Goal: Task Accomplishment & Management: Use online tool/utility

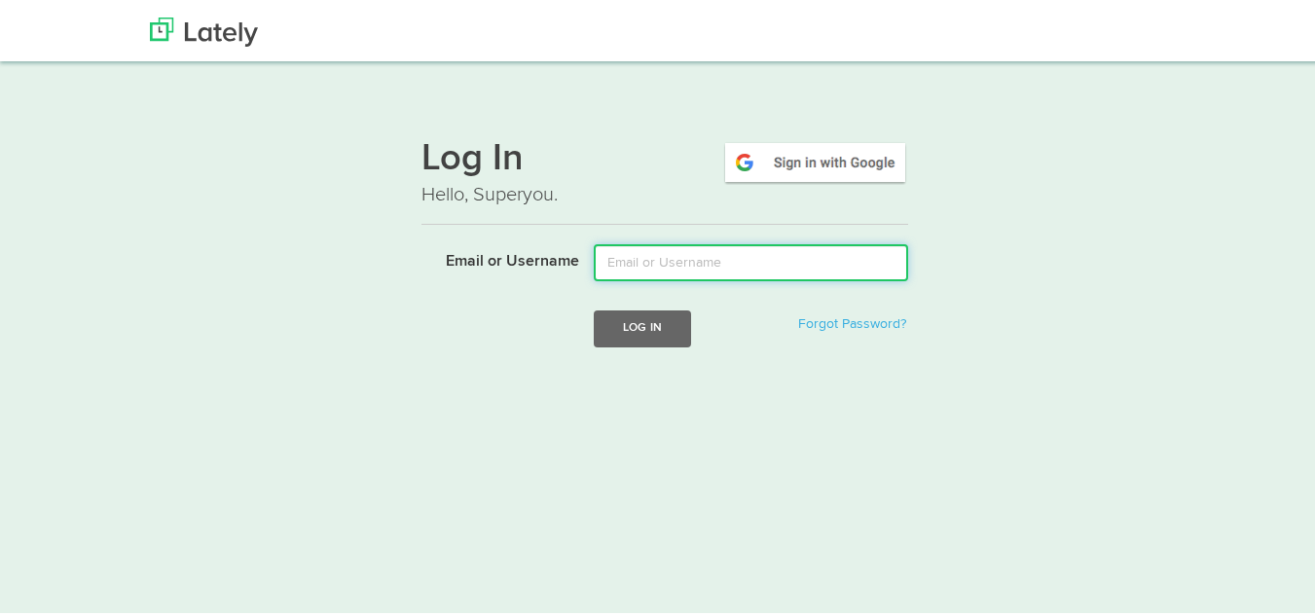
click at [649, 249] on input "Email or Username" at bounding box center [751, 259] width 314 height 37
type input "[EMAIL_ADDRESS][DOMAIN_NAME]"
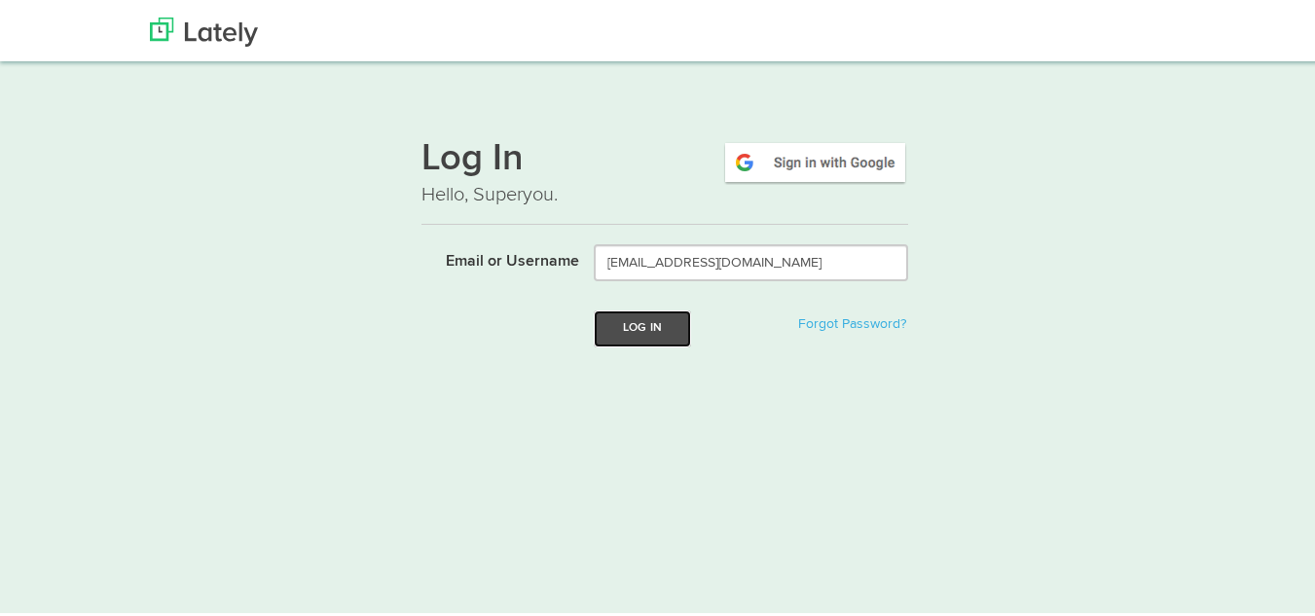
click at [656, 335] on button "Log In" at bounding box center [642, 326] width 97 height 36
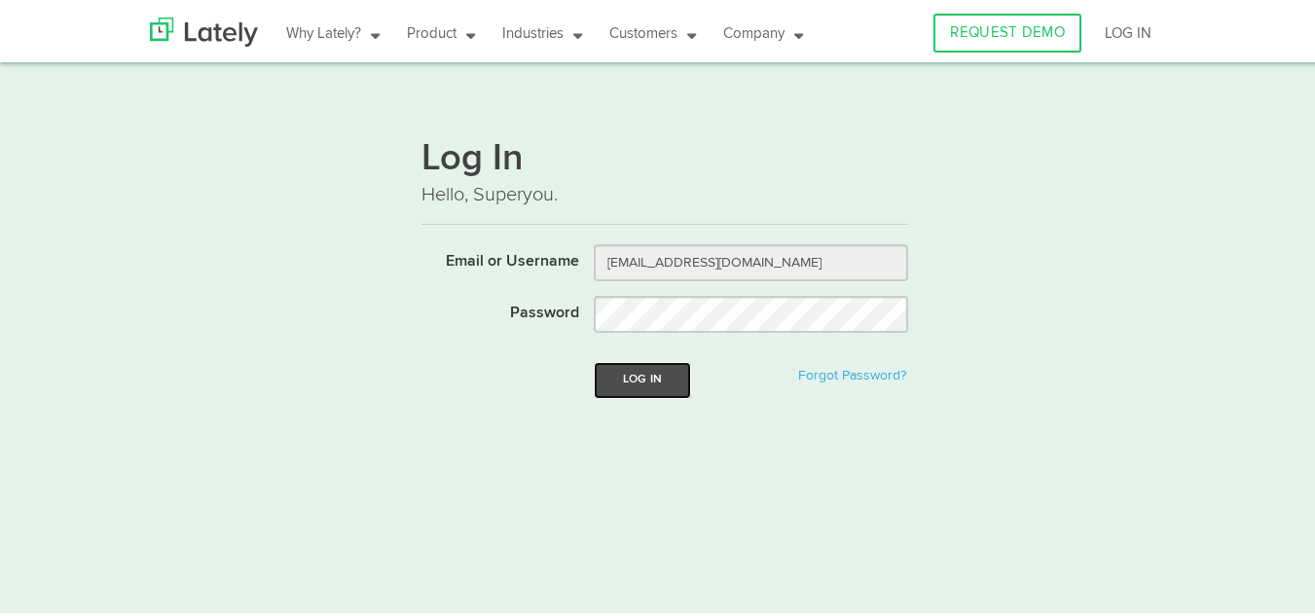
click at [640, 383] on button "Log In" at bounding box center [642, 377] width 97 height 36
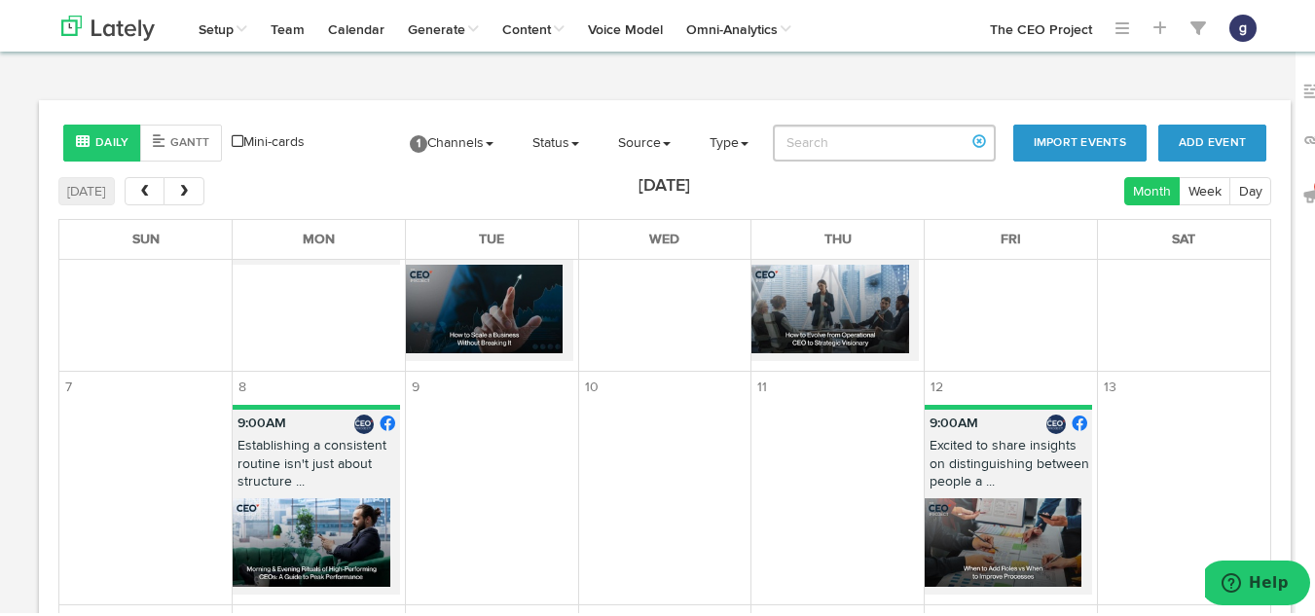
scroll to position [127, 0]
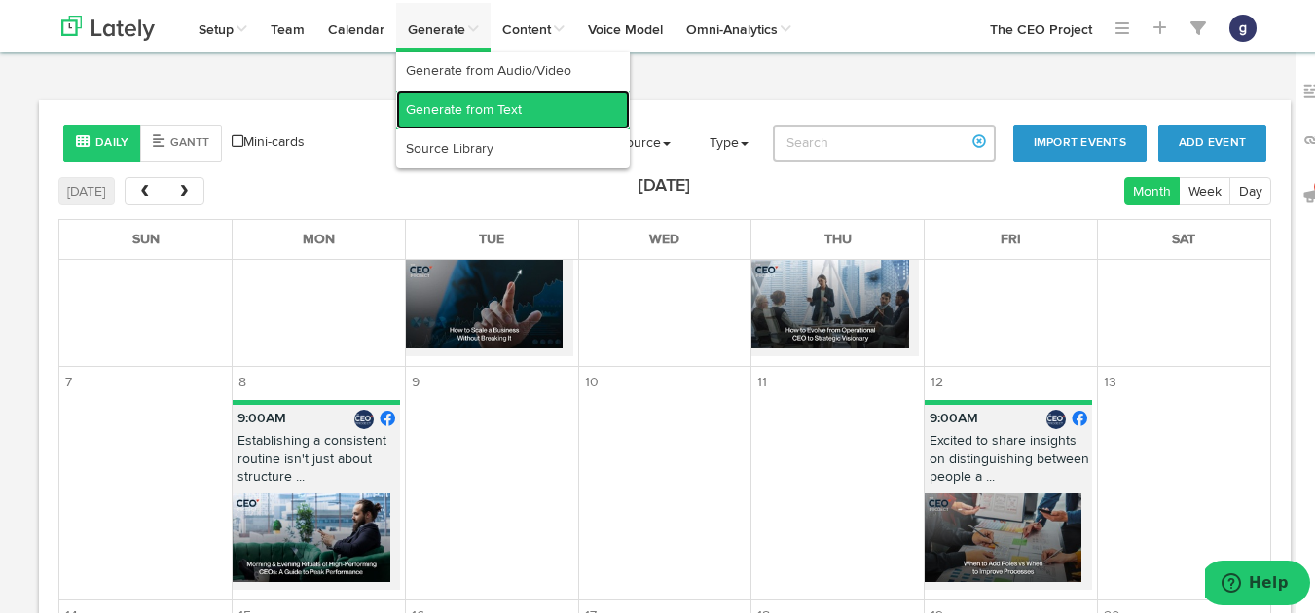
click at [443, 103] on link "Generate from Text" at bounding box center [513, 107] width 234 height 39
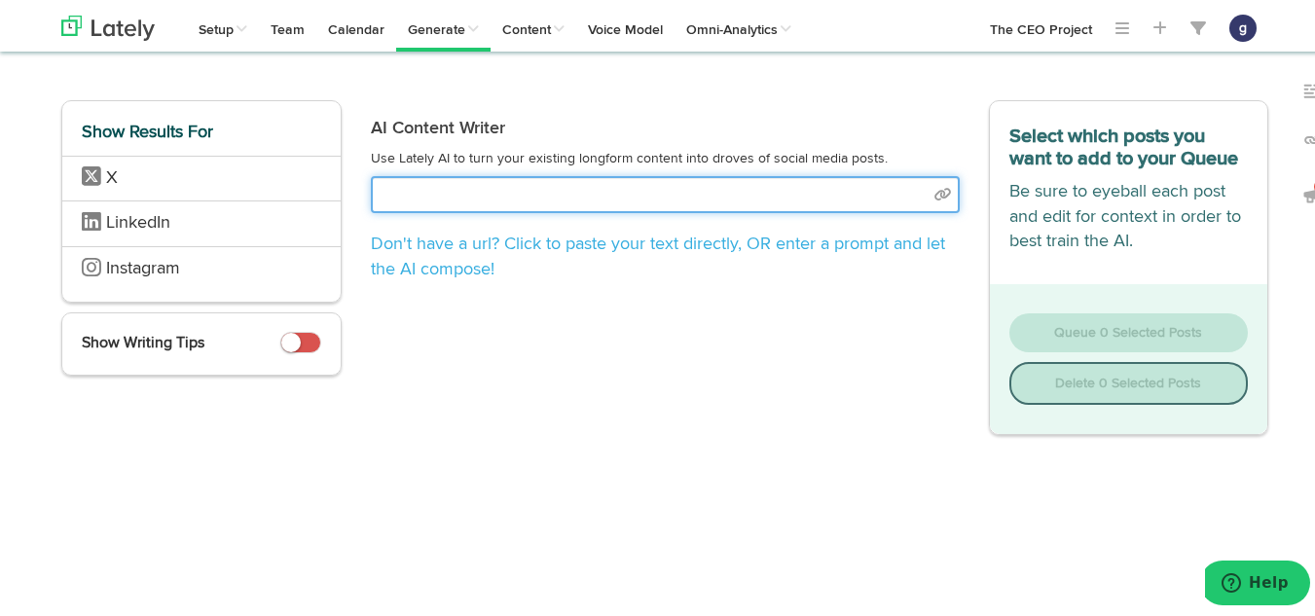
click at [529, 184] on input "text" at bounding box center [665, 191] width 589 height 37
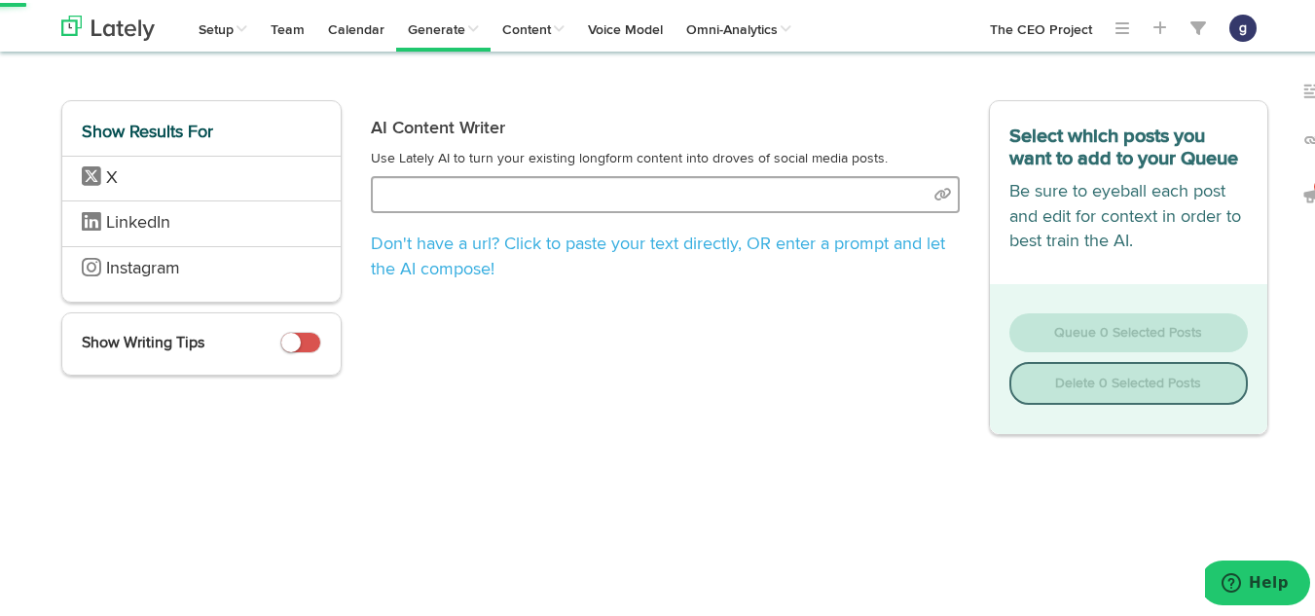
select select "natural"
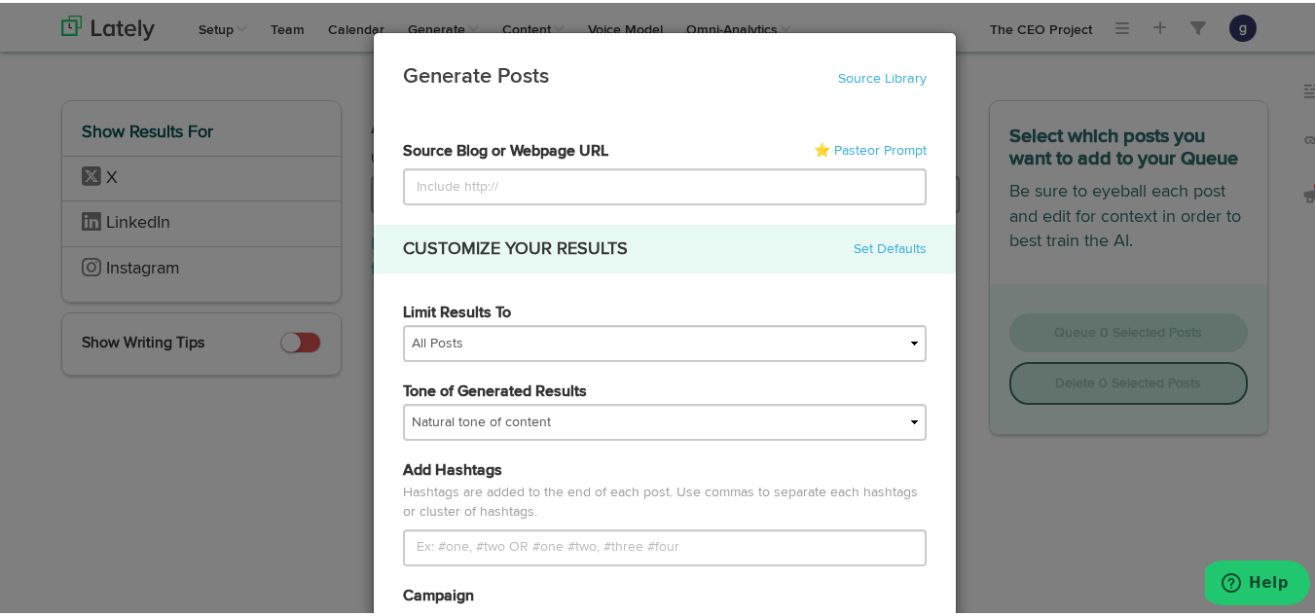
type input "https://theceoproject.com/how-to-gain-referrals-without-asking/"
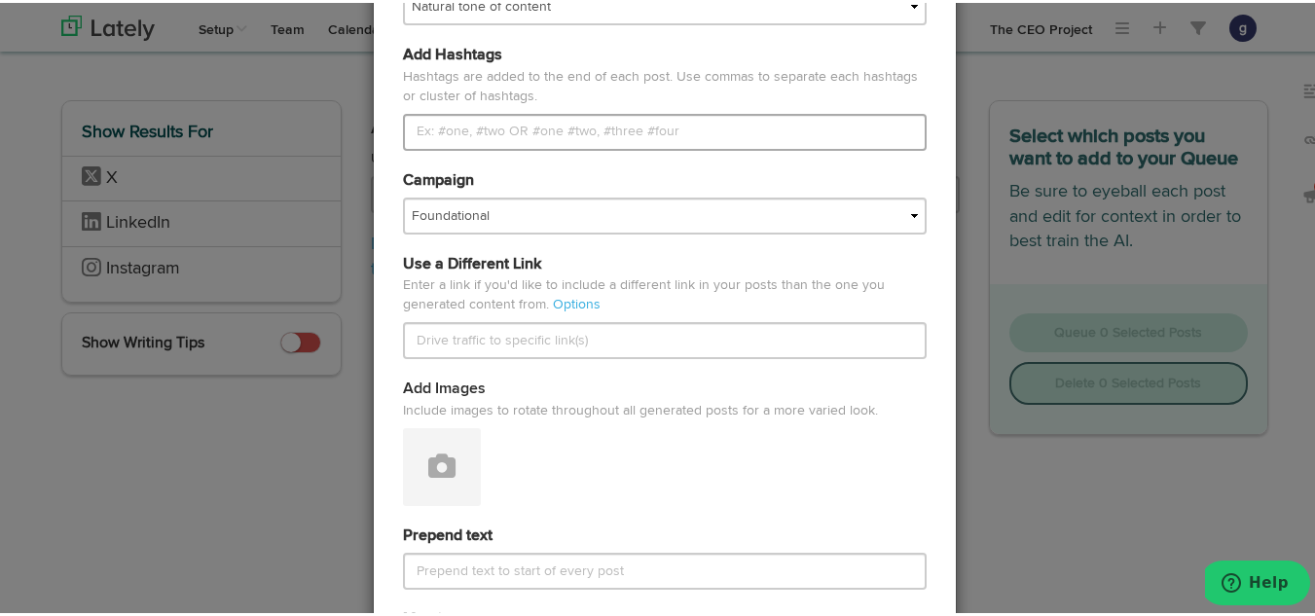
scroll to position [418, 0]
type input "https://theceoproject.com/how-to-gain-referrals-without-asking/"
click at [448, 450] on button at bounding box center [442, 463] width 78 height 78
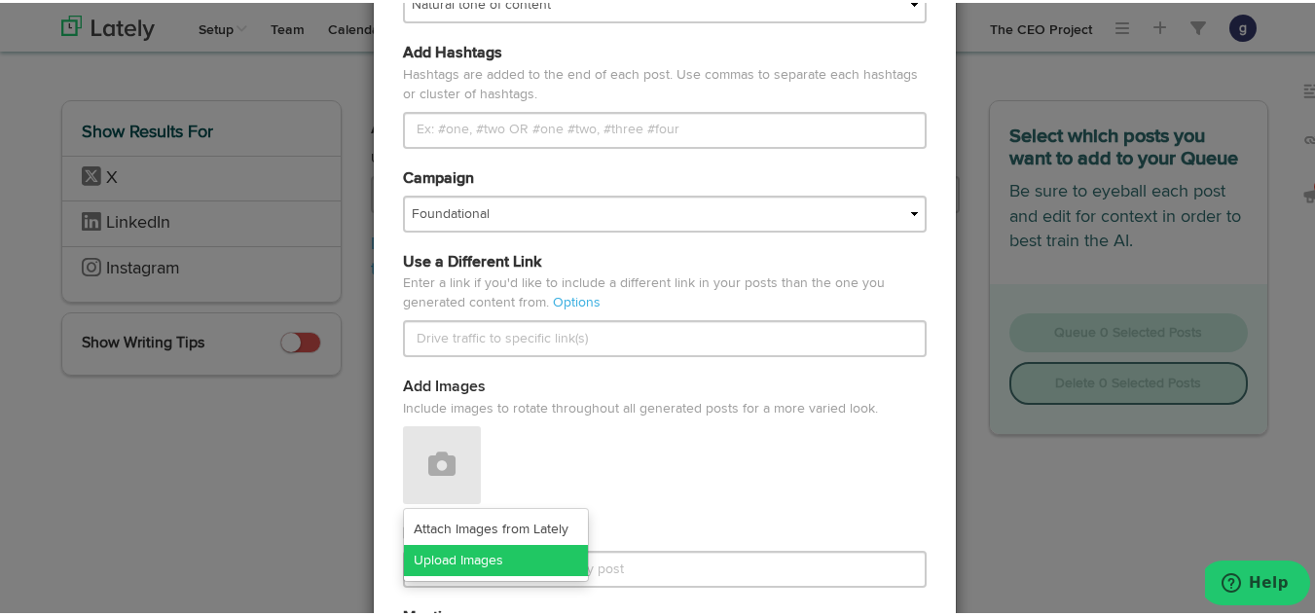
click at [467, 551] on link "Upload Images" at bounding box center [496, 557] width 184 height 31
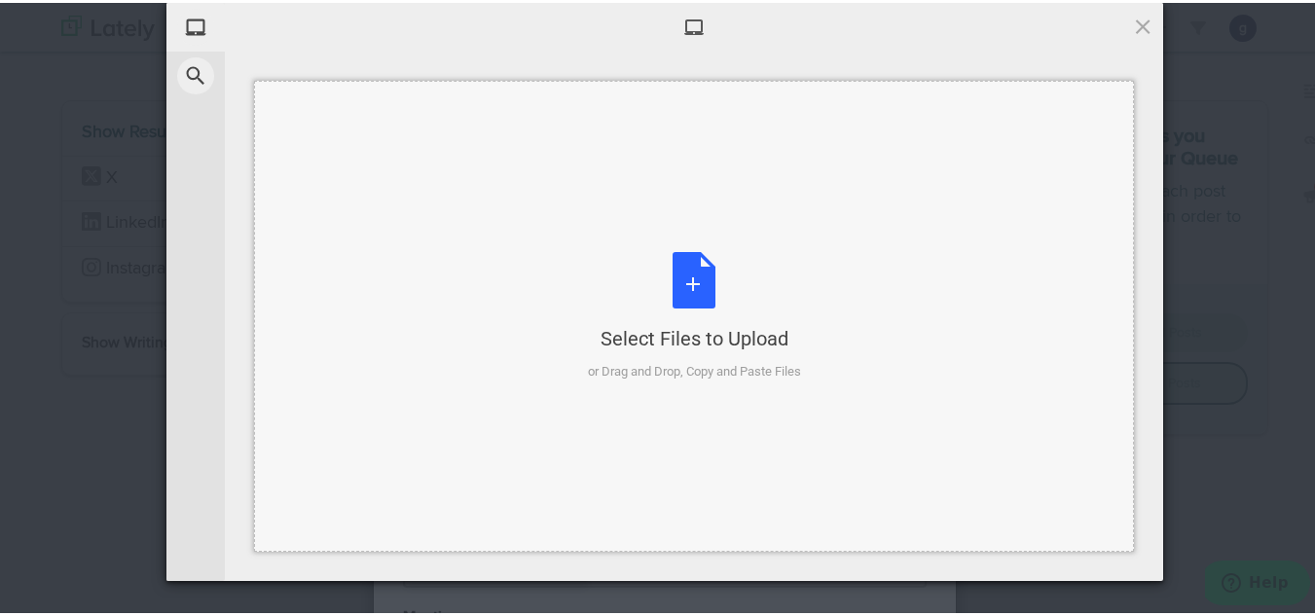
click at [688, 275] on div "Select Files to Upload or Drag and Drop, Copy and Paste Files" at bounding box center [694, 313] width 213 height 129
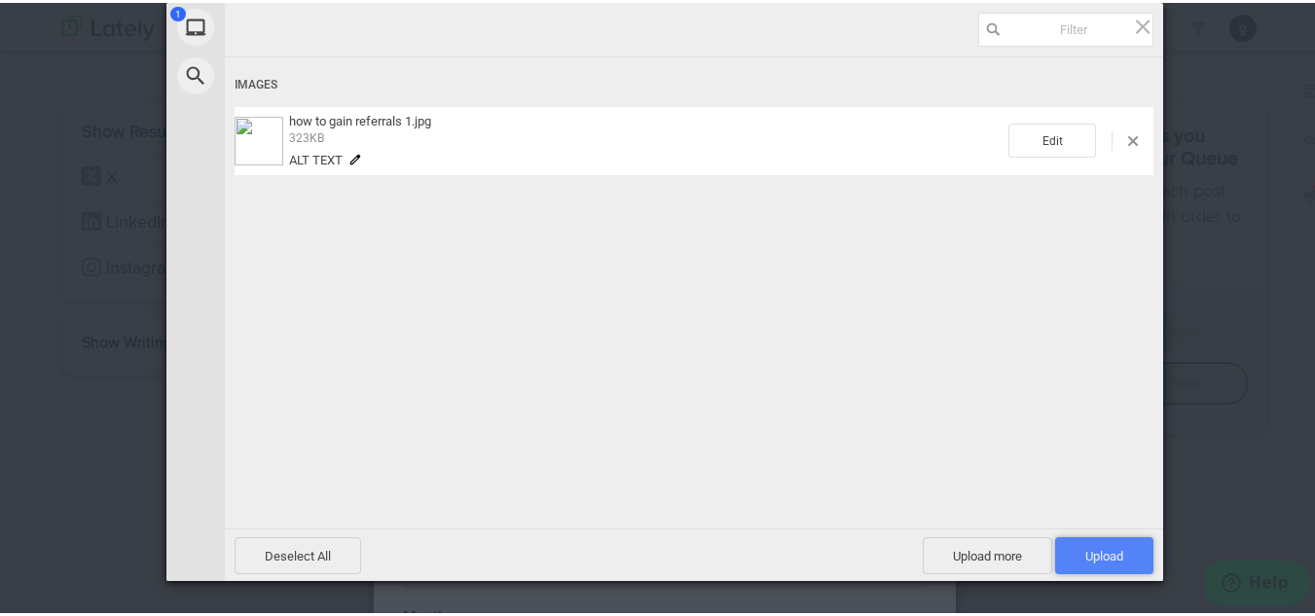
click at [1096, 548] on span "Upload 1" at bounding box center [1105, 553] width 38 height 15
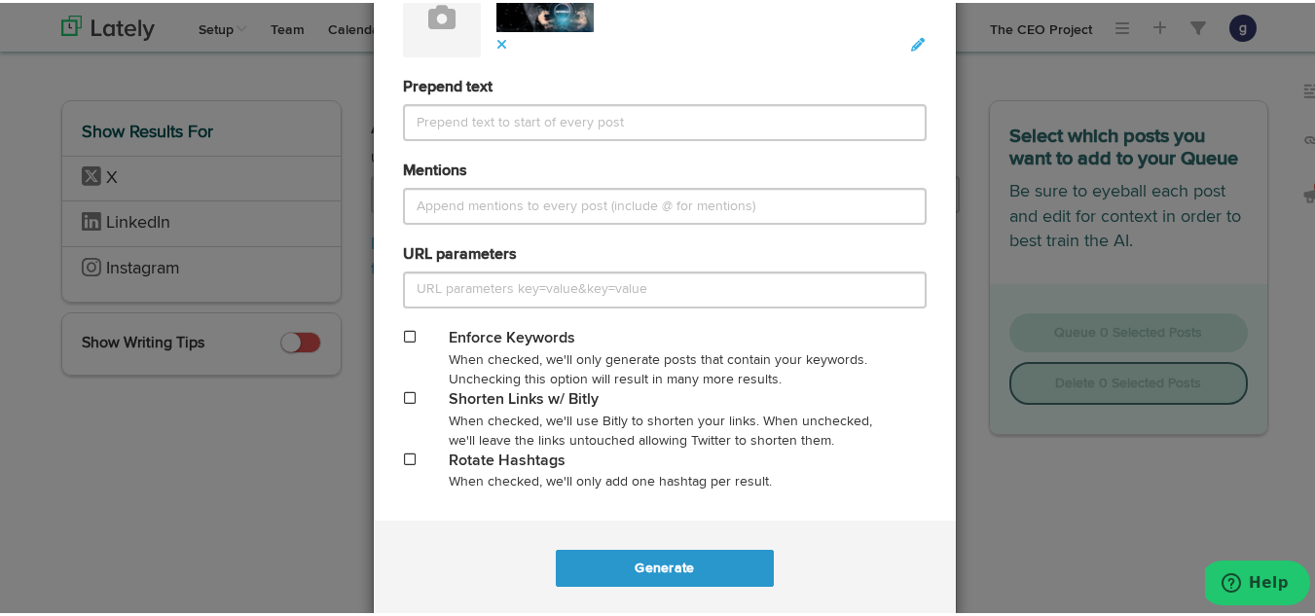
scroll to position [866, 0]
click at [404, 391] on span at bounding box center [410, 395] width 12 height 14
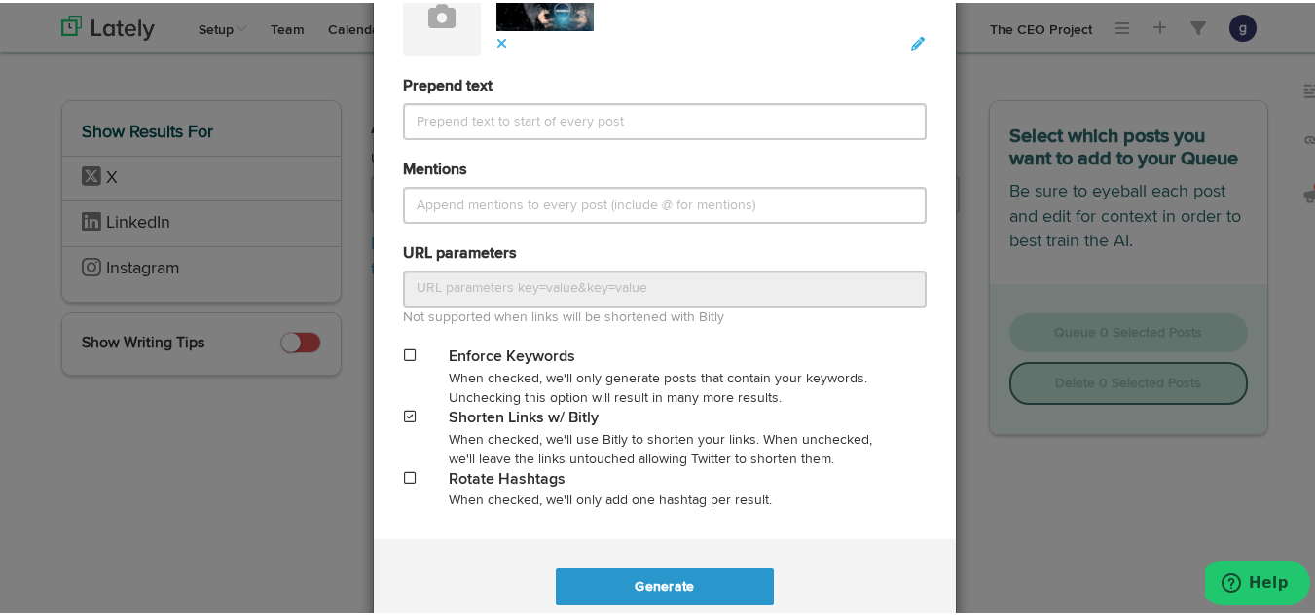
scroll to position [911, 0]
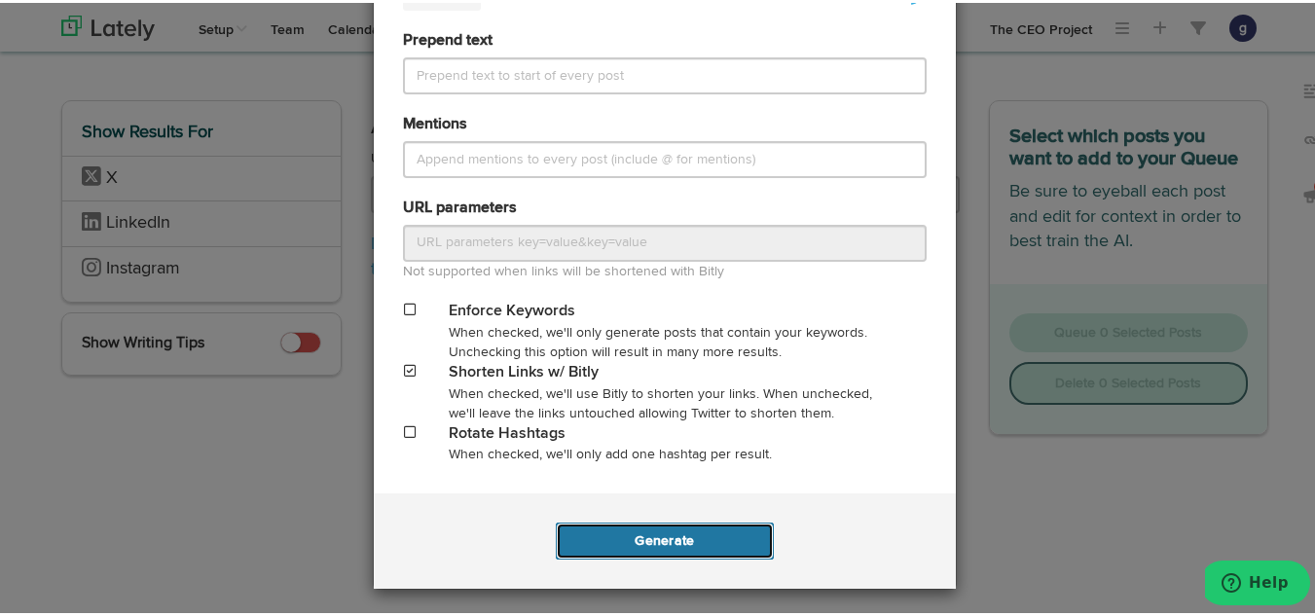
click at [644, 534] on button "Generate" at bounding box center [664, 538] width 217 height 37
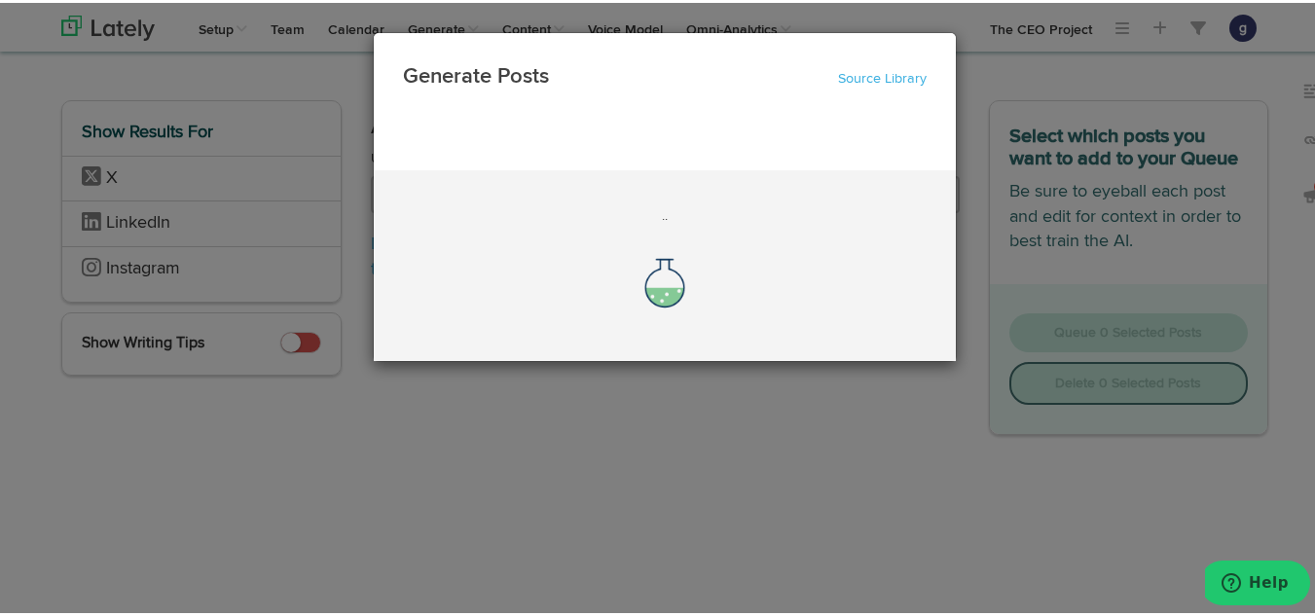
scroll to position [0, 0]
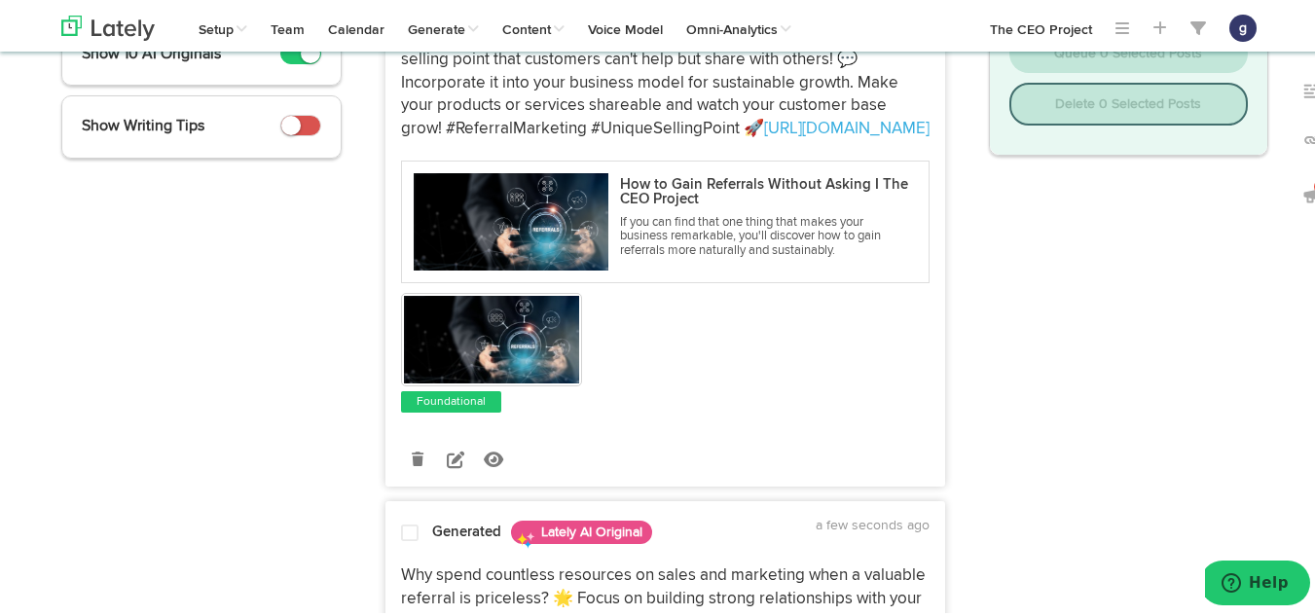
scroll to position [334, 0]
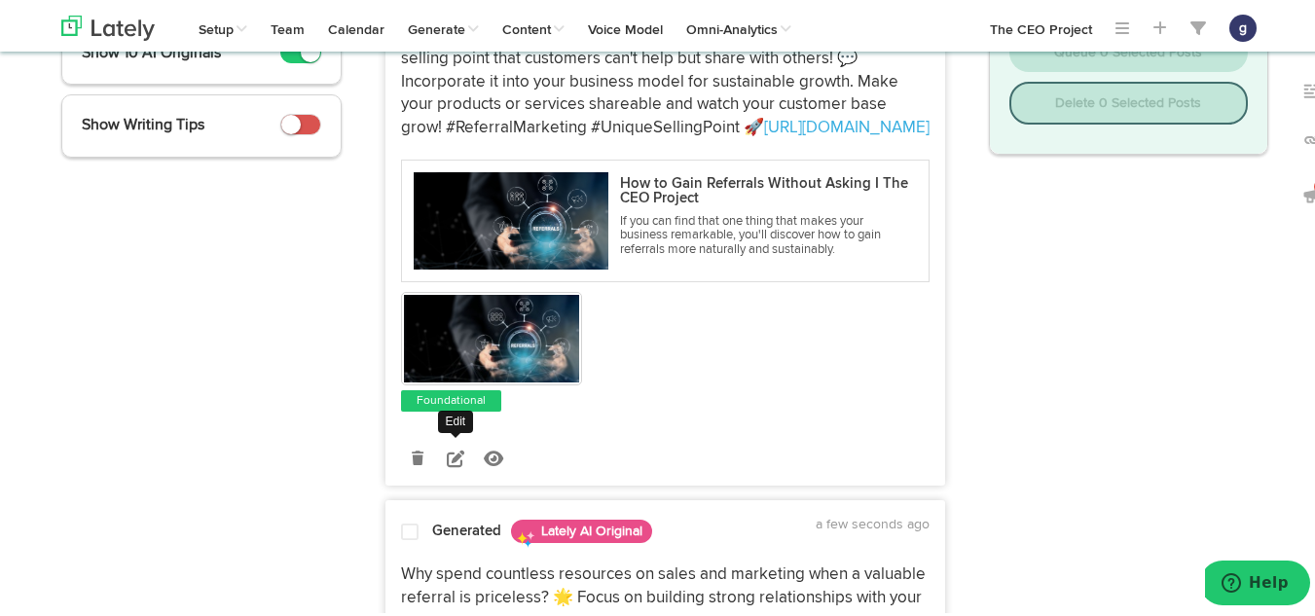
click at [447, 452] on icon at bounding box center [456, 456] width 18 height 18
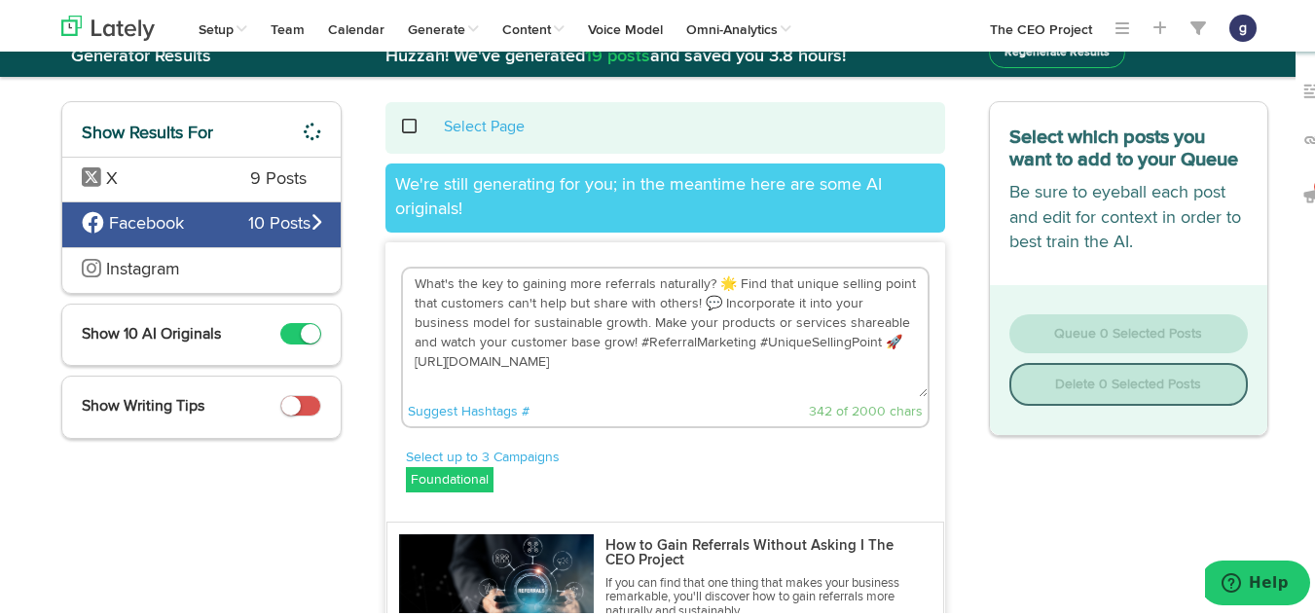
scroll to position [52, 0]
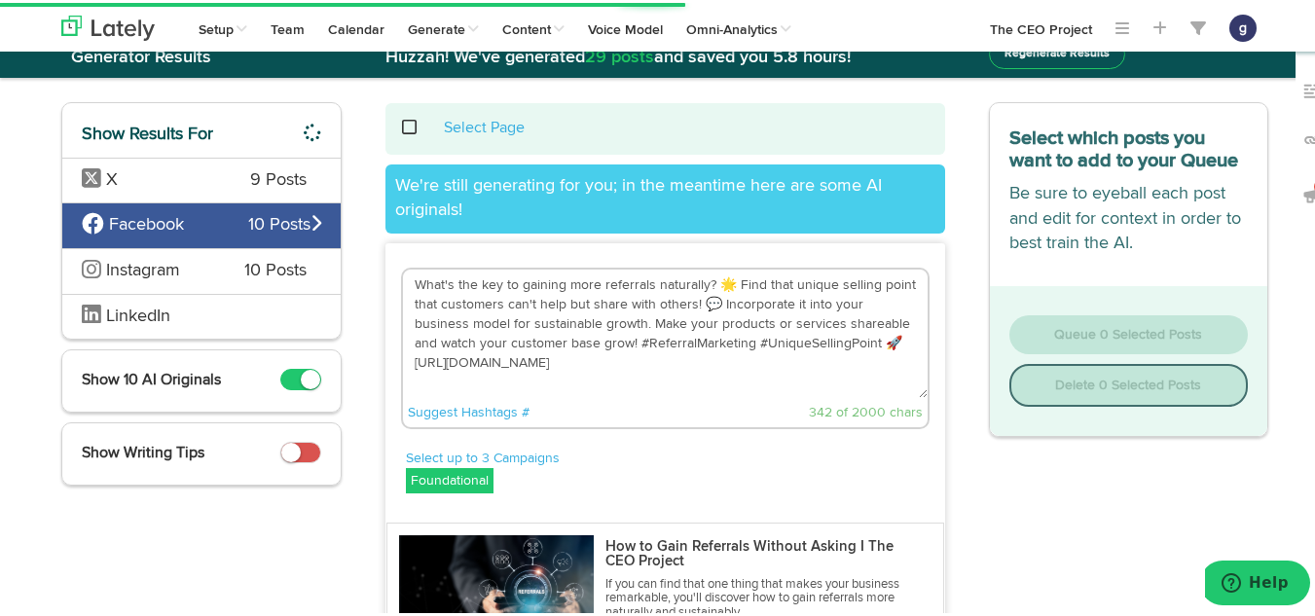
click at [727, 283] on textarea "What's the key to gaining more referrals naturally? 🌟 Find that unique selling …" at bounding box center [665, 331] width 525 height 129
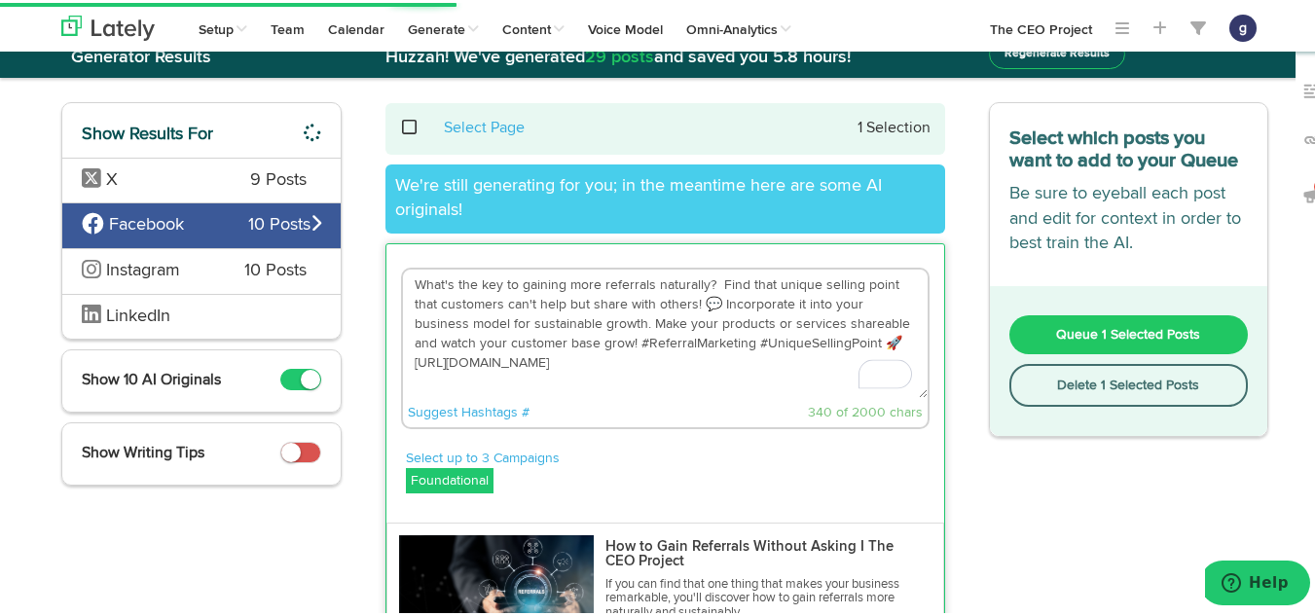
click at [709, 304] on textarea "What's the key to gaining more referrals naturally? Find that unique selling po…" at bounding box center [665, 331] width 525 height 129
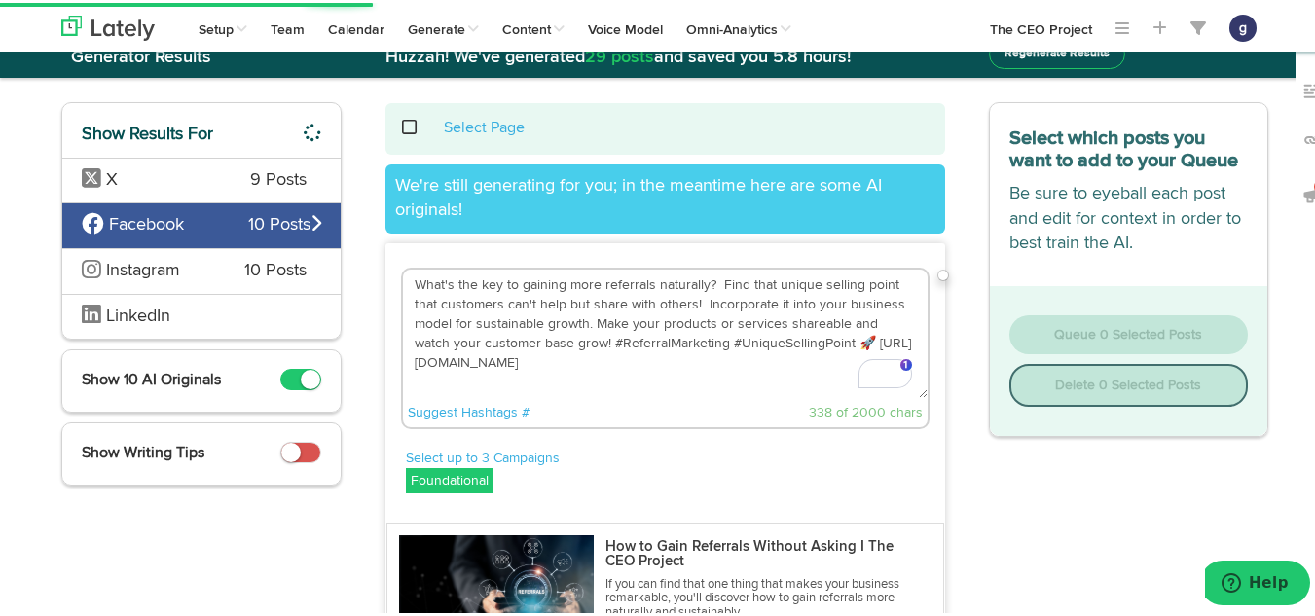
click at [826, 342] on textarea "What's the key to gaining more referrals naturally? Find that unique selling po…" at bounding box center [665, 331] width 525 height 129
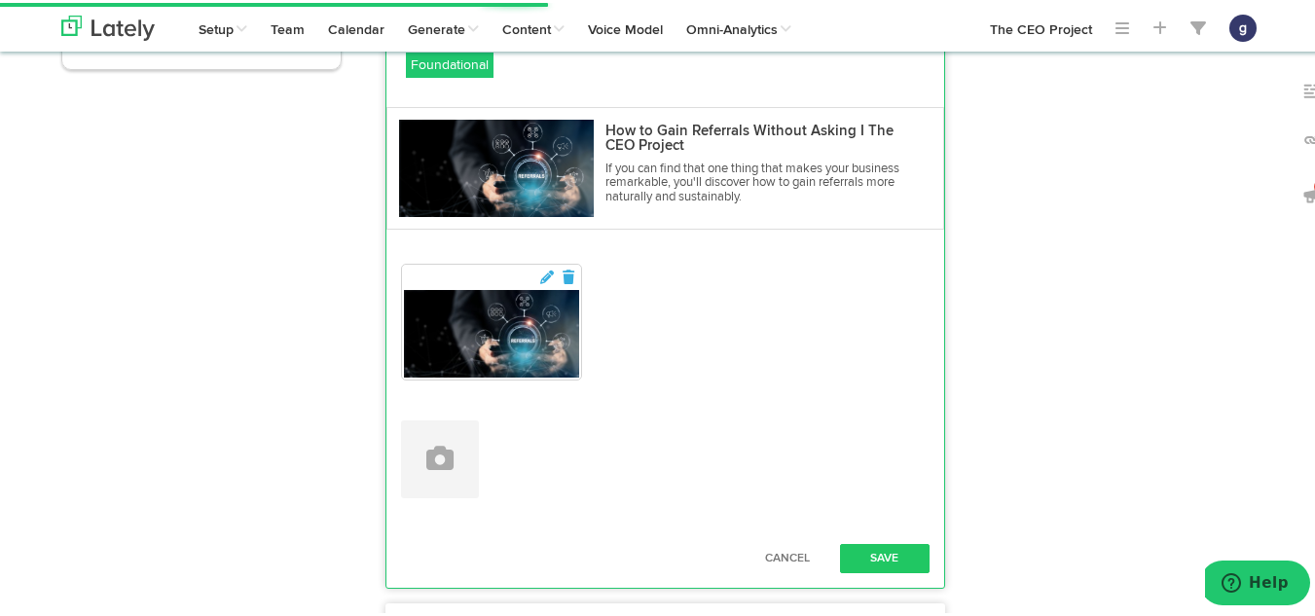
scroll to position [478, 0]
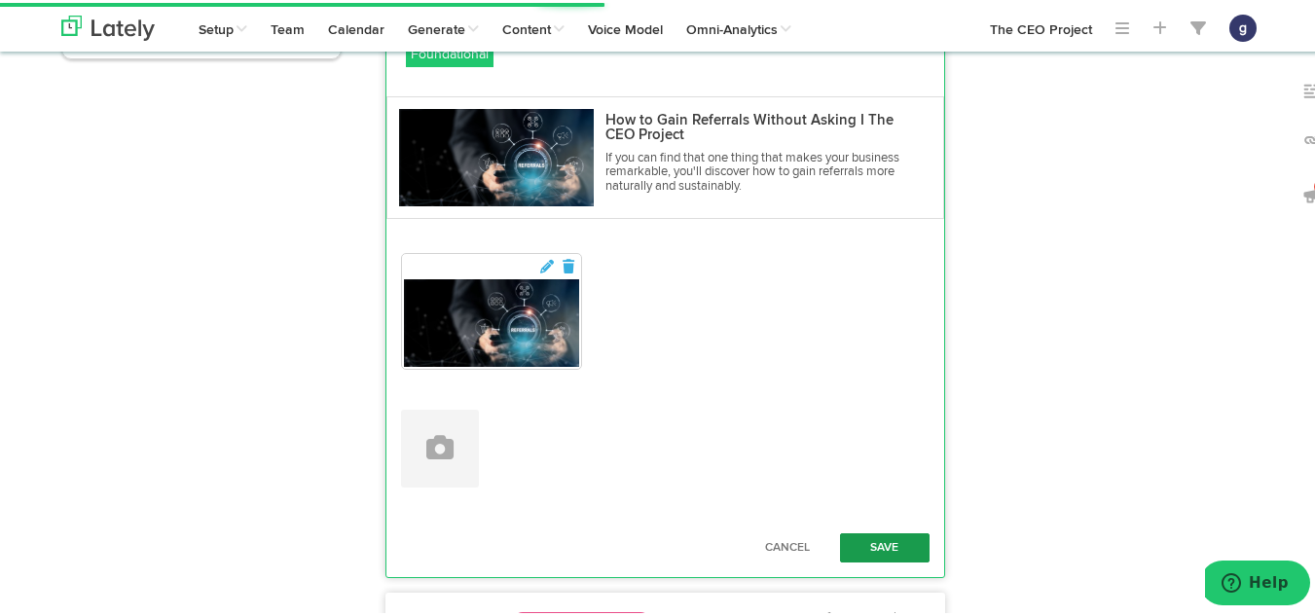
type textarea "What's the key to gaining more referrals naturally? Find that unique selling po…"
click at [871, 532] on button "Save" at bounding box center [885, 545] width 90 height 29
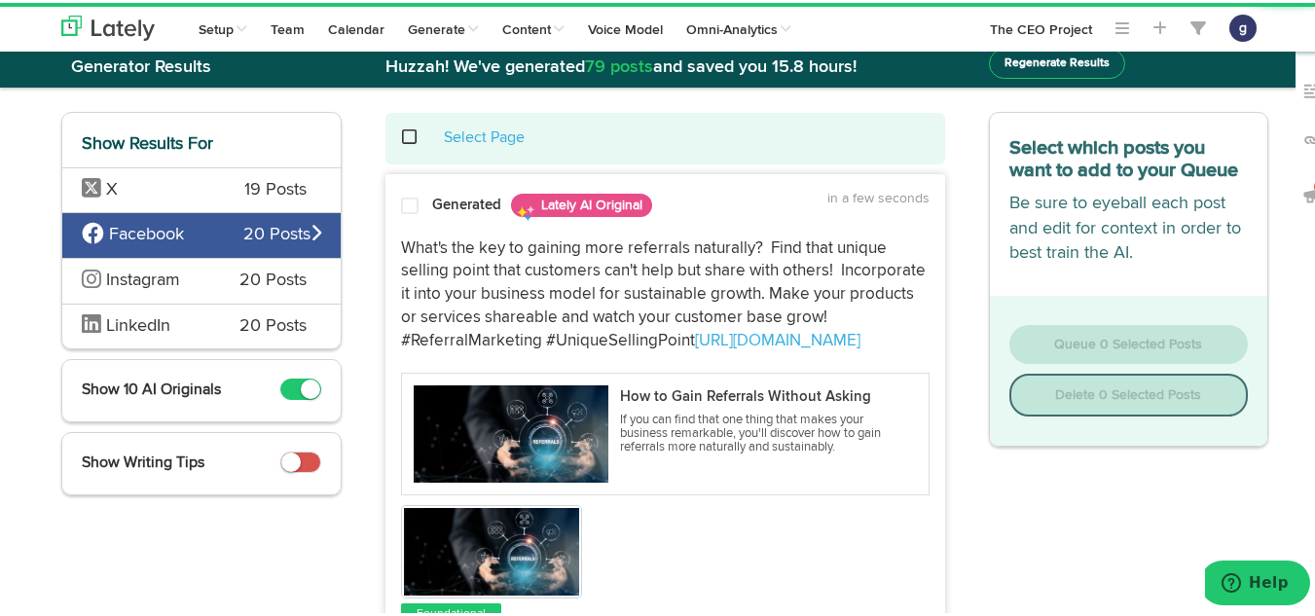
scroll to position [36, 0]
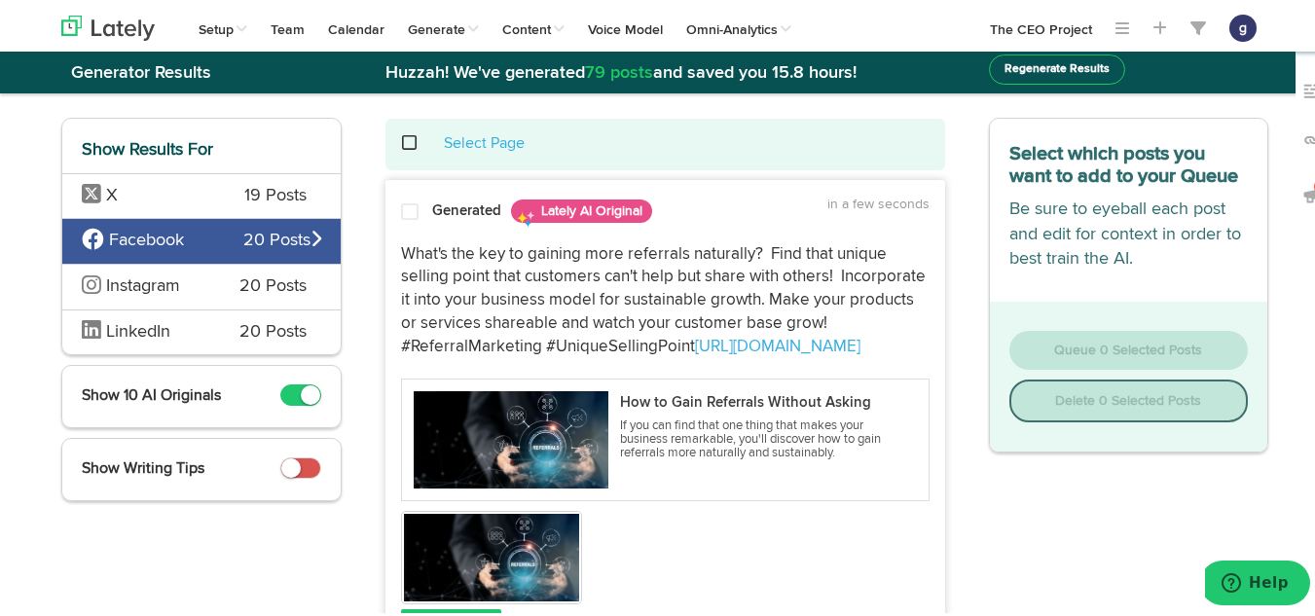
click at [401, 202] on span at bounding box center [410, 209] width 18 height 19
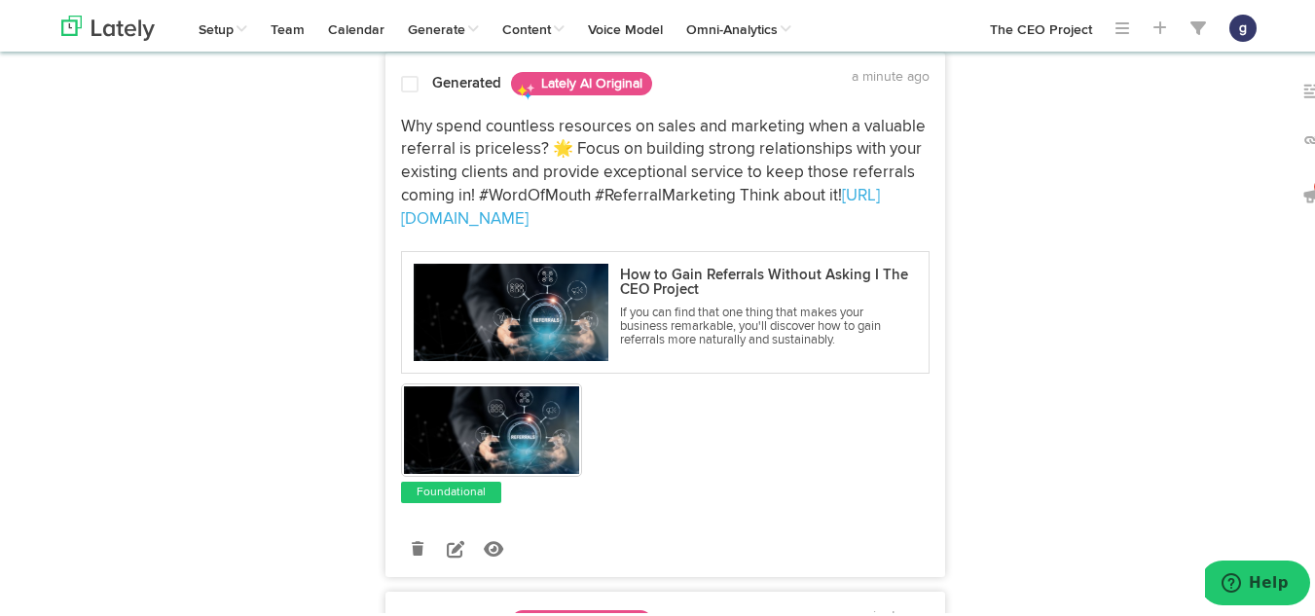
scroll to position [704, 0]
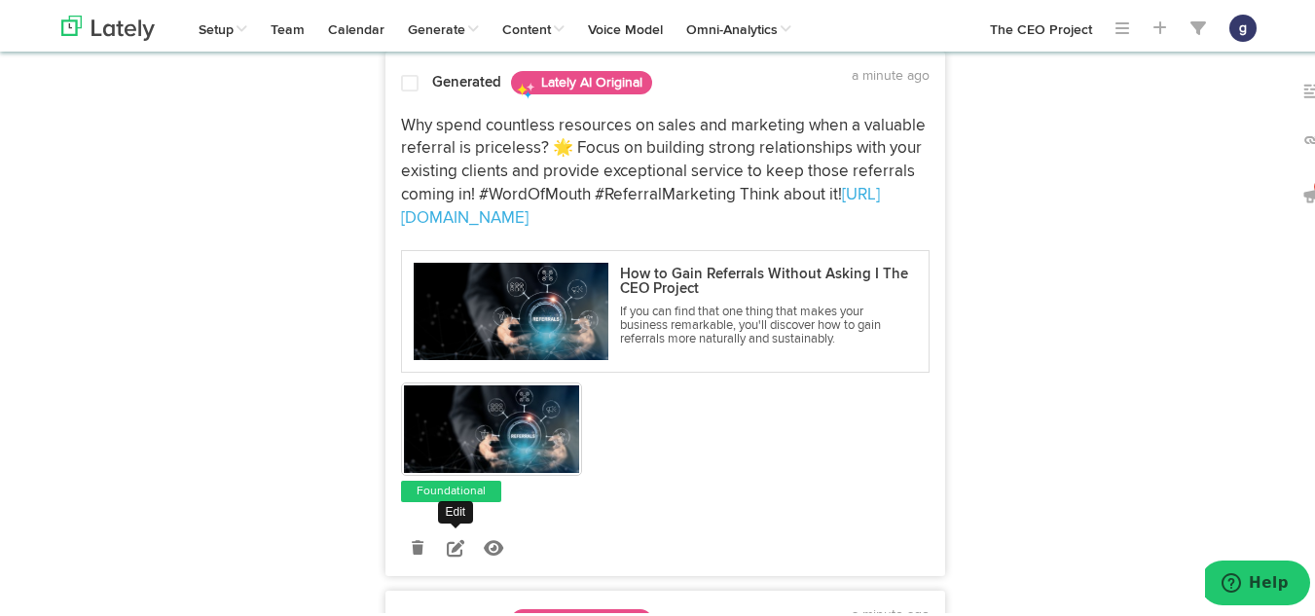
click at [447, 537] on icon at bounding box center [456, 545] width 18 height 18
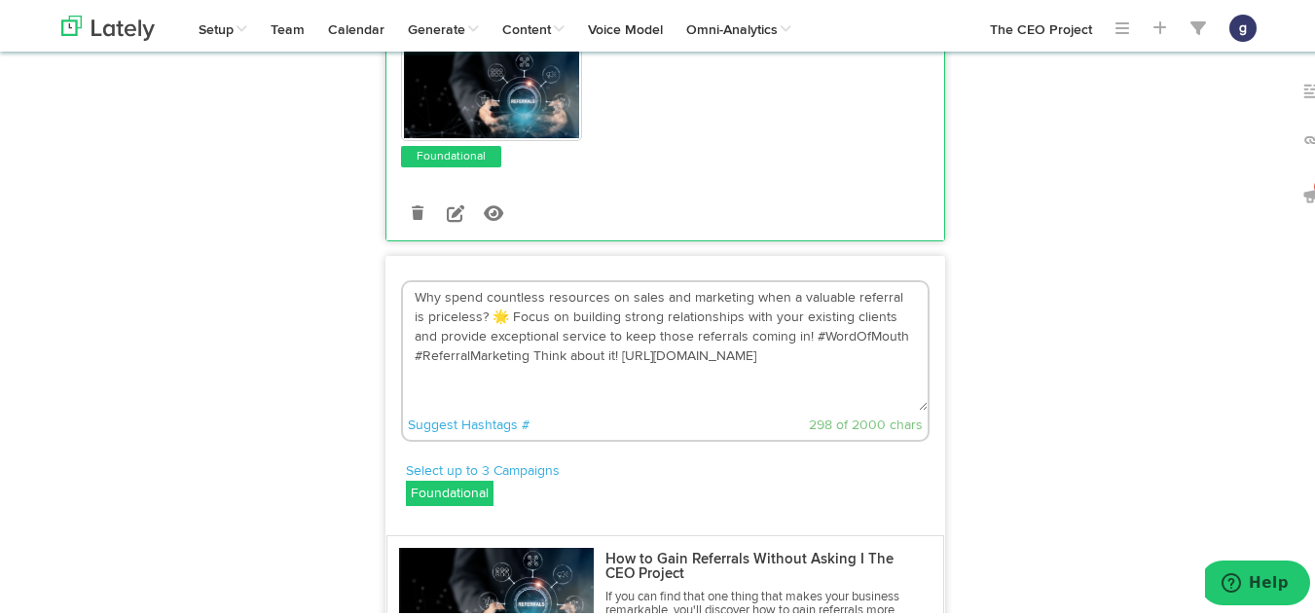
scroll to position [469, 0]
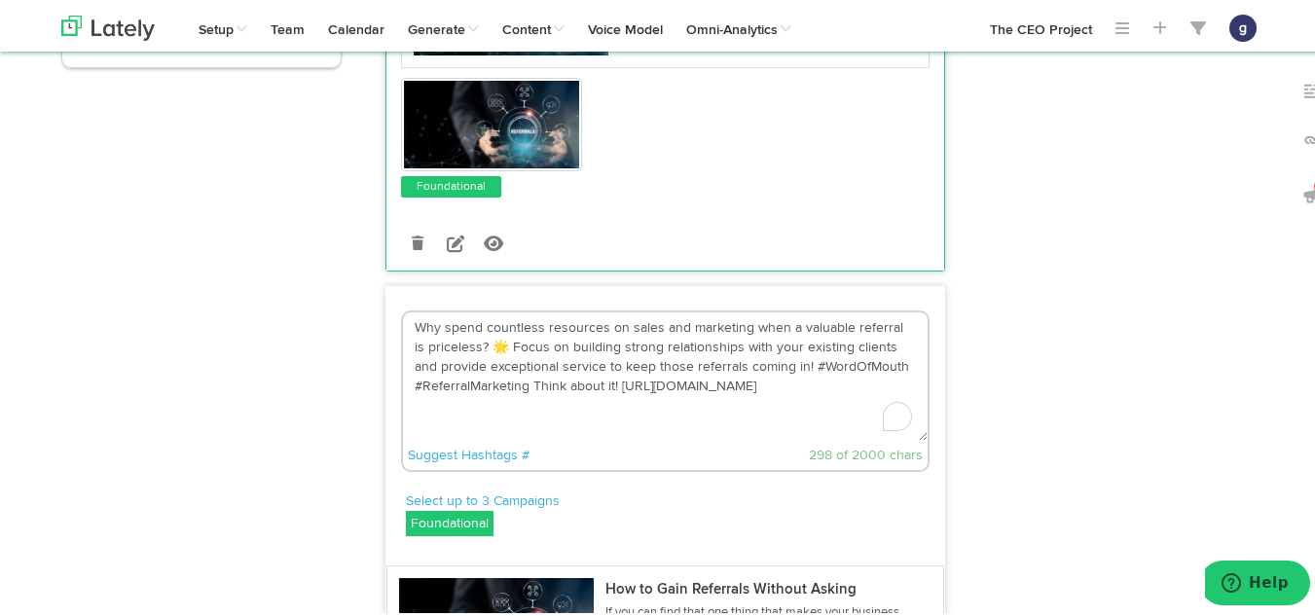
click at [485, 341] on textarea "Why spend countless resources on sales and marketing when a valuable referral i…" at bounding box center [665, 374] width 525 height 129
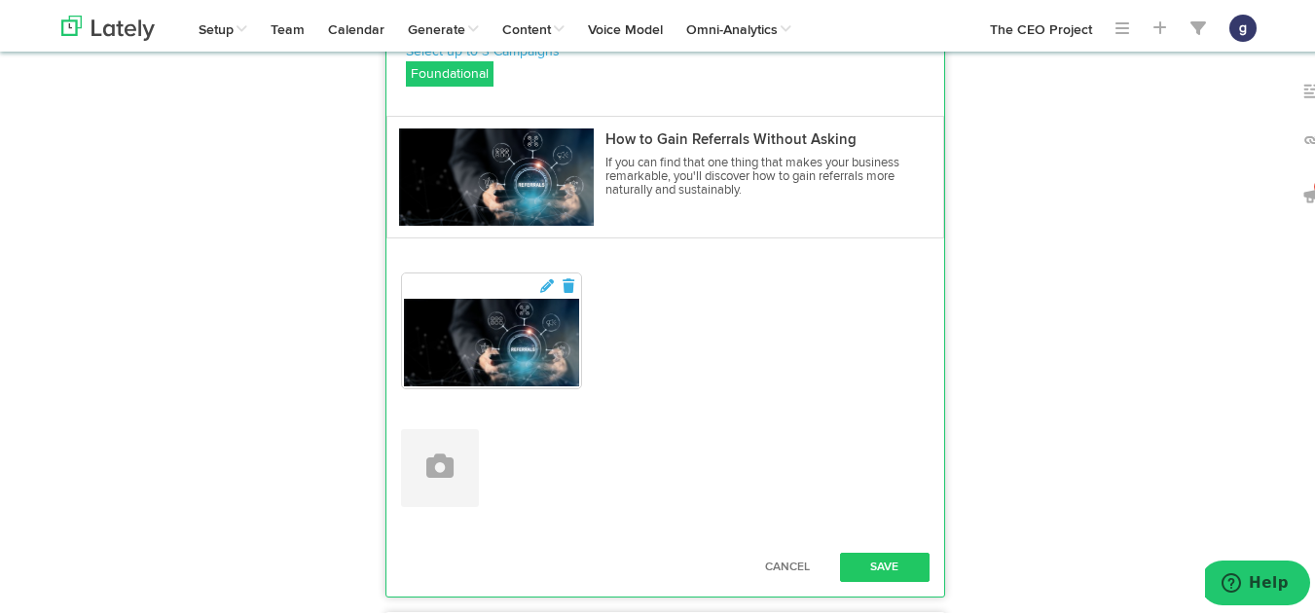
scroll to position [920, 0]
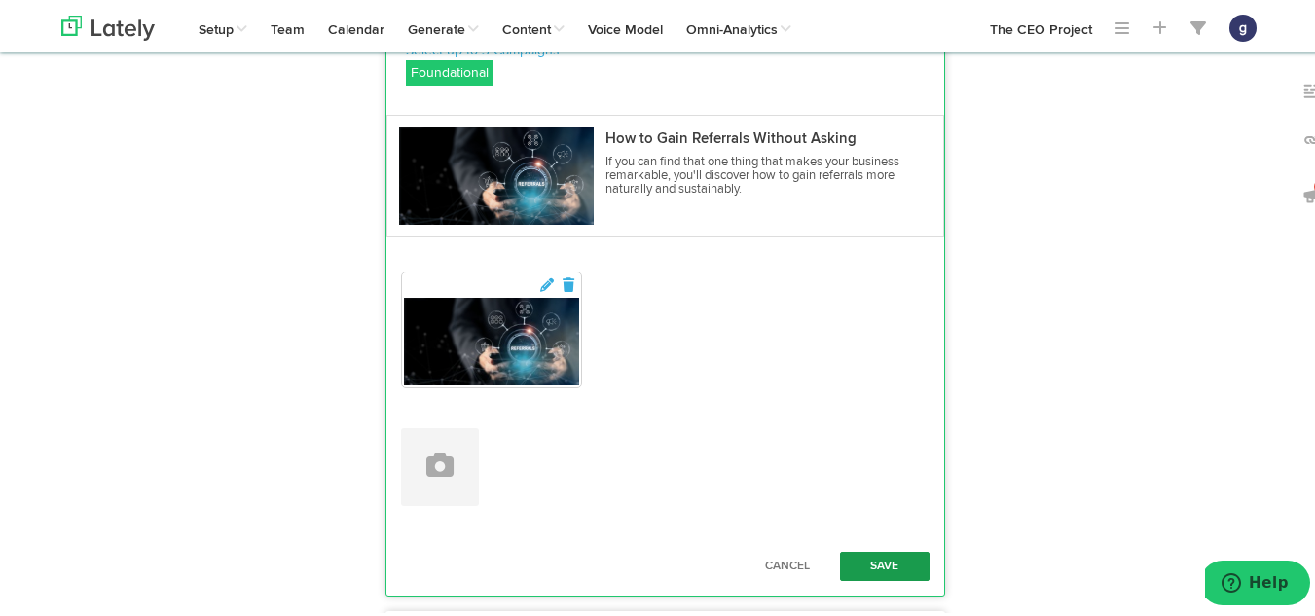
type textarea "Why spend countless resources on sales and marketing when a valuable referral i…"
click at [865, 561] on button "Save" at bounding box center [885, 563] width 90 height 29
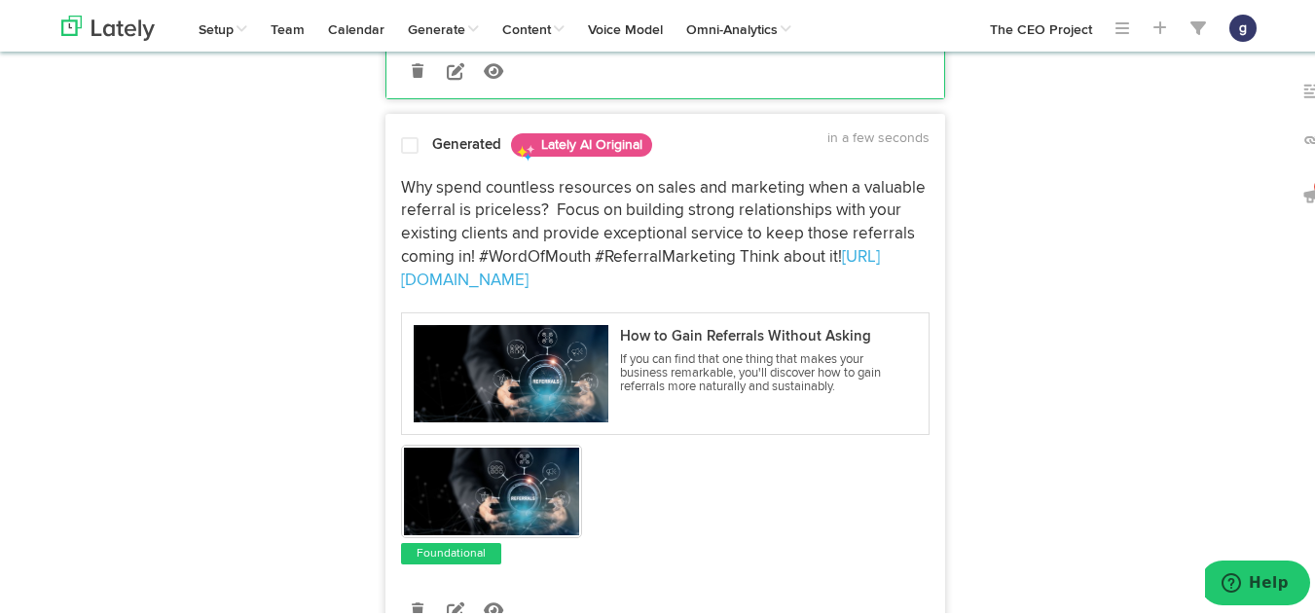
scroll to position [639, 0]
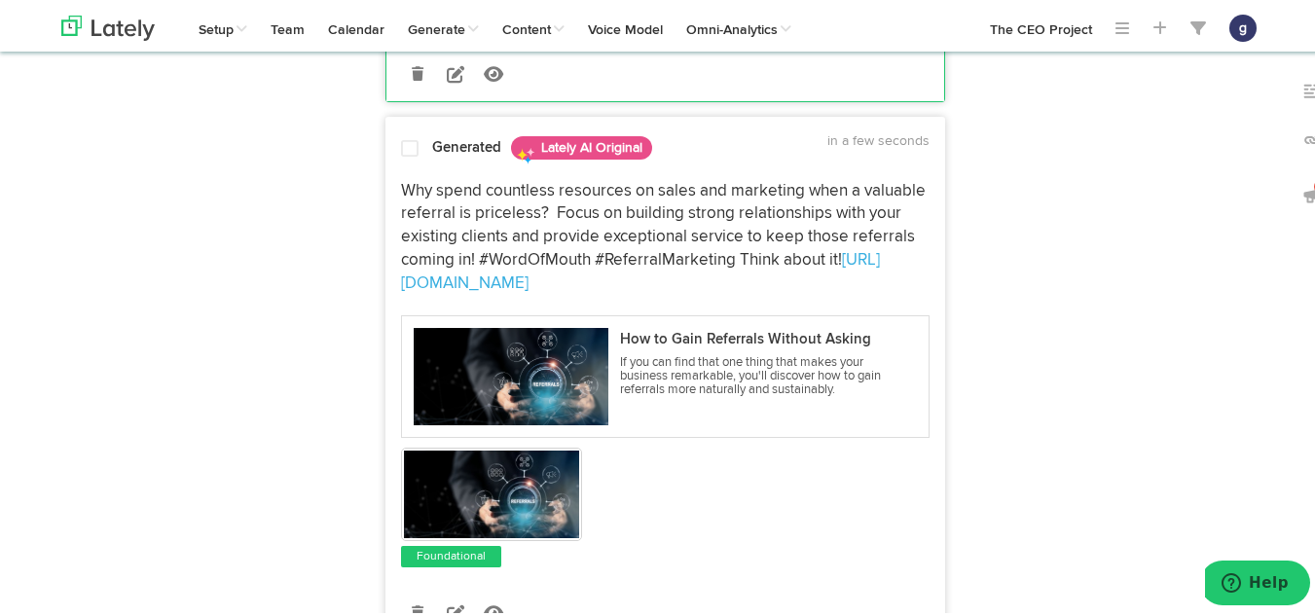
click at [405, 147] on span at bounding box center [410, 145] width 18 height 19
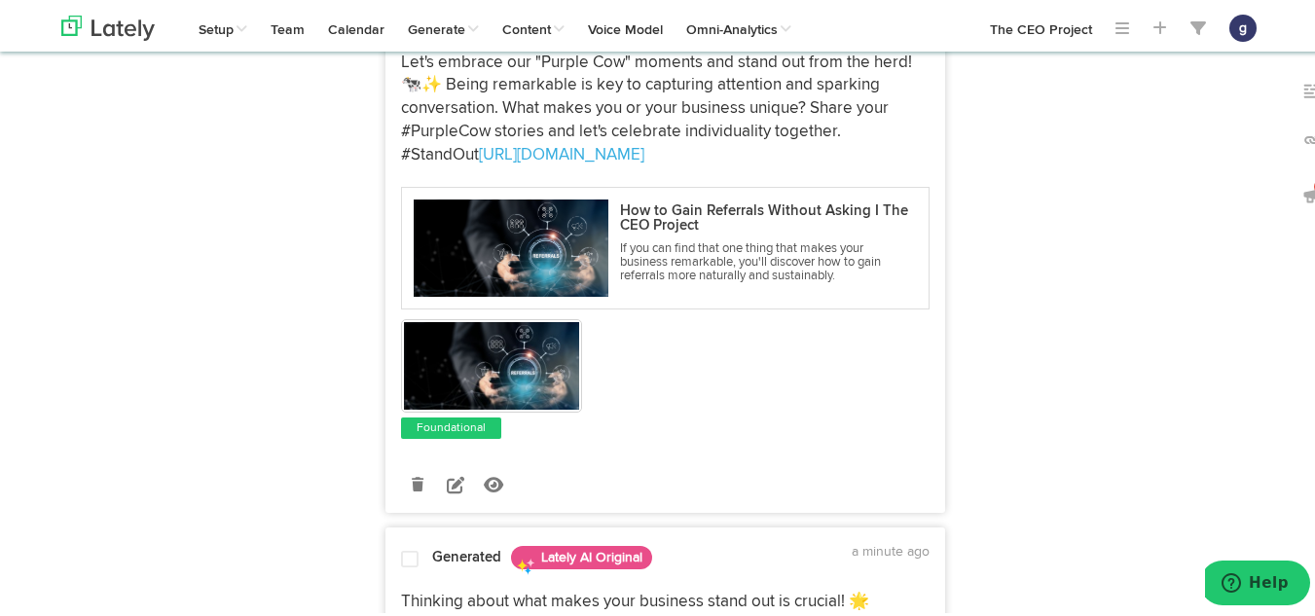
scroll to position [1309, 0]
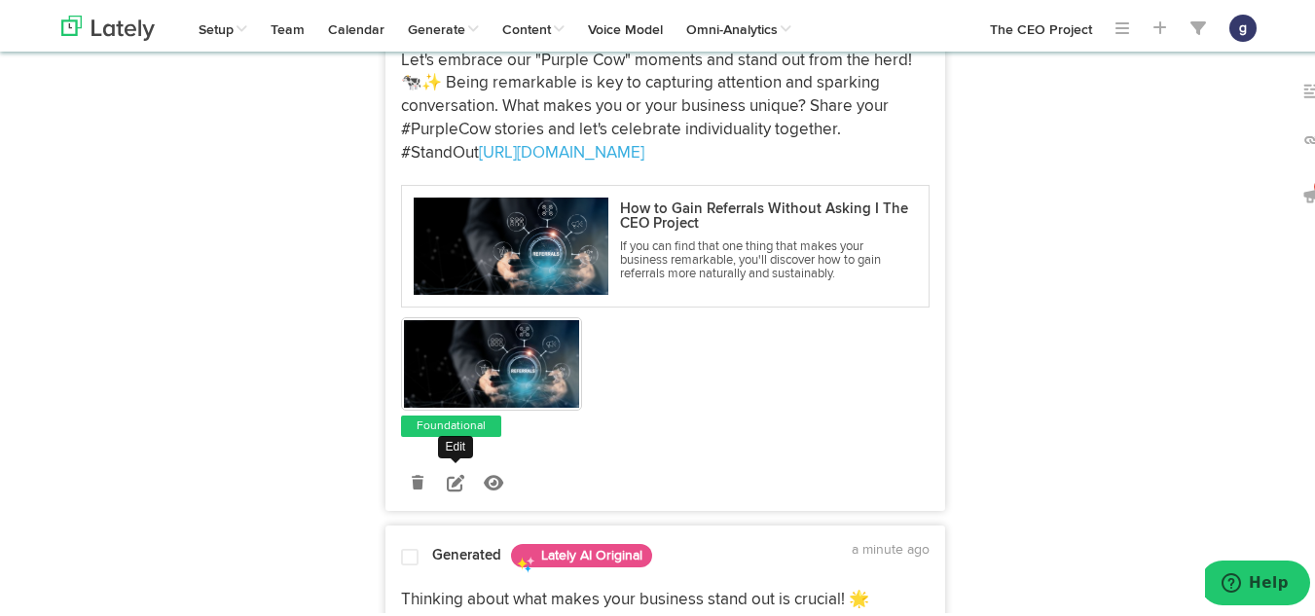
click at [447, 471] on icon at bounding box center [456, 480] width 18 height 18
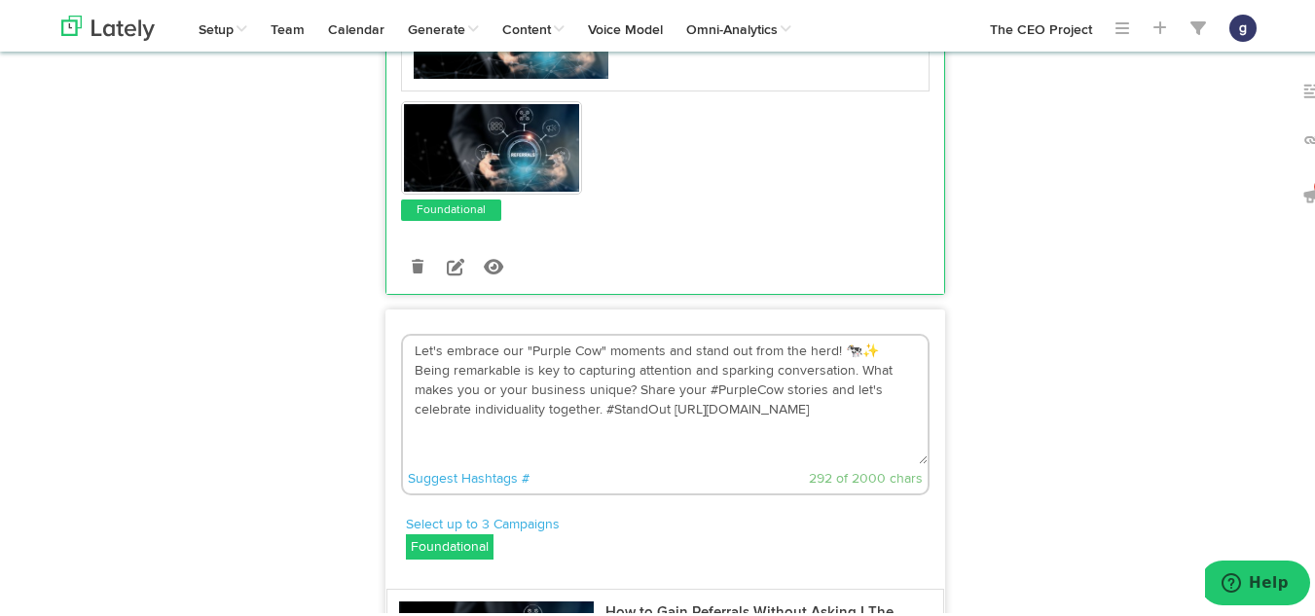
scroll to position [983, 0]
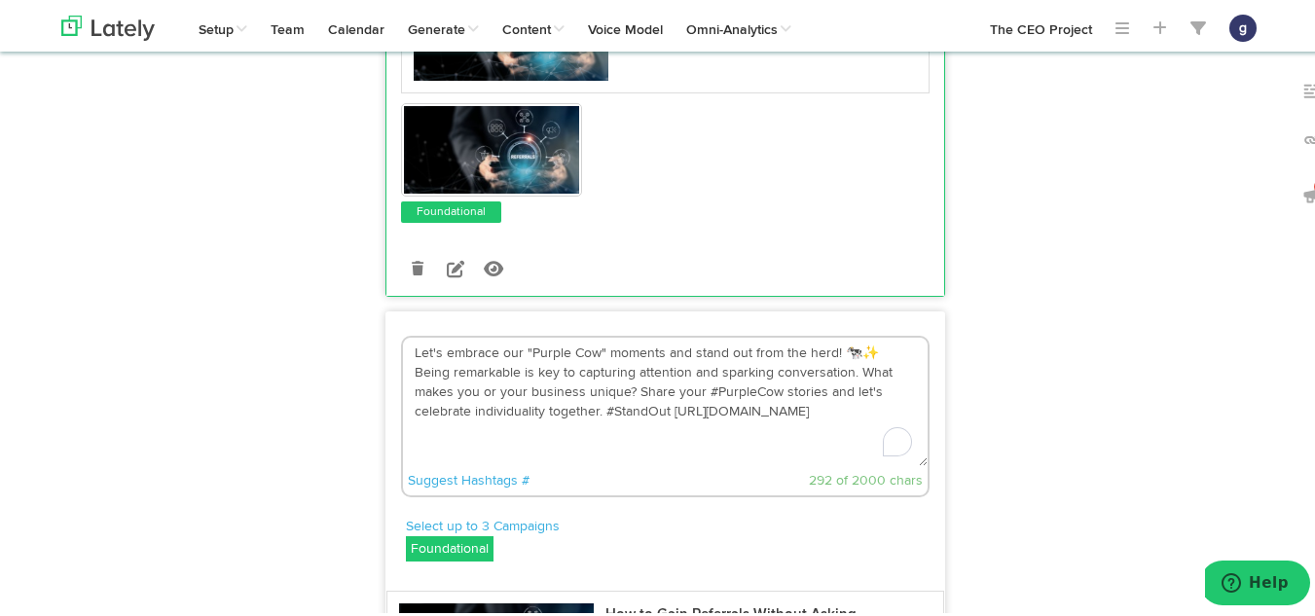
click at [865, 349] on textarea "Let's embrace our "Purple Cow" moments and stand out from the herd! 🐄✨ Being re…" at bounding box center [665, 399] width 525 height 129
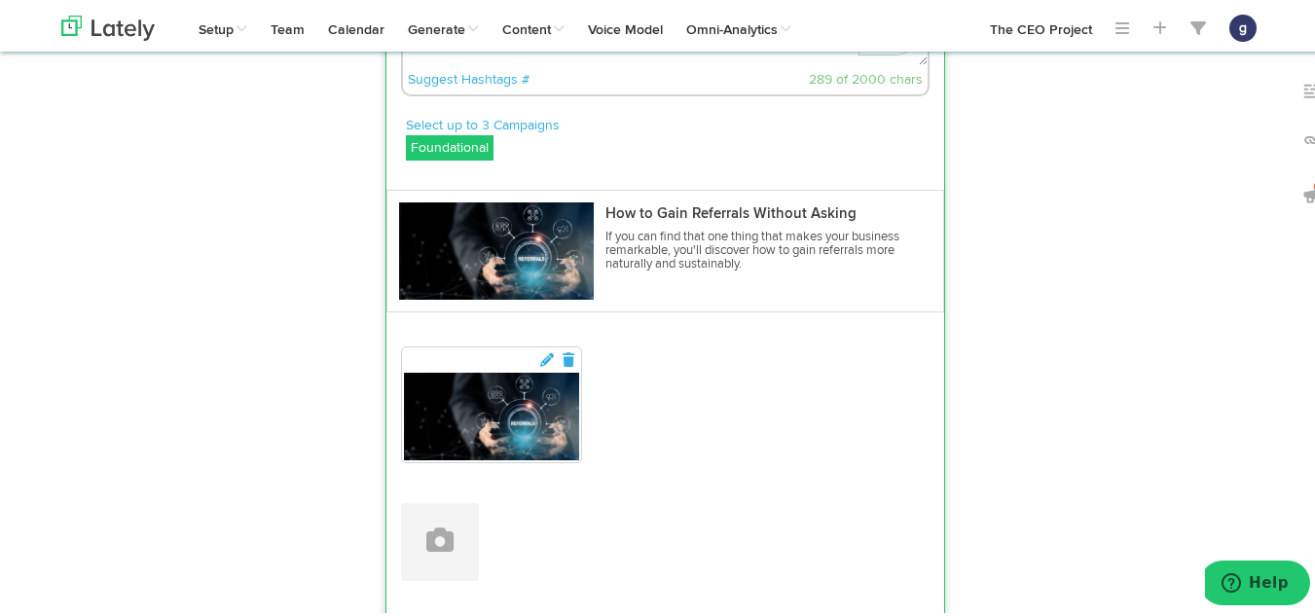
type textarea "Let's embrace our "Purple Cow" moments and stand out from the herd! Being remar…"
click at [764, 518] on div "Attach Images from Lately Upload Images" at bounding box center [665, 539] width 529 height 78
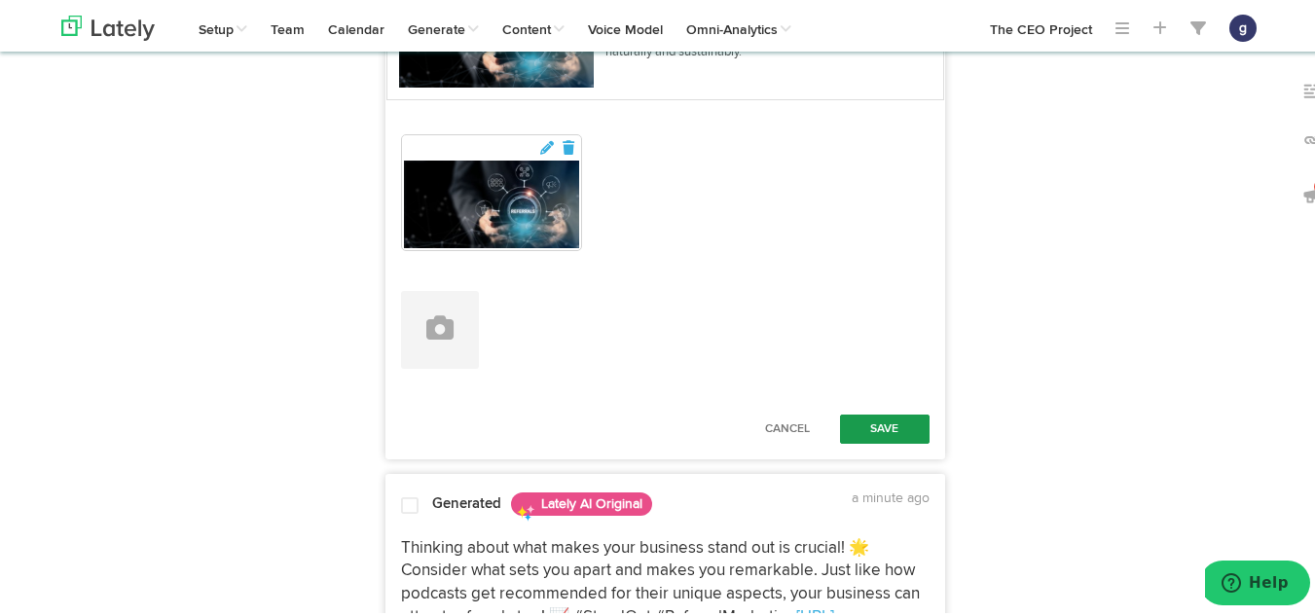
scroll to position [1598, 0]
click at [859, 420] on button "Save" at bounding box center [885, 425] width 90 height 29
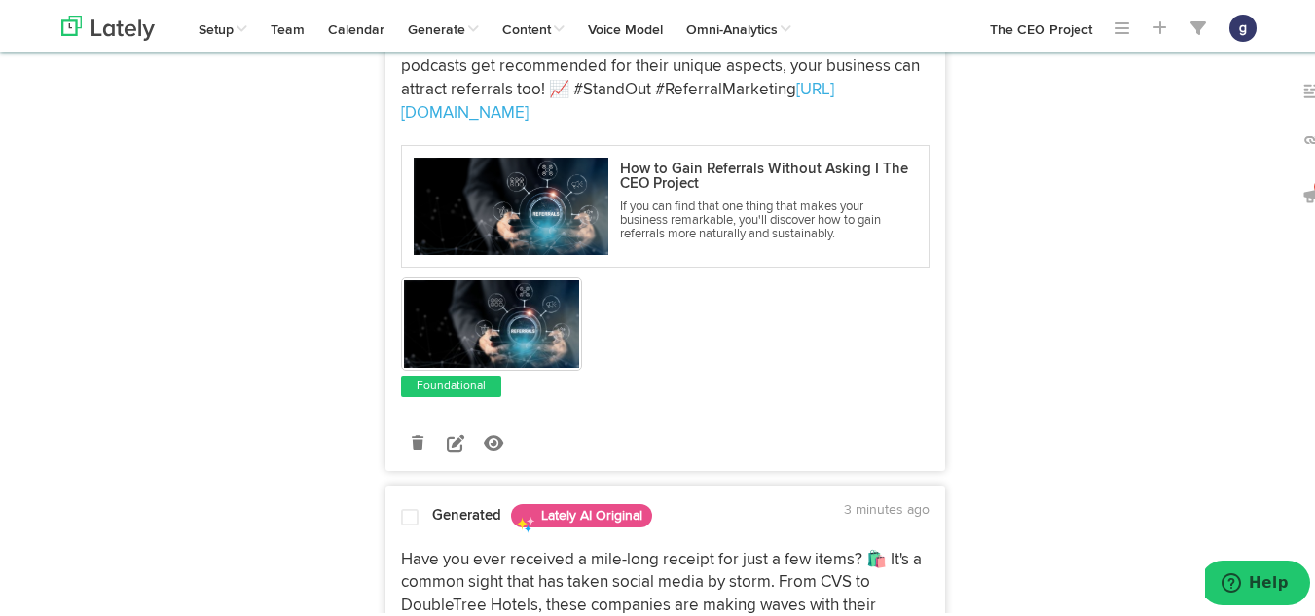
scroll to position [1893, 0]
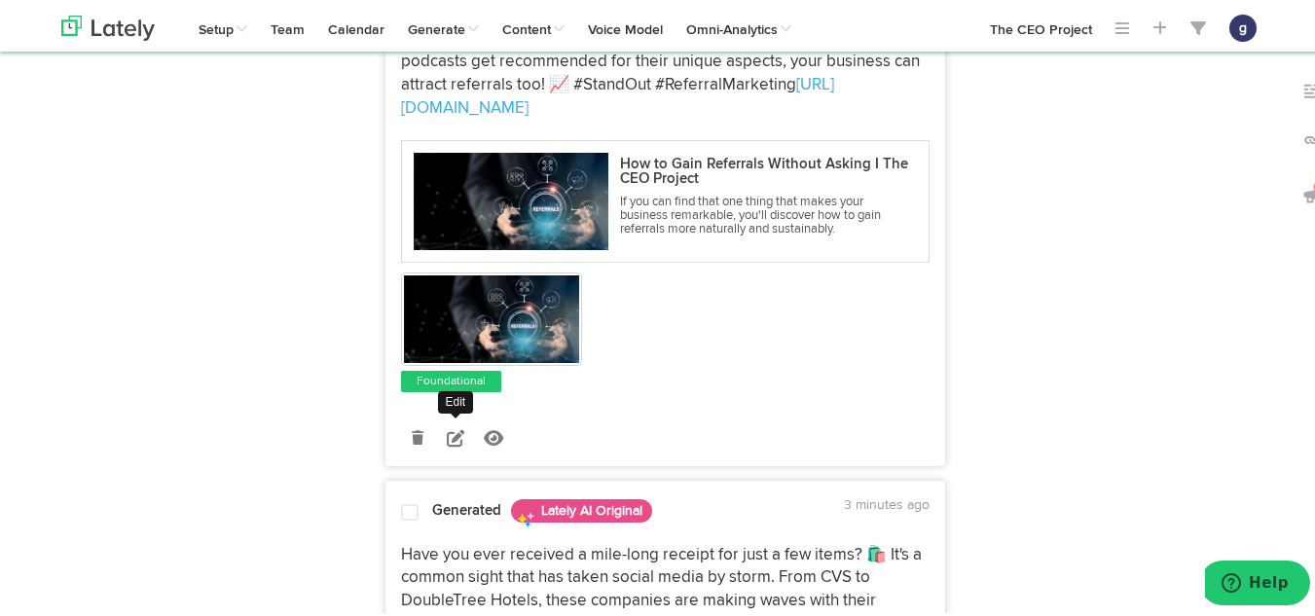
click at [447, 433] on icon at bounding box center [456, 435] width 18 height 18
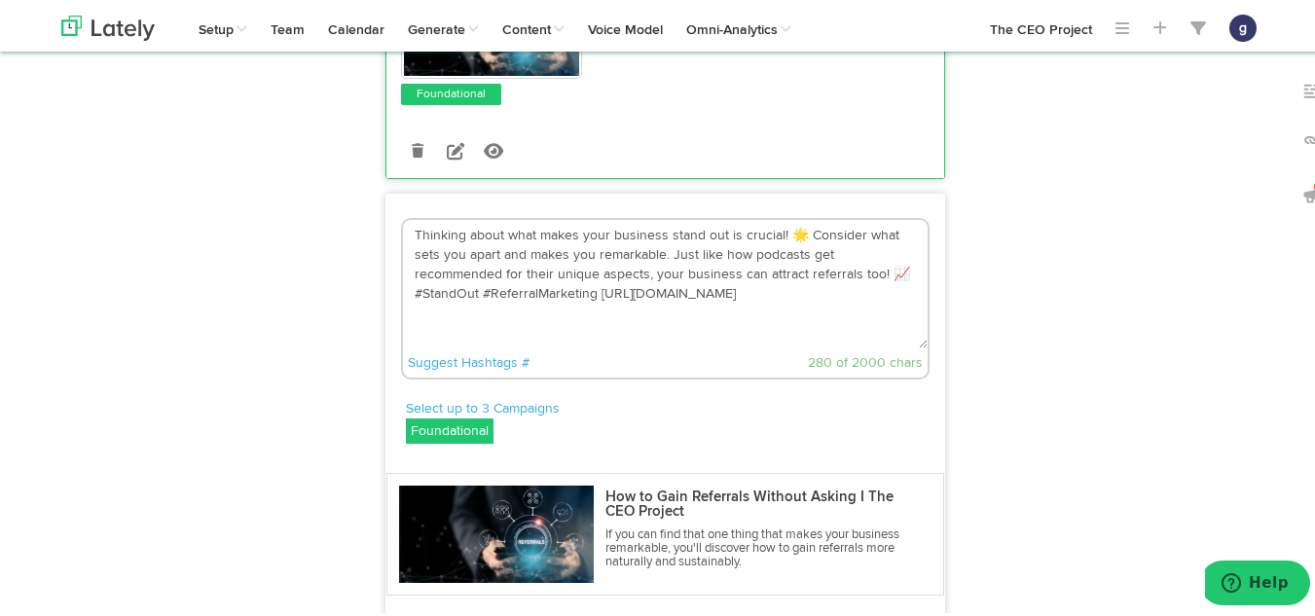
scroll to position [1640, 0]
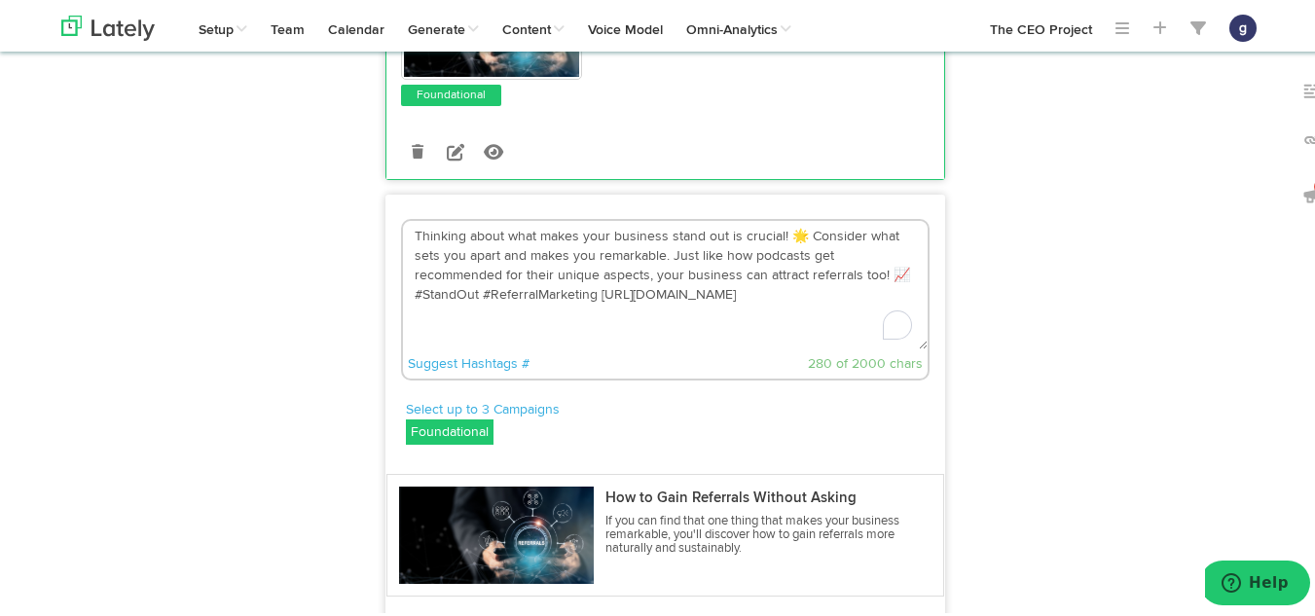
click at [793, 232] on textarea "Thinking about what makes your business stand out is crucial! 🌟 Consider what s…" at bounding box center [665, 282] width 525 height 129
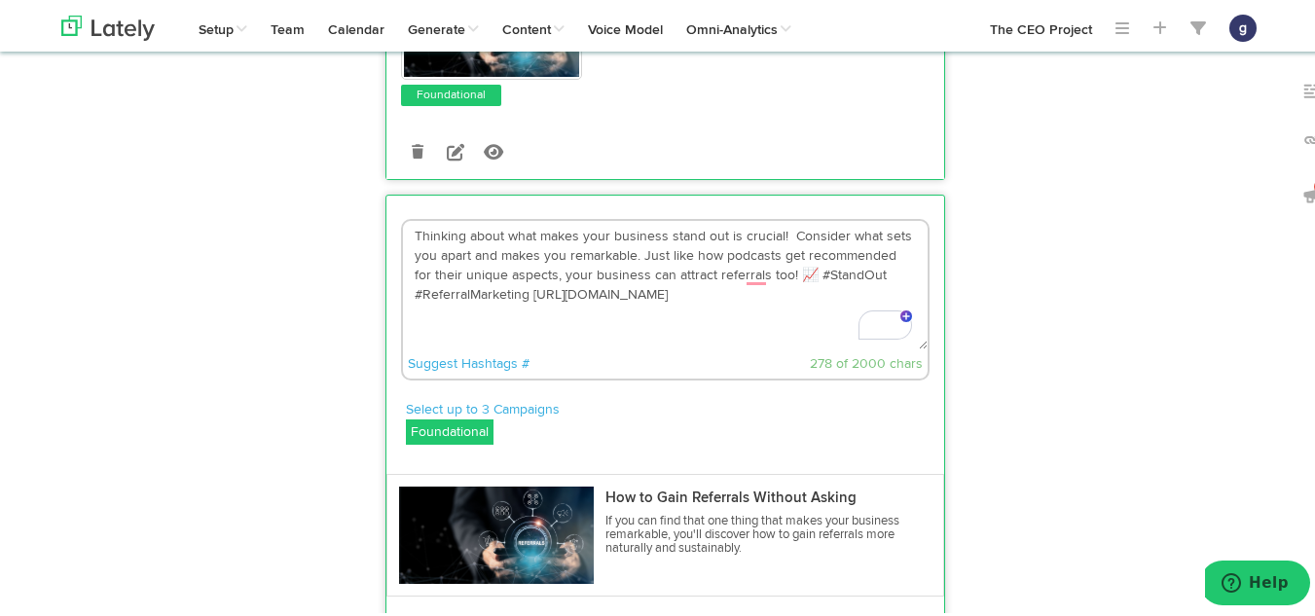
click at [782, 270] on textarea "Thinking about what makes your business stand out is crucial! Consider what set…" at bounding box center [665, 282] width 525 height 129
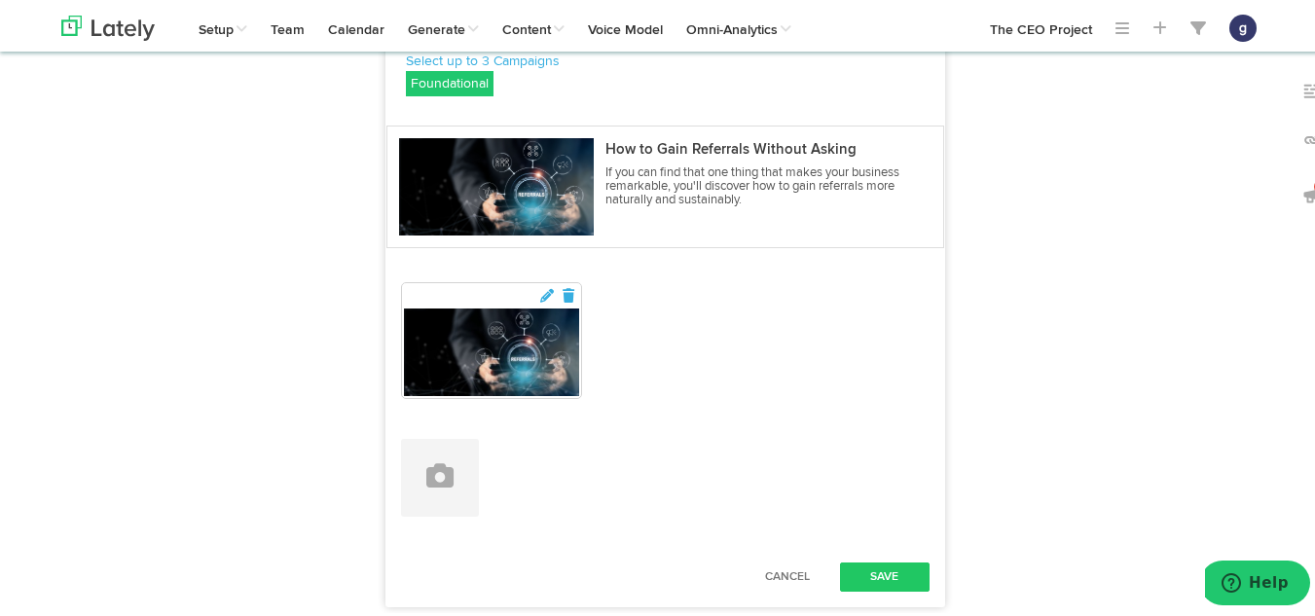
scroll to position [1989, 0]
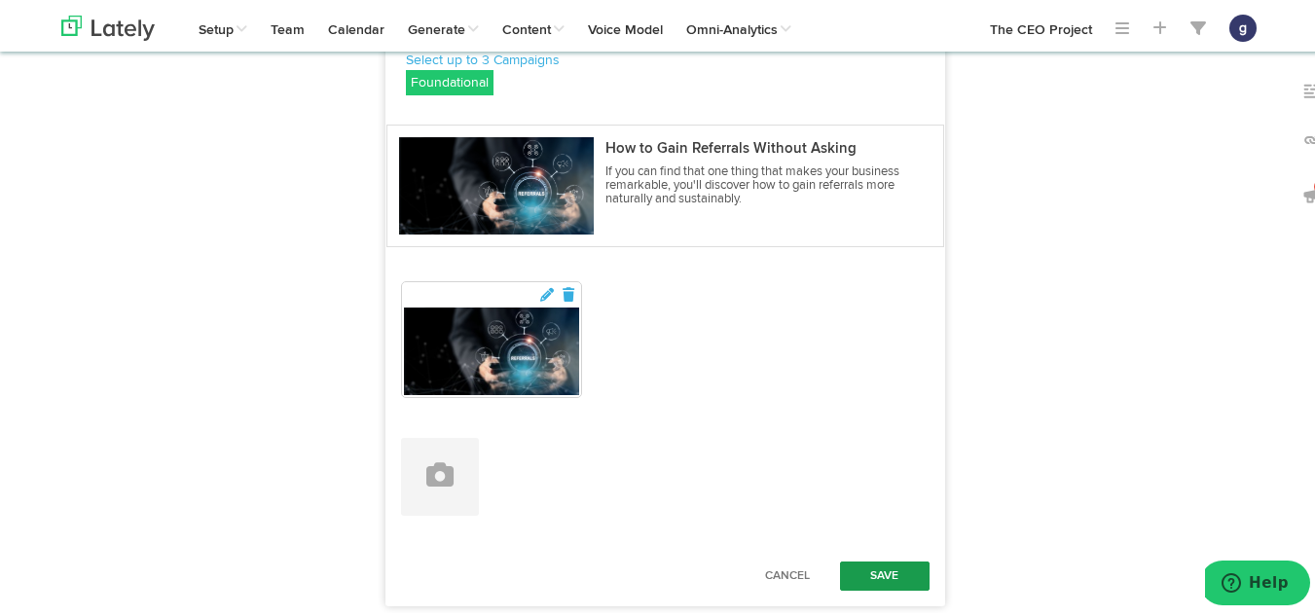
type textarea "Thinking about what makes your business stand out is crucial! Consider what set…"
click at [860, 565] on button "Save" at bounding box center [885, 573] width 90 height 29
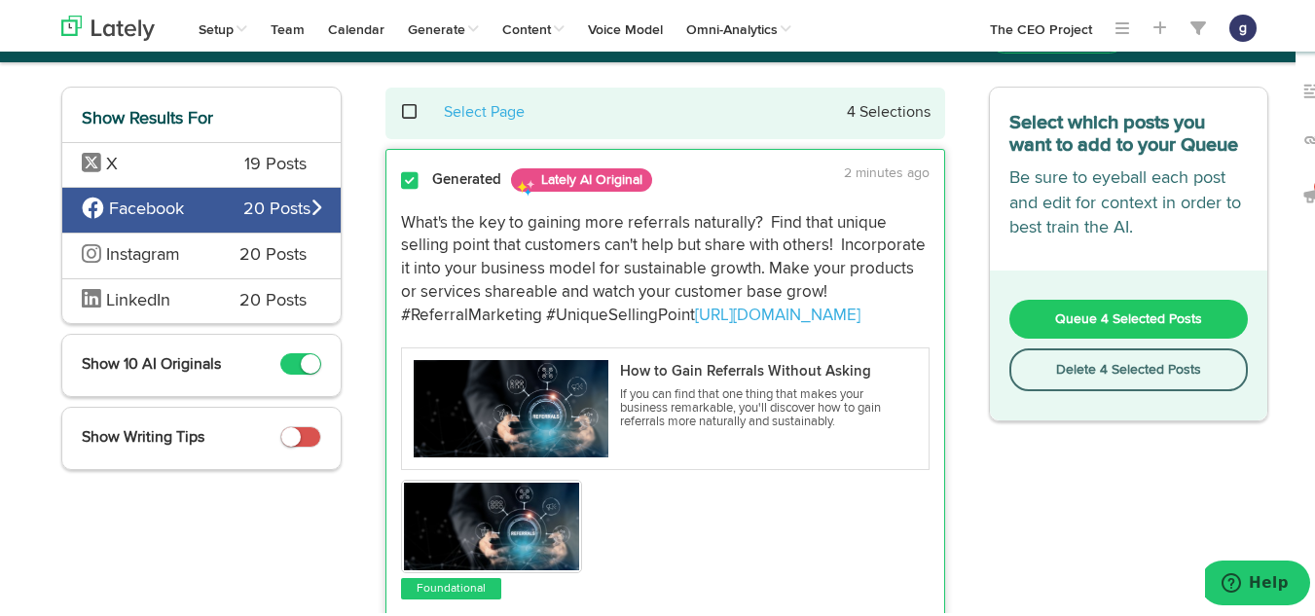
scroll to position [0, 0]
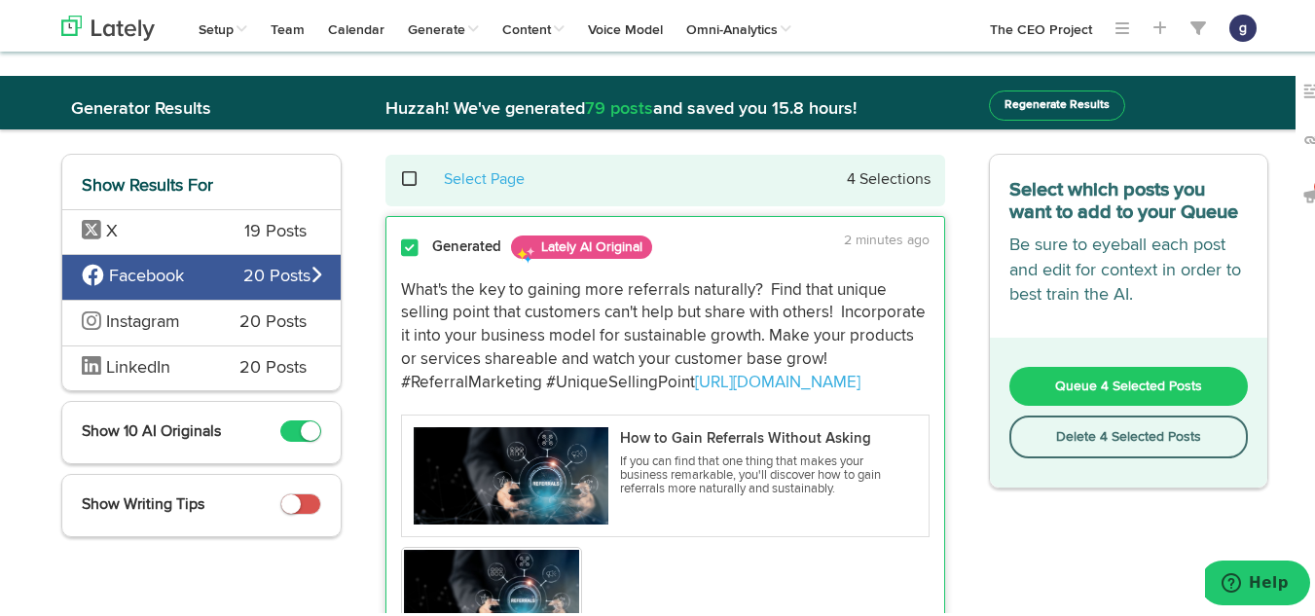
click at [1075, 373] on button "Queue 4 Selected Posts" at bounding box center [1130, 383] width 240 height 39
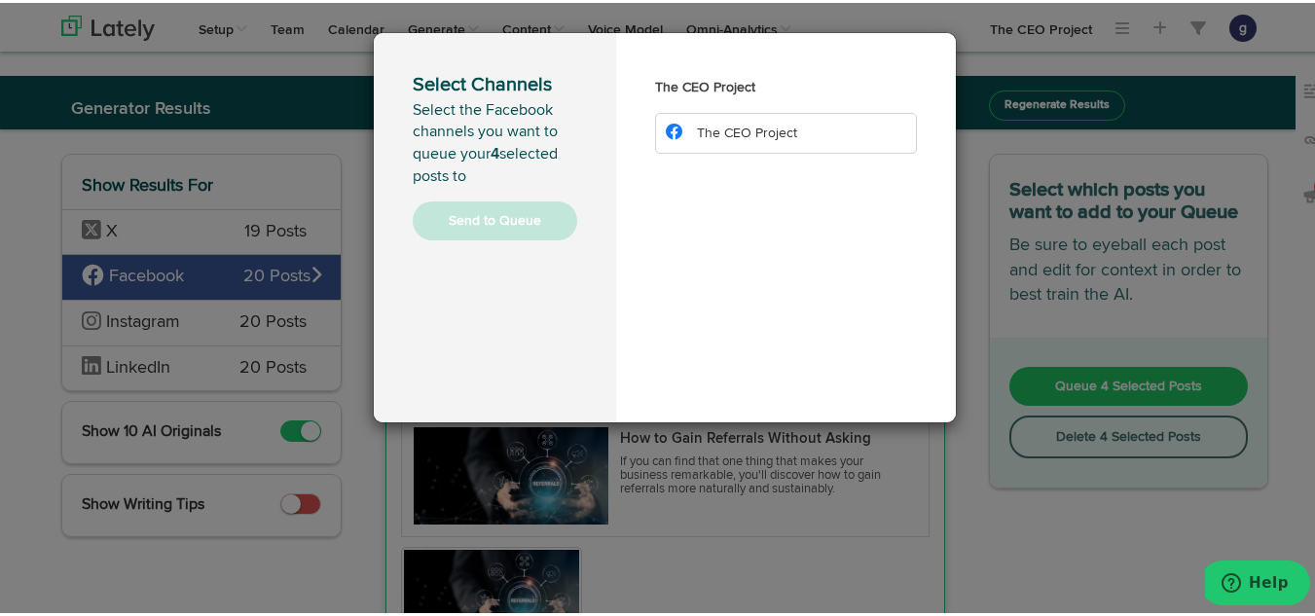
click at [732, 130] on span "The CEO Project" at bounding box center [747, 131] width 100 height 14
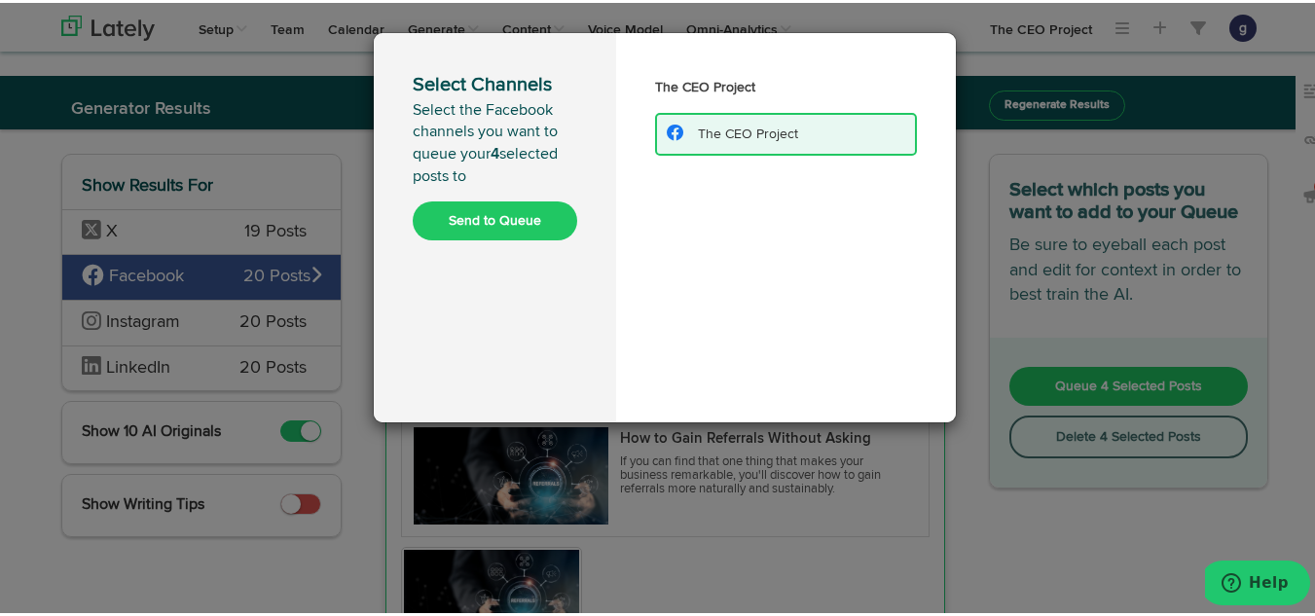
click at [477, 213] on button "Send to Queue" at bounding box center [495, 218] width 165 height 39
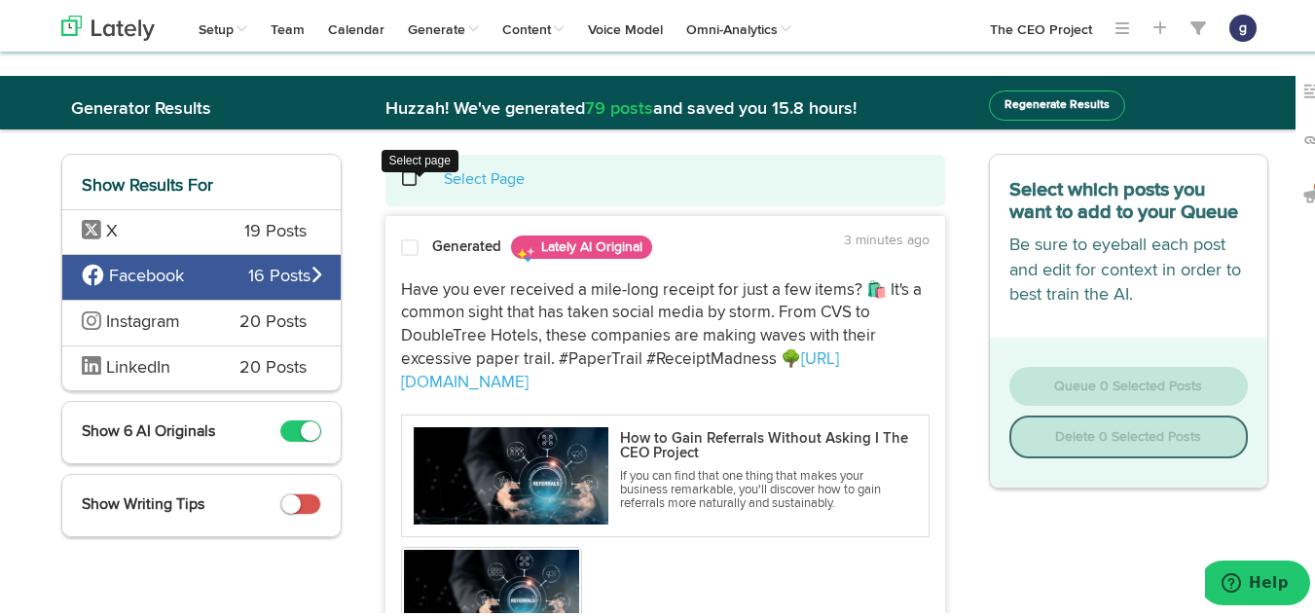
click at [400, 176] on span at bounding box center [420, 176] width 40 height 1
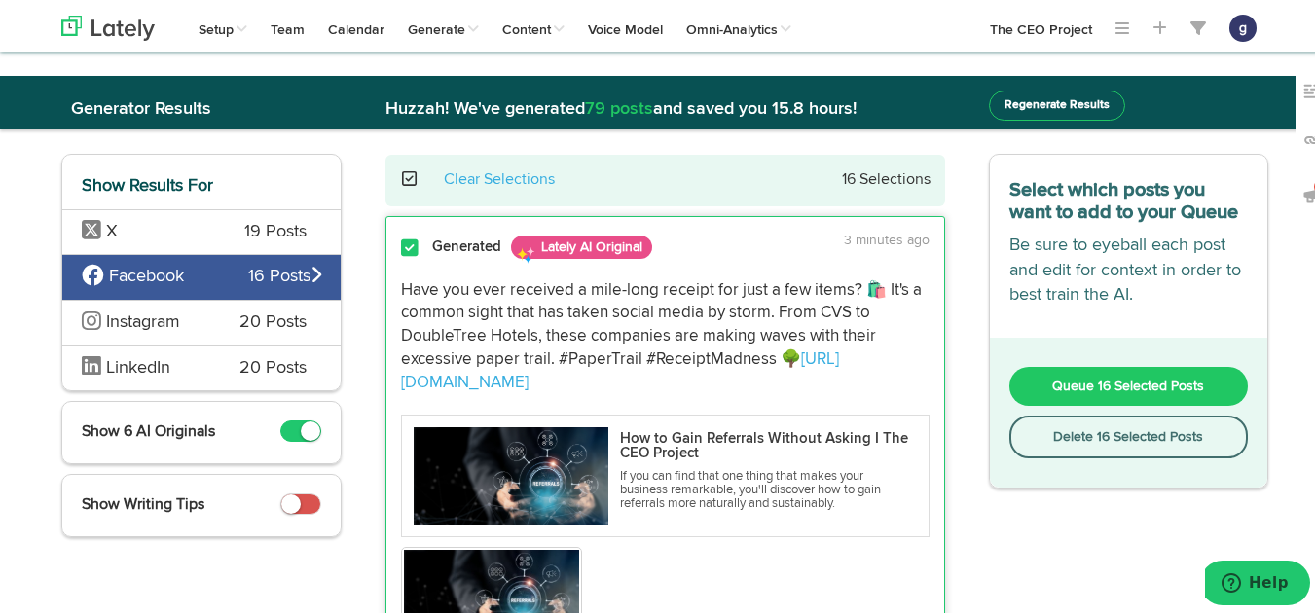
click at [1066, 427] on button "Delete 16 Selected Posts" at bounding box center [1130, 434] width 240 height 43
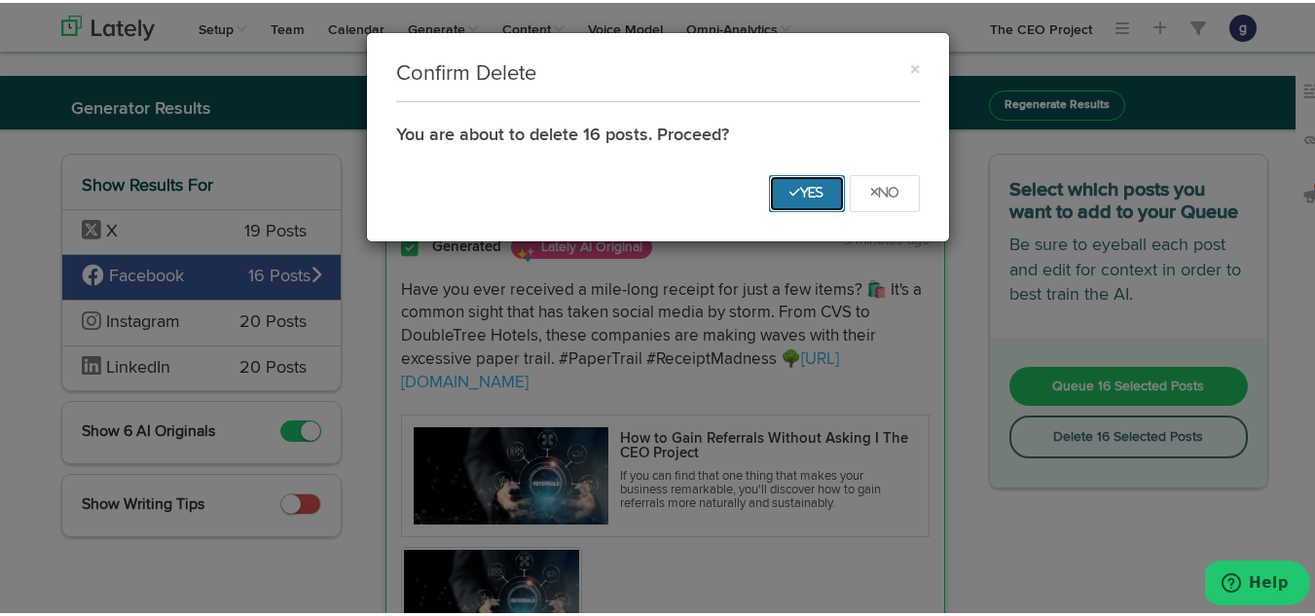
click at [795, 182] on button "Yes" at bounding box center [807, 190] width 76 height 37
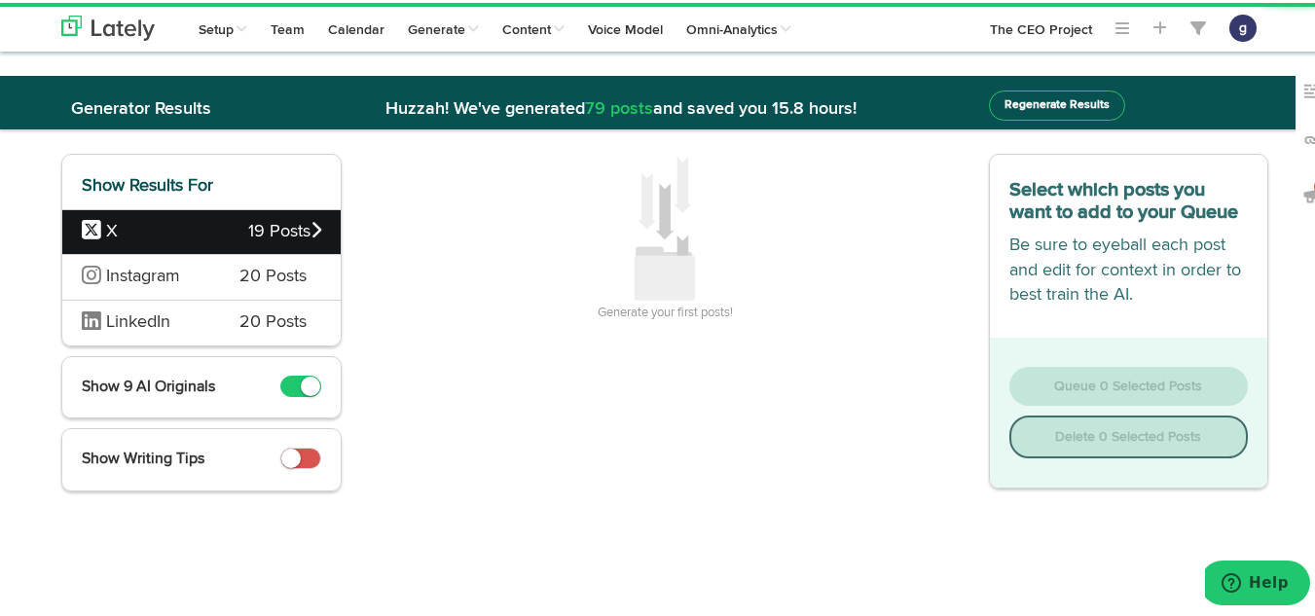
click at [248, 230] on span "19 Posts" at bounding box center [284, 229] width 73 height 25
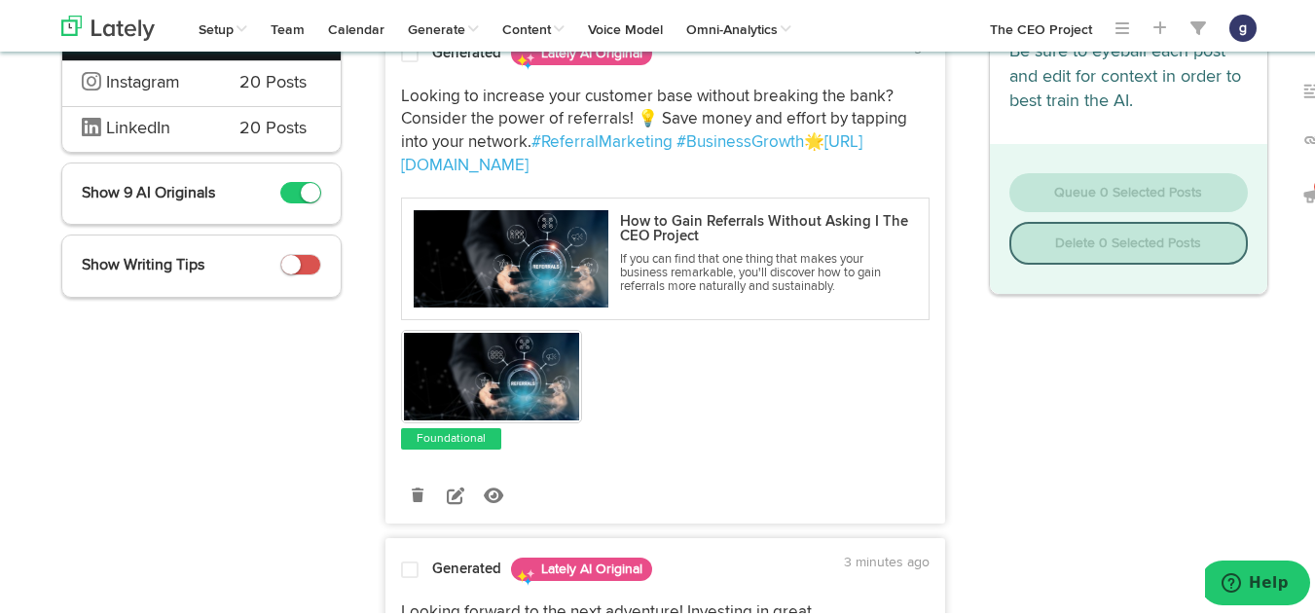
scroll to position [195, 0]
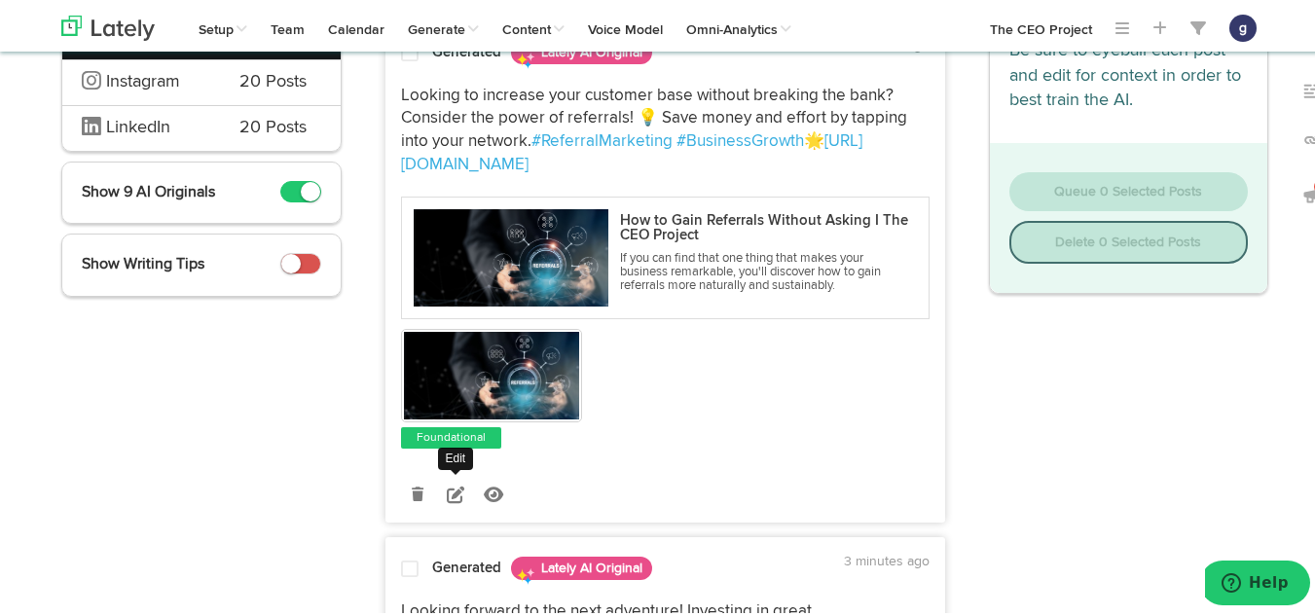
click at [444, 479] on link at bounding box center [456, 492] width 34 height 34
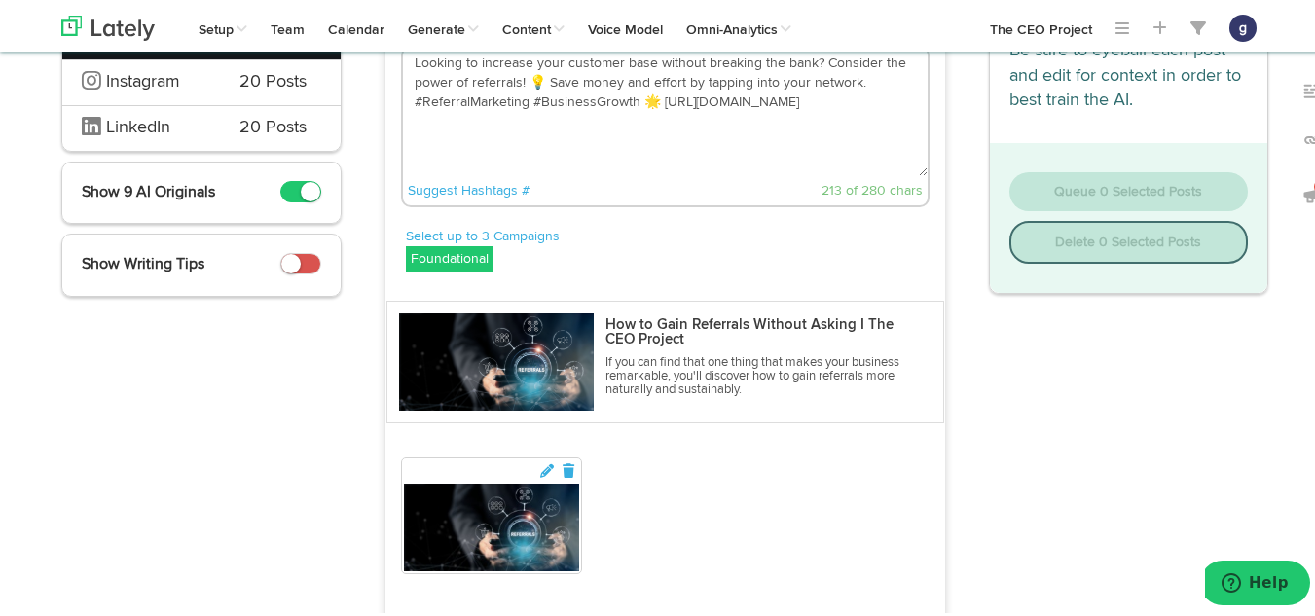
scroll to position [0, 0]
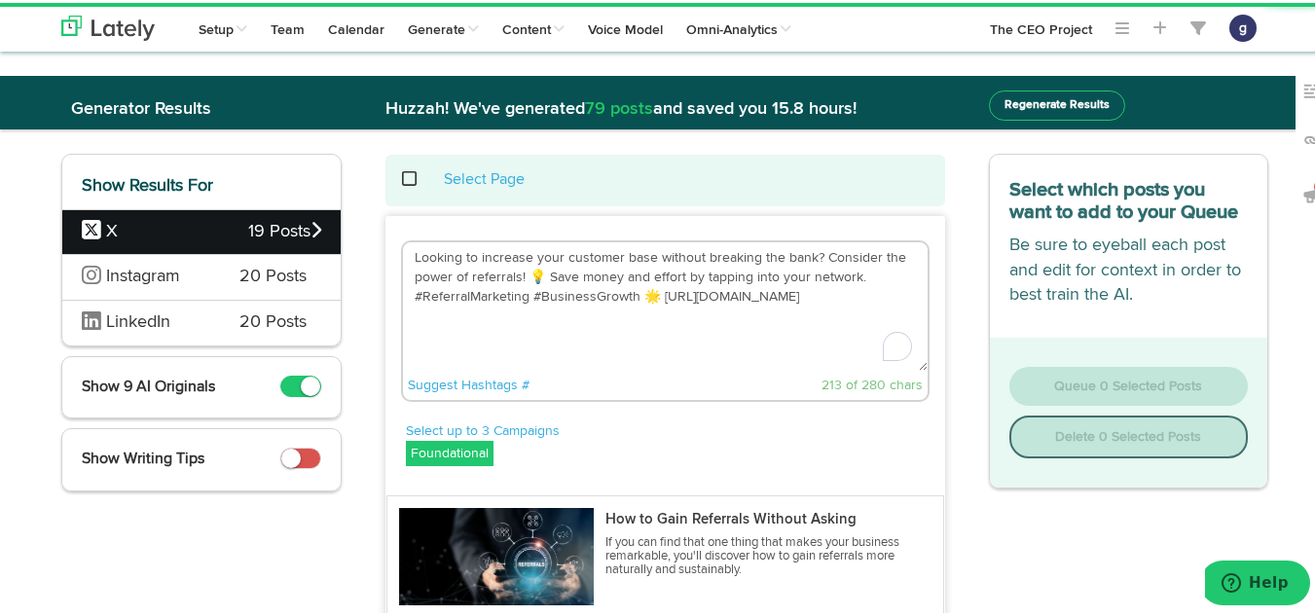
click at [648, 290] on textarea "Looking to increase your customer base without breaking the bank? Consider the …" at bounding box center [665, 304] width 525 height 129
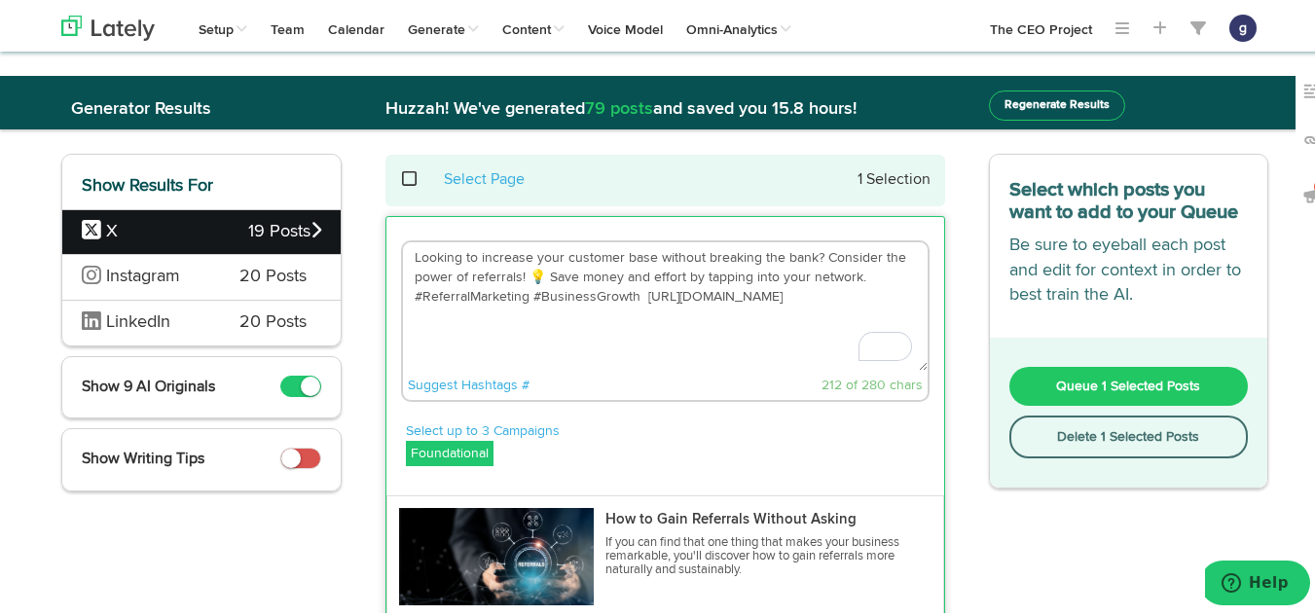
click at [535, 272] on textarea "Looking to increase your customer base without breaking the bank? Consider the …" at bounding box center [665, 304] width 525 height 129
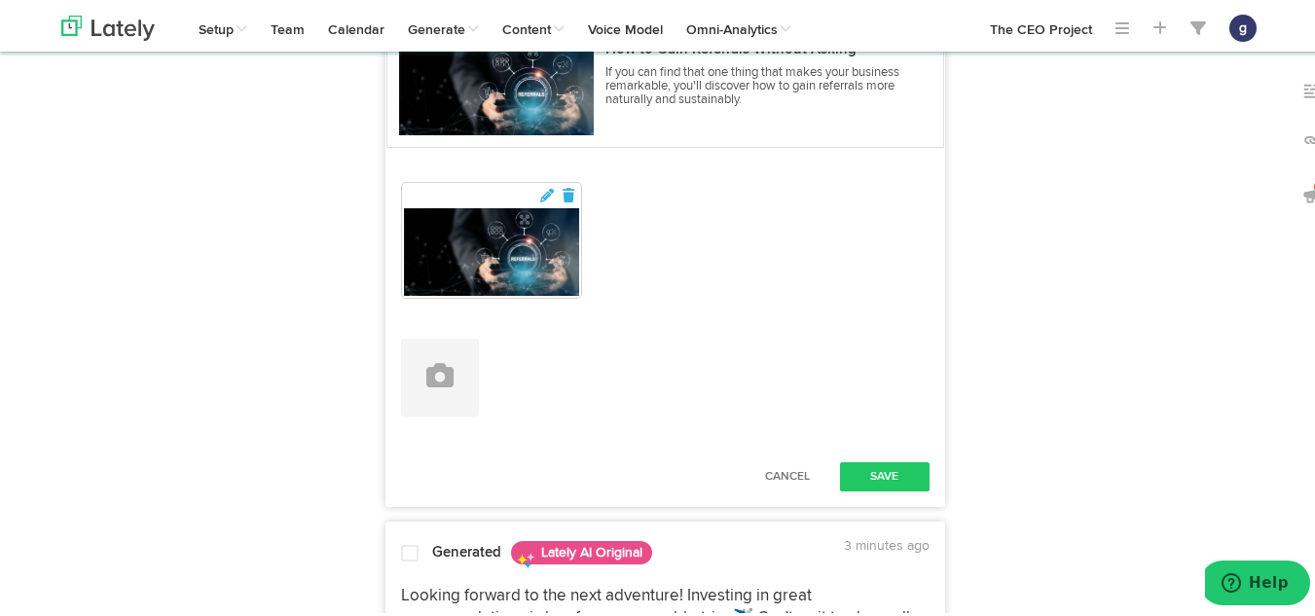
scroll to position [472, 0]
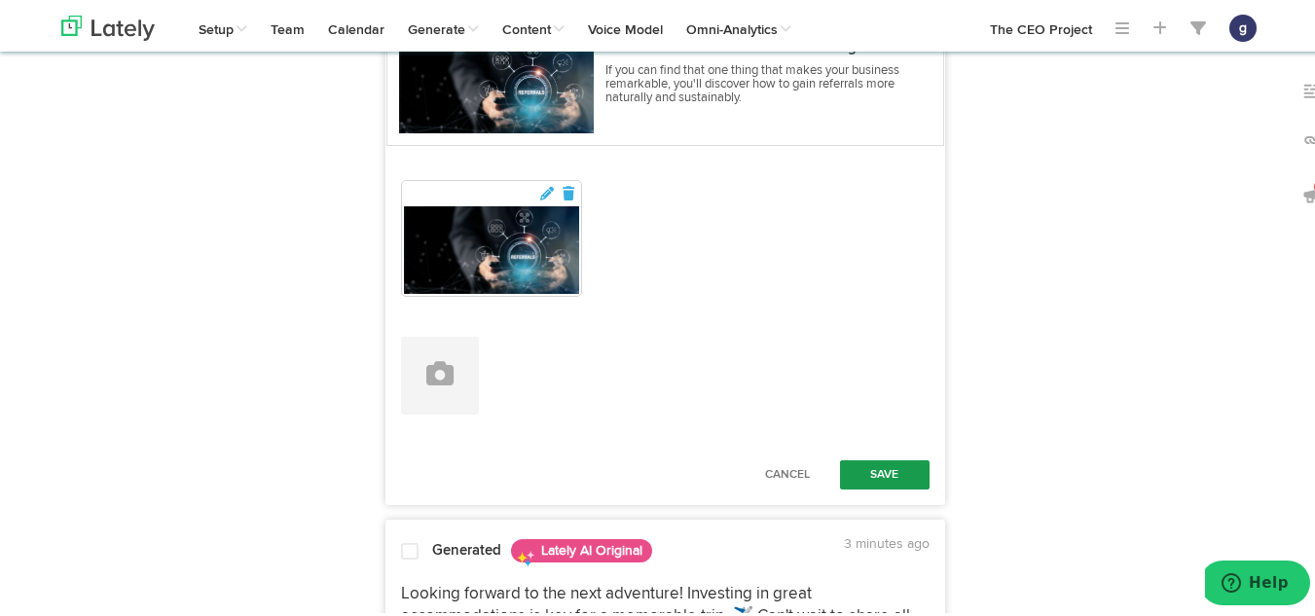
type textarea "Looking to increase your customer base without breaking the bank? Consider the …"
click at [872, 472] on button "Save" at bounding box center [885, 472] width 90 height 29
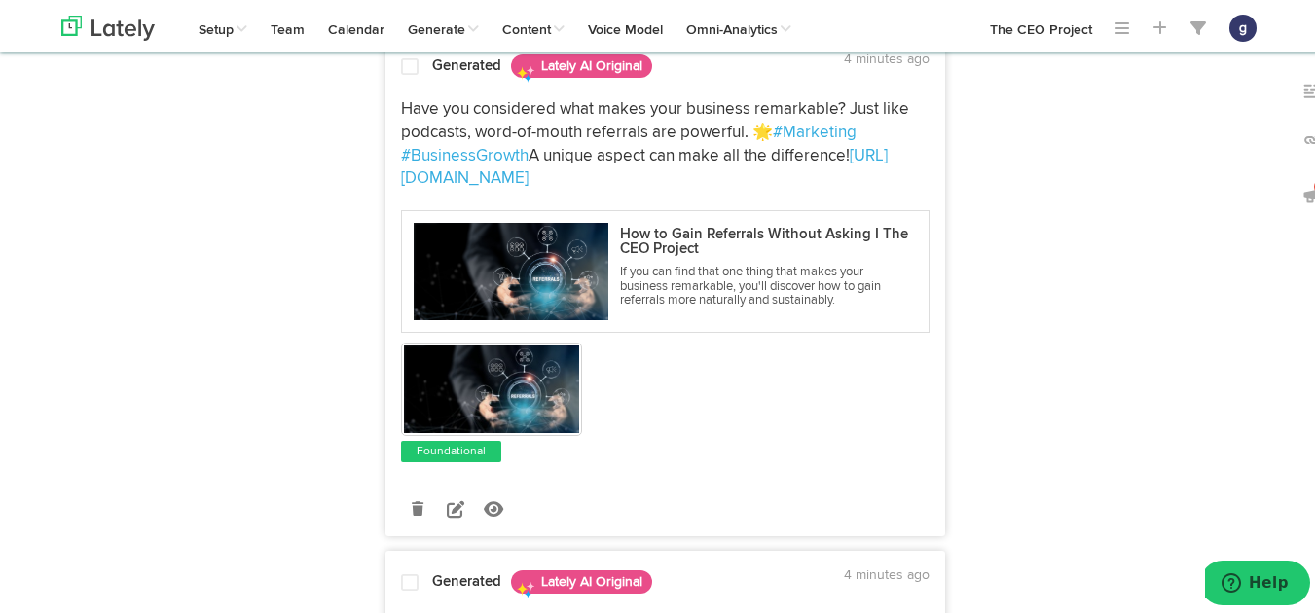
scroll to position [1214, 0]
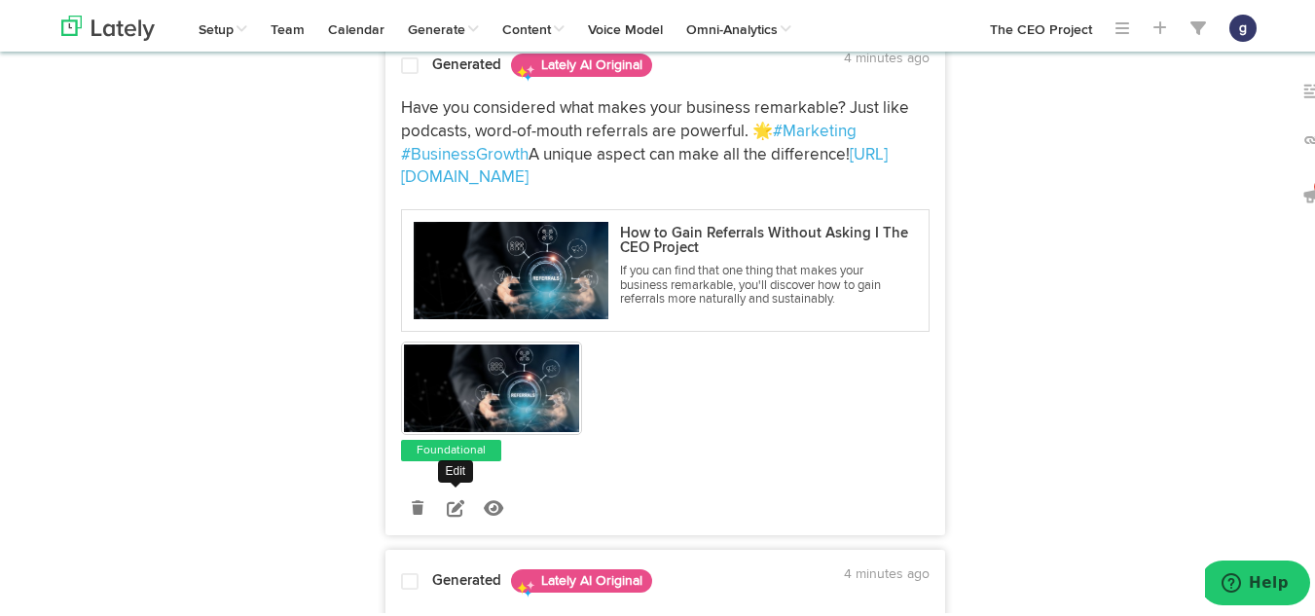
click at [447, 503] on icon at bounding box center [456, 506] width 18 height 18
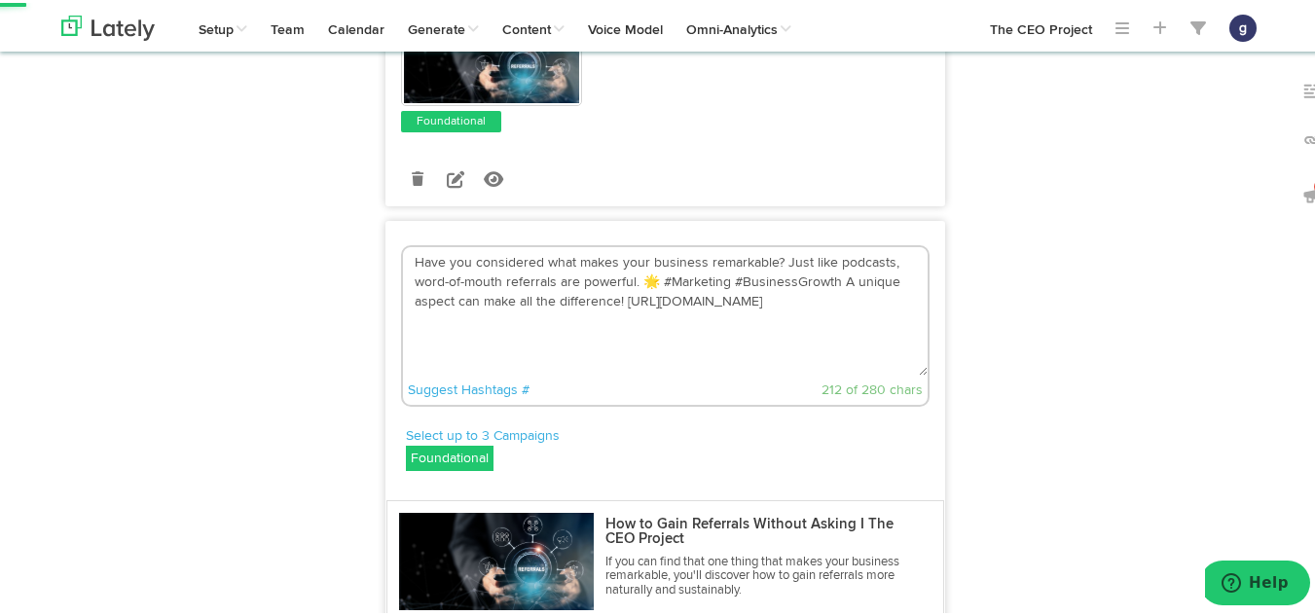
scroll to position [1022, 0]
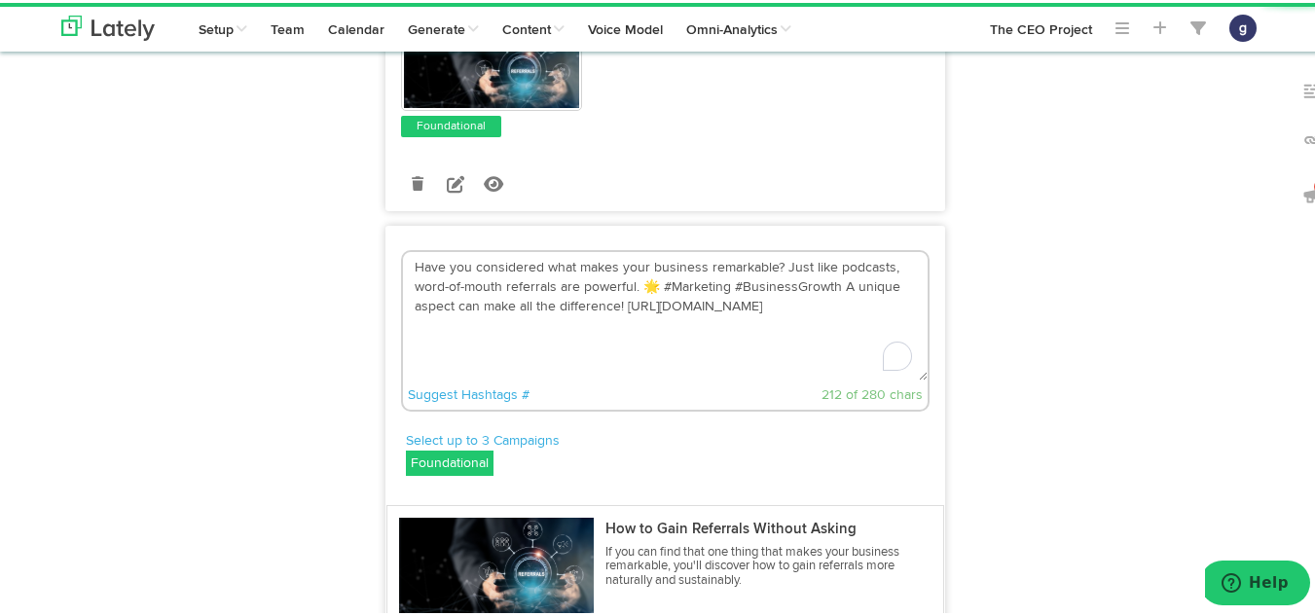
click at [650, 282] on textarea "Have you considered what makes your business remarkable? Just like podcasts, wo…" at bounding box center [665, 313] width 525 height 129
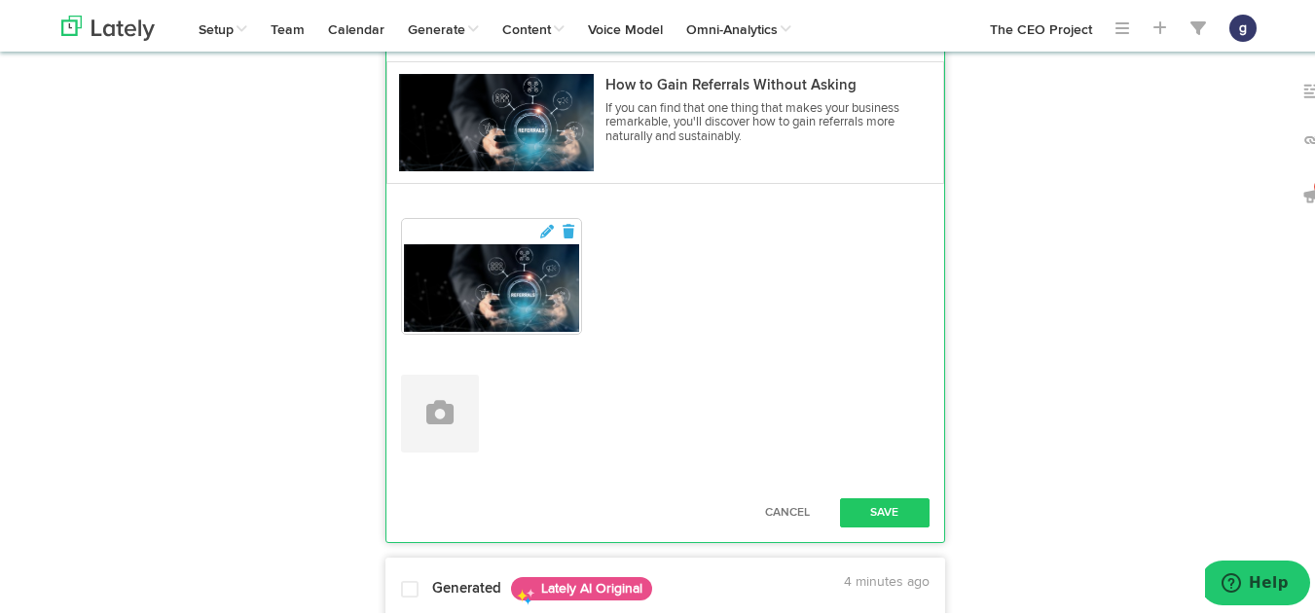
scroll to position [1467, 0]
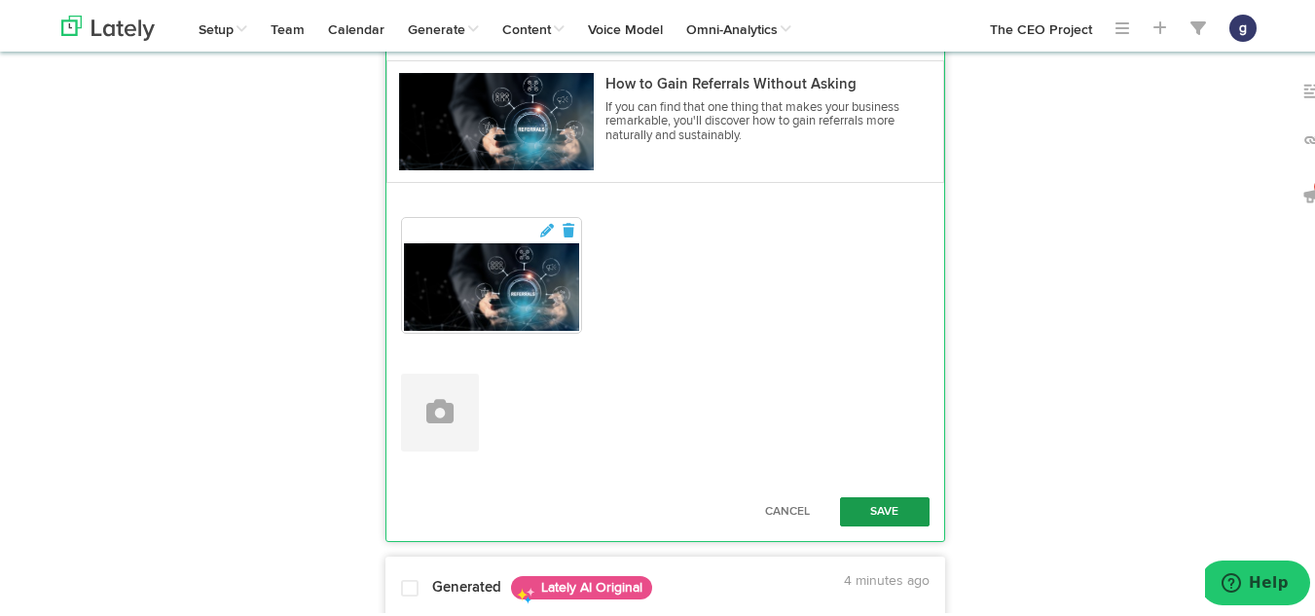
type textarea "Have you considered what makes your business remarkable? Just like podcasts, wo…"
click at [883, 501] on button "Save" at bounding box center [885, 509] width 90 height 29
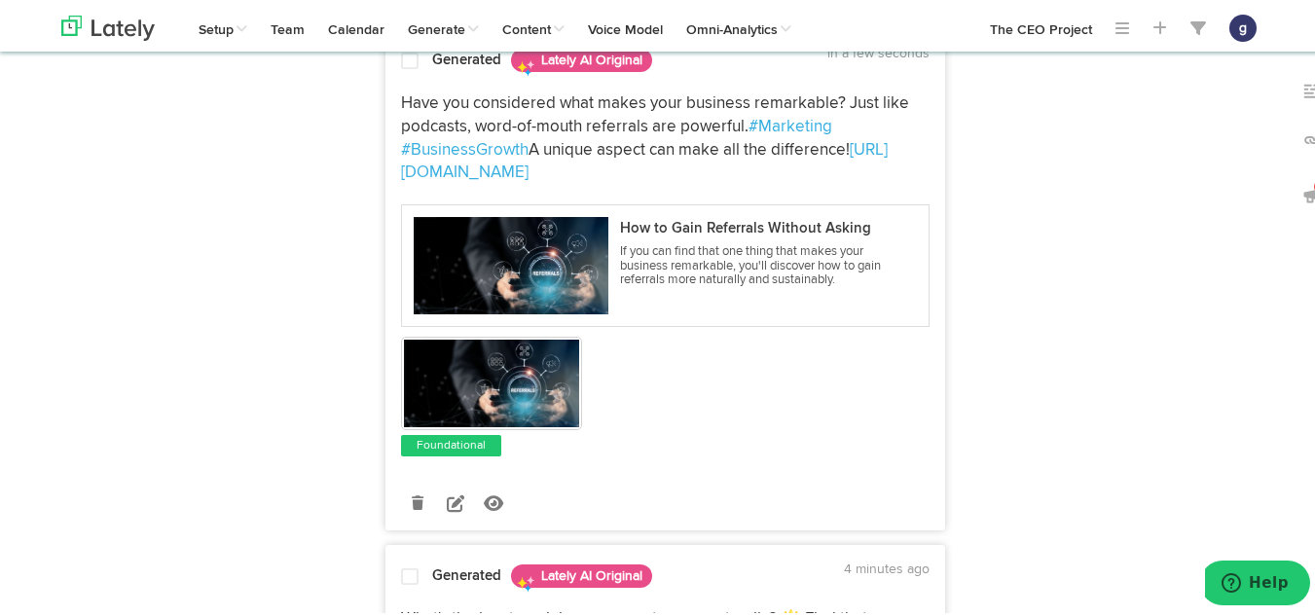
scroll to position [1097, 0]
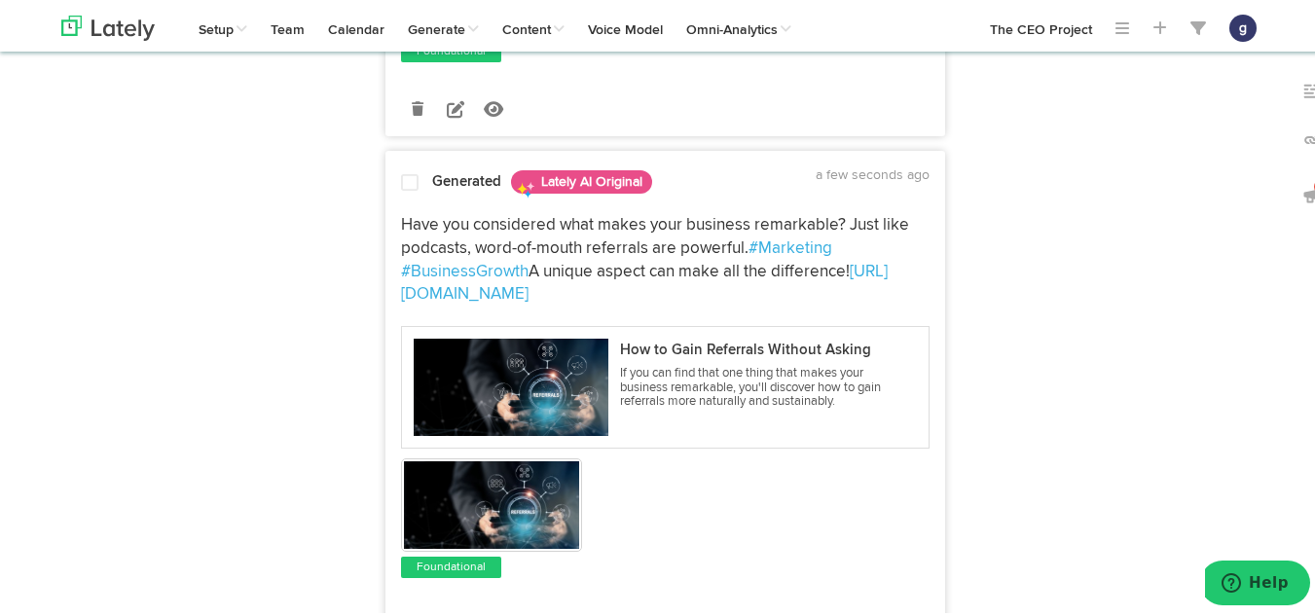
click at [403, 180] on span at bounding box center [410, 179] width 18 height 19
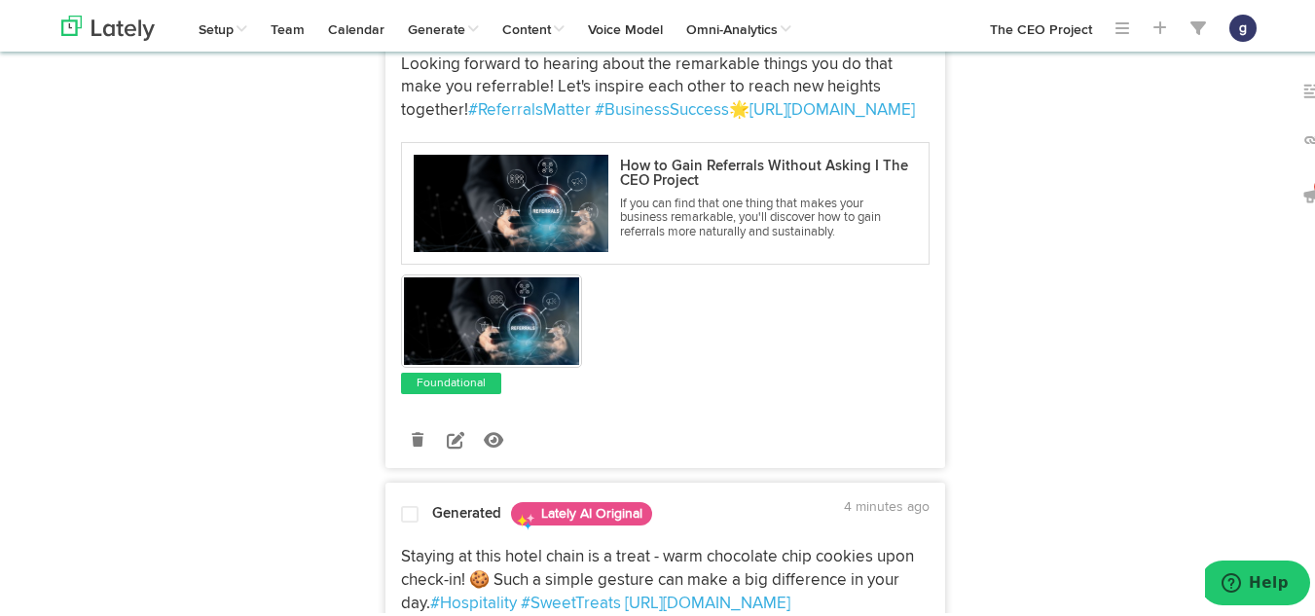
scroll to position [2269, 0]
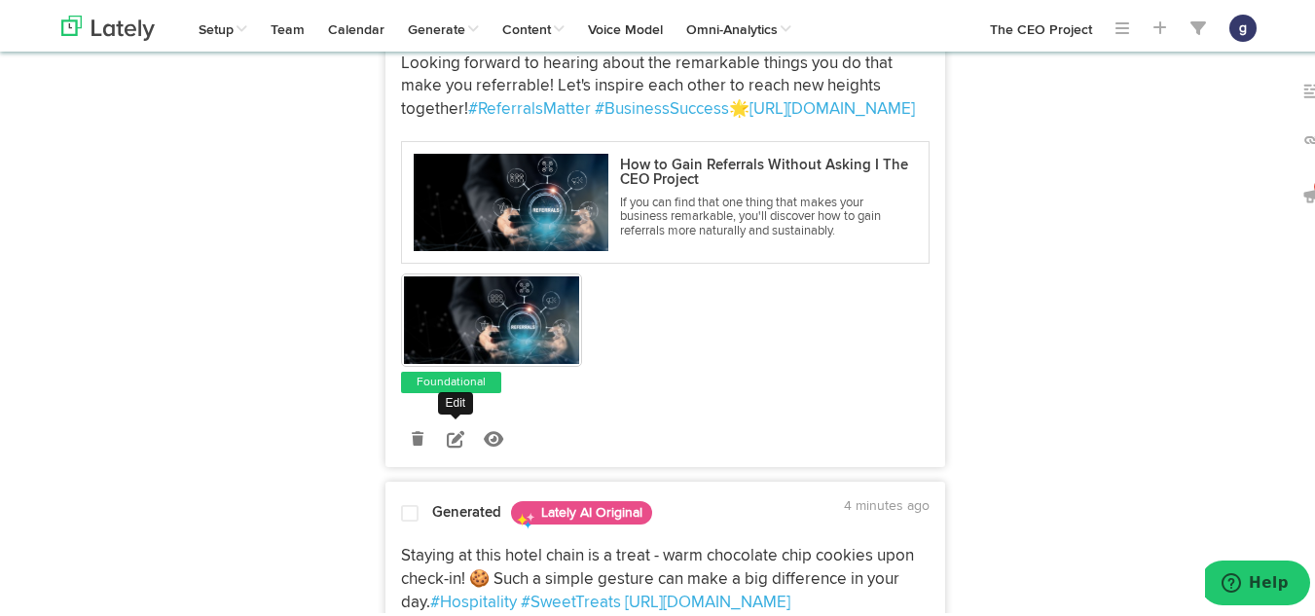
click at [449, 430] on icon at bounding box center [456, 436] width 18 height 18
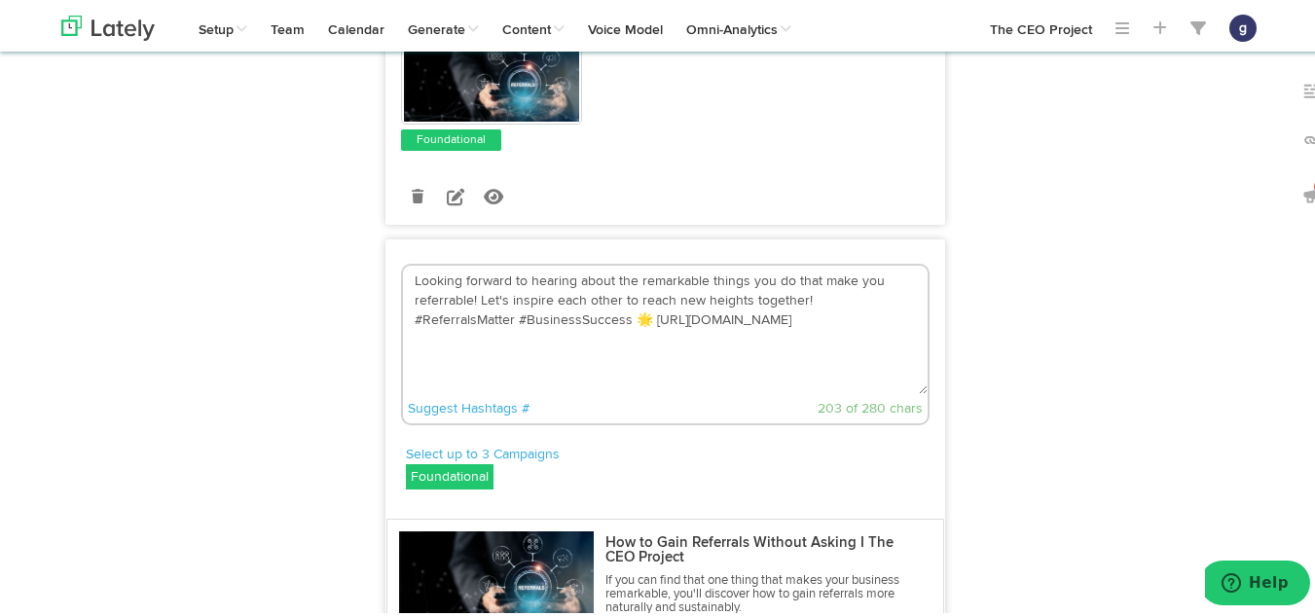
scroll to position [2016, 0]
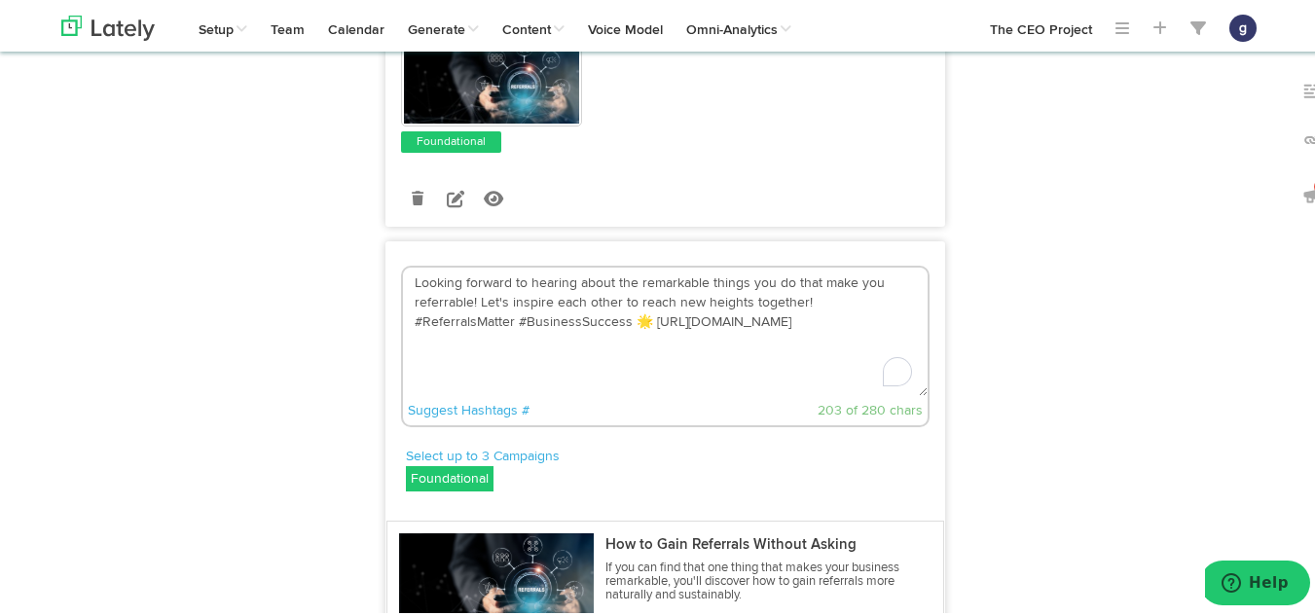
click at [540, 315] on textarea "Looking forward to hearing about the remarkable things you do that make you ref…" at bounding box center [665, 329] width 525 height 129
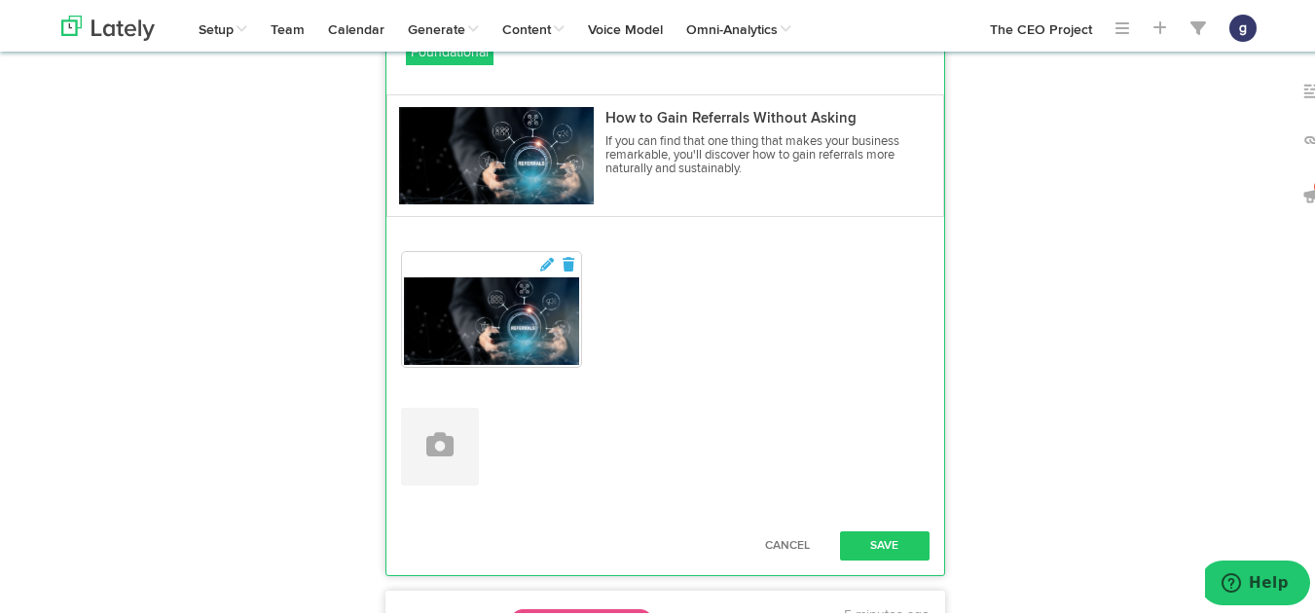
scroll to position [2474, 0]
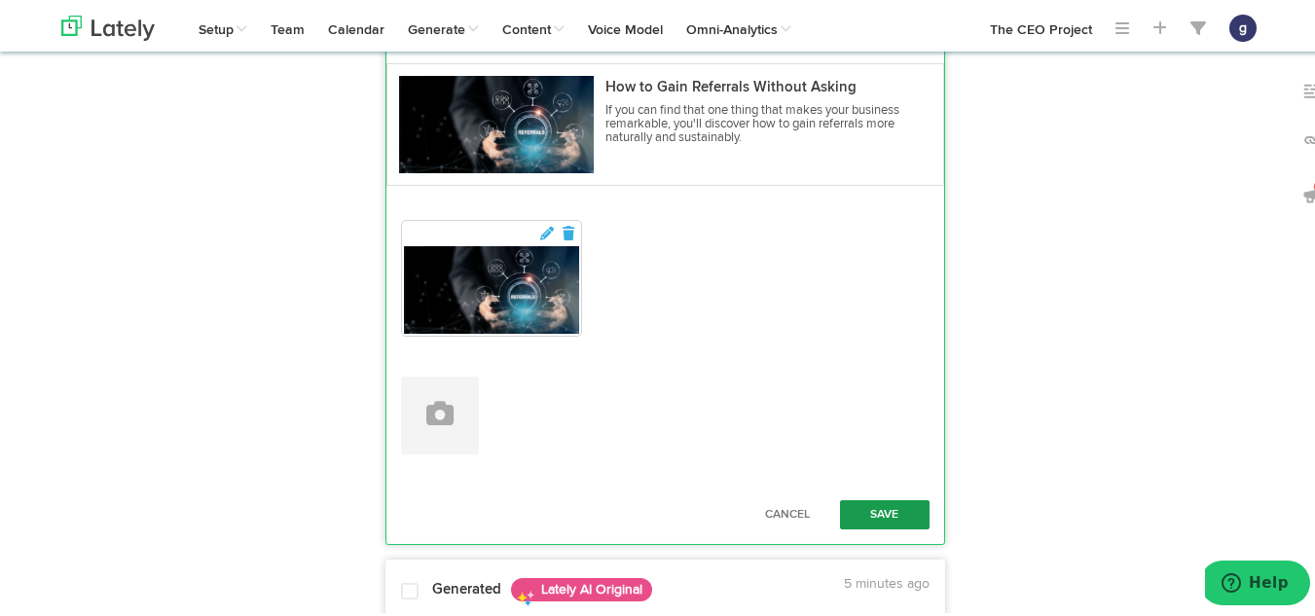
type textarea "Looking forward to hearing about the remarkable things you do that make you ref…"
click at [872, 504] on button "Save" at bounding box center [885, 512] width 90 height 29
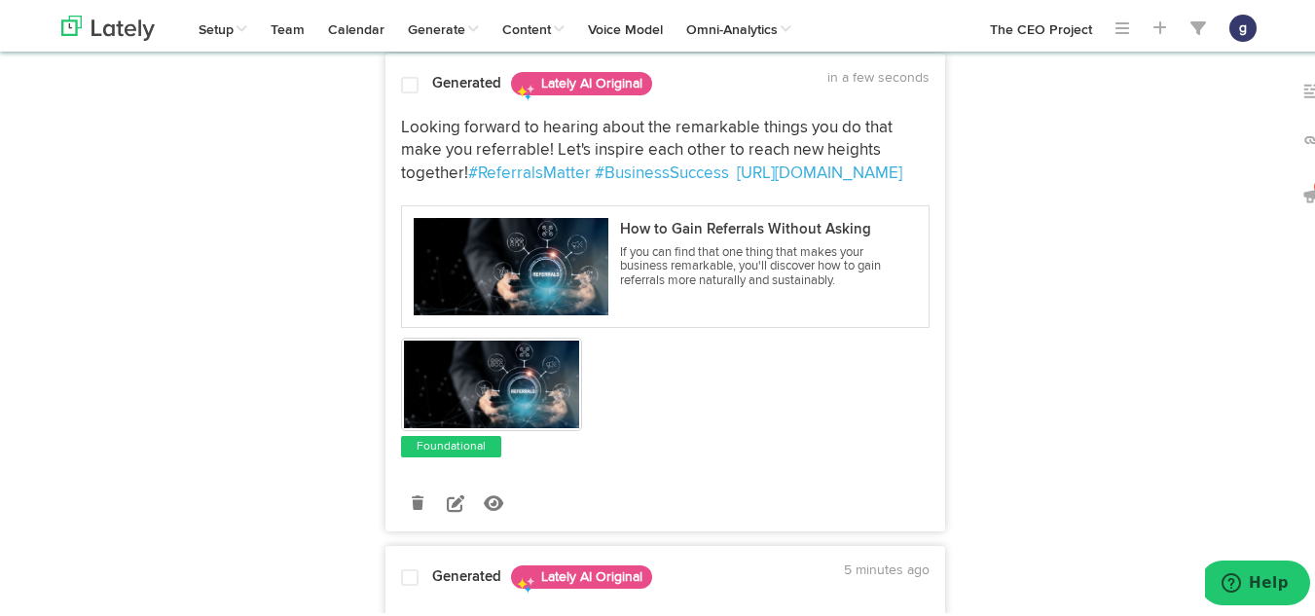
scroll to position [2005, 0]
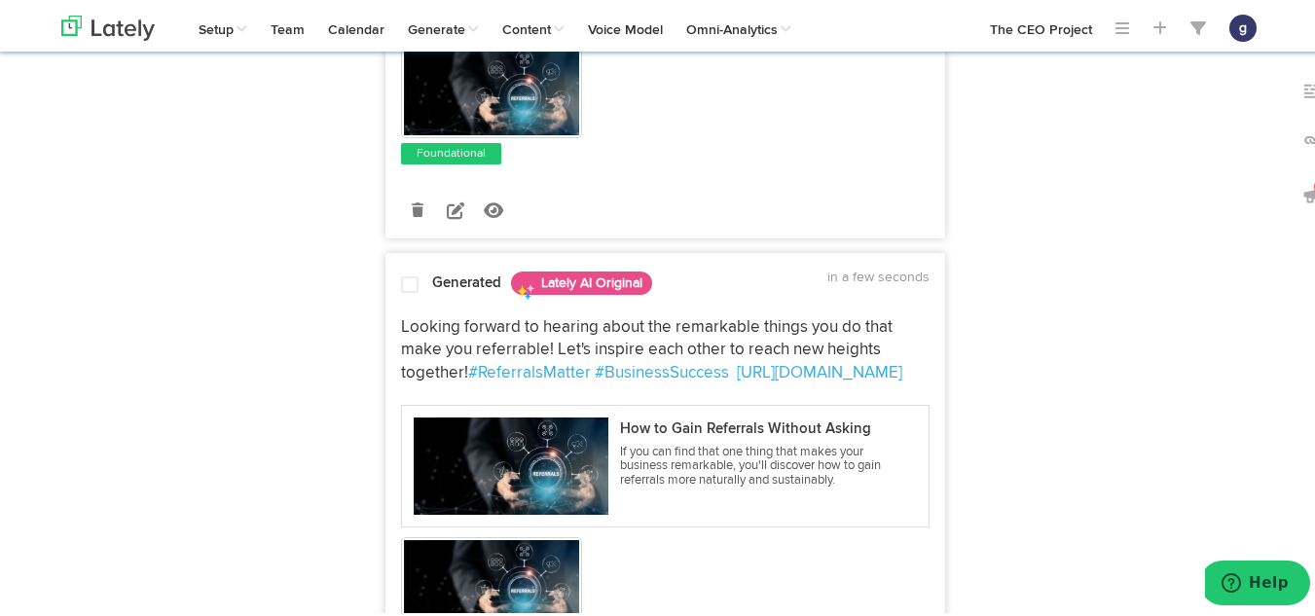
click at [401, 282] on span at bounding box center [410, 282] width 18 height 19
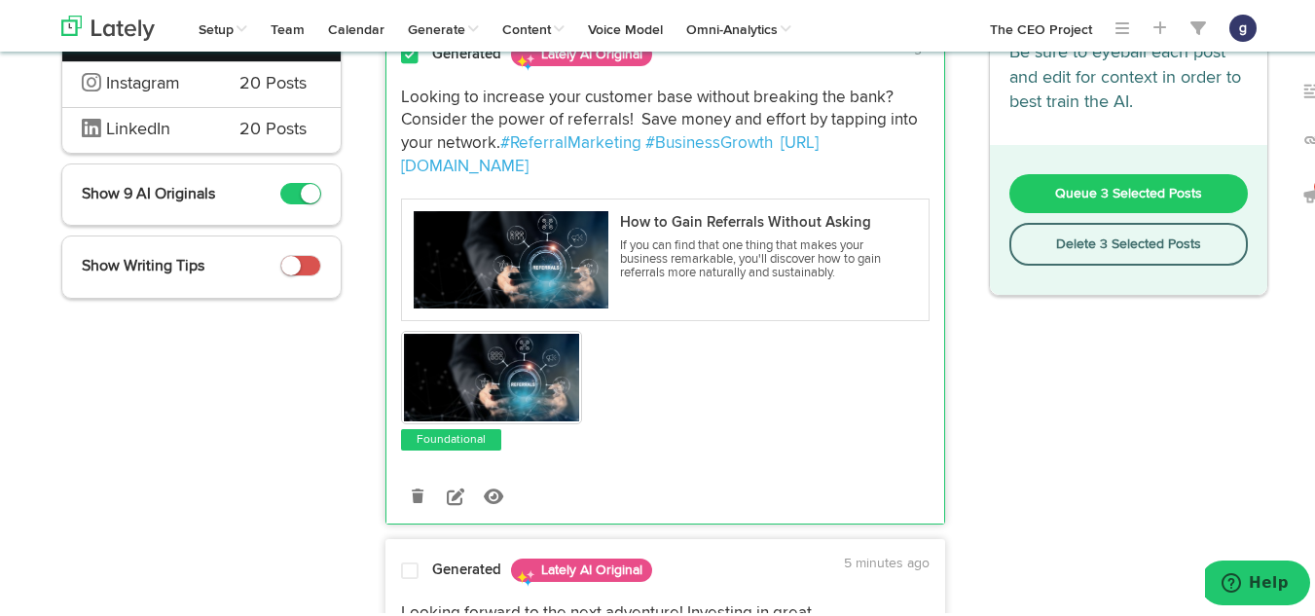
scroll to position [192, 0]
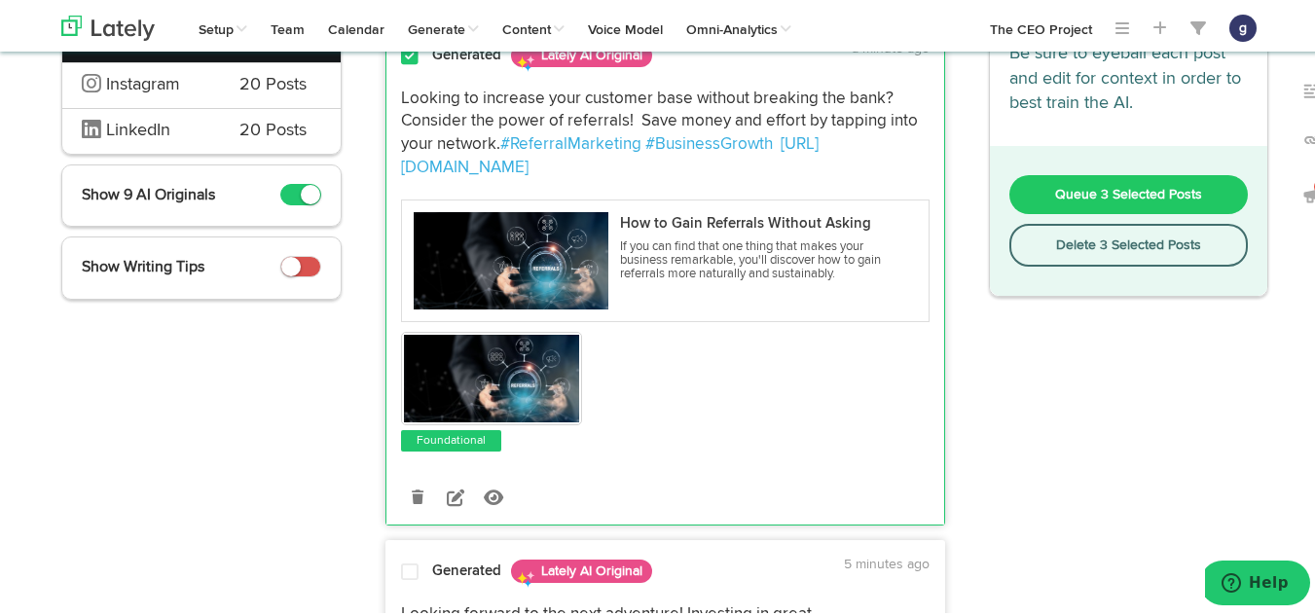
click at [1122, 175] on button "Queue 3 Selected Posts" at bounding box center [1130, 191] width 240 height 39
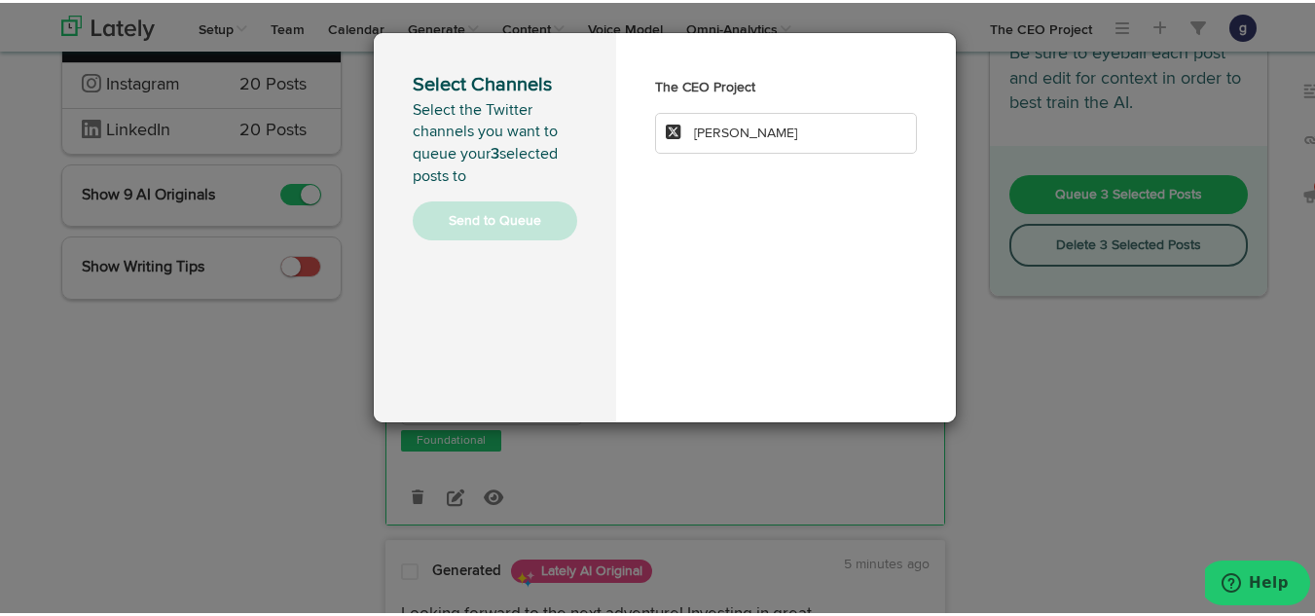
click at [799, 137] on li "Jim Schleckser" at bounding box center [786, 130] width 262 height 41
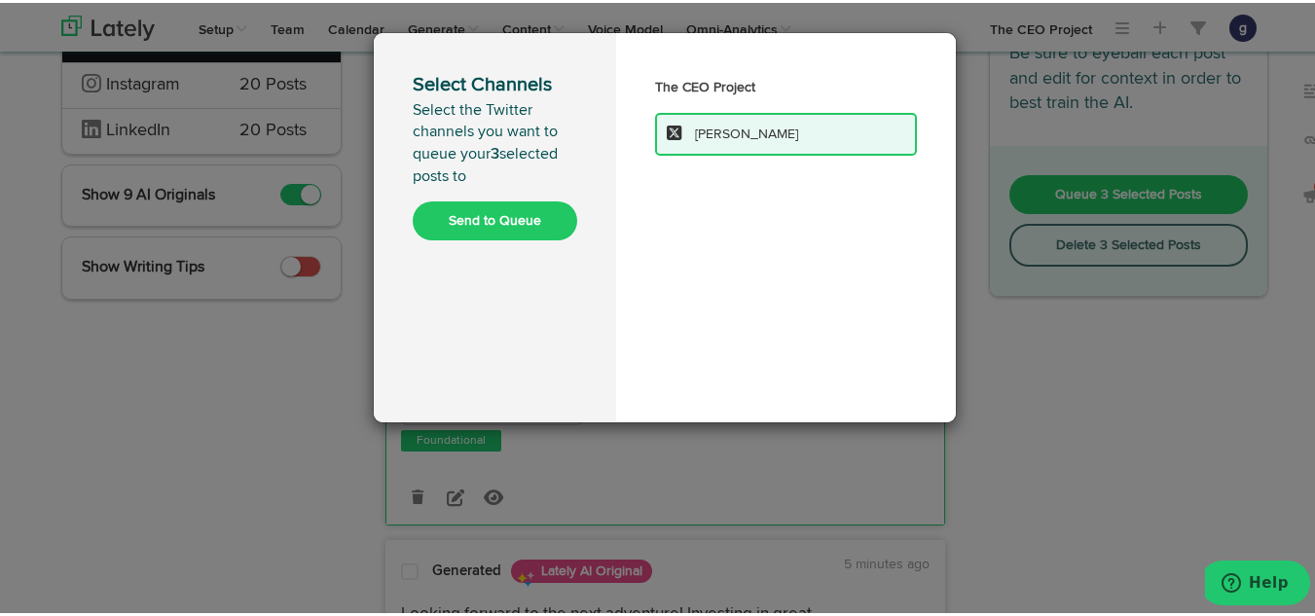
click at [478, 214] on button "Send to Queue" at bounding box center [495, 218] width 165 height 39
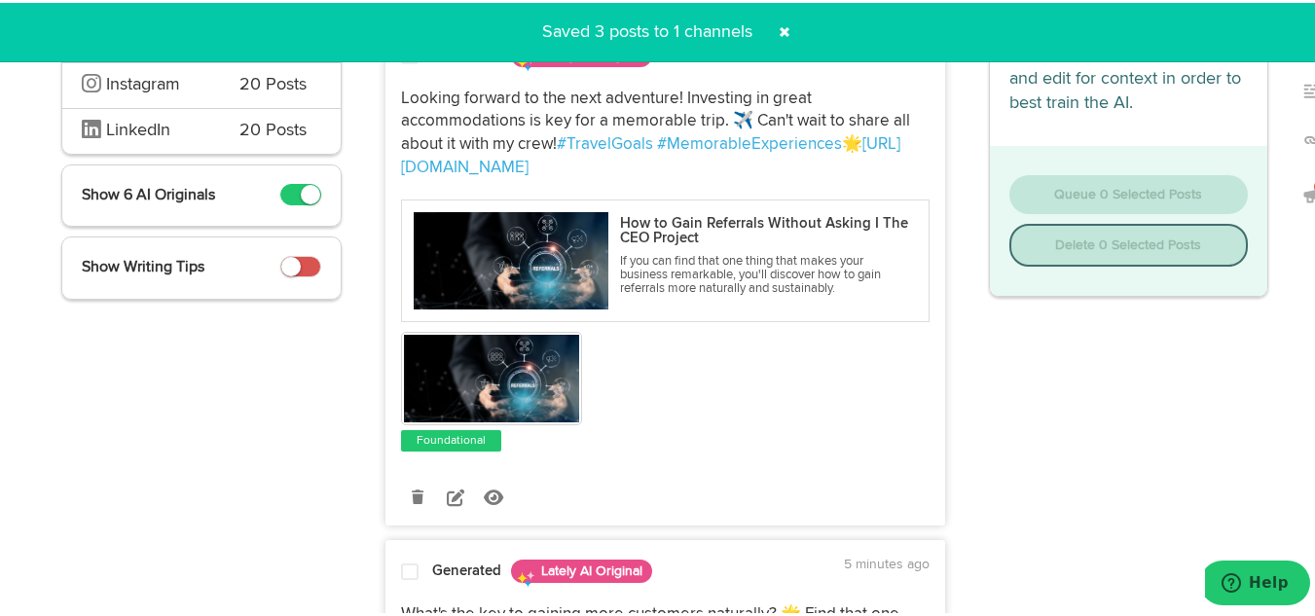
scroll to position [0, 0]
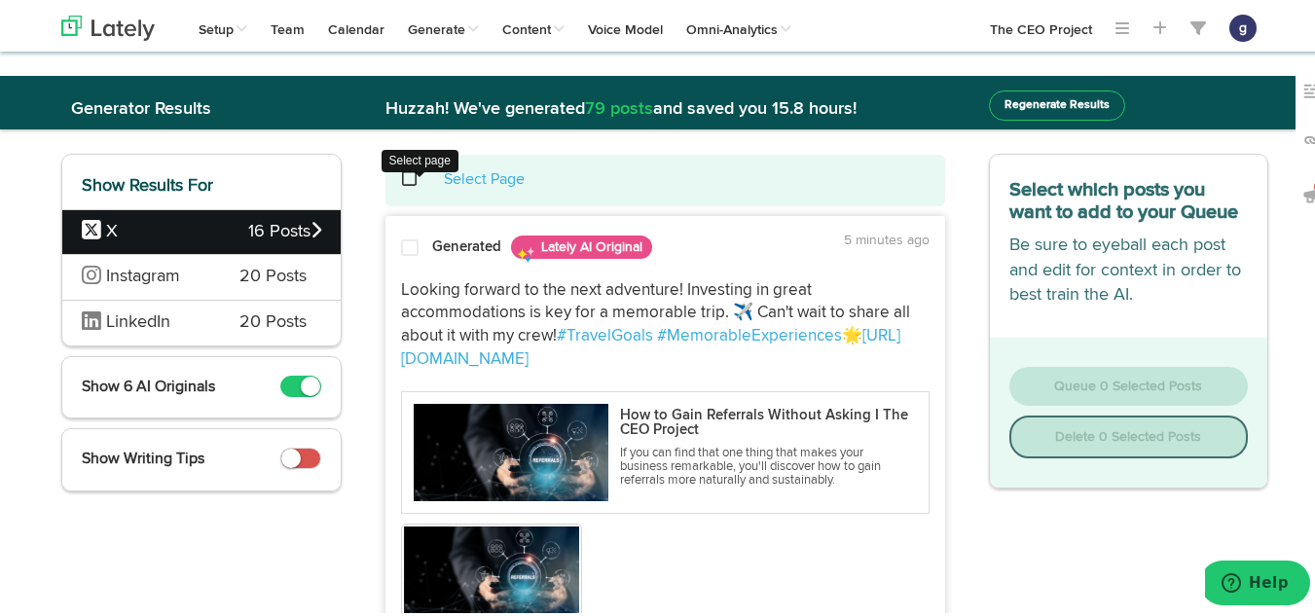
click at [401, 177] on span at bounding box center [420, 176] width 40 height 1
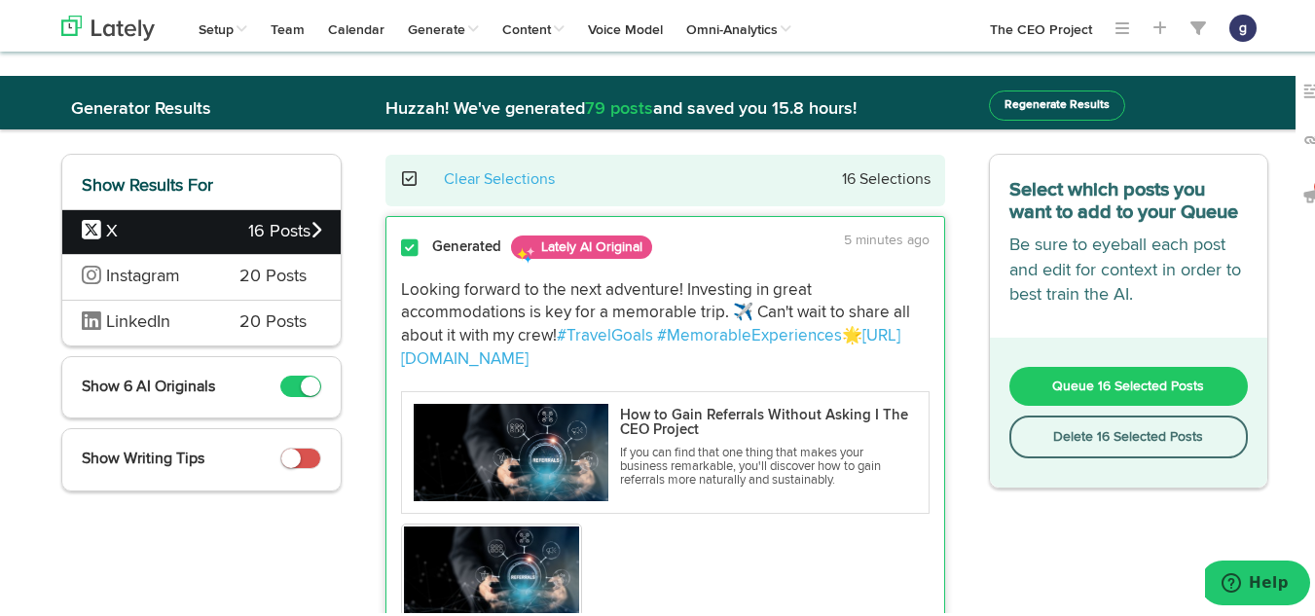
click at [1091, 426] on button "Delete 16 Selected Posts" at bounding box center [1130, 434] width 240 height 43
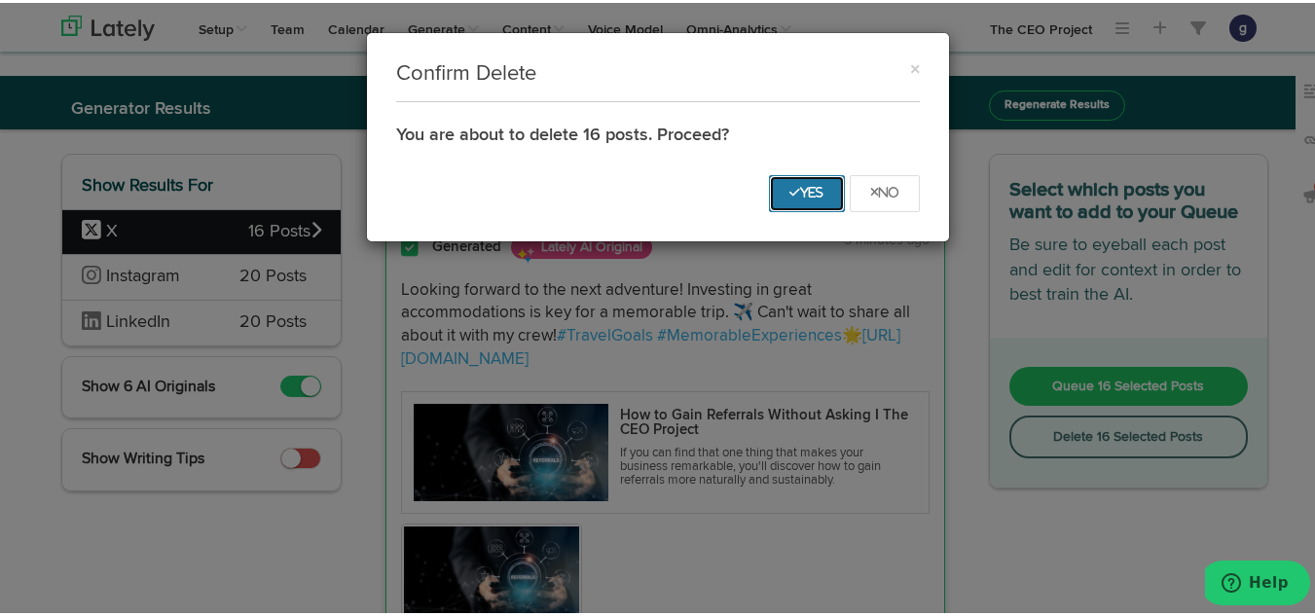
click at [776, 188] on button "Yes" at bounding box center [807, 190] width 76 height 37
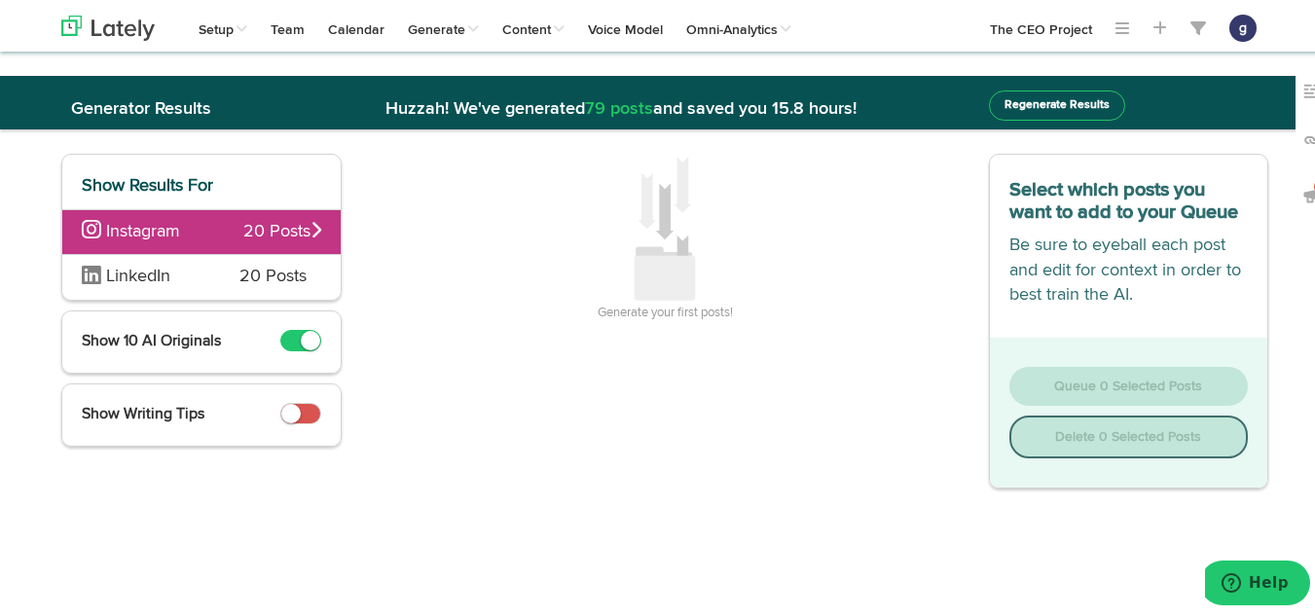
click at [189, 224] on span "Instagram" at bounding box center [163, 229] width 162 height 25
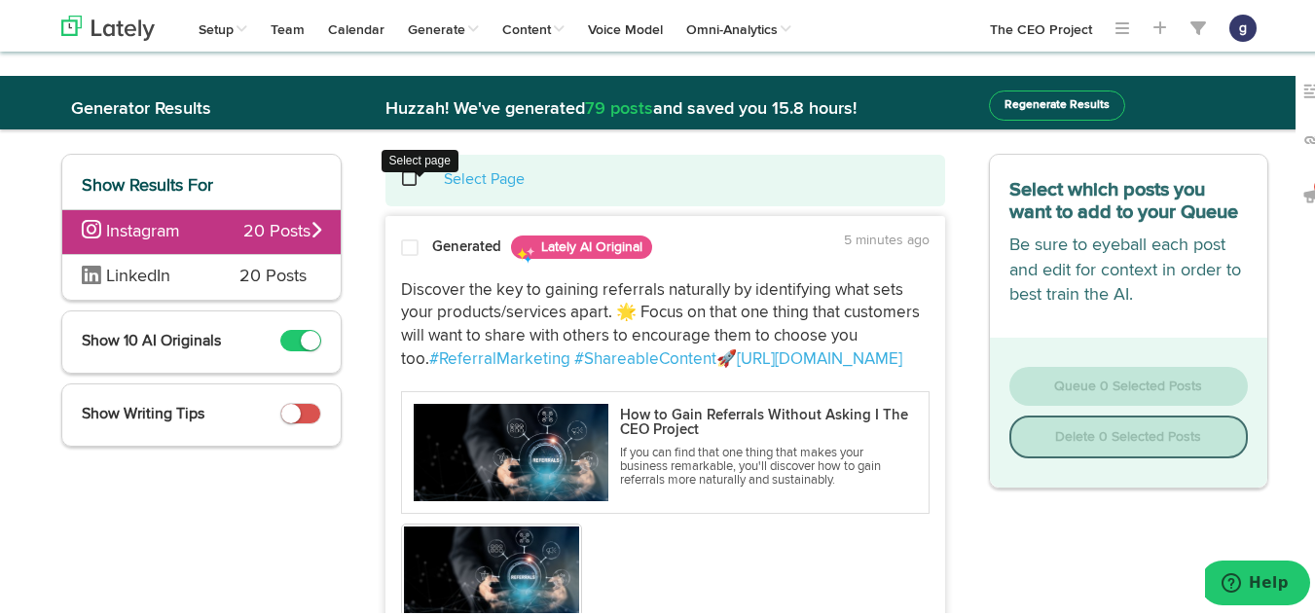
click at [403, 176] on span at bounding box center [420, 176] width 40 height 1
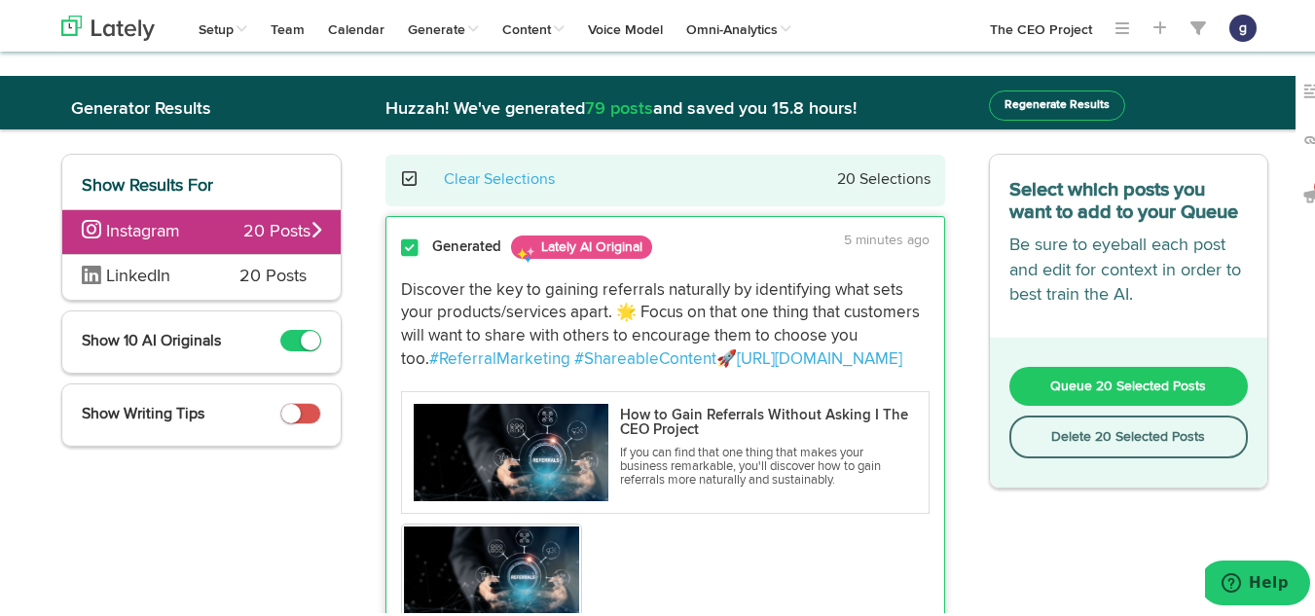
click at [1081, 430] on button "Delete 20 Selected Posts" at bounding box center [1130, 434] width 240 height 43
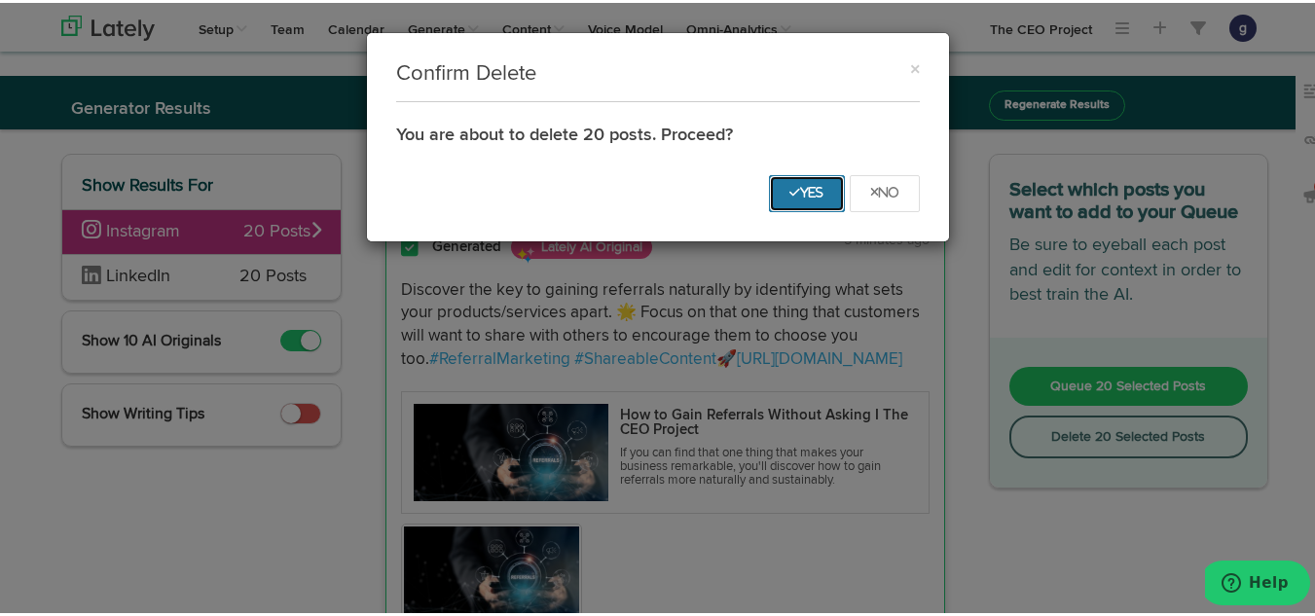
click at [788, 183] on button "Yes" at bounding box center [807, 190] width 76 height 37
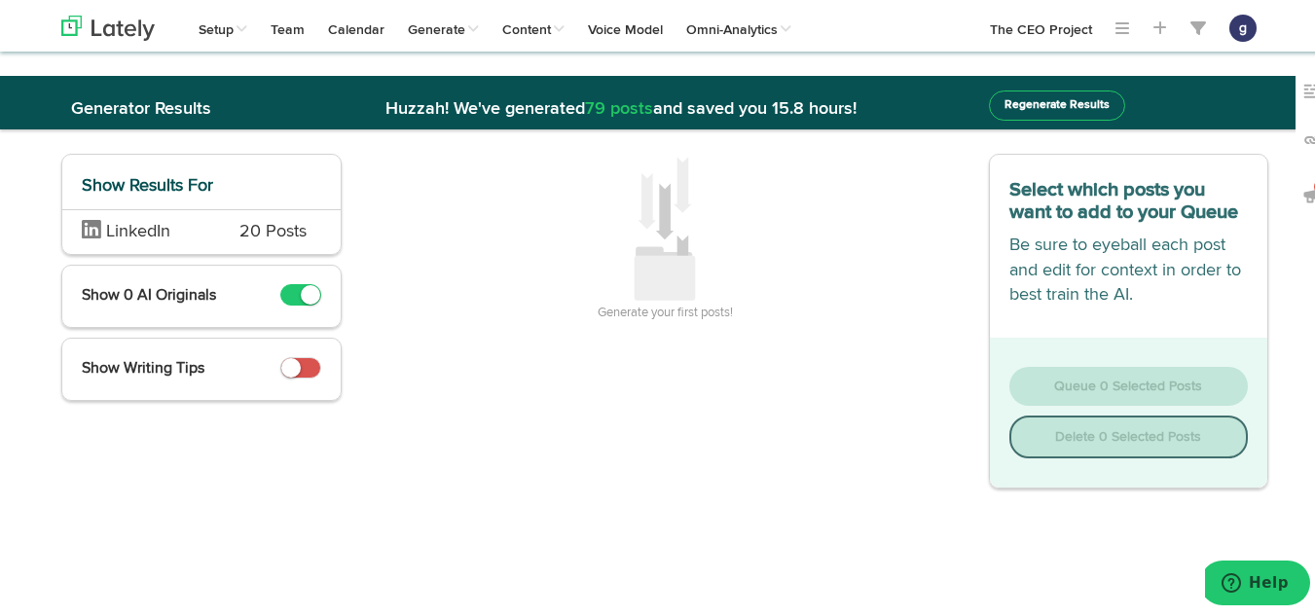
click at [189, 221] on span "LinkedIn" at bounding box center [146, 229] width 129 height 25
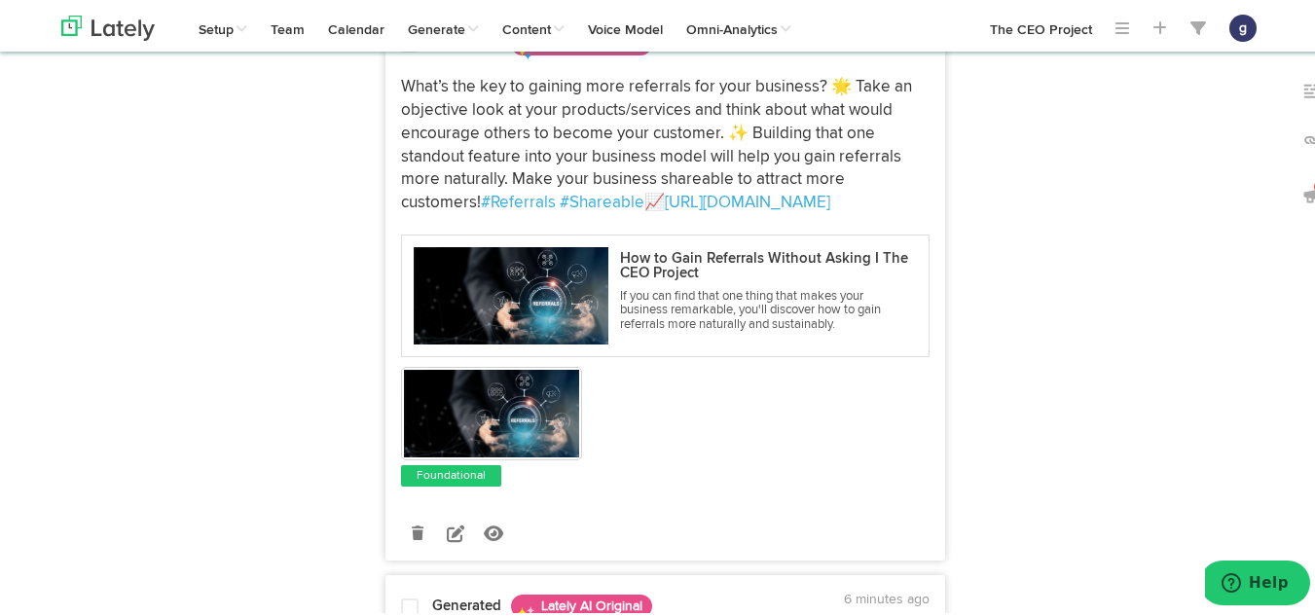
scroll to position [791, 0]
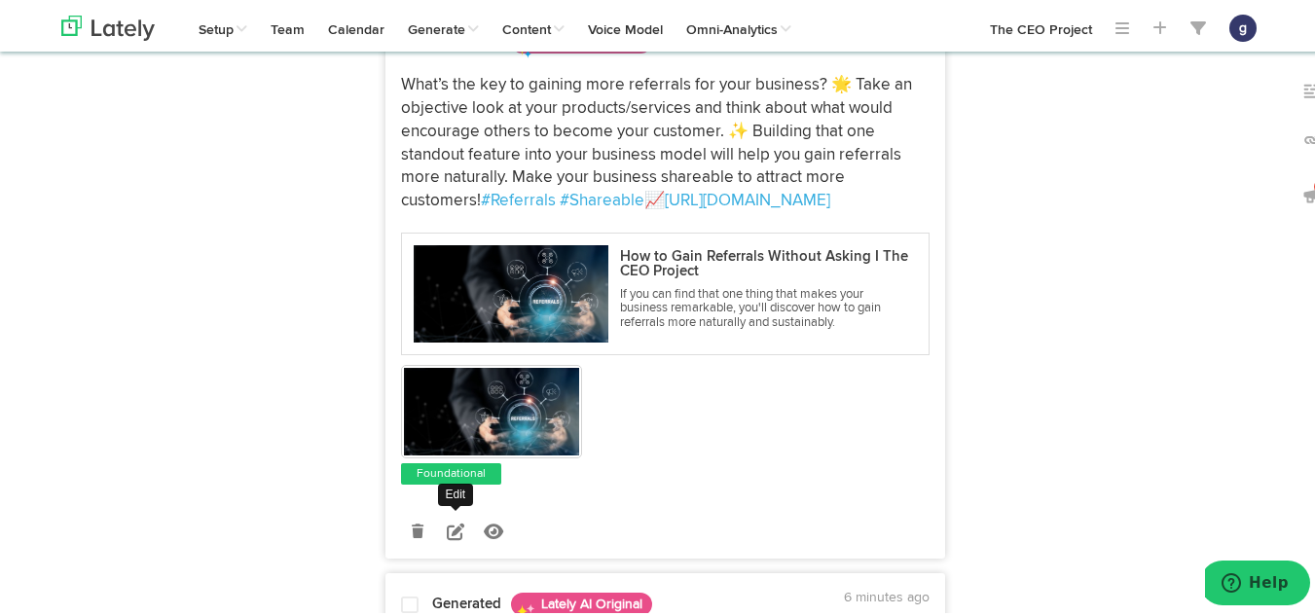
click at [447, 525] on icon at bounding box center [456, 529] width 18 height 18
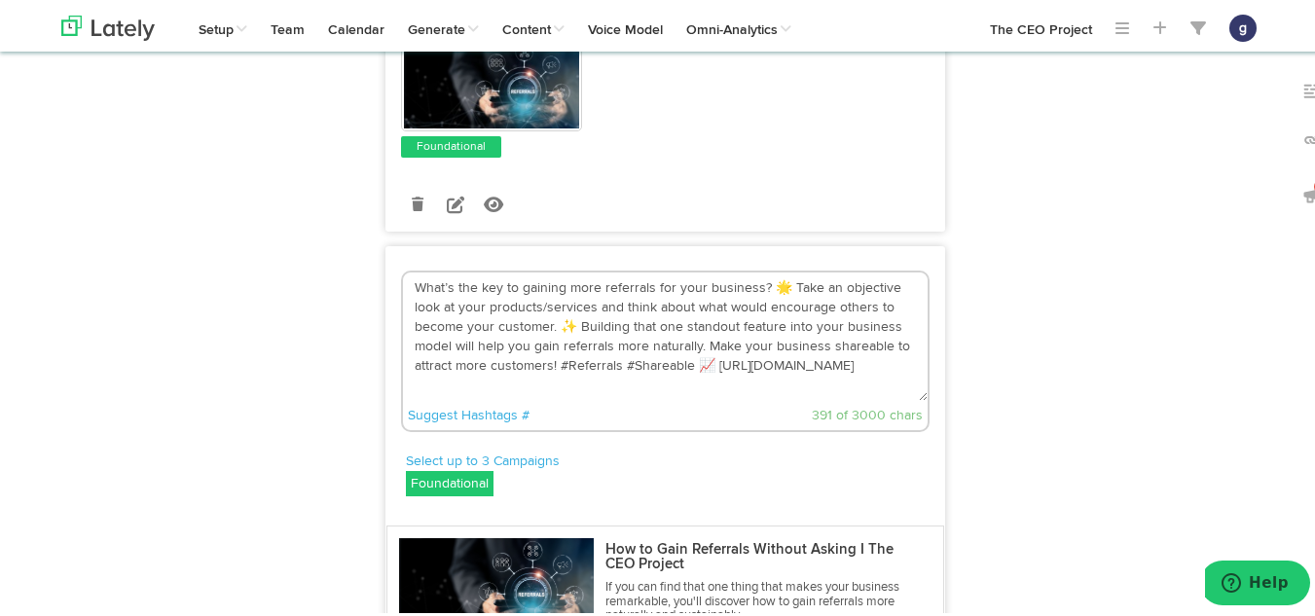
scroll to position [553, 0]
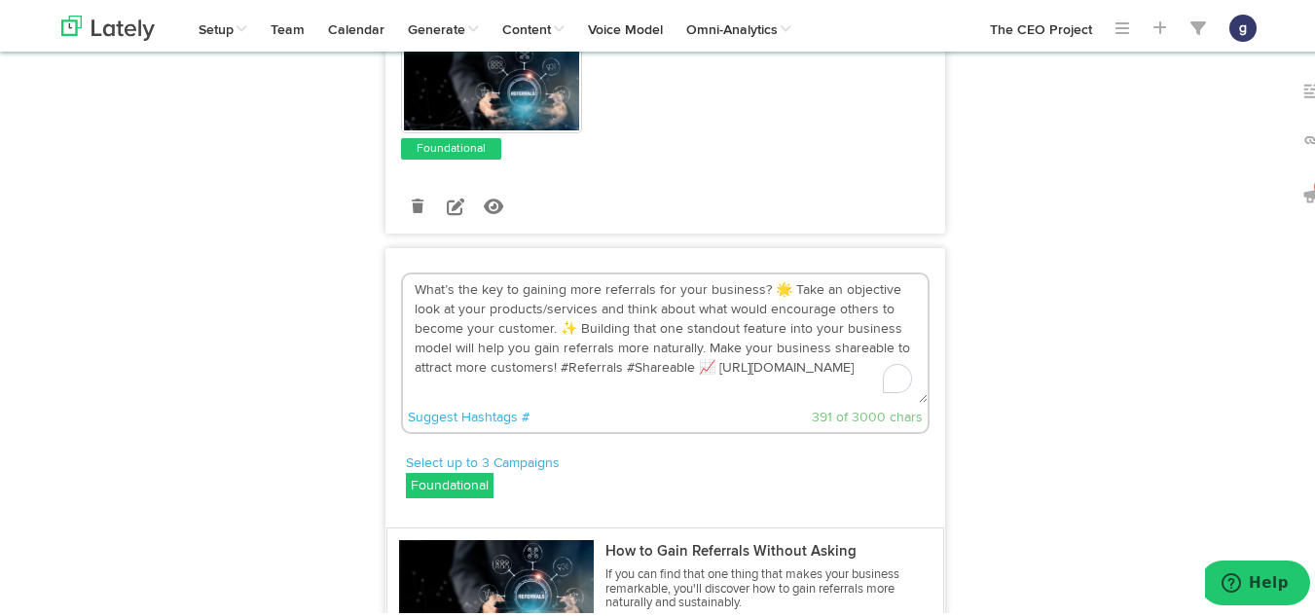
click at [780, 290] on textarea "What’s the key to gaining more referrals for your business? 🌟 Take an objective…" at bounding box center [665, 336] width 525 height 129
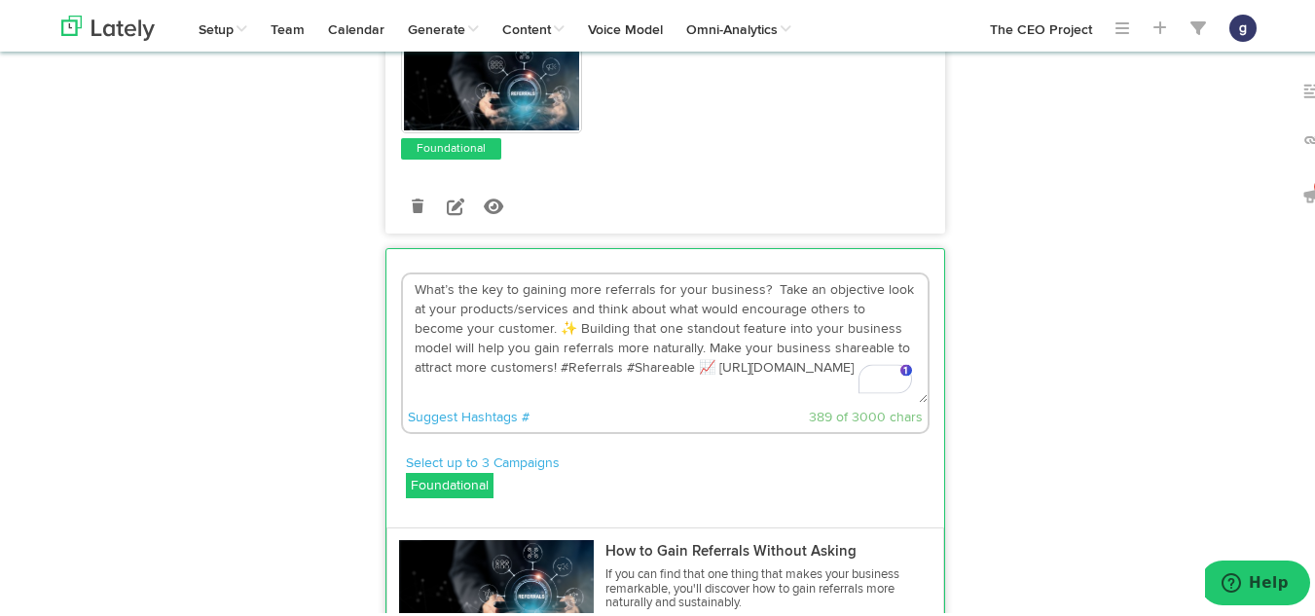
click at [517, 322] on textarea "What’s the key to gaining more referrals for your business? Take an objective l…" at bounding box center [665, 336] width 525 height 129
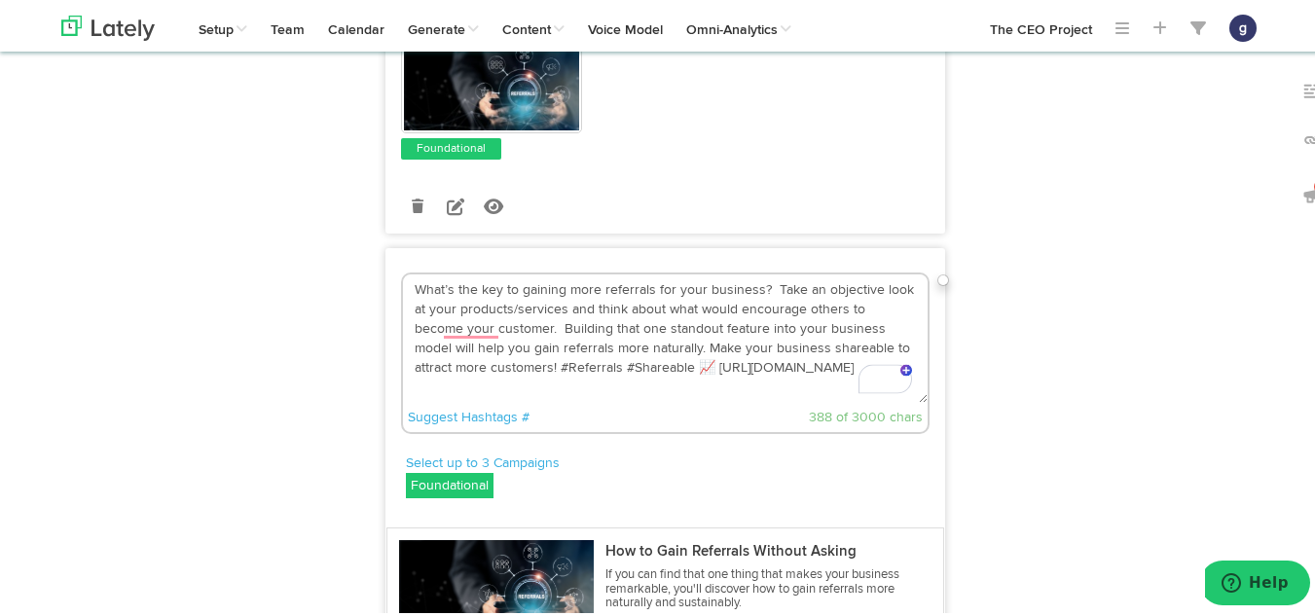
click at [627, 368] on textarea "What’s the key to gaining more referrals for your business? Take an objective l…" at bounding box center [665, 336] width 525 height 129
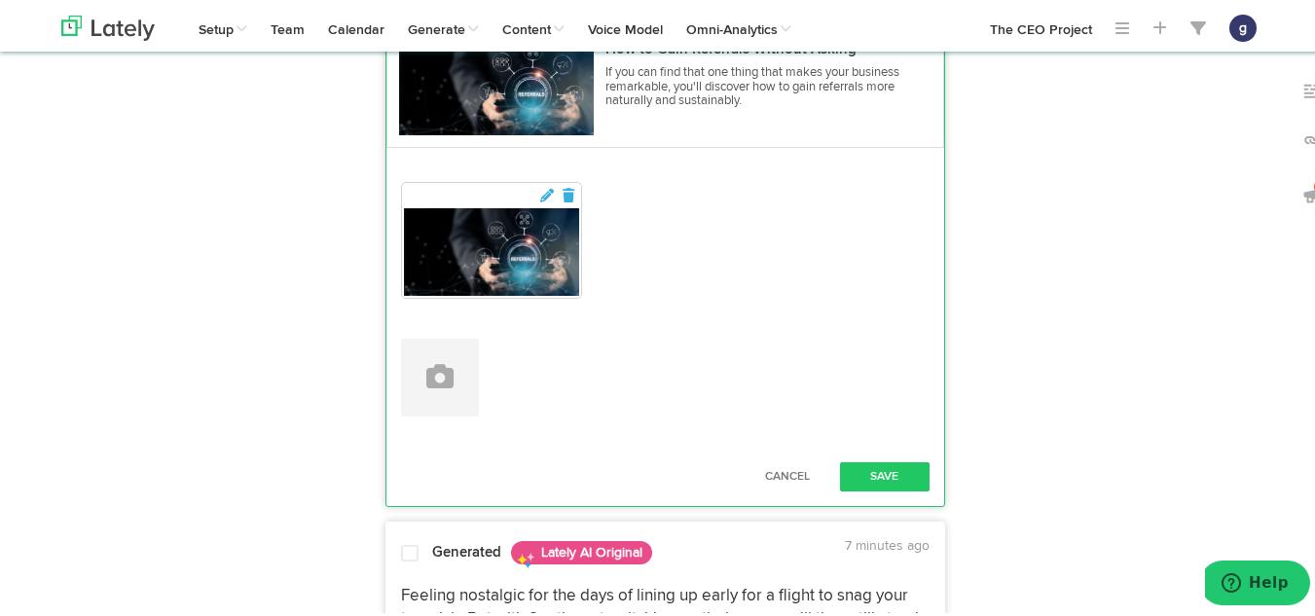
scroll to position [1057, 0]
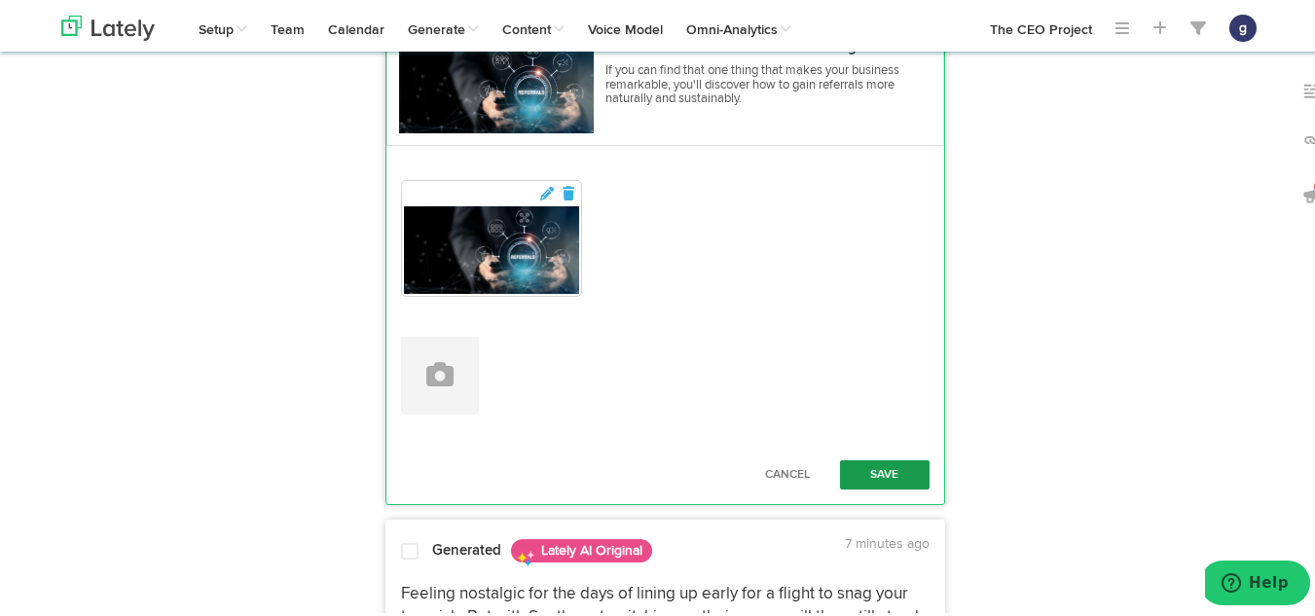
type textarea "What’s the key to gaining more referrals for your business? Take an objective l…"
click at [852, 464] on button "Save" at bounding box center [885, 472] width 90 height 29
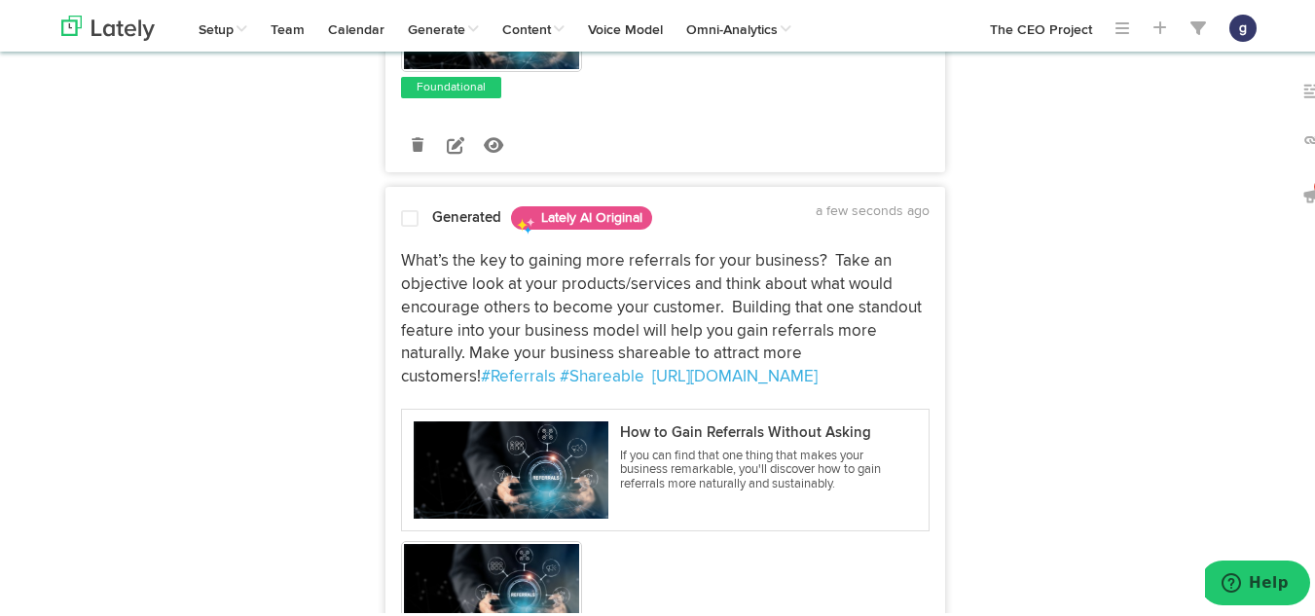
scroll to position [613, 0]
click at [401, 215] on span at bounding box center [410, 216] width 18 height 19
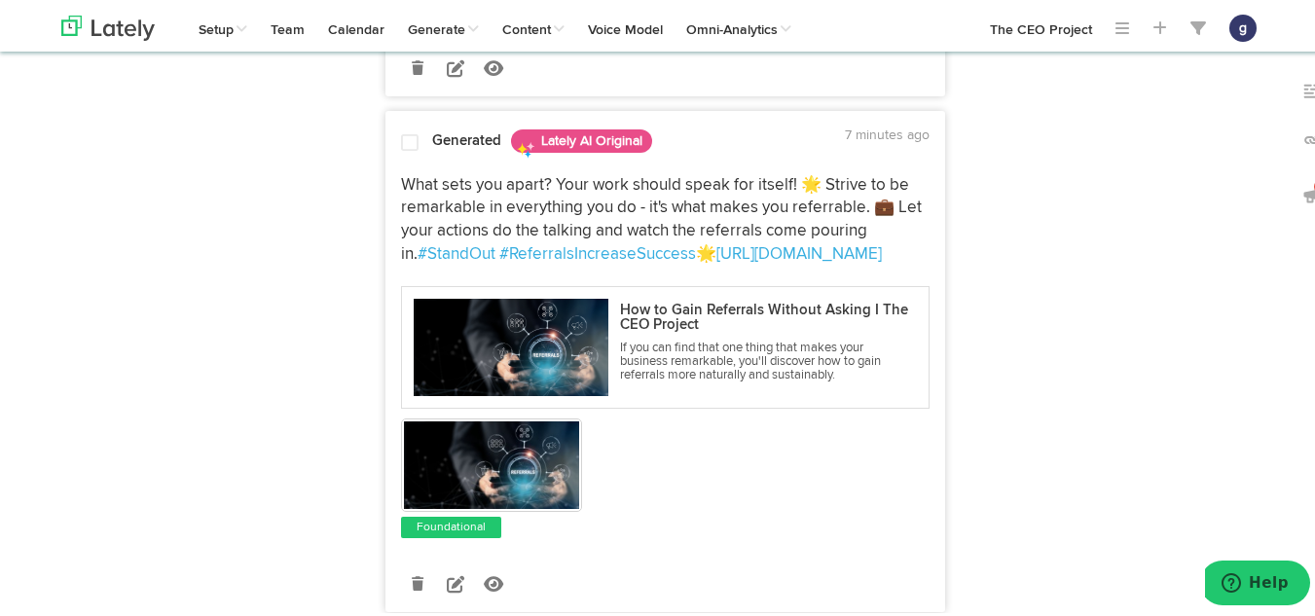
scroll to position [3462, 0]
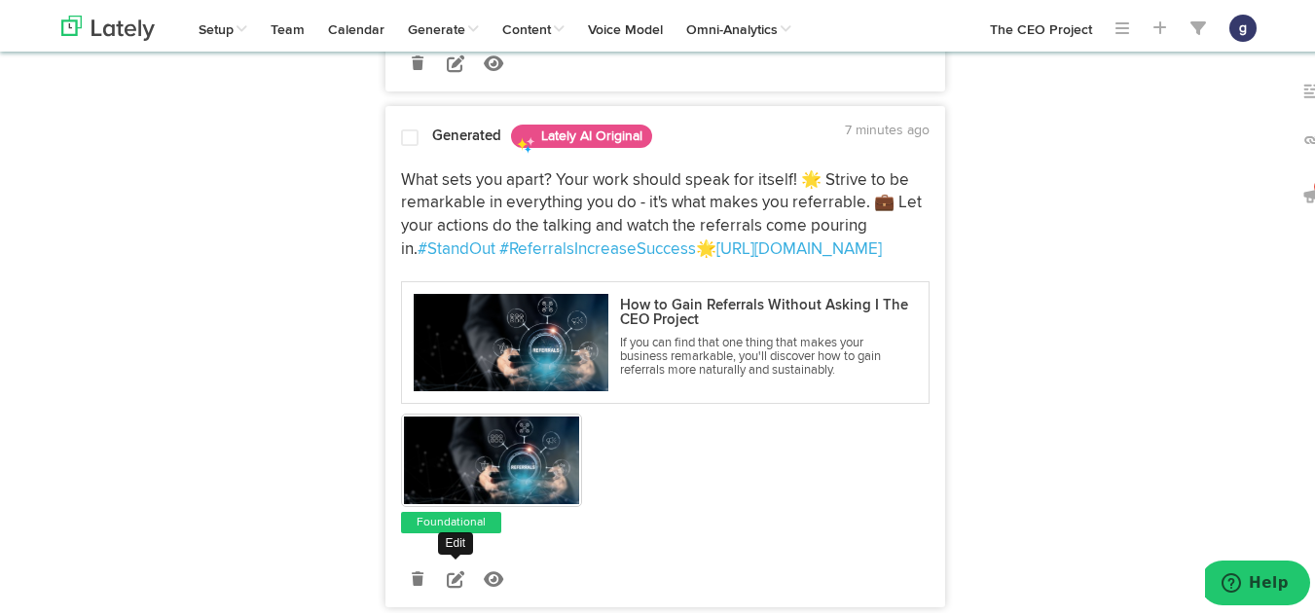
click at [452, 571] on icon at bounding box center [456, 577] width 18 height 18
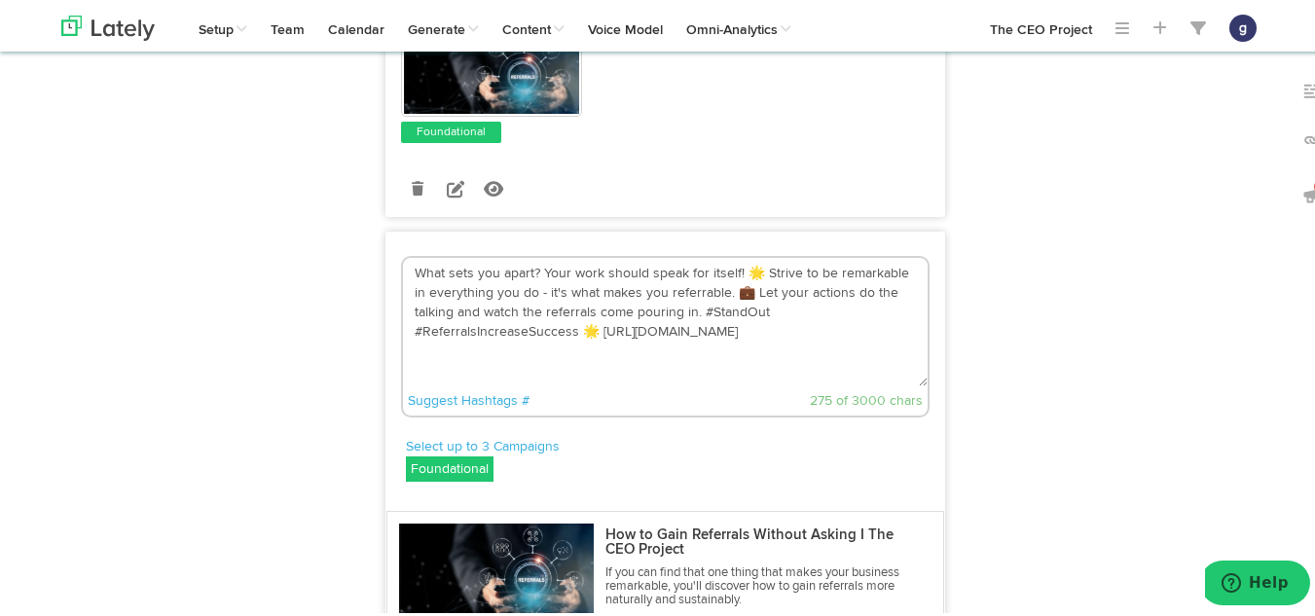
scroll to position [3330, 0]
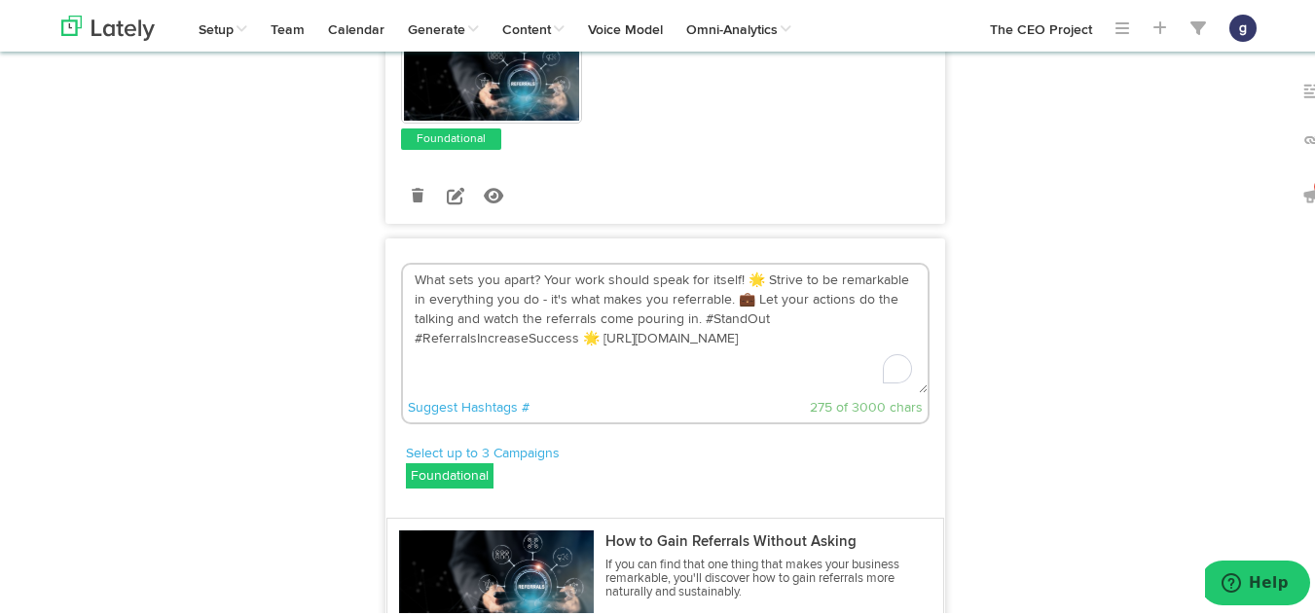
drag, startPoint x: 749, startPoint y: 277, endPoint x: 780, endPoint y: -74, distance: 351.9
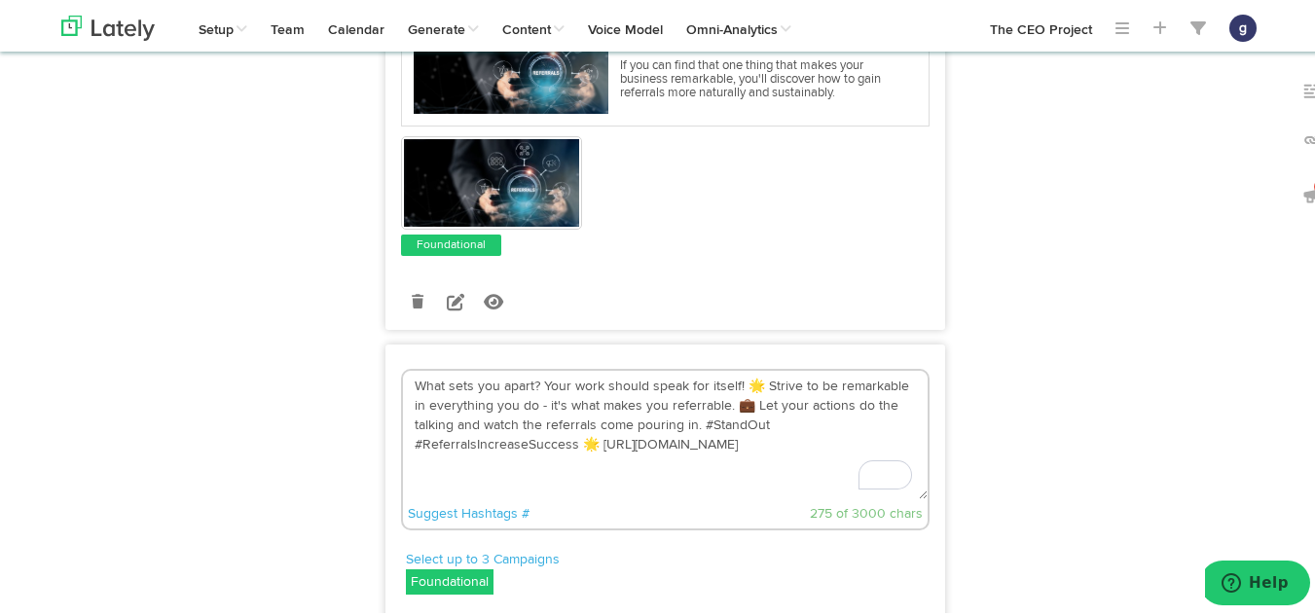
scroll to position [3225, 0]
click at [757, 383] on textarea "What sets you apart? Your work should speak for itself! 🌟 Strive to be remarkab…" at bounding box center [665, 431] width 525 height 129
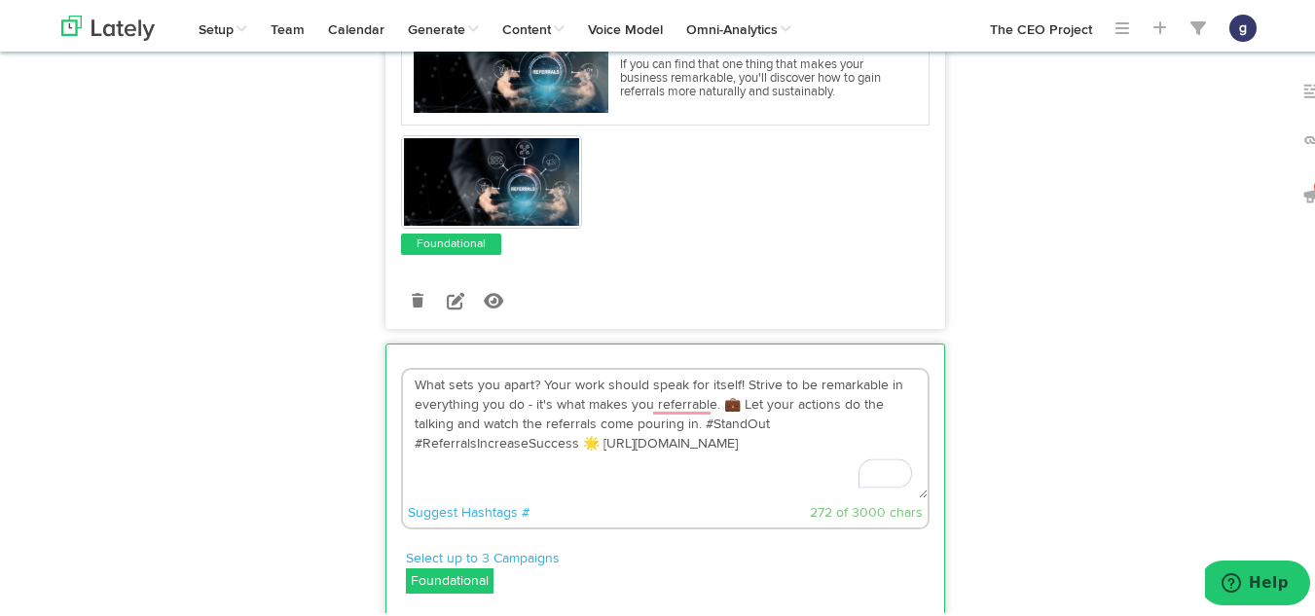
click at [726, 403] on textarea "What sets you apart? Your work should speak for itself! Strive to be remarkable…" at bounding box center [665, 431] width 525 height 129
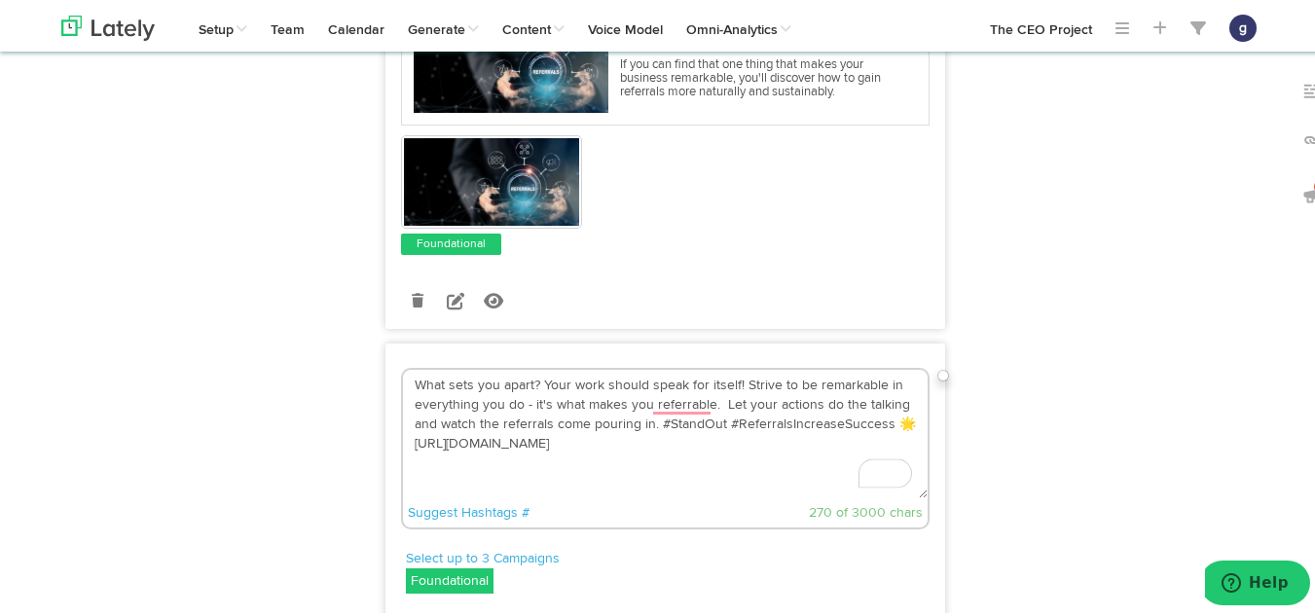
click at [902, 419] on textarea "What sets you apart? Your work should speak for itself! Strive to be remarkable…" at bounding box center [665, 431] width 525 height 129
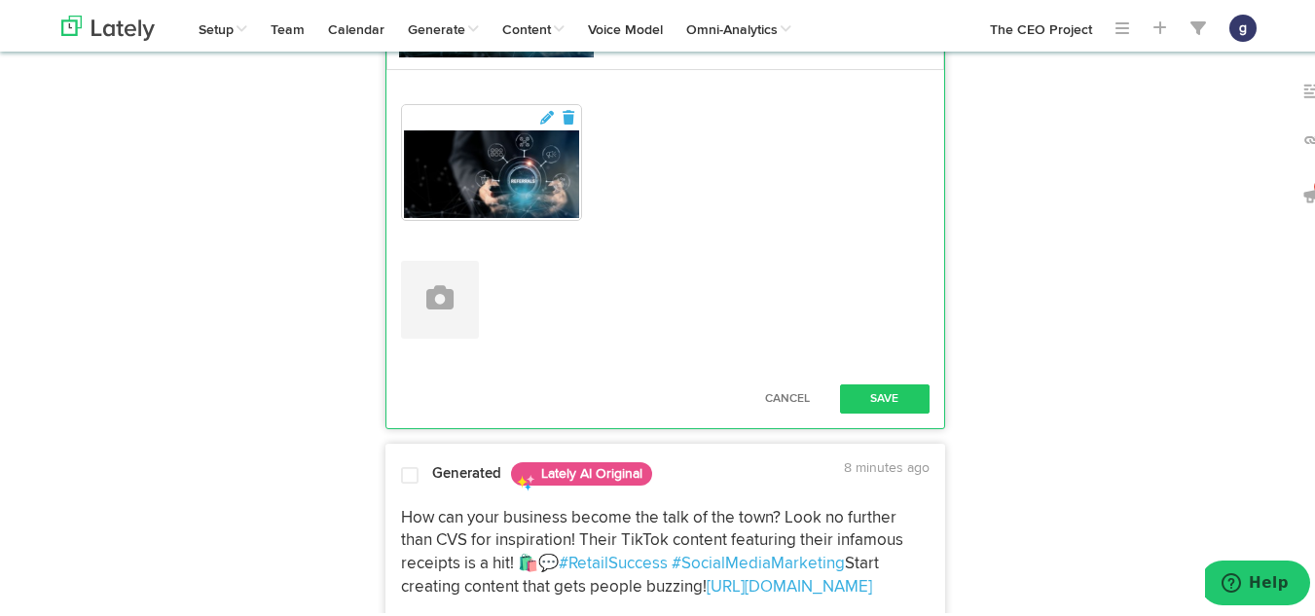
scroll to position [3902, 0]
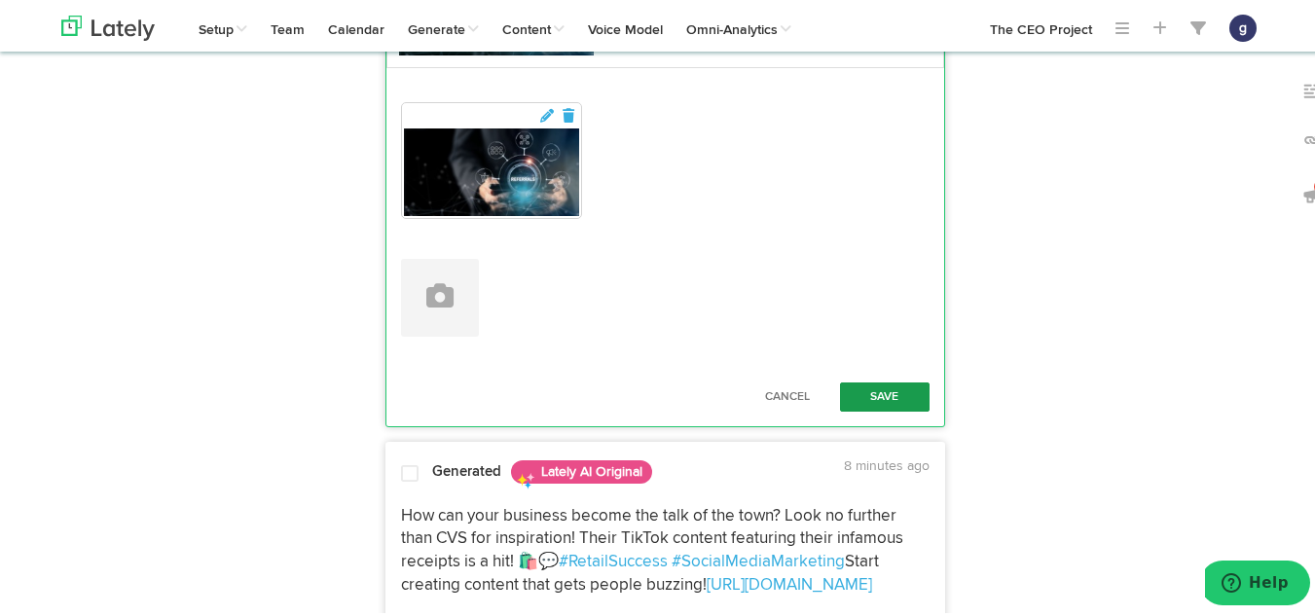
type textarea "What sets you apart? Your work should speak for itself! Strive to be remarkable…"
click at [868, 392] on button "Save" at bounding box center [885, 394] width 90 height 29
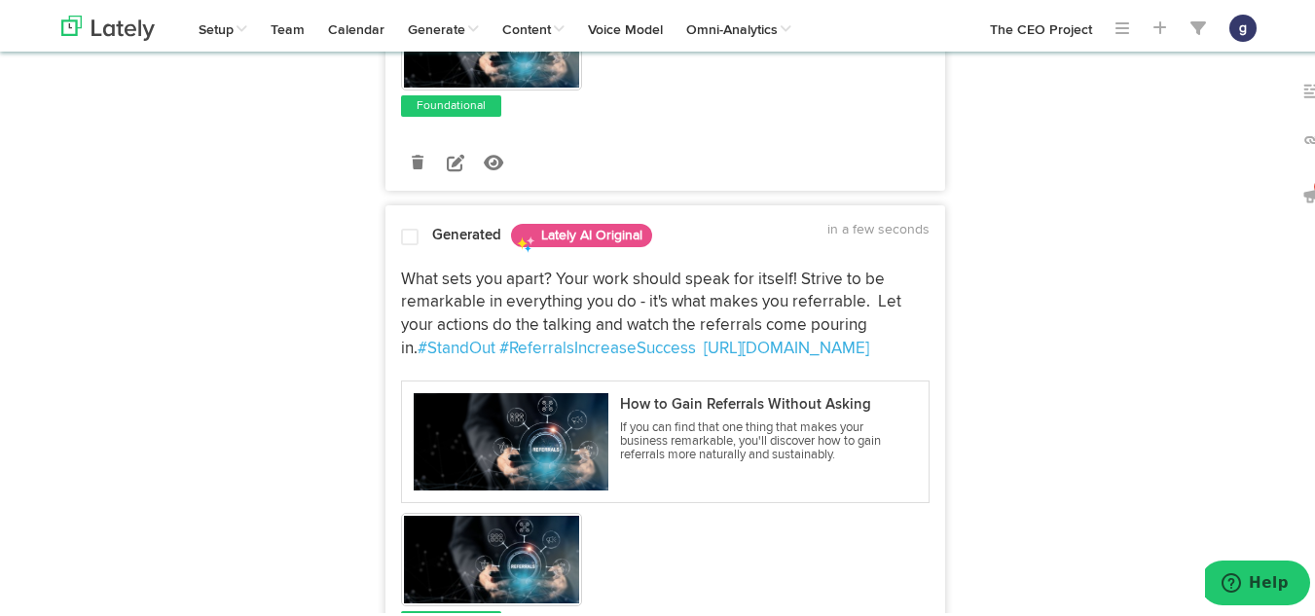
scroll to position [3364, 0]
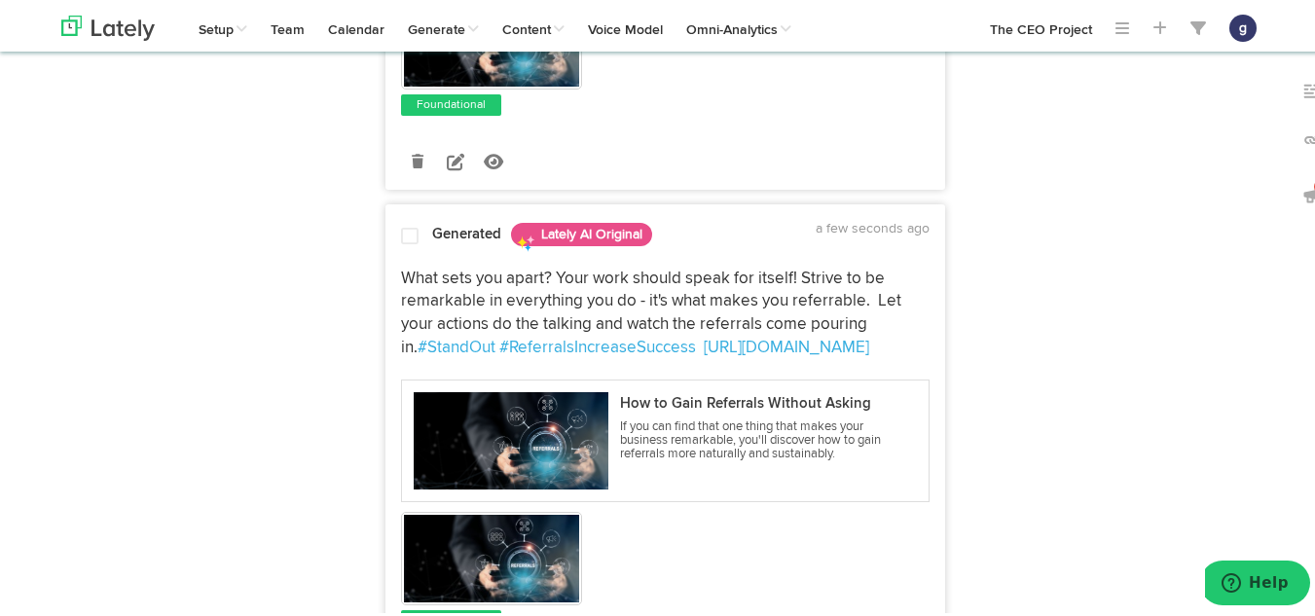
click at [401, 231] on span at bounding box center [410, 233] width 18 height 19
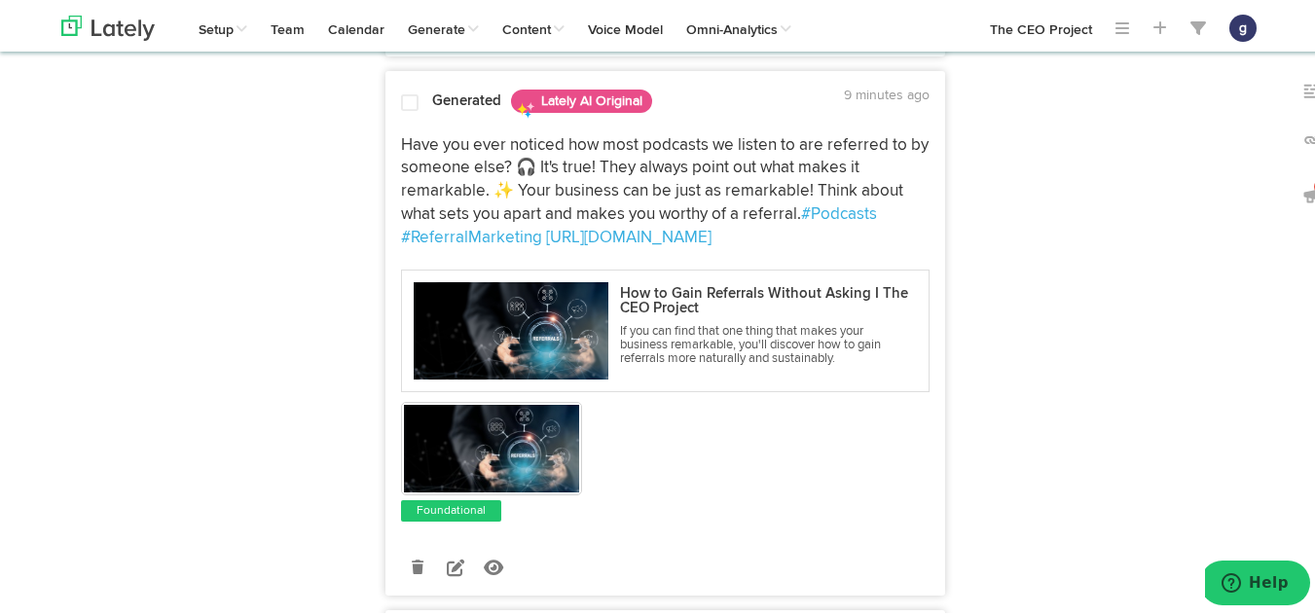
scroll to position [2420, 0]
click at [447, 551] on link at bounding box center [456, 564] width 34 height 34
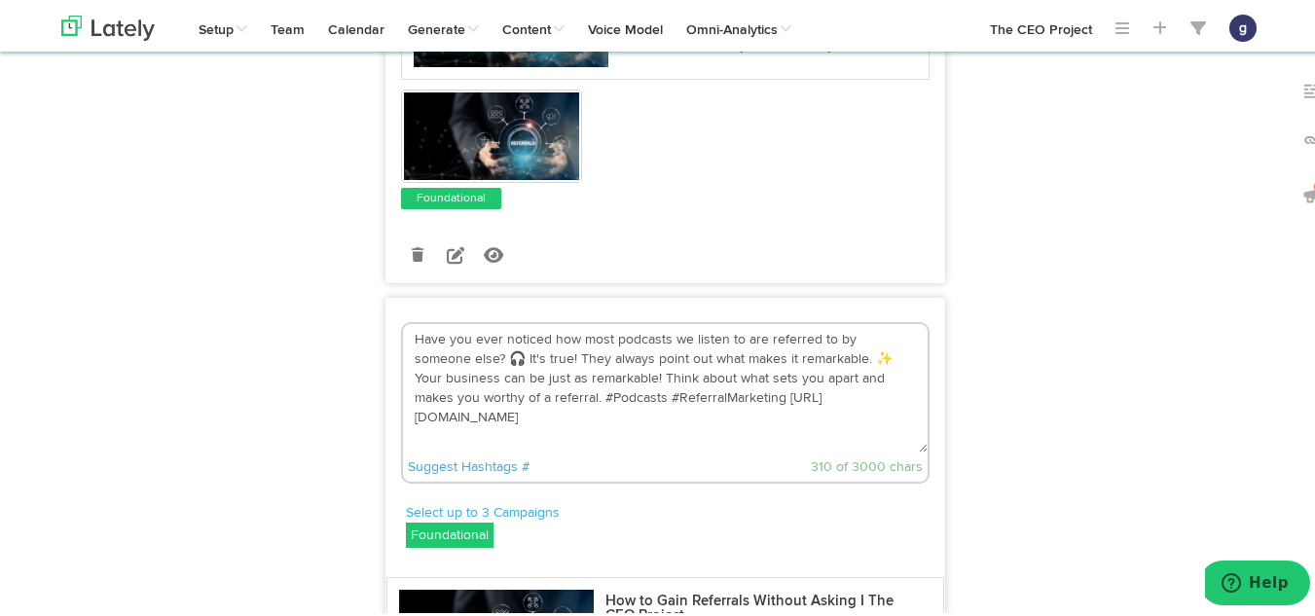
scroll to position [2191, 0]
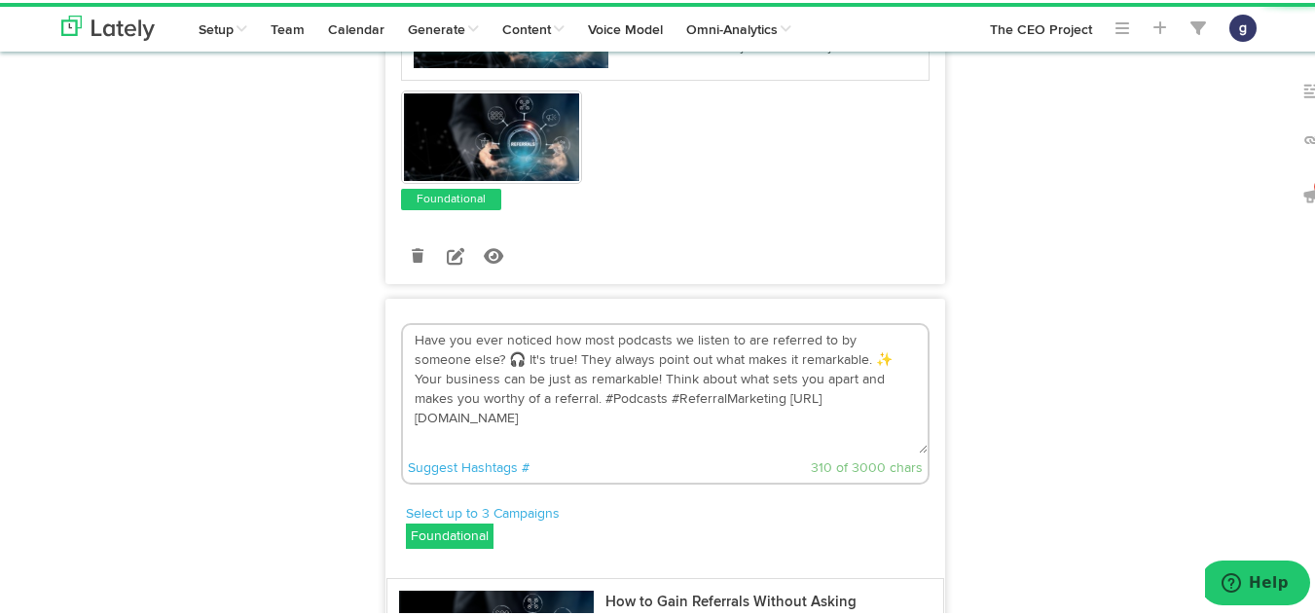
click at [821, 357] on textarea "Have you ever noticed how most podcasts we listen to are referred to by someone…" at bounding box center [665, 386] width 525 height 129
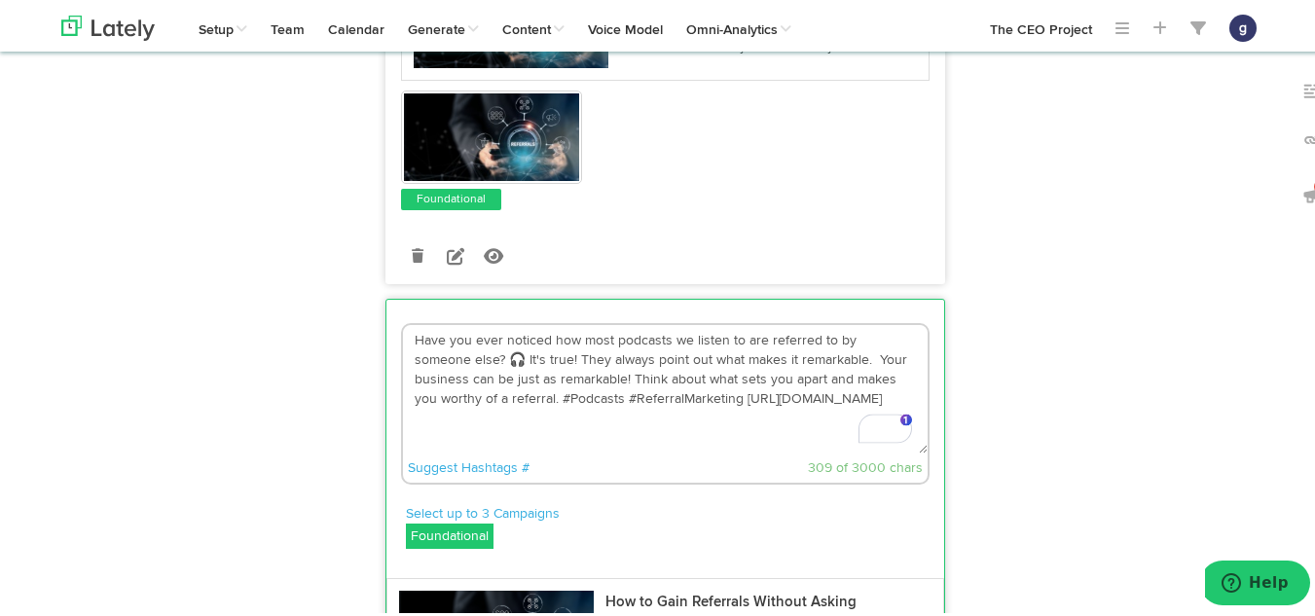
click at [459, 359] on textarea "Have you ever noticed how most podcasts we listen to are referred to by someone…" at bounding box center [665, 386] width 525 height 129
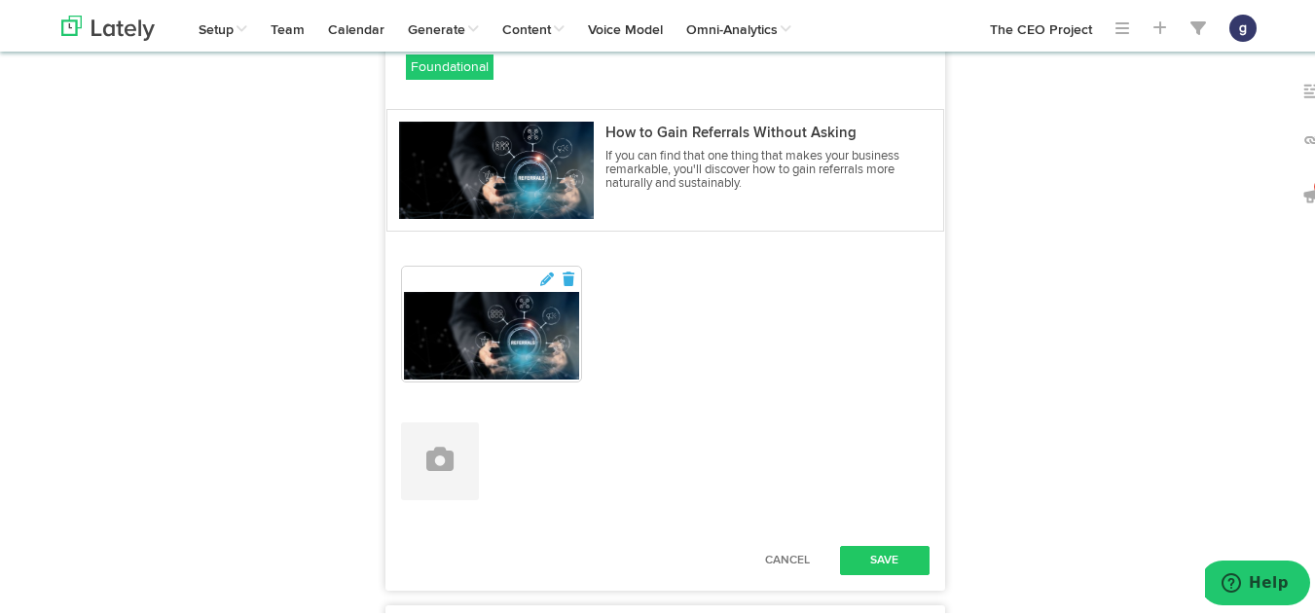
scroll to position [2666, 0]
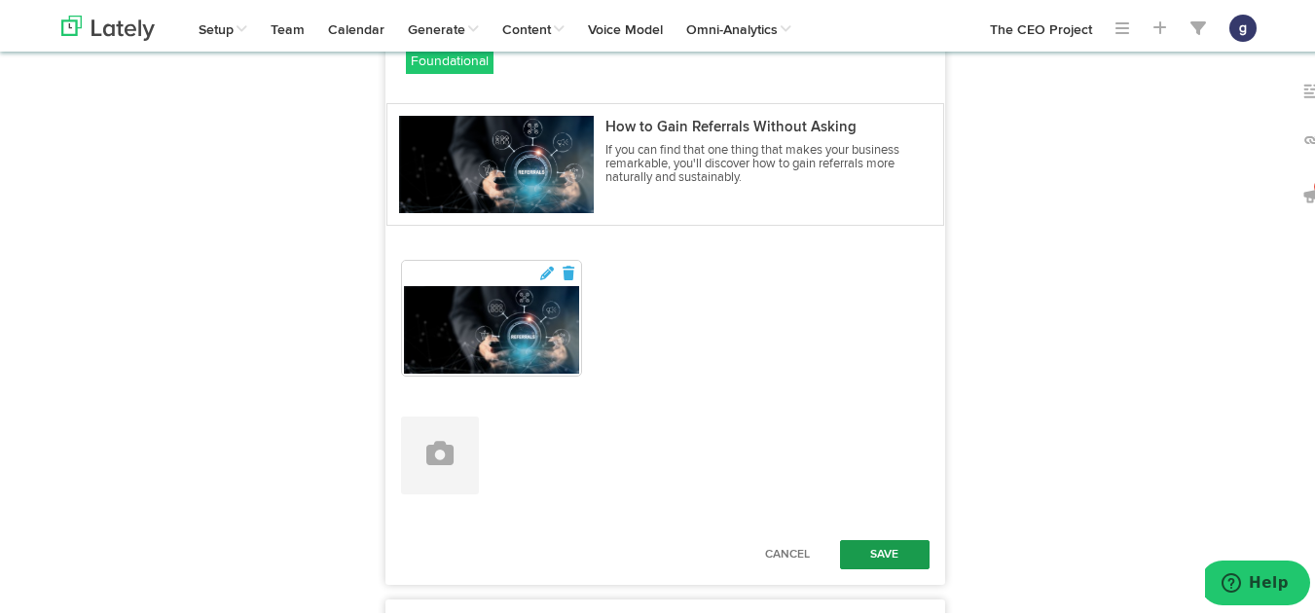
type textarea "Have you ever noticed how most podcasts we listen to are referred to by someone…"
click at [872, 545] on button "Save" at bounding box center [885, 551] width 90 height 29
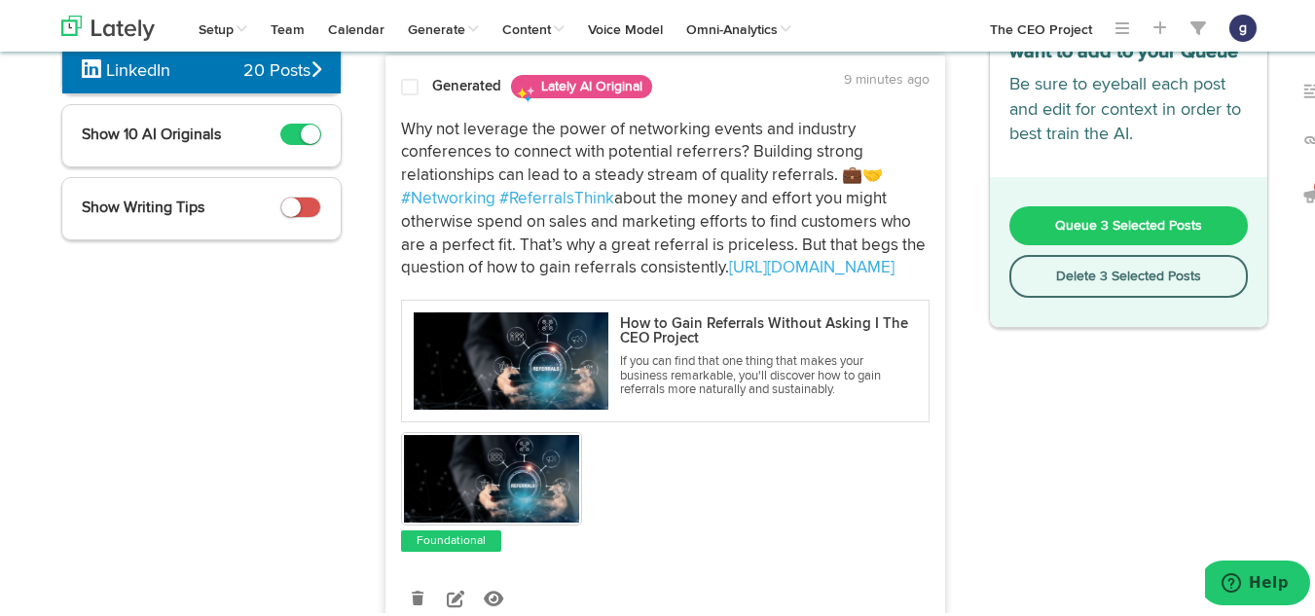
scroll to position [160, 0]
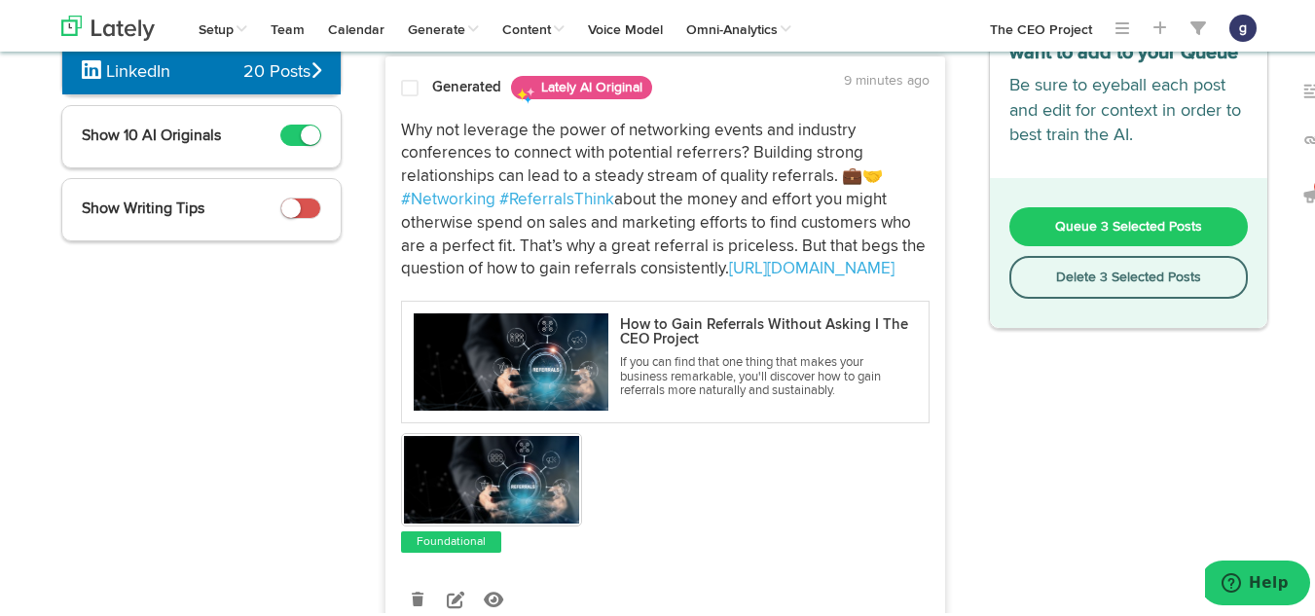
click at [1097, 212] on button "Queue 3 Selected Posts" at bounding box center [1130, 223] width 240 height 39
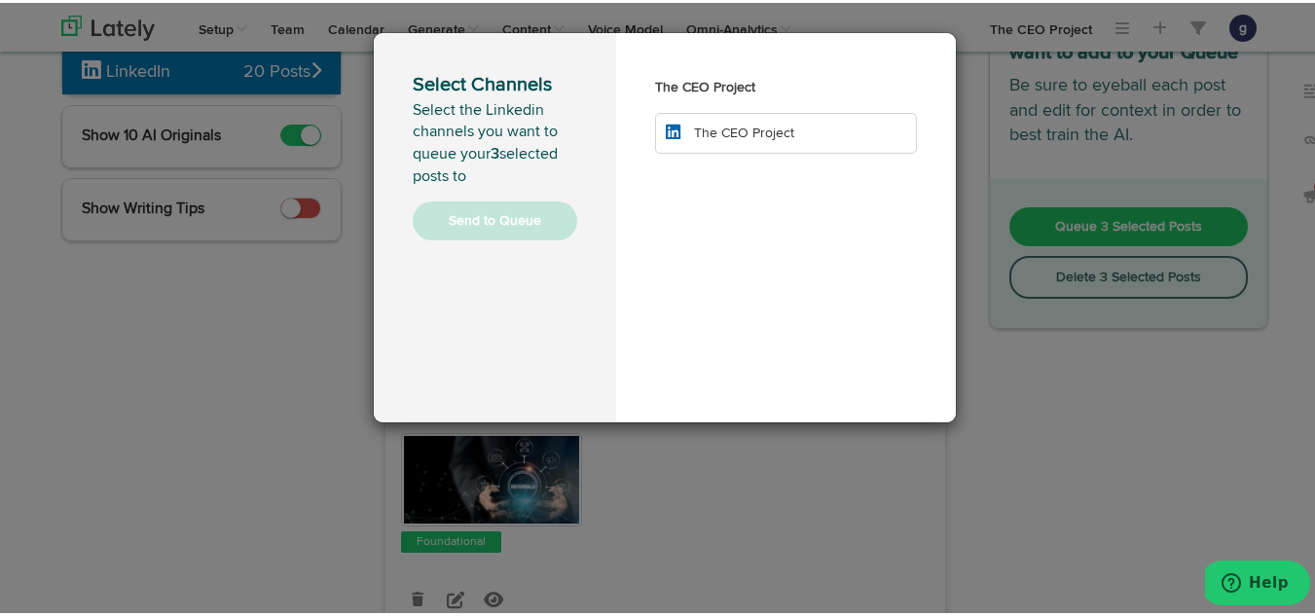
click at [737, 129] on span "The CEO Project" at bounding box center [744, 131] width 100 height 14
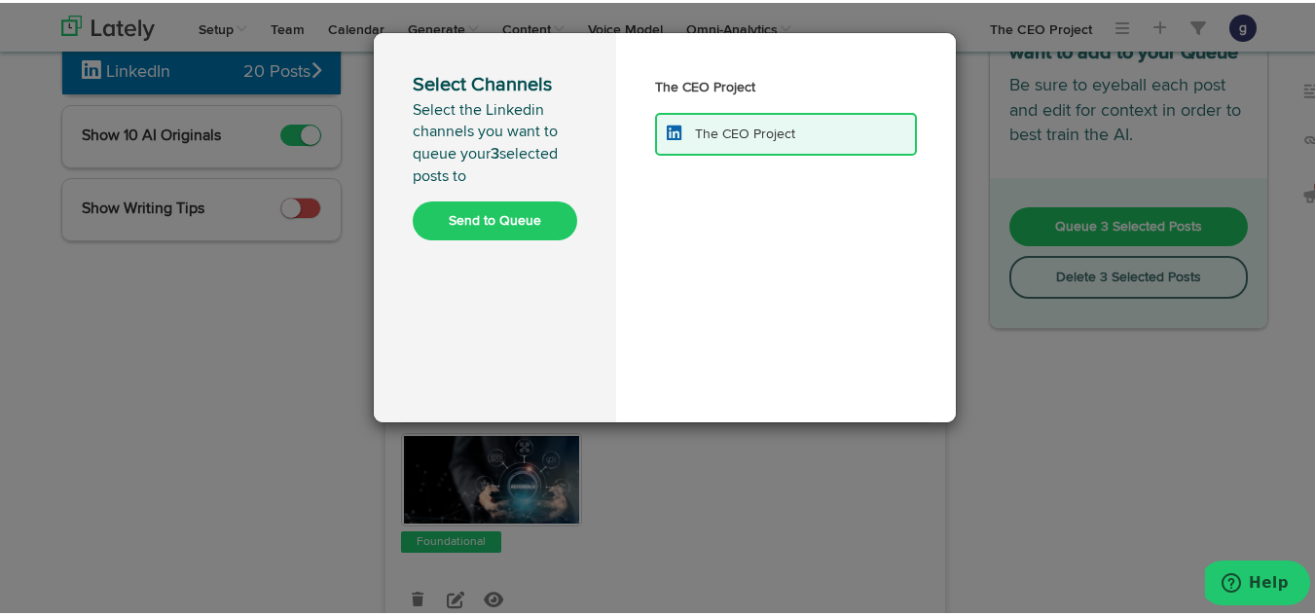
click at [492, 212] on button "Send to Queue" at bounding box center [495, 218] width 165 height 39
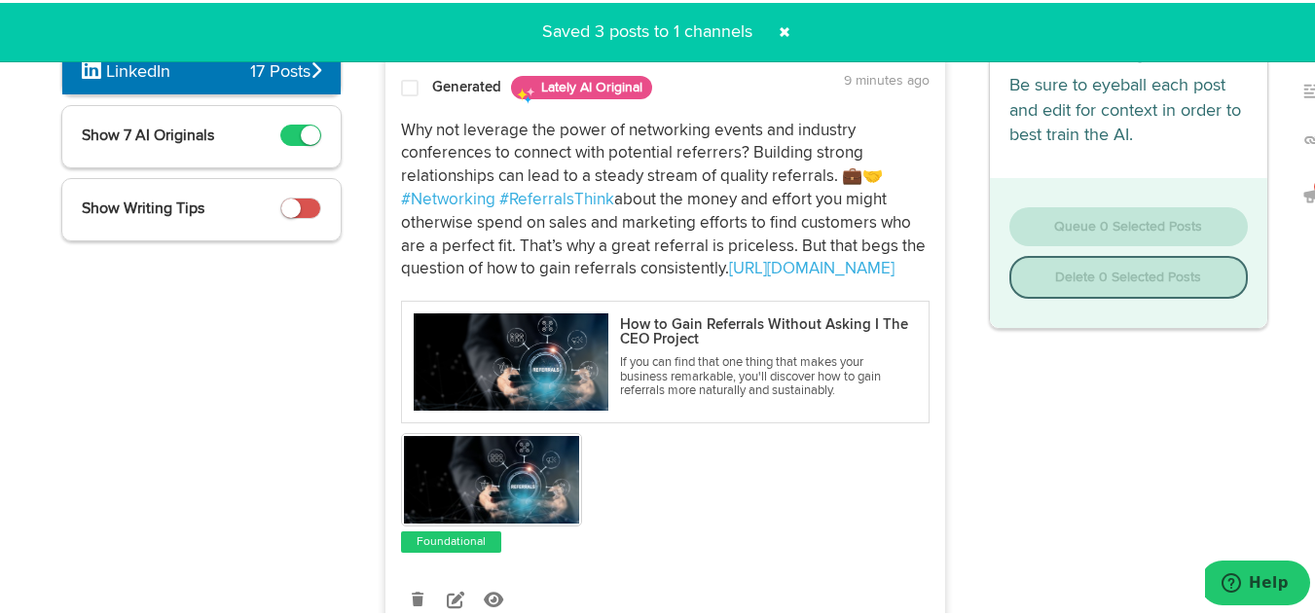
scroll to position [0, 0]
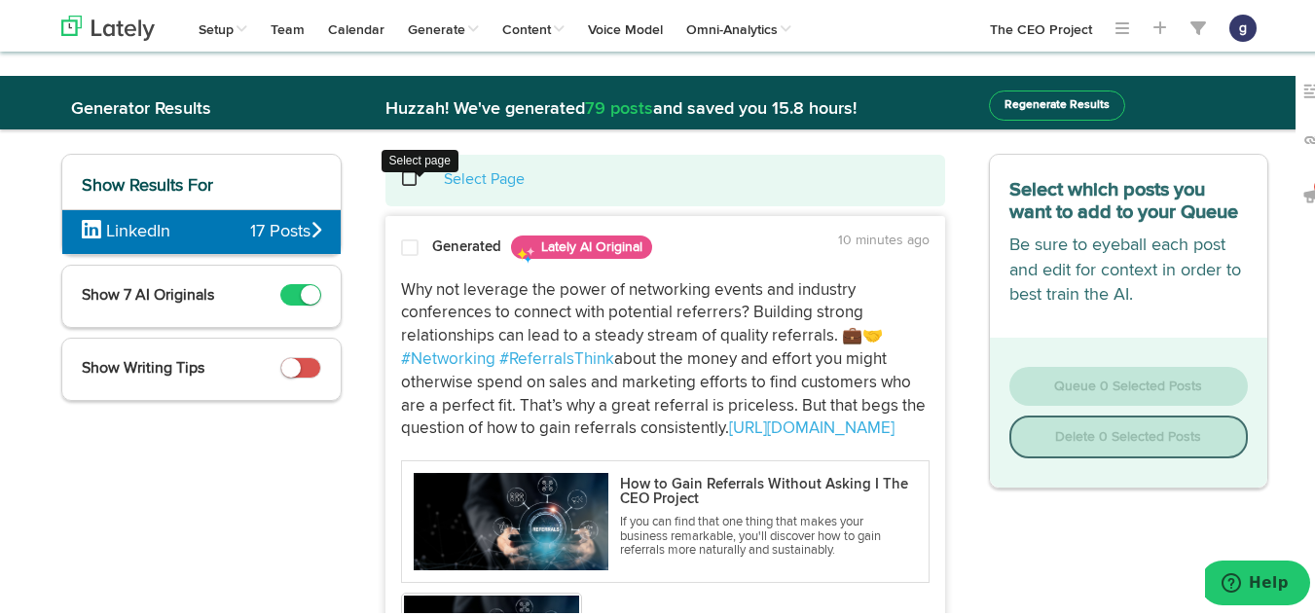
click at [403, 177] on span at bounding box center [420, 176] width 40 height 1
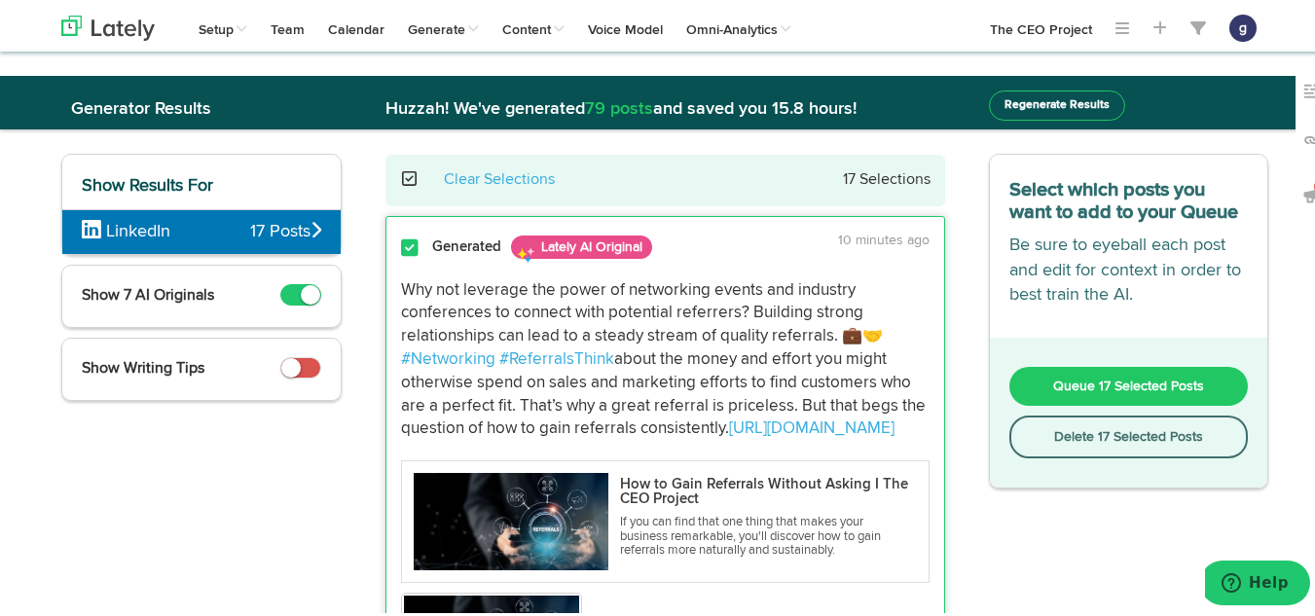
click at [1072, 428] on button "Delete 17 Selected Posts" at bounding box center [1130, 434] width 240 height 43
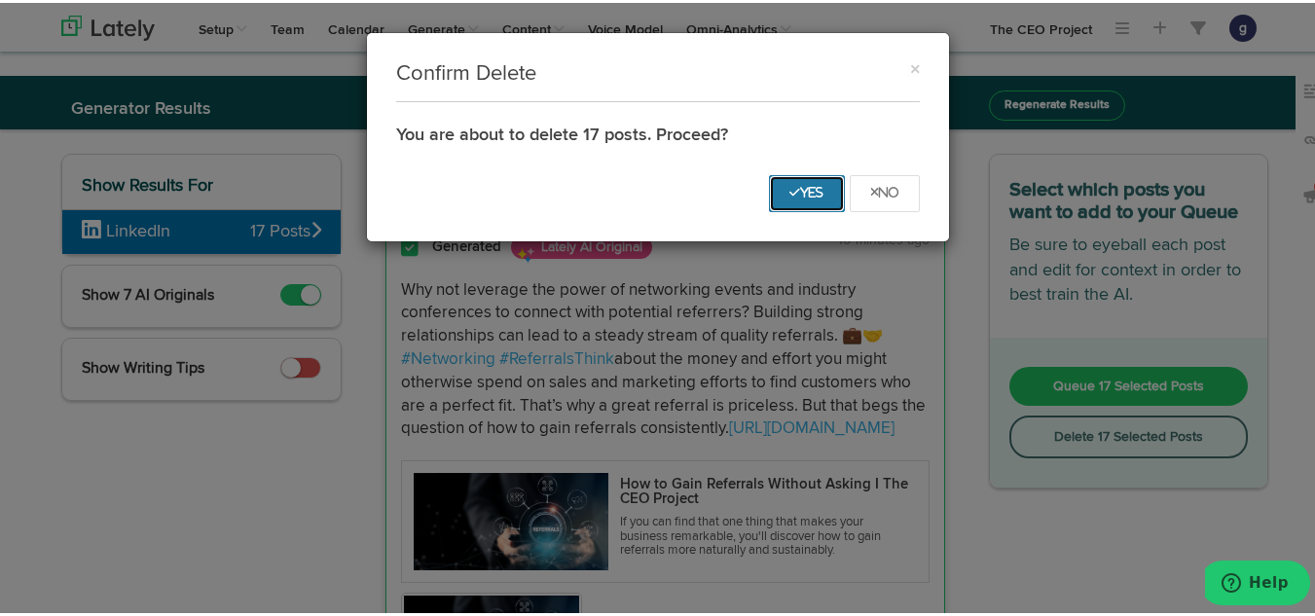
click at [785, 181] on button "Yes" at bounding box center [807, 190] width 76 height 37
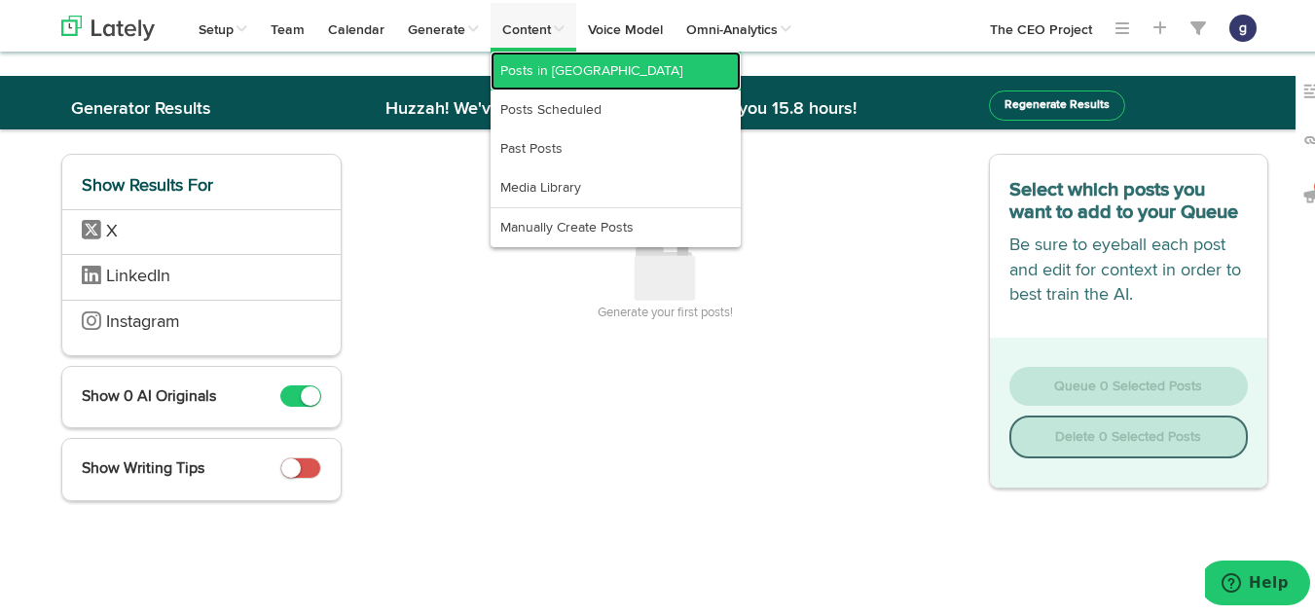
click at [543, 70] on link "Posts in [GEOGRAPHIC_DATA]" at bounding box center [616, 68] width 250 height 39
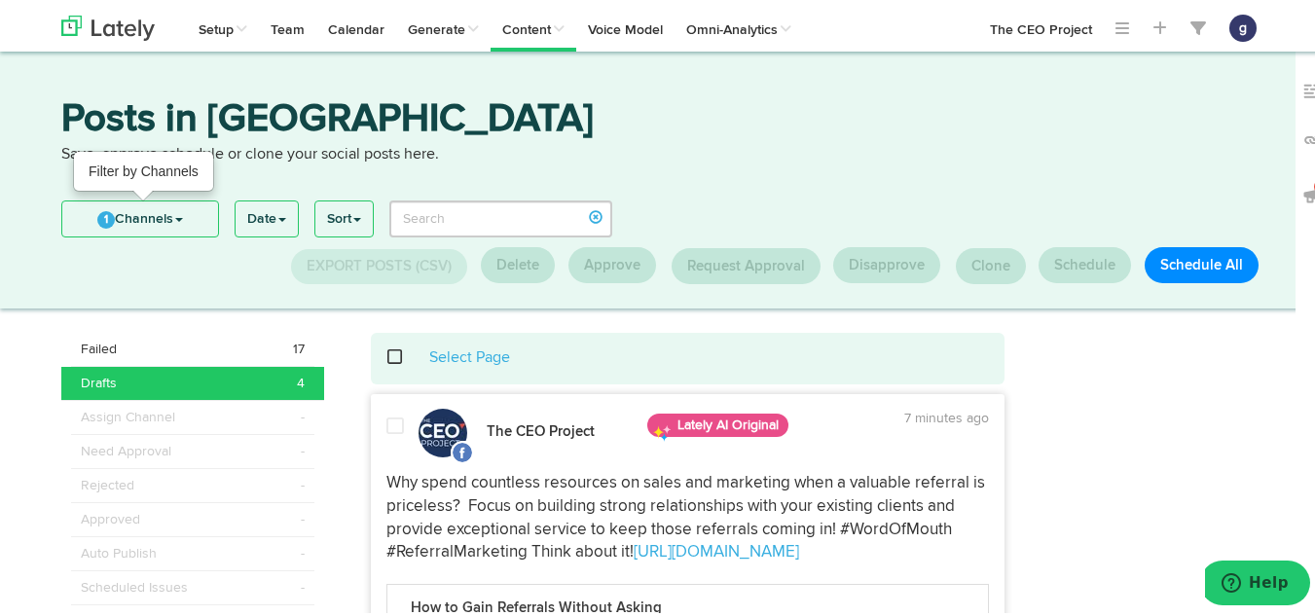
click at [139, 218] on link "1 Channels" at bounding box center [140, 216] width 156 height 35
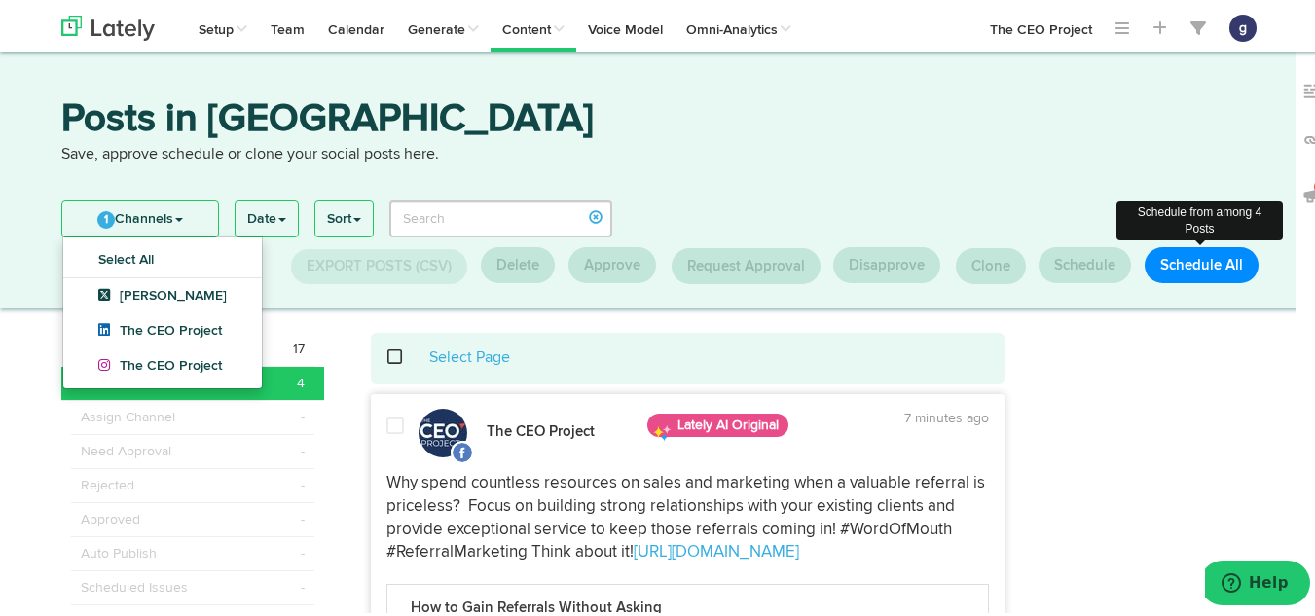
click at [1201, 255] on button "Schedule All" at bounding box center [1202, 262] width 114 height 36
select select "11"
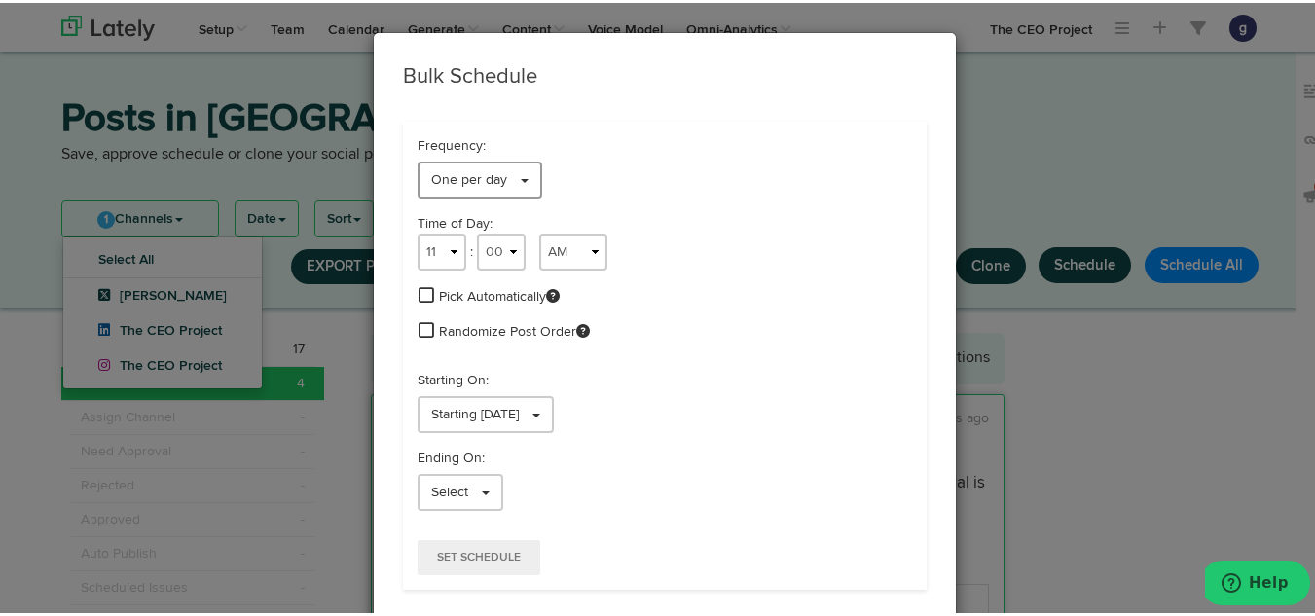
click at [443, 177] on span "One per day" at bounding box center [469, 177] width 76 height 14
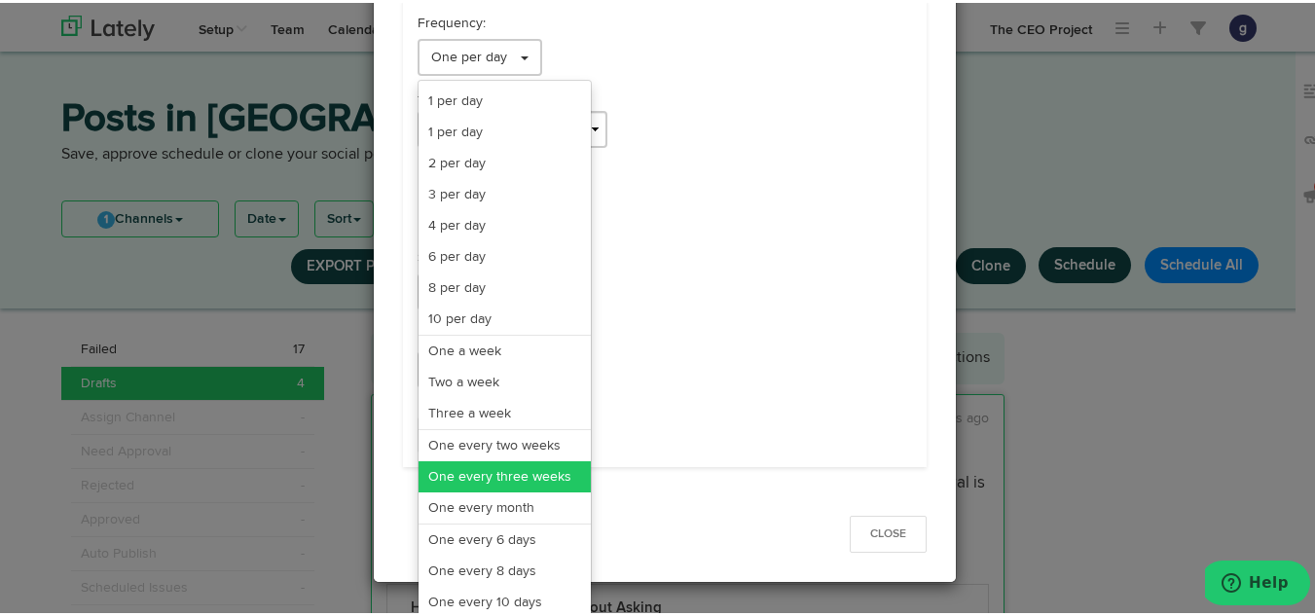
scroll to position [122, 0]
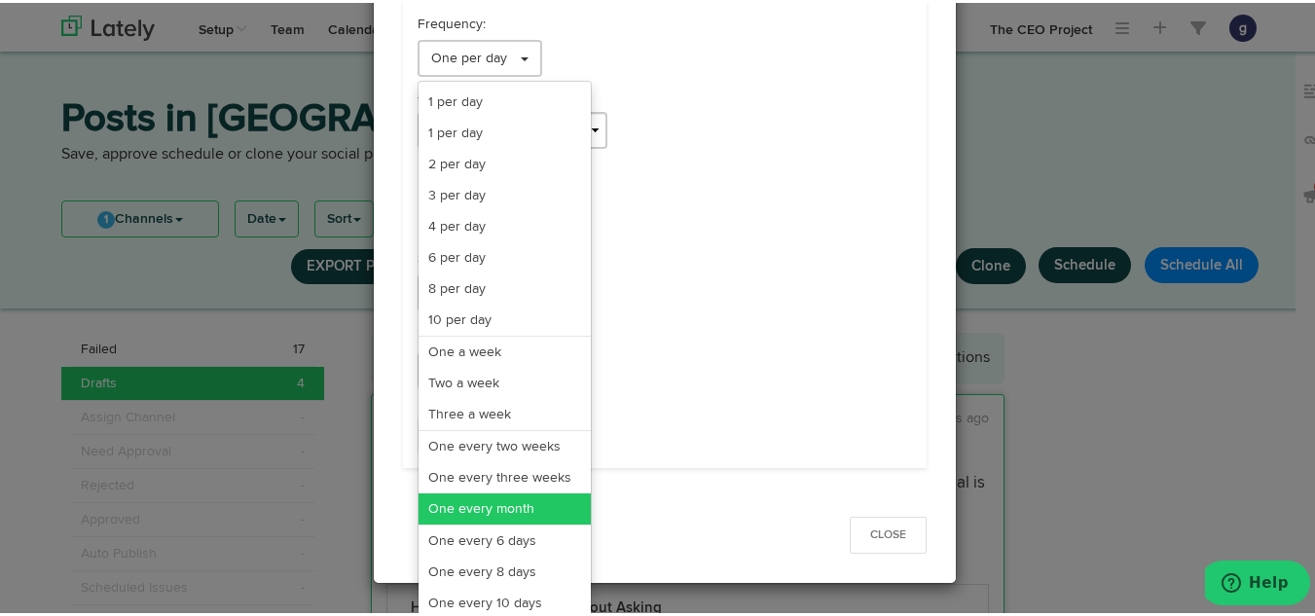
click at [441, 500] on link "One every month" at bounding box center [505, 506] width 172 height 31
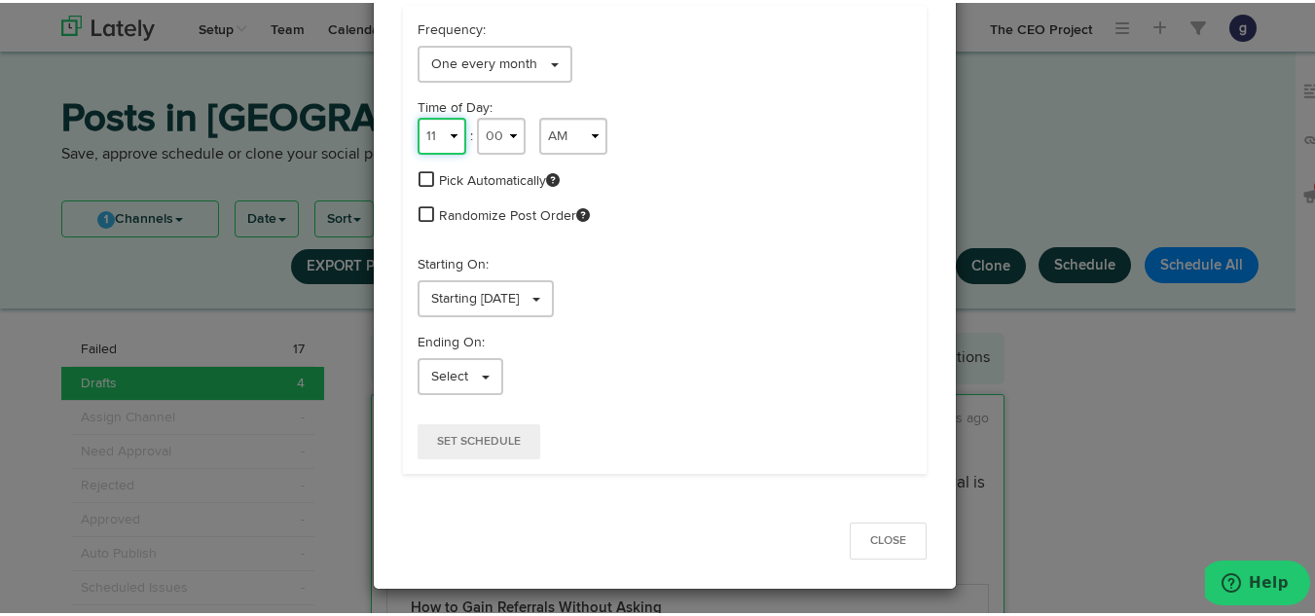
click at [433, 132] on select "1 2 3 4 5 6 7 8 9 10 11 12" at bounding box center [442, 133] width 49 height 37
select select "9"
click at [418, 115] on select "1 2 3 4 5 6 7 8 9 10 11 12" at bounding box center [442, 133] width 49 height 37
click at [479, 285] on link "Starting [DATE]" at bounding box center [486, 295] width 136 height 37
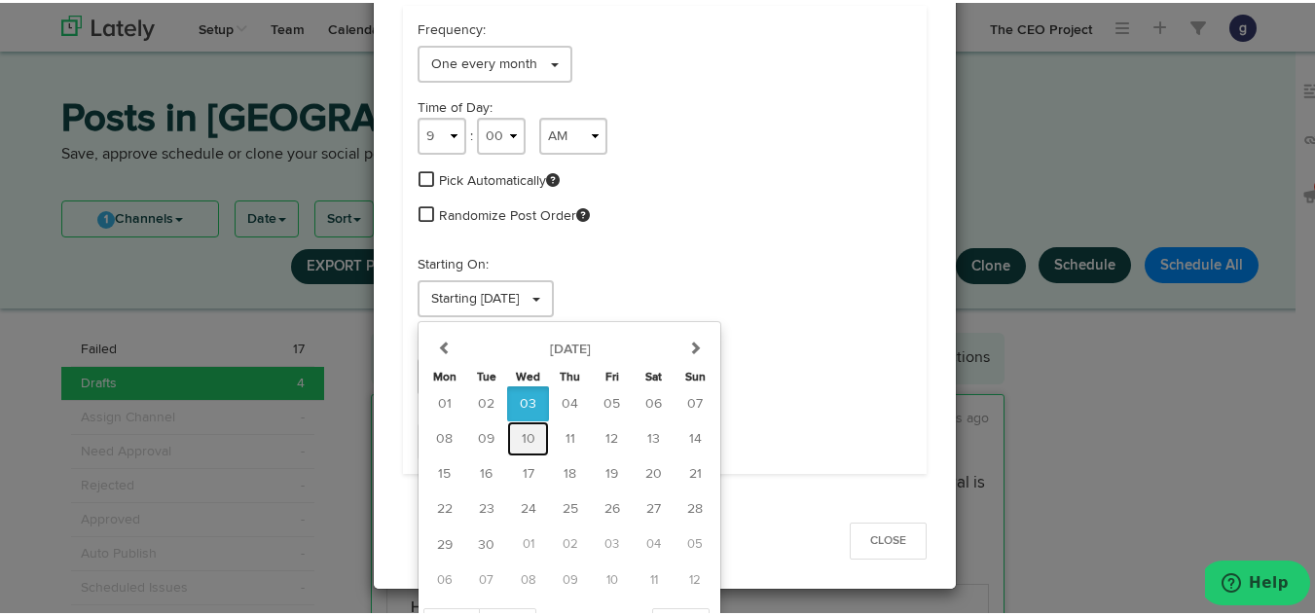
click at [522, 434] on span "10" at bounding box center [529, 436] width 14 height 14
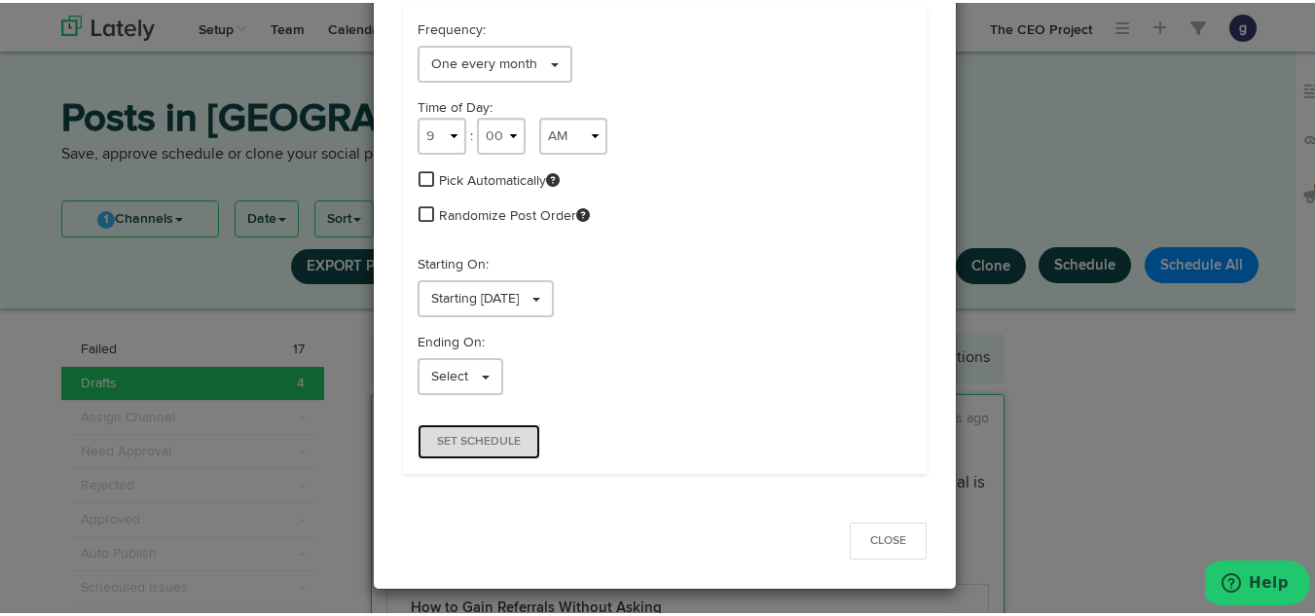
click at [460, 427] on button "Set Schedule" at bounding box center [479, 439] width 123 height 35
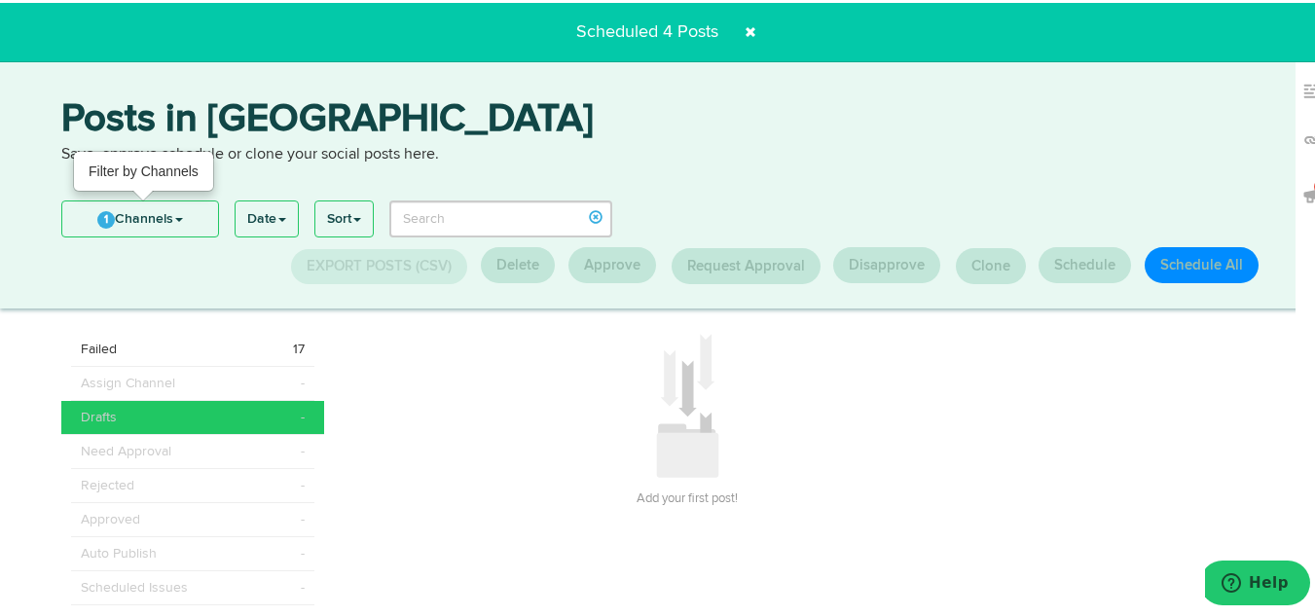
click at [161, 216] on link "1 Channels" at bounding box center [140, 216] width 156 height 35
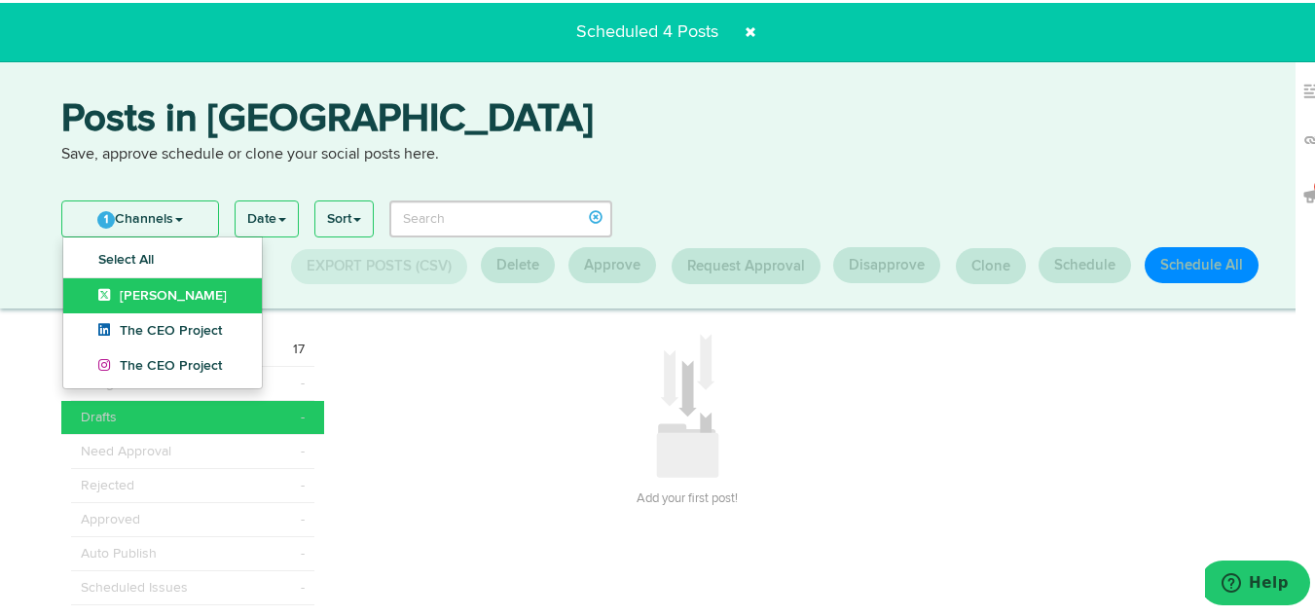
click at [157, 293] on span "Jim Schleckser" at bounding box center [162, 293] width 129 height 14
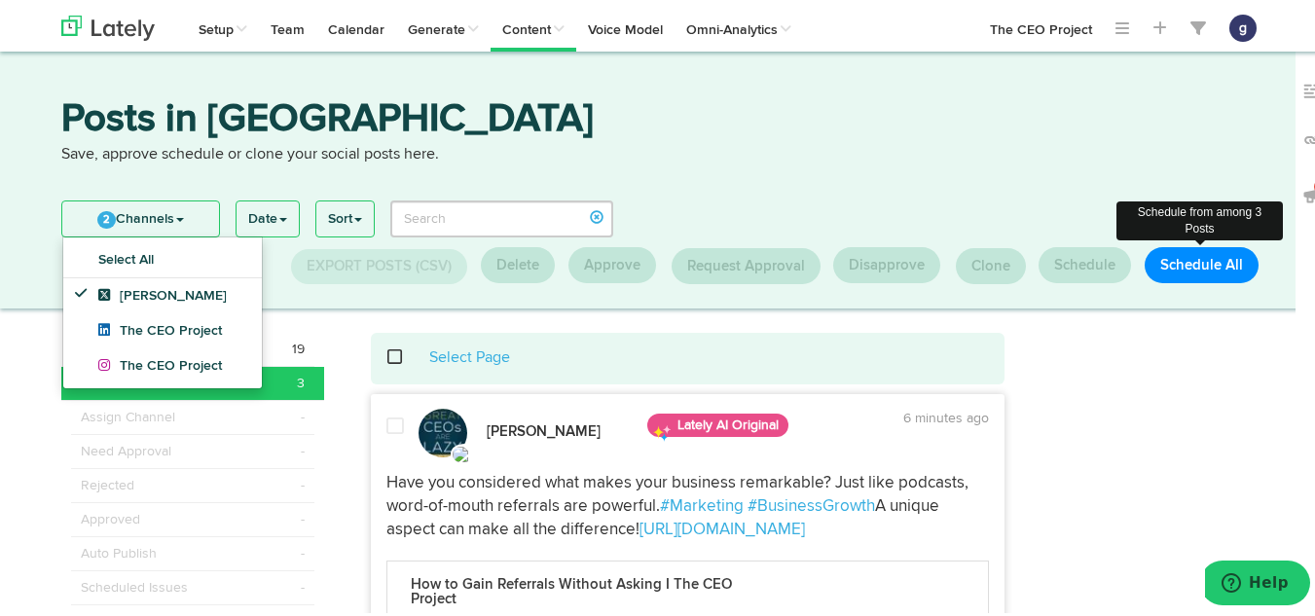
click at [1188, 249] on button "Schedule All" at bounding box center [1202, 262] width 114 height 36
select select "11"
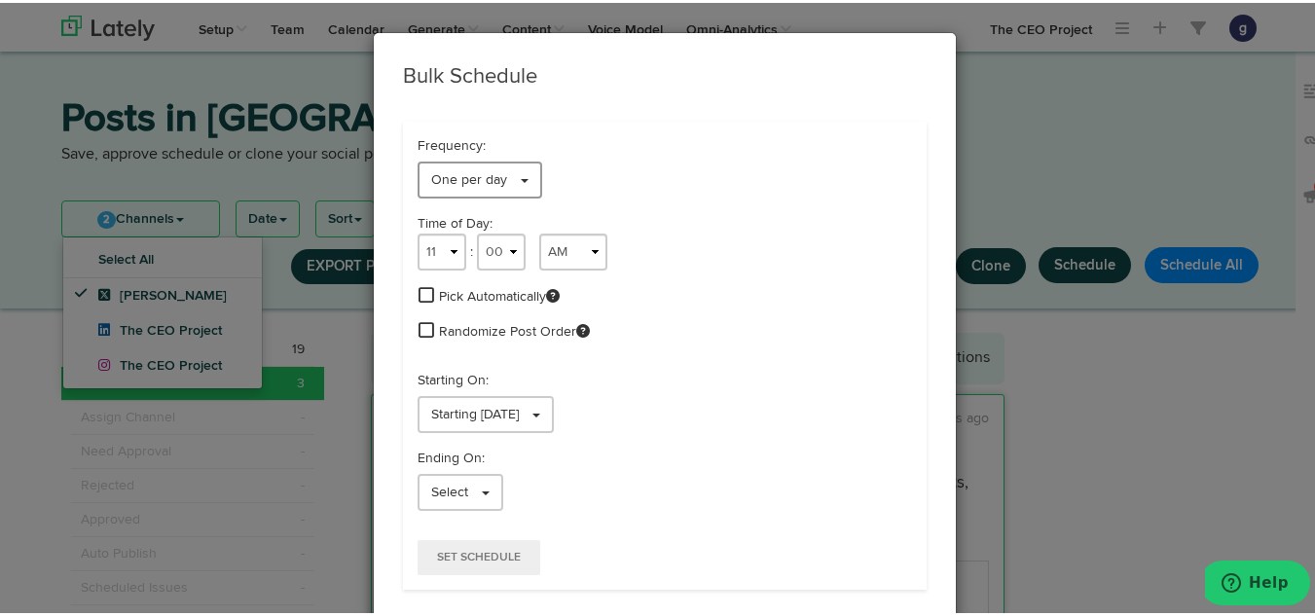
click at [439, 176] on span "One per day" at bounding box center [469, 177] width 76 height 14
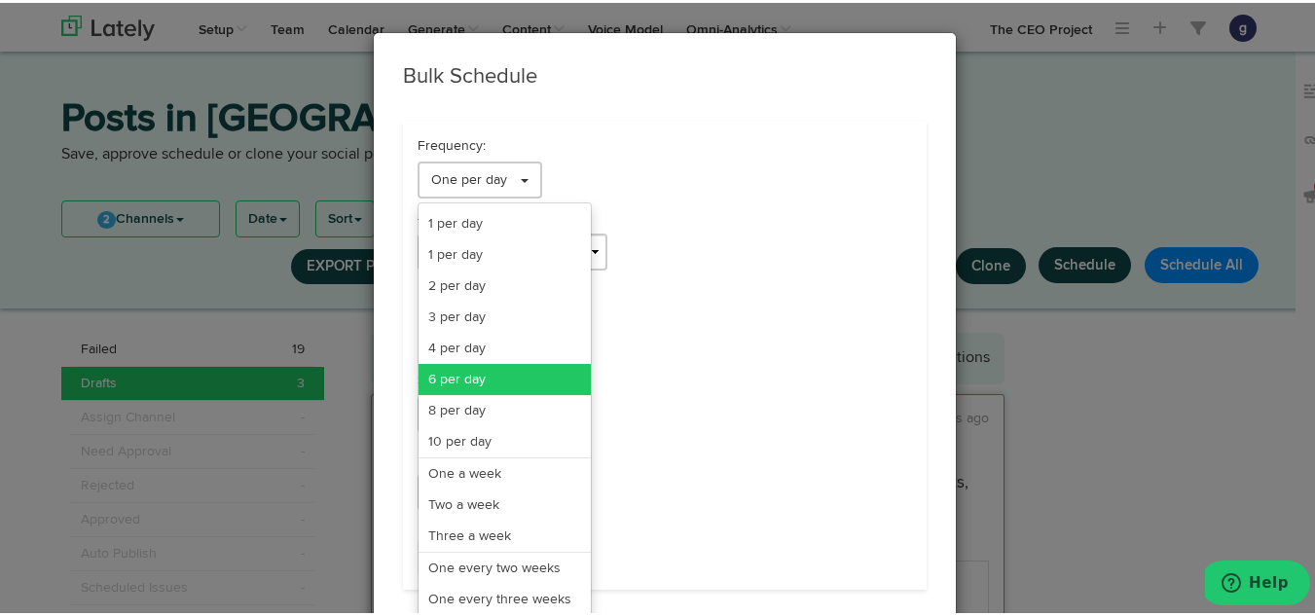
scroll to position [159, 0]
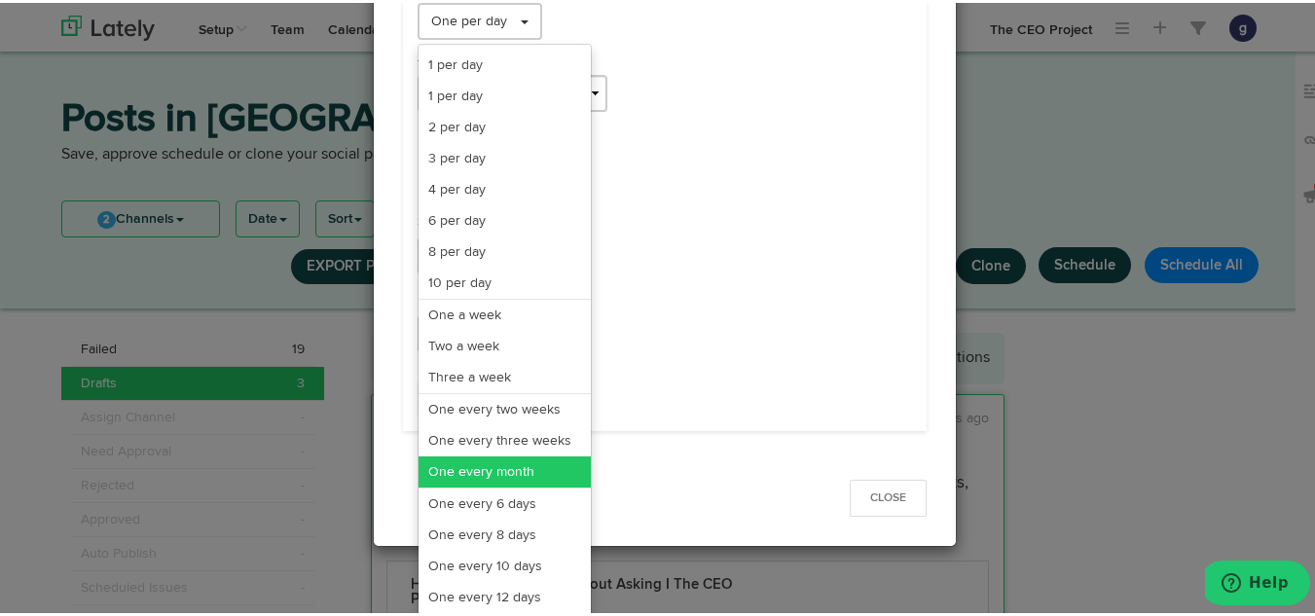
click at [460, 460] on link "One every month" at bounding box center [505, 469] width 172 height 31
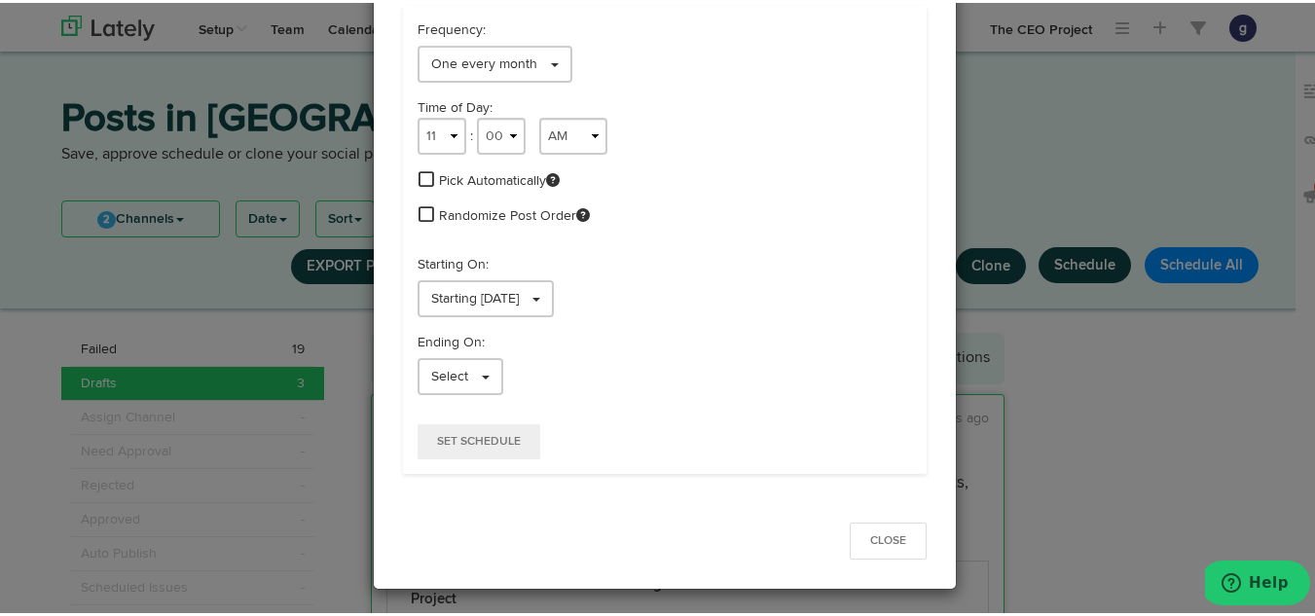
scroll to position [116, 0]
click at [443, 141] on select "1 2 3 4 5 6 7 8 9 10 11 12" at bounding box center [442, 133] width 49 height 37
select select "9"
click at [418, 115] on select "1 2 3 4 5 6 7 8 9 10 11 12" at bounding box center [442, 133] width 49 height 37
click at [516, 303] on span "Starting [DATE]" at bounding box center [475, 296] width 88 height 14
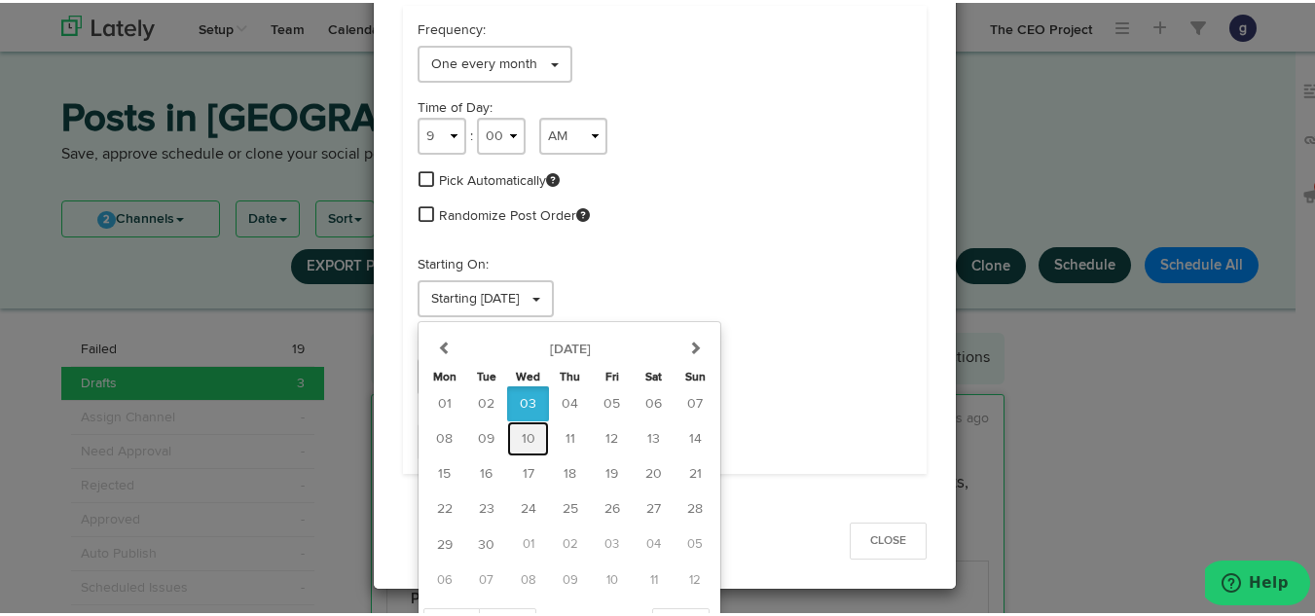
click at [522, 432] on span "10" at bounding box center [529, 436] width 14 height 14
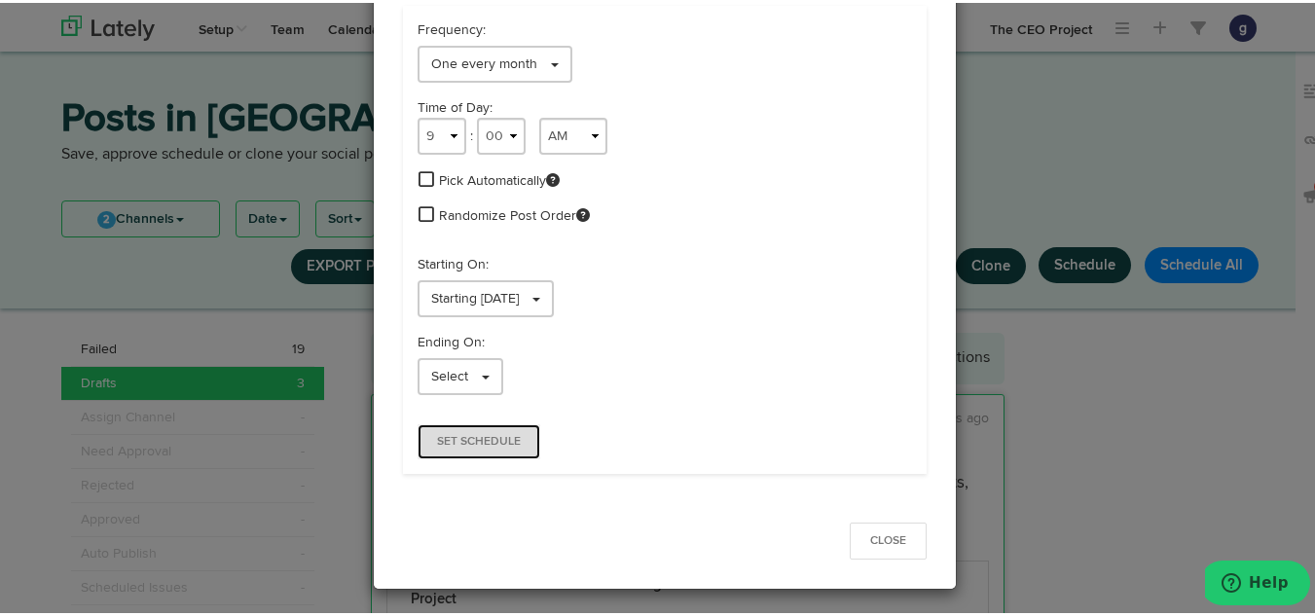
click at [465, 428] on button "Set Schedule" at bounding box center [479, 439] width 123 height 35
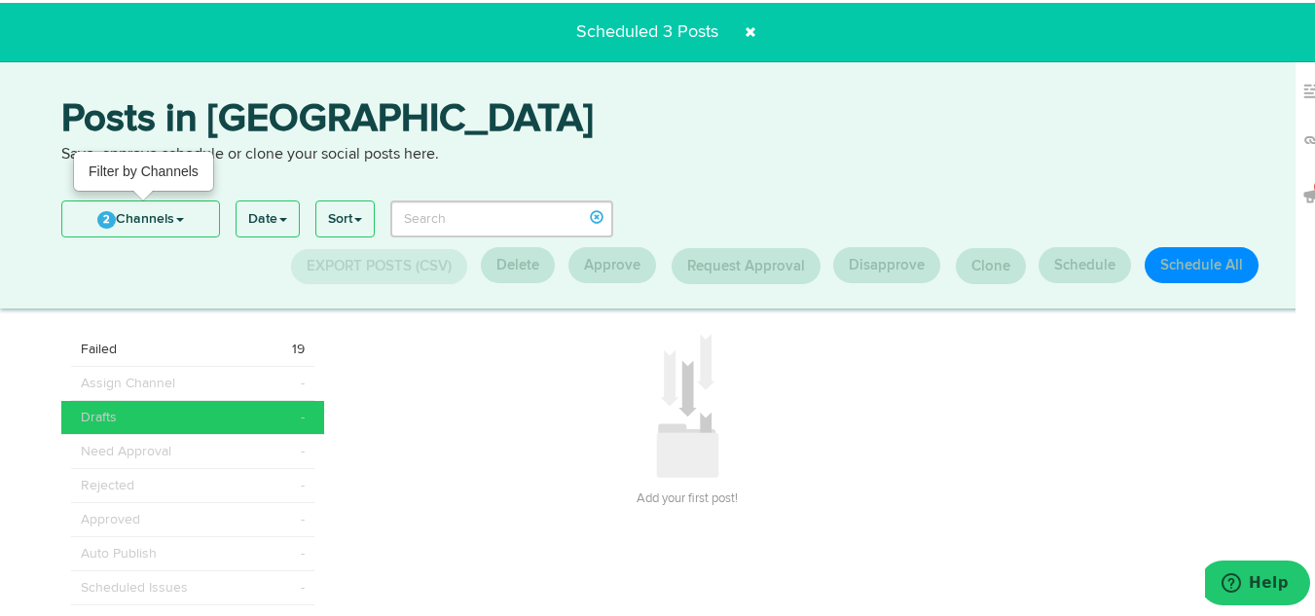
click at [165, 230] on link "2 Channels" at bounding box center [140, 216] width 157 height 35
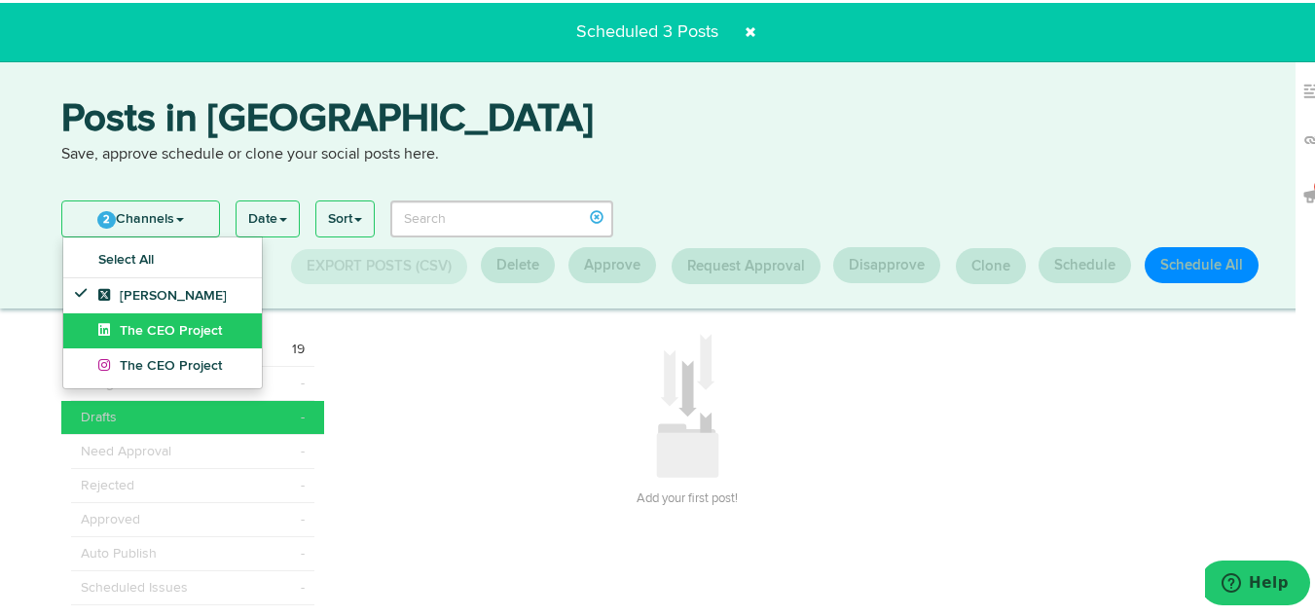
click at [150, 334] on span "The CEO Project" at bounding box center [160, 328] width 124 height 14
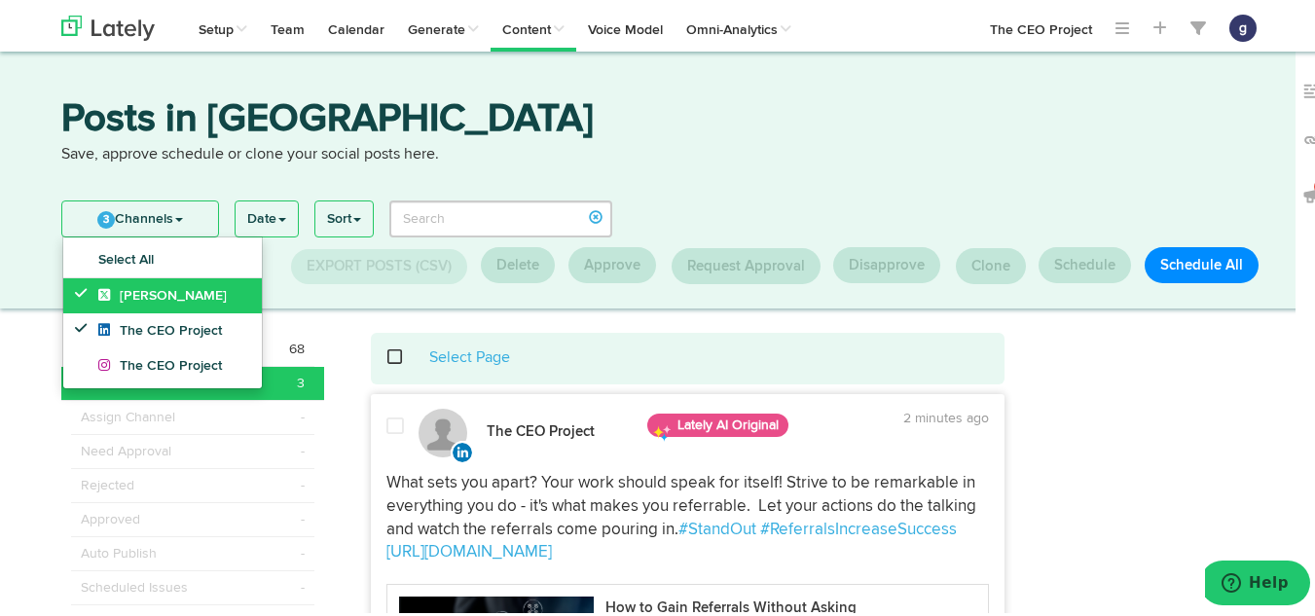
click at [156, 295] on span "Jim Schleckser" at bounding box center [162, 293] width 129 height 14
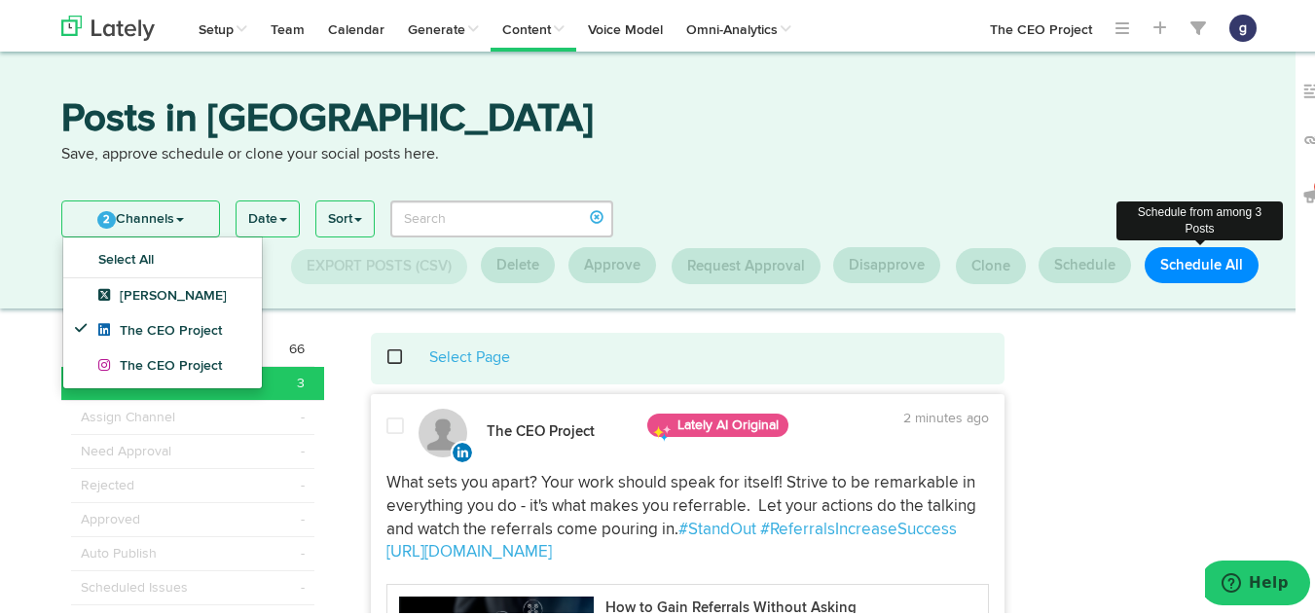
click at [1202, 255] on button "Schedule All" at bounding box center [1202, 262] width 114 height 36
select select "11"
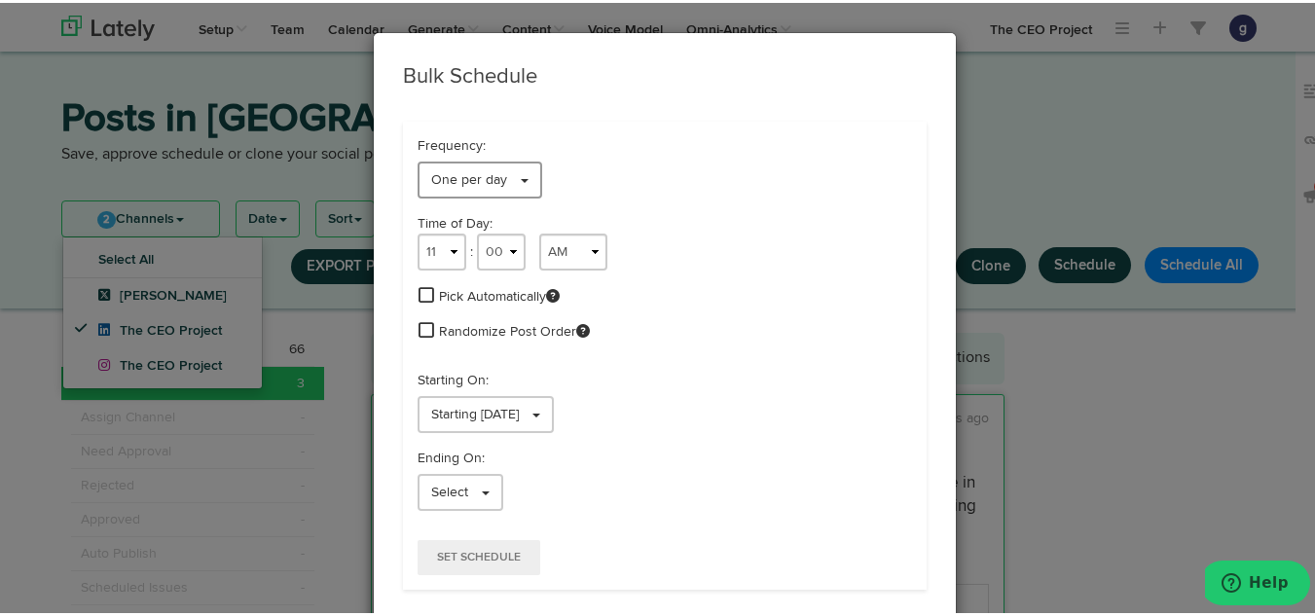
click at [441, 173] on span "One per day" at bounding box center [469, 177] width 76 height 14
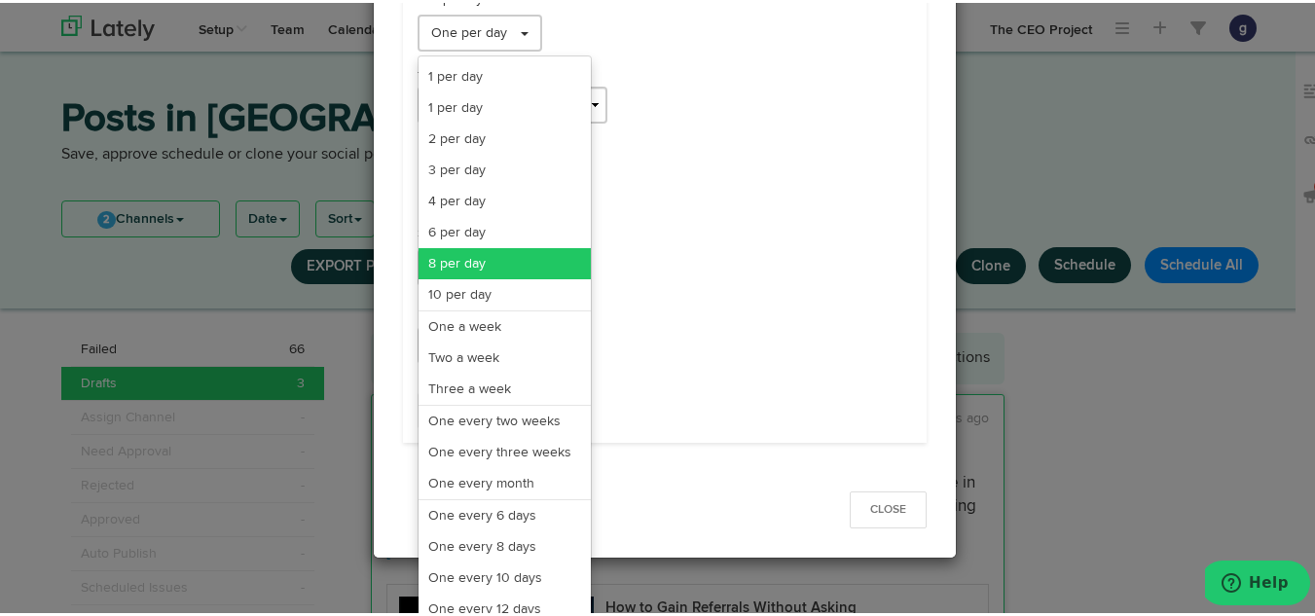
scroll to position [148, 0]
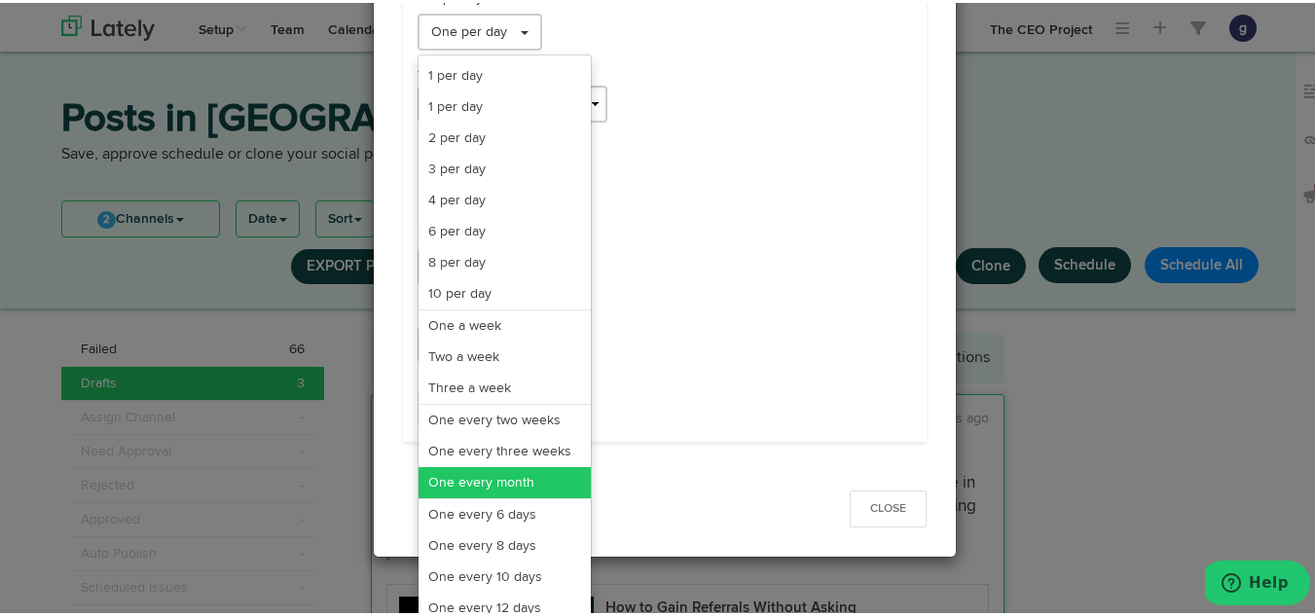
click at [462, 478] on link "One every month" at bounding box center [505, 479] width 172 height 31
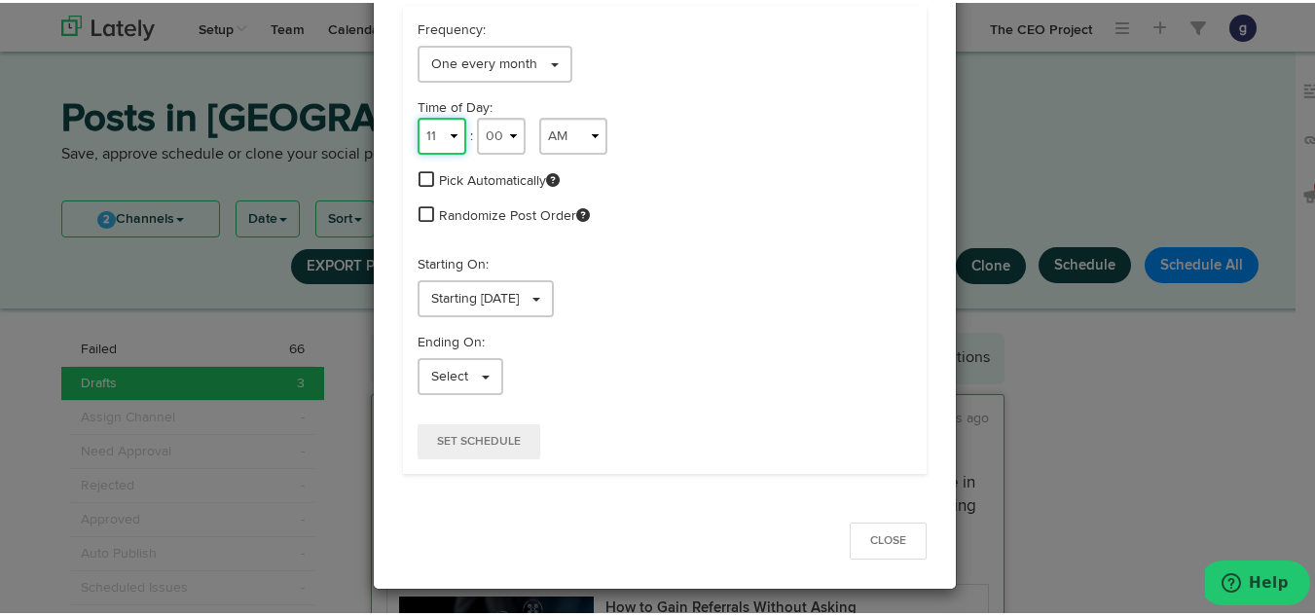
click at [434, 133] on select "1 2 3 4 5 6 7 8 9 10 11 12" at bounding box center [442, 133] width 49 height 37
select select "9"
click at [418, 115] on select "1 2 3 4 5 6 7 8 9 10 11 12" at bounding box center [442, 133] width 49 height 37
click at [463, 278] on link "Starting [DATE]" at bounding box center [486, 295] width 136 height 37
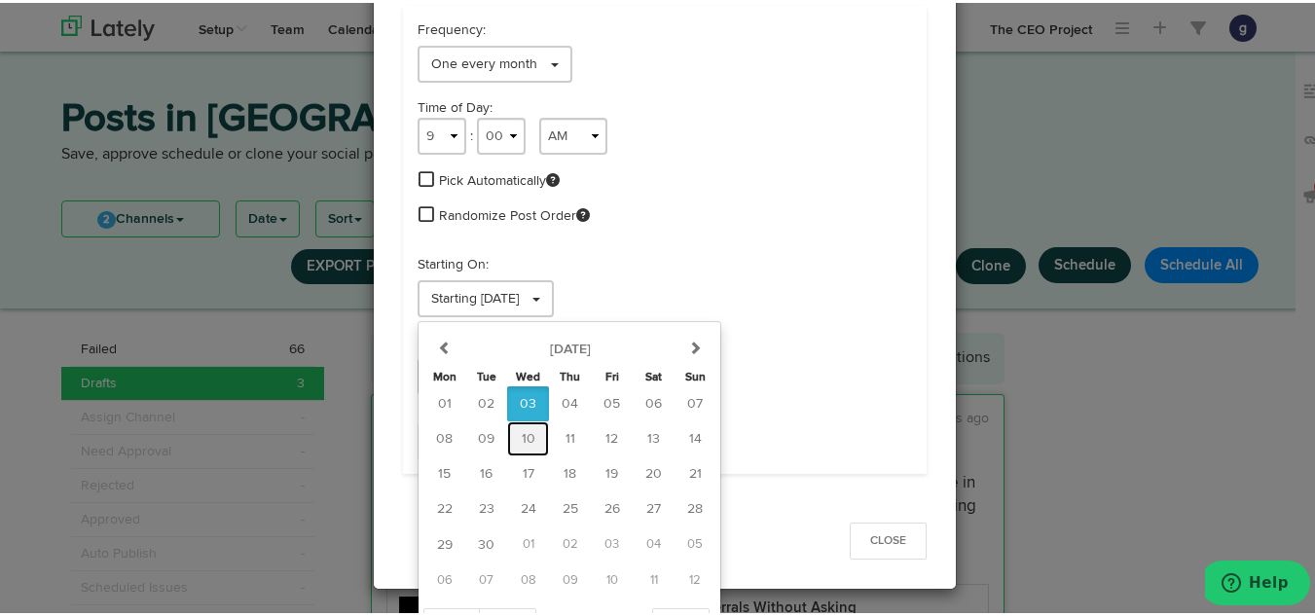
click at [522, 439] on span "10" at bounding box center [529, 436] width 14 height 14
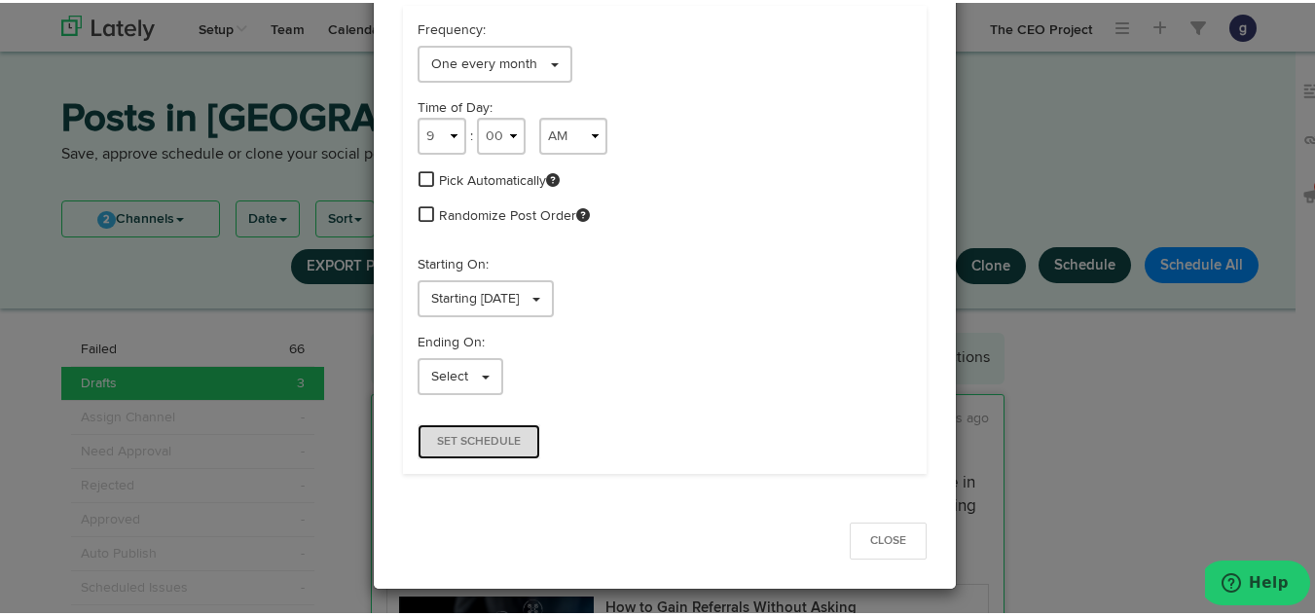
click at [463, 430] on button "Set Schedule" at bounding box center [479, 439] width 123 height 35
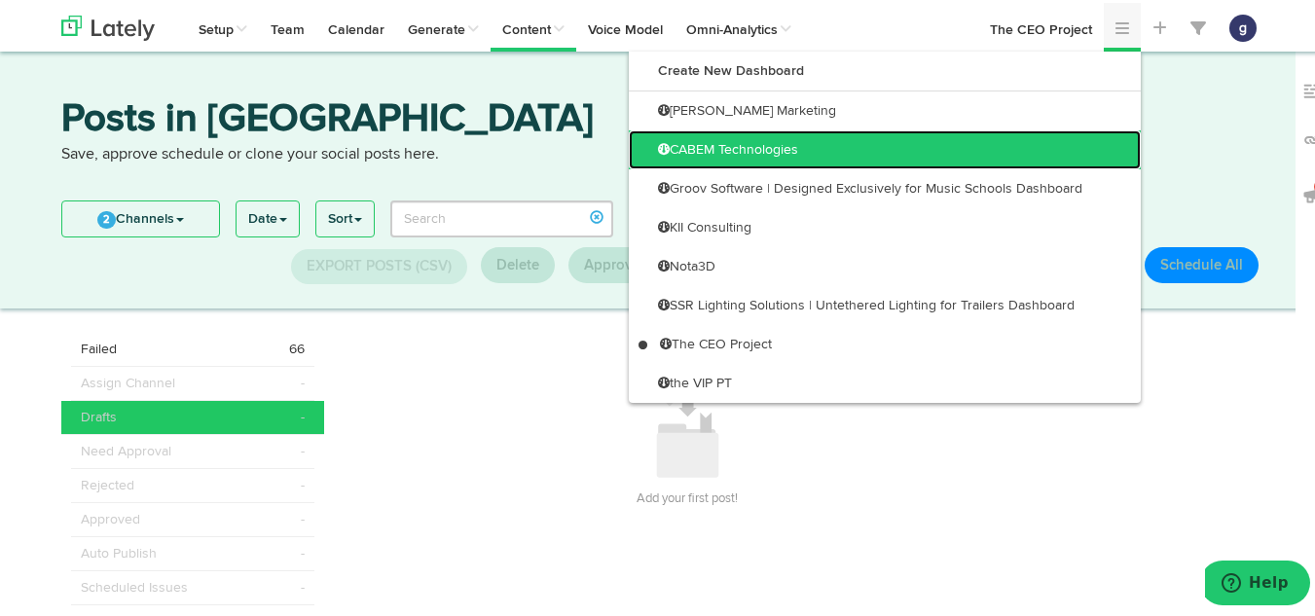
click at [990, 136] on link "CABEM Technologies" at bounding box center [885, 147] width 512 height 39
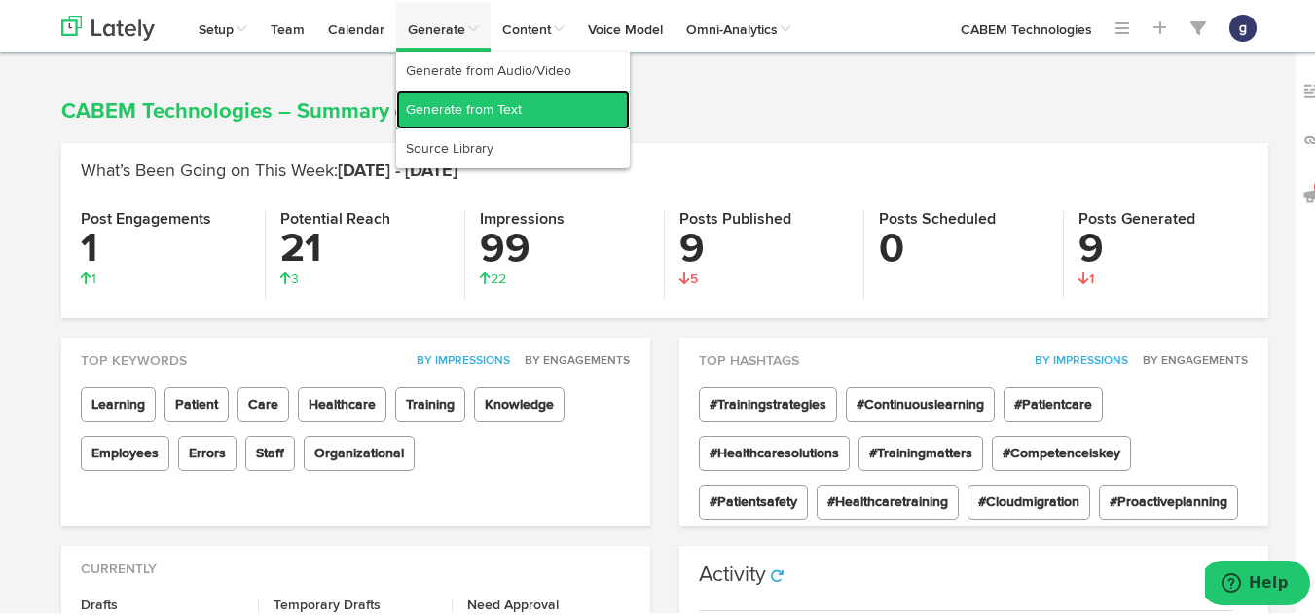
click at [432, 107] on link "Generate from Text" at bounding box center [513, 107] width 234 height 39
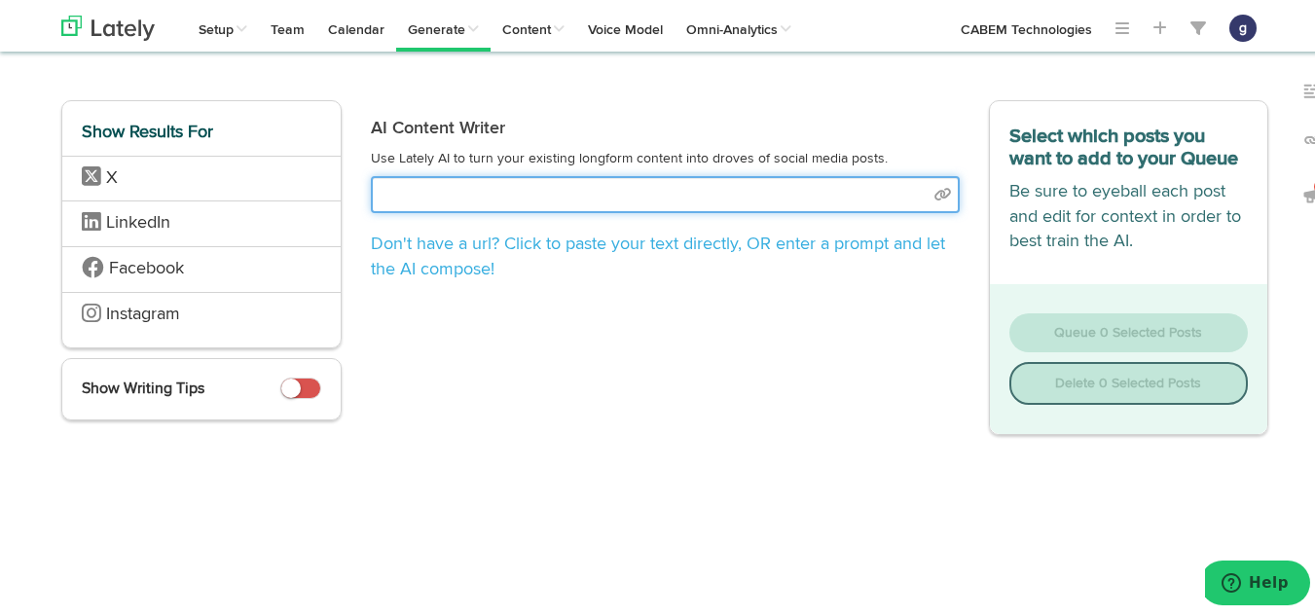
click at [444, 190] on input "text" at bounding box center [665, 191] width 589 height 37
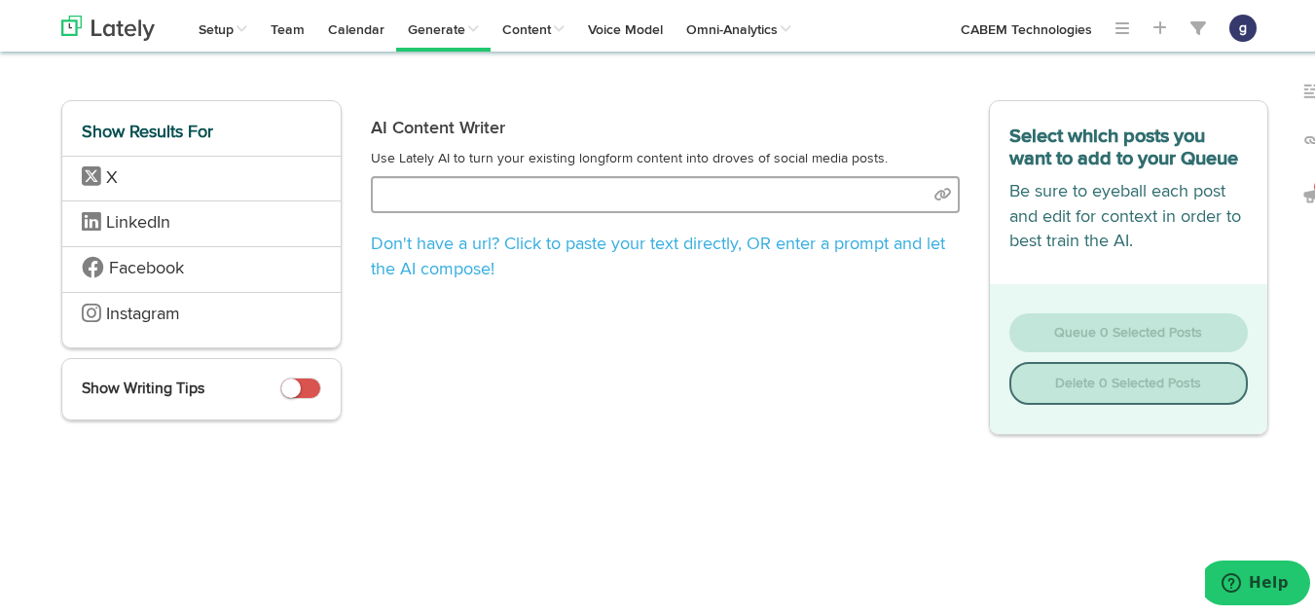
select select "natural"
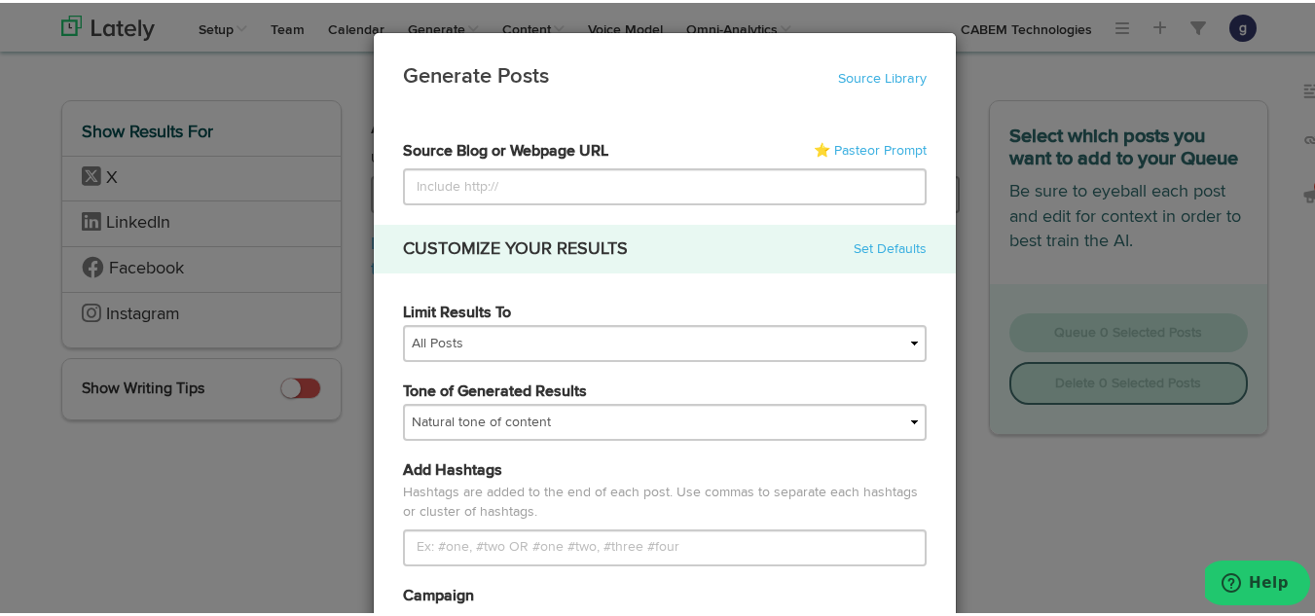
type input "https://www.cabem.com/mentorship-programming-a-strategic-guide-to-scalable-tale…"
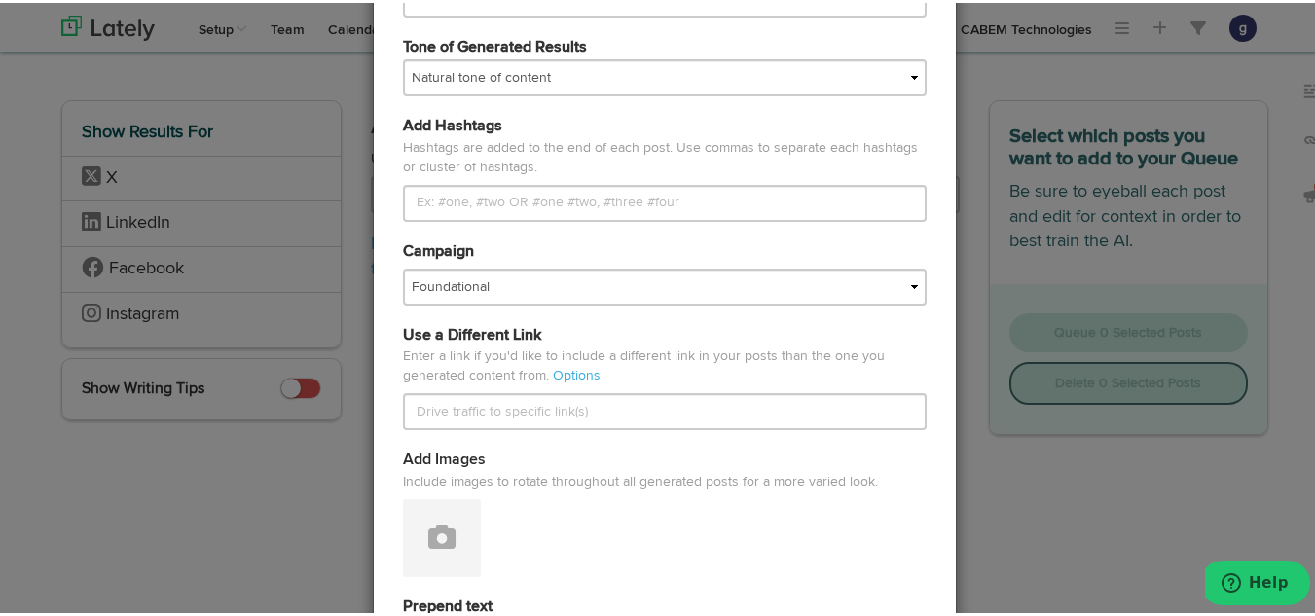
scroll to position [353, 0]
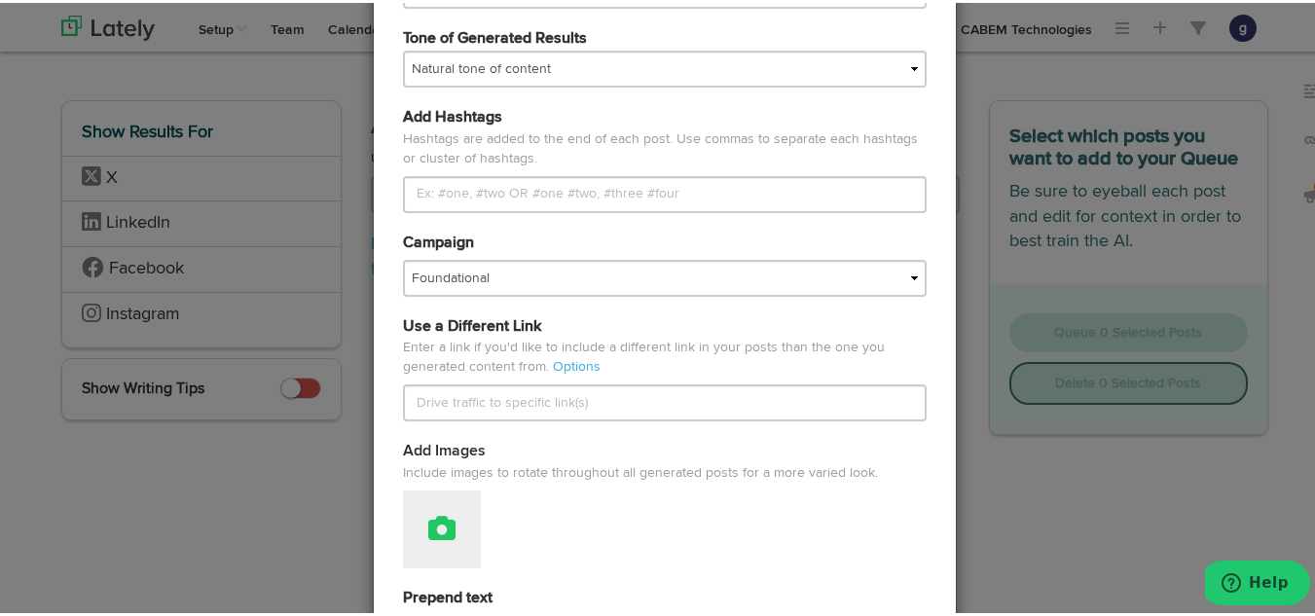
type input "https://www.cabem.com/mentorship-programming-a-strategic-guide-to-scalable-tale…"
click at [444, 526] on button at bounding box center [442, 527] width 78 height 78
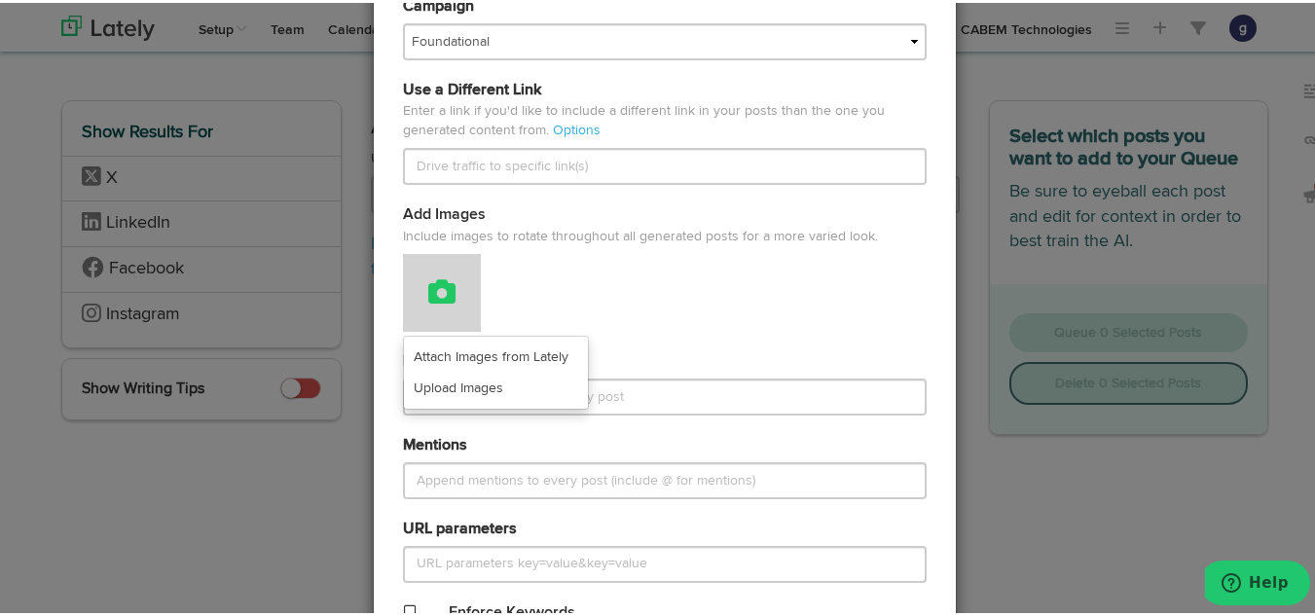
scroll to position [591, 0]
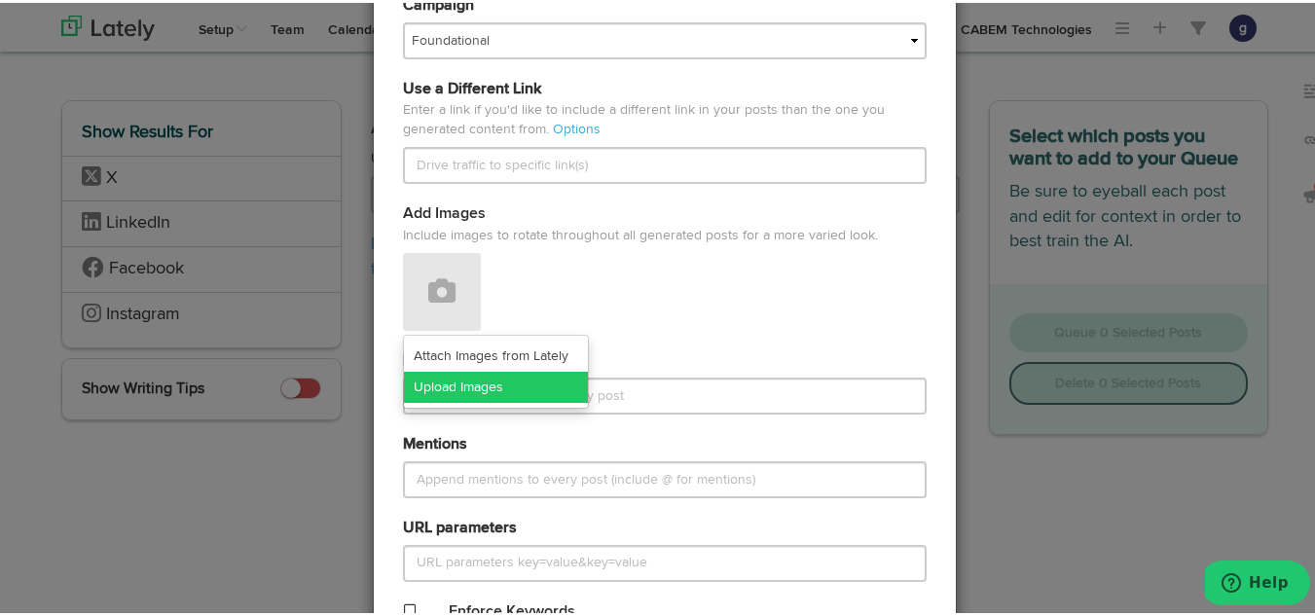
click at [455, 377] on link "Upload Images" at bounding box center [496, 384] width 184 height 31
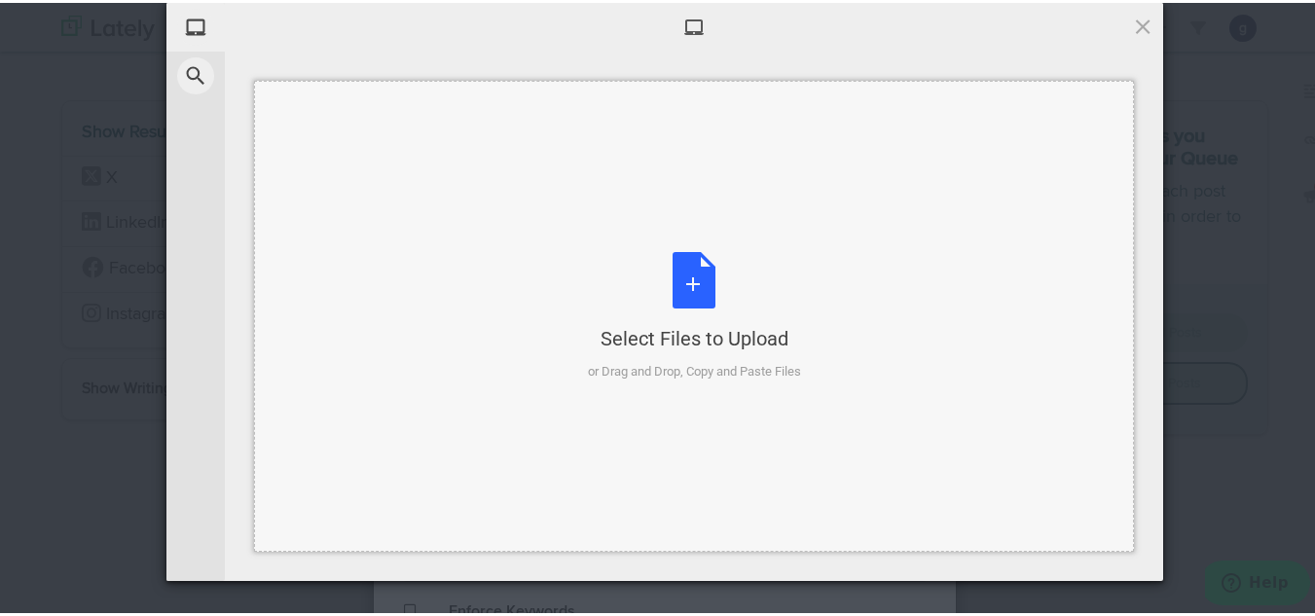
click at [684, 275] on div "Select Files to Upload or Drag and Drop, Copy and Paste Files" at bounding box center [694, 313] width 213 height 129
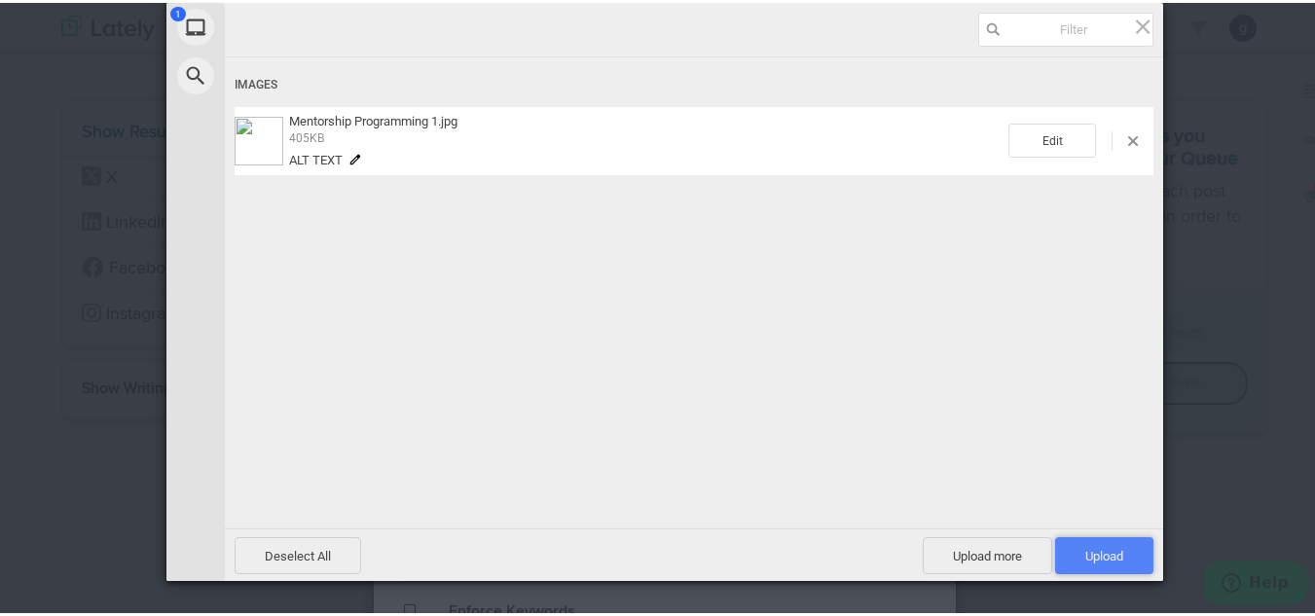
click at [1100, 551] on span "Upload 1" at bounding box center [1105, 553] width 38 height 15
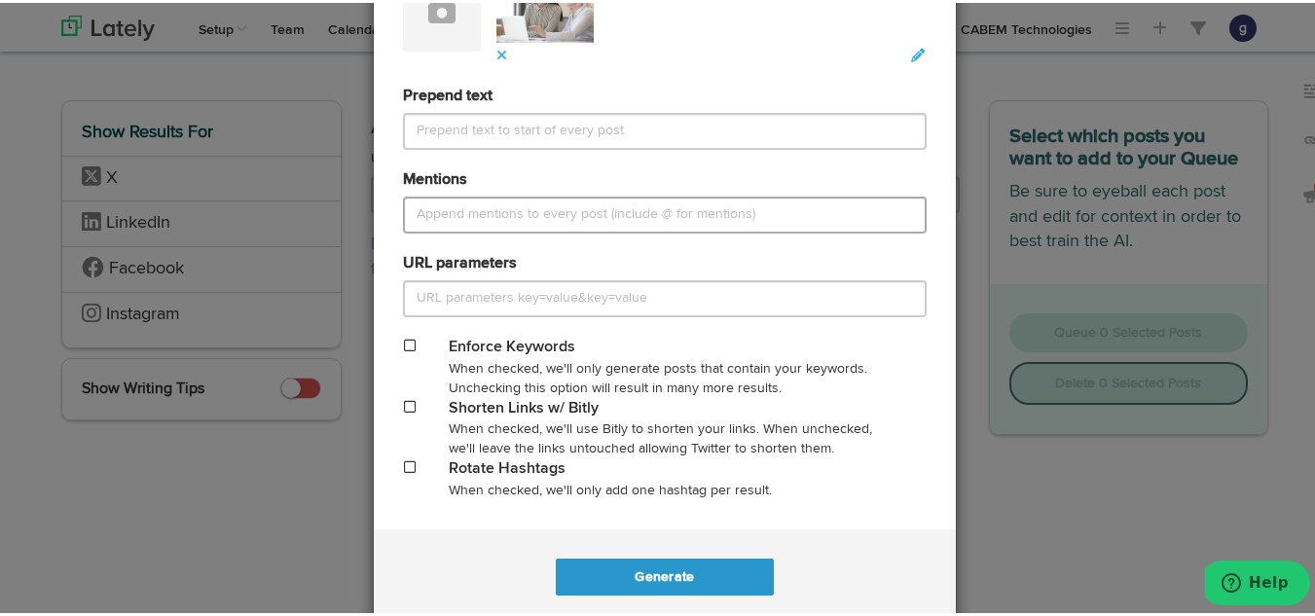
scroll to position [871, 0]
click at [404, 401] on span at bounding box center [410, 403] width 12 height 14
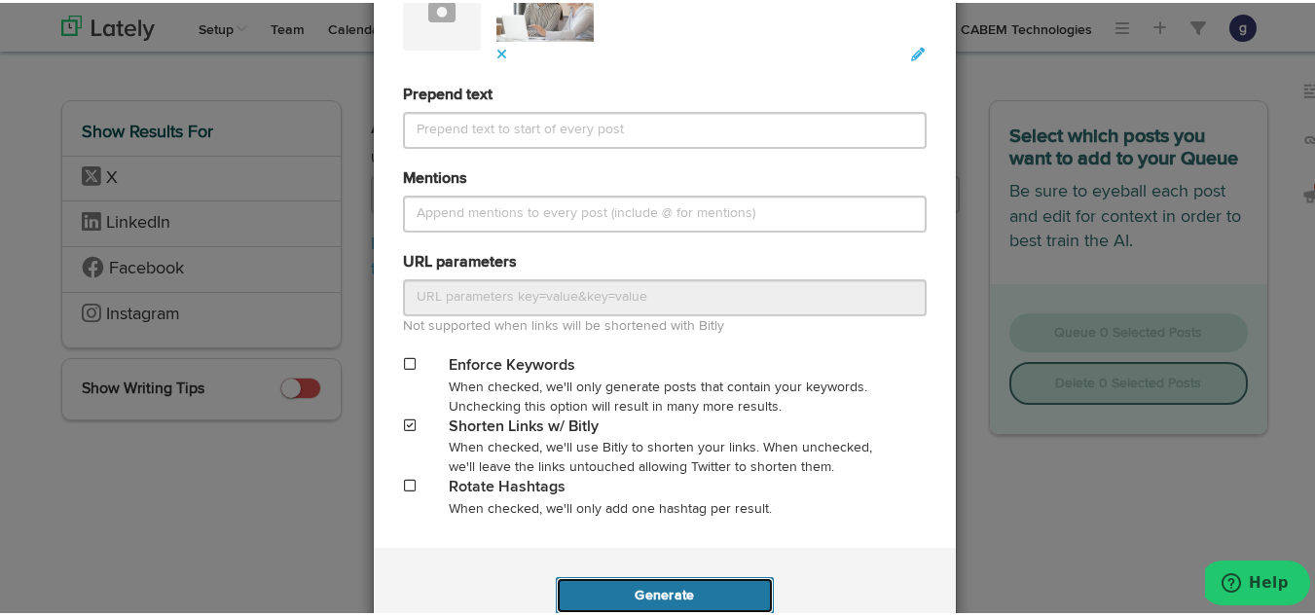
click at [658, 581] on button "Generate" at bounding box center [664, 592] width 217 height 37
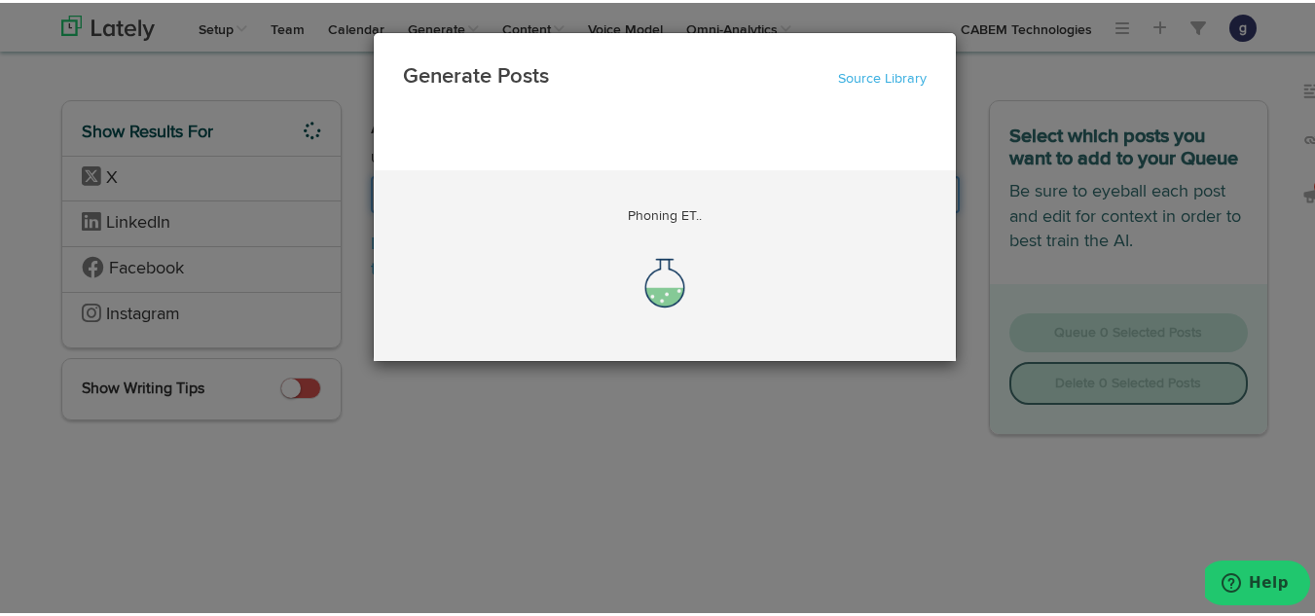
scroll to position [0, 63]
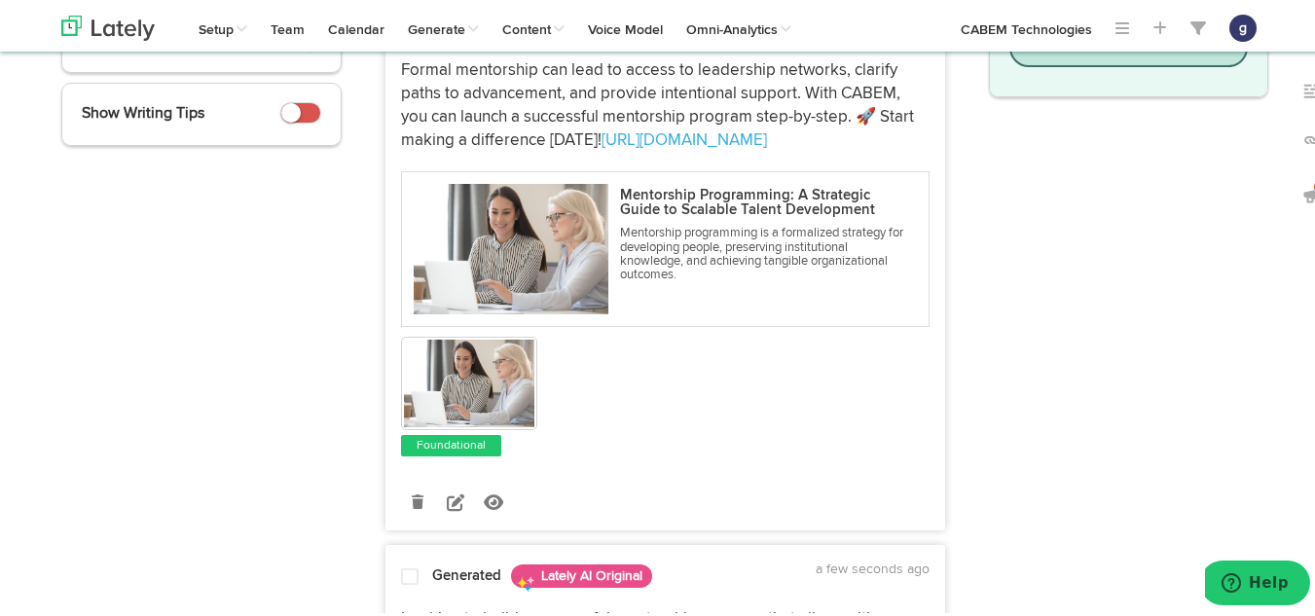
scroll to position [392, 0]
click at [456, 493] on icon at bounding box center [456, 499] width 18 height 18
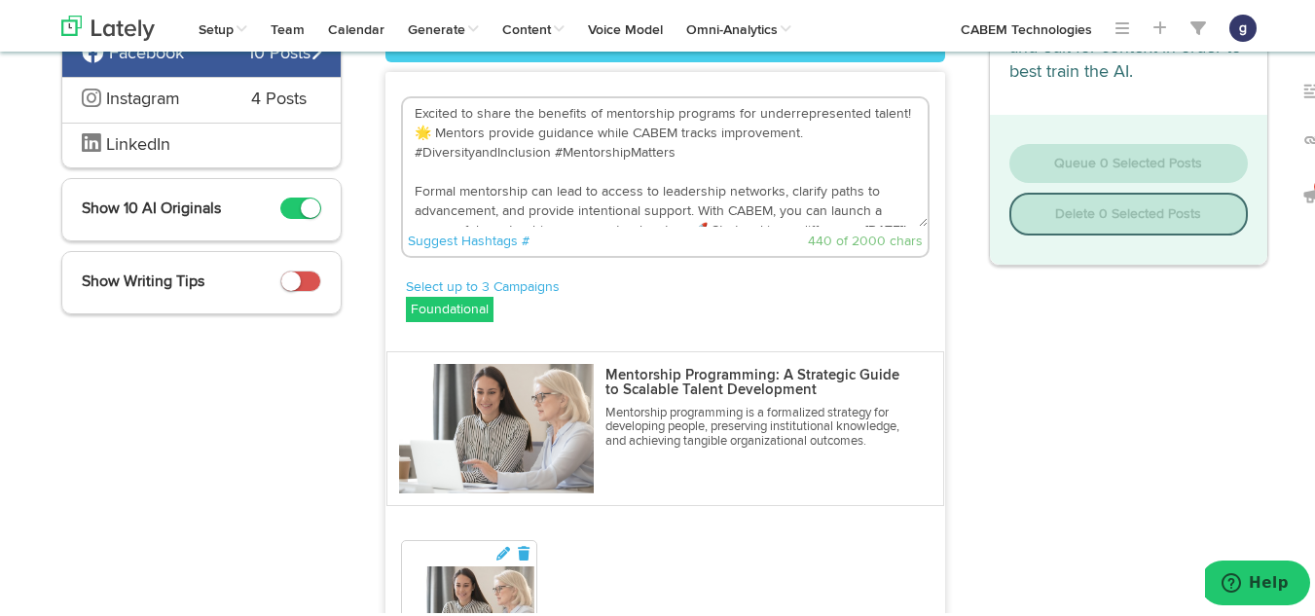
scroll to position [151, 0]
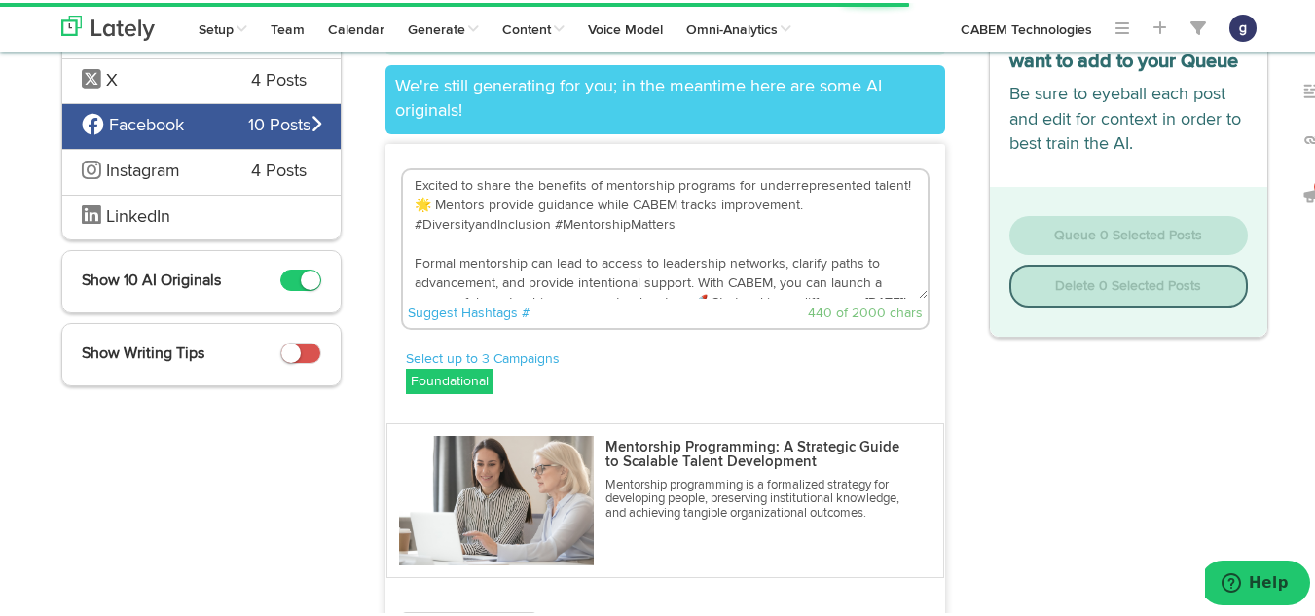
click at [465, 203] on textarea "Excited to share the benefits of mentorship programs for underrepresented talen…" at bounding box center [665, 231] width 525 height 129
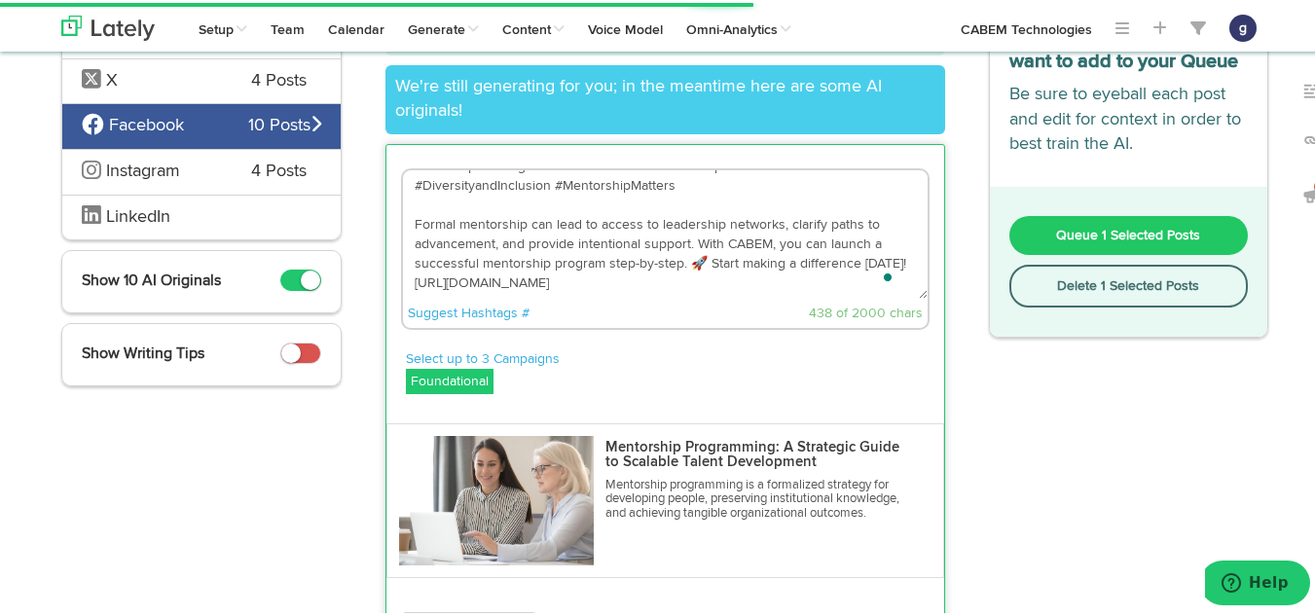
scroll to position [39, 0]
click at [697, 260] on textarea "Excited to share the benefits of mentorship programs for underrepresented talen…" at bounding box center [665, 231] width 525 height 129
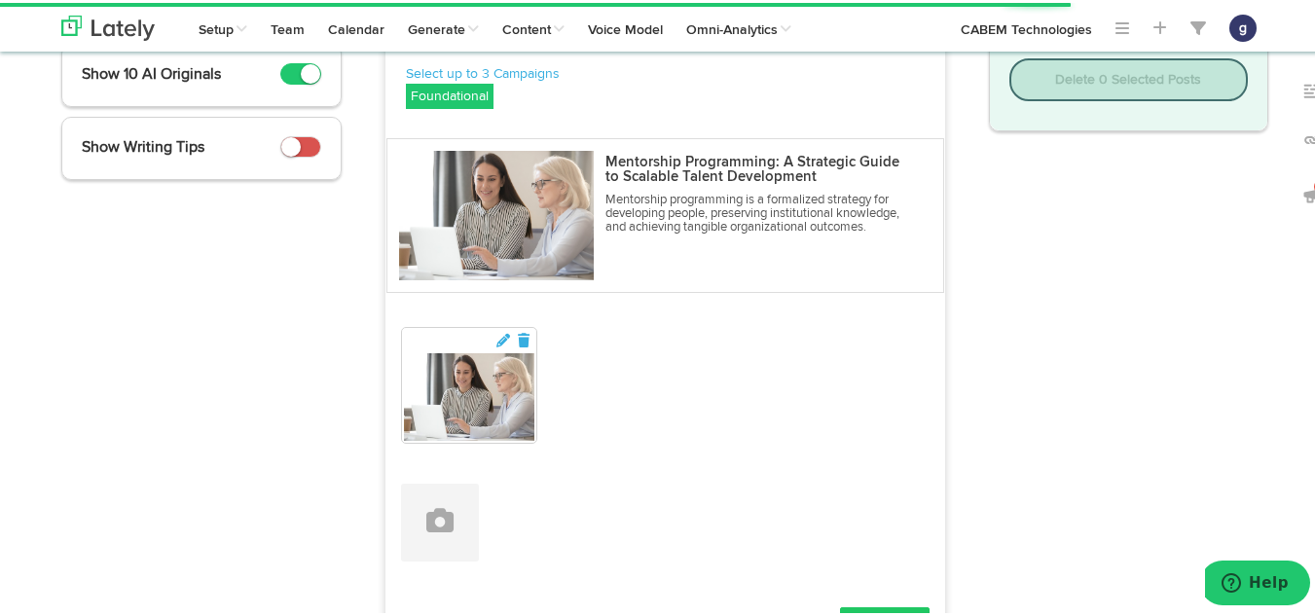
scroll to position [523, 0]
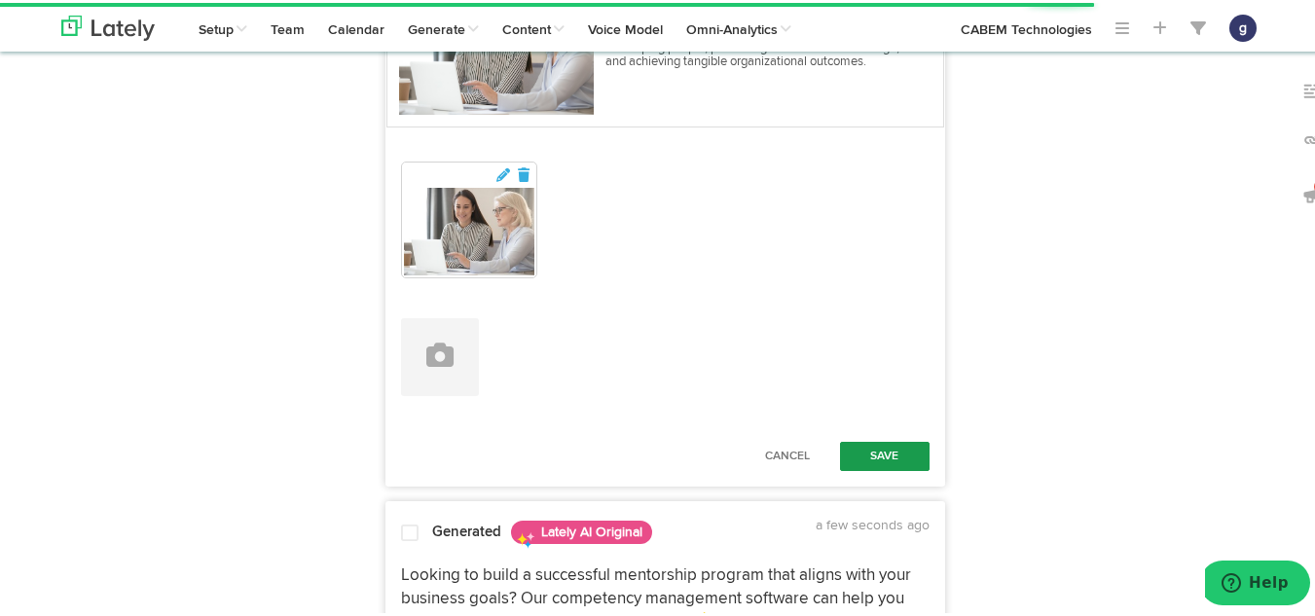
type textarea "Excited to share the benefits of mentorship programs for underrepresented talen…"
click at [876, 450] on button "Save" at bounding box center [885, 453] width 90 height 29
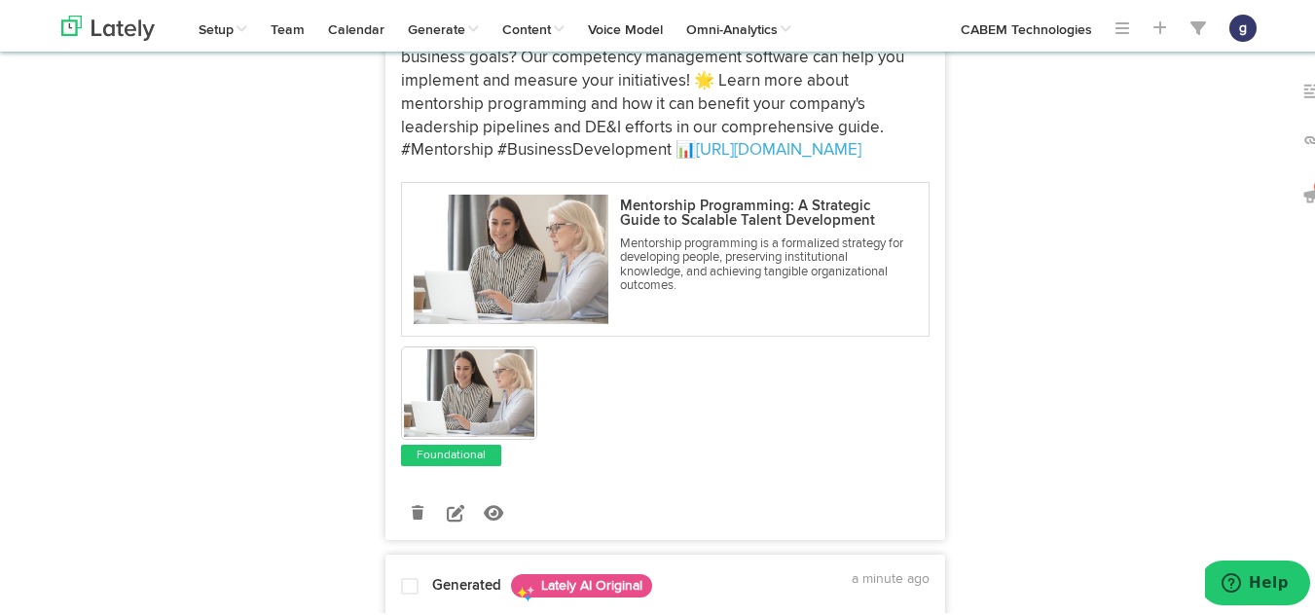
scroll to position [898, 0]
click at [447, 504] on icon at bounding box center [456, 509] width 18 height 18
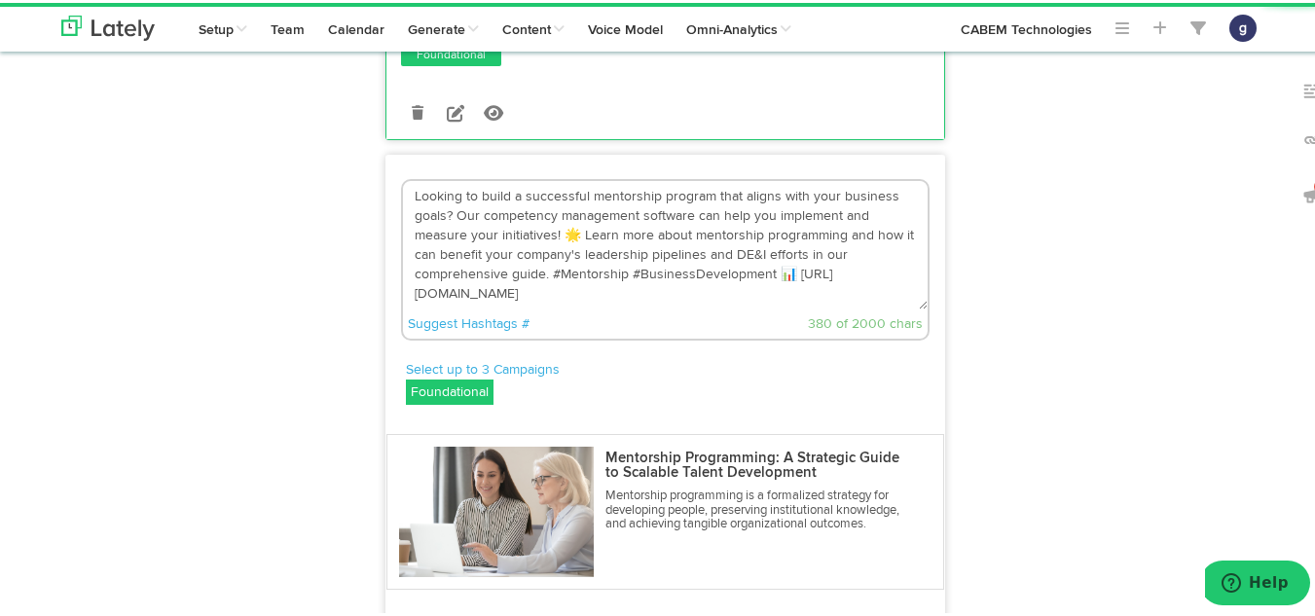
scroll to position [701, 0]
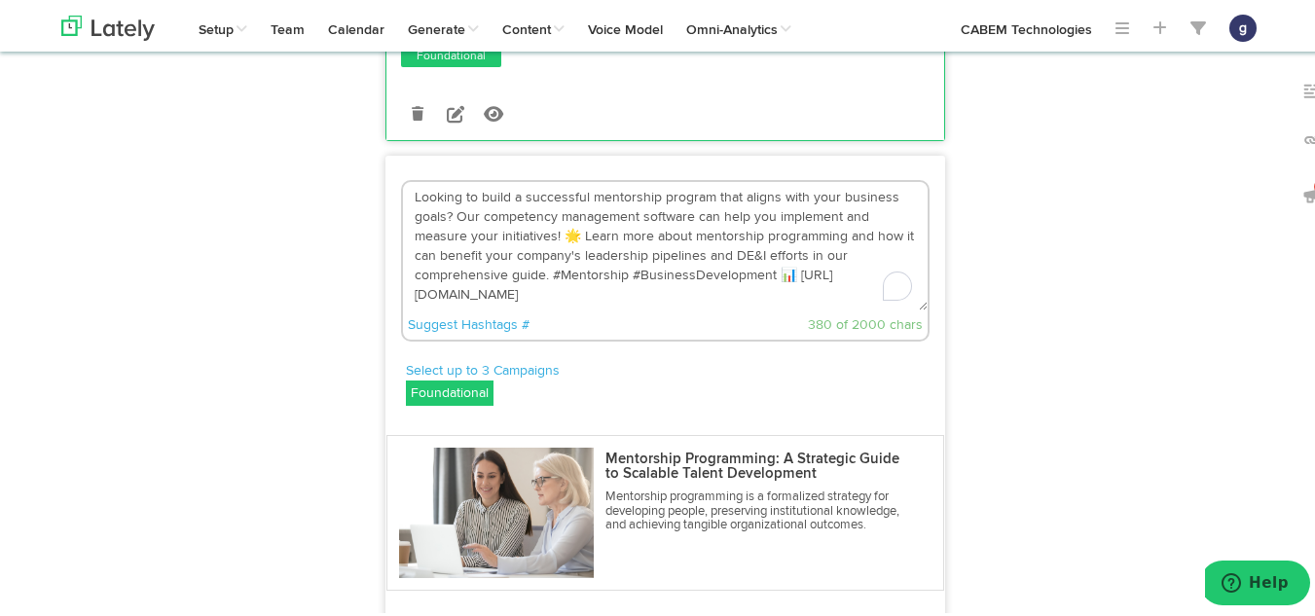
click at [782, 272] on textarea "Looking to build a successful mentorship program that aligns with your business…" at bounding box center [665, 243] width 525 height 129
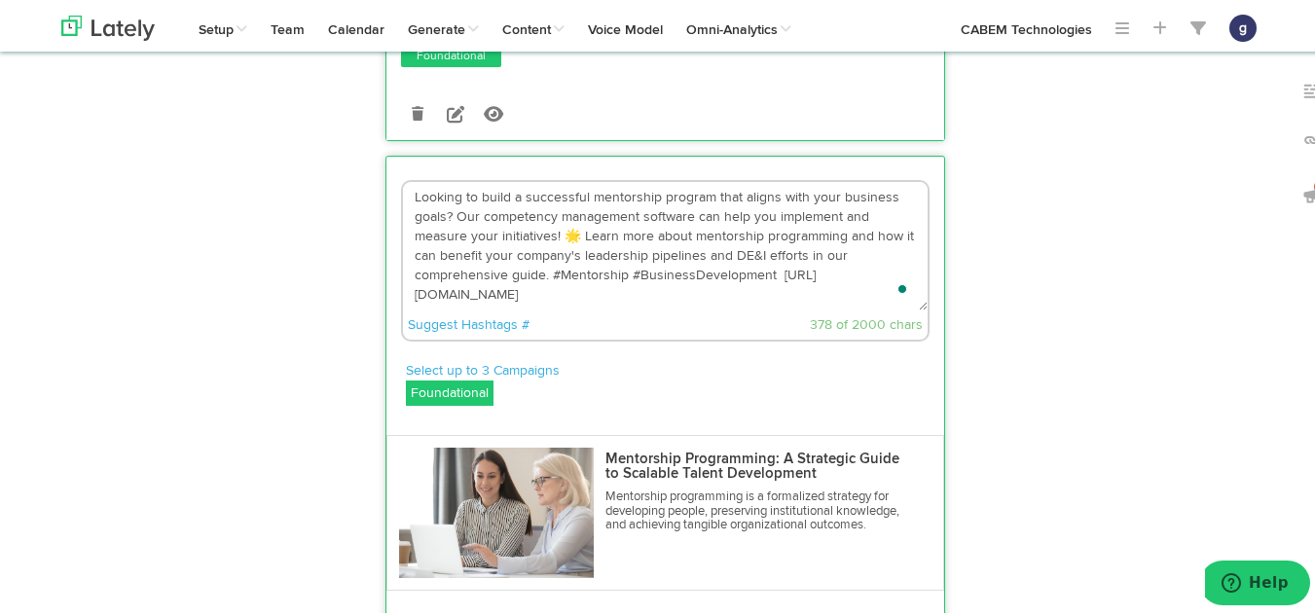
click at [571, 234] on textarea "Looking to build a successful mentorship program that aligns with your business…" at bounding box center [665, 243] width 525 height 129
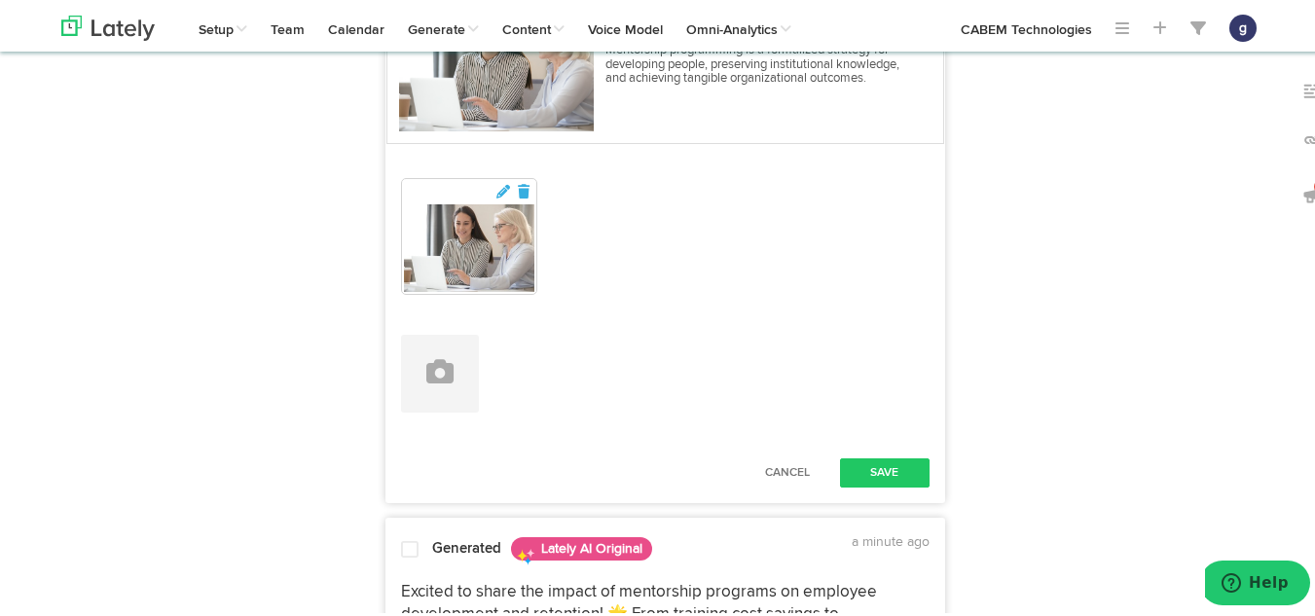
scroll to position [1149, 0]
type textarea "Looking to build a successful mentorship program that aligns with your business…"
click at [877, 465] on button "Save" at bounding box center [885, 469] width 90 height 29
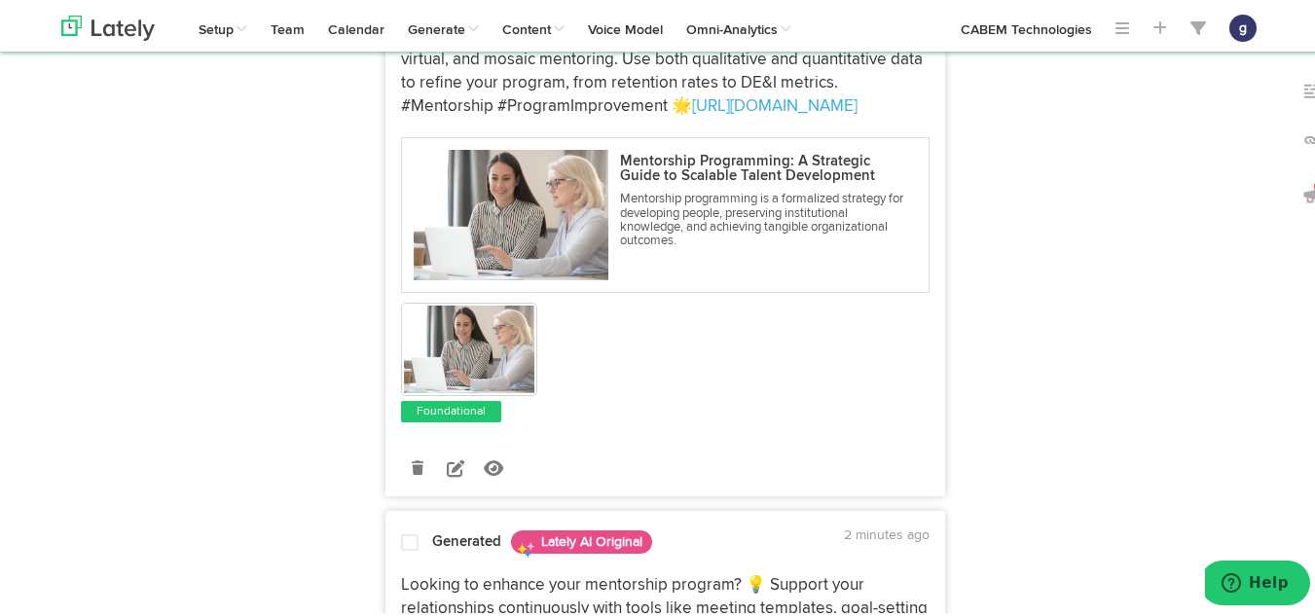
scroll to position [2727, 0]
click at [447, 463] on icon at bounding box center [456, 465] width 18 height 18
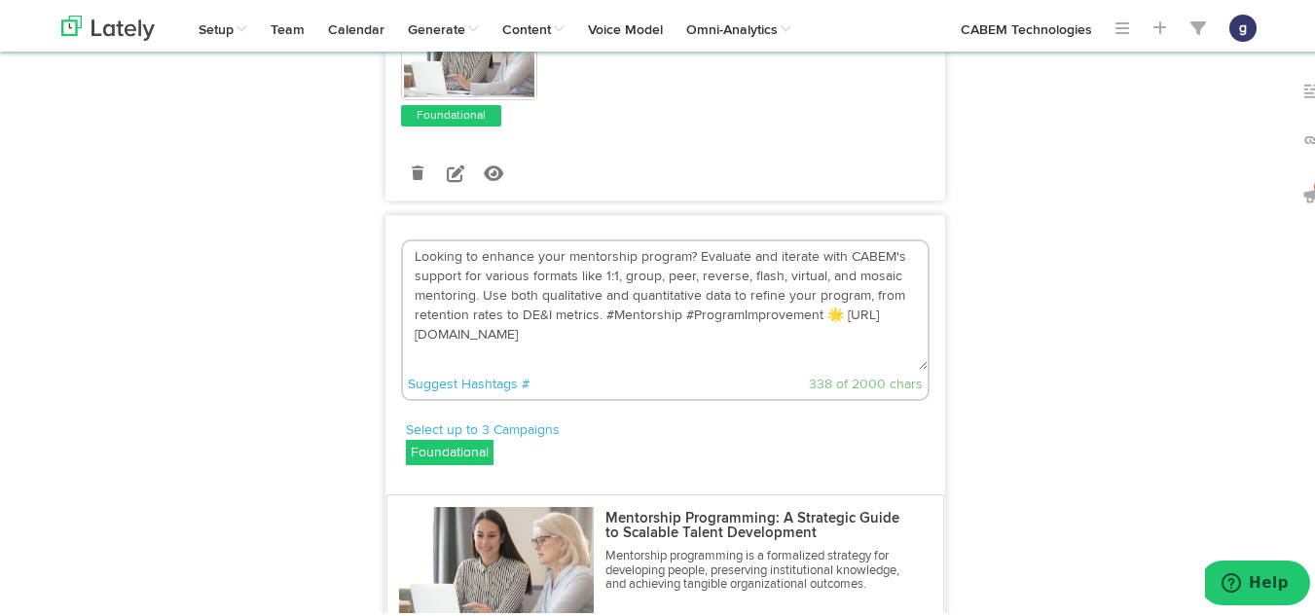
scroll to position [2449, 0]
click at [834, 315] on textarea "Looking to enhance your mentorship program? Evaluate and iterate with CABEM's s…" at bounding box center [665, 304] width 525 height 129
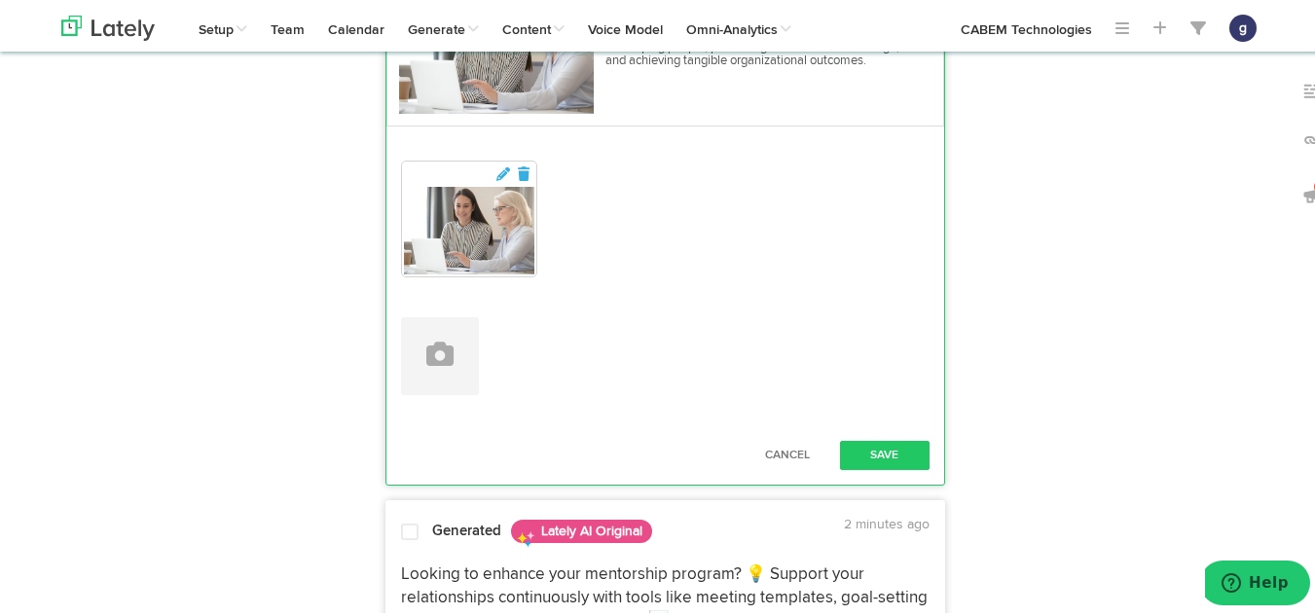
scroll to position [2978, 0]
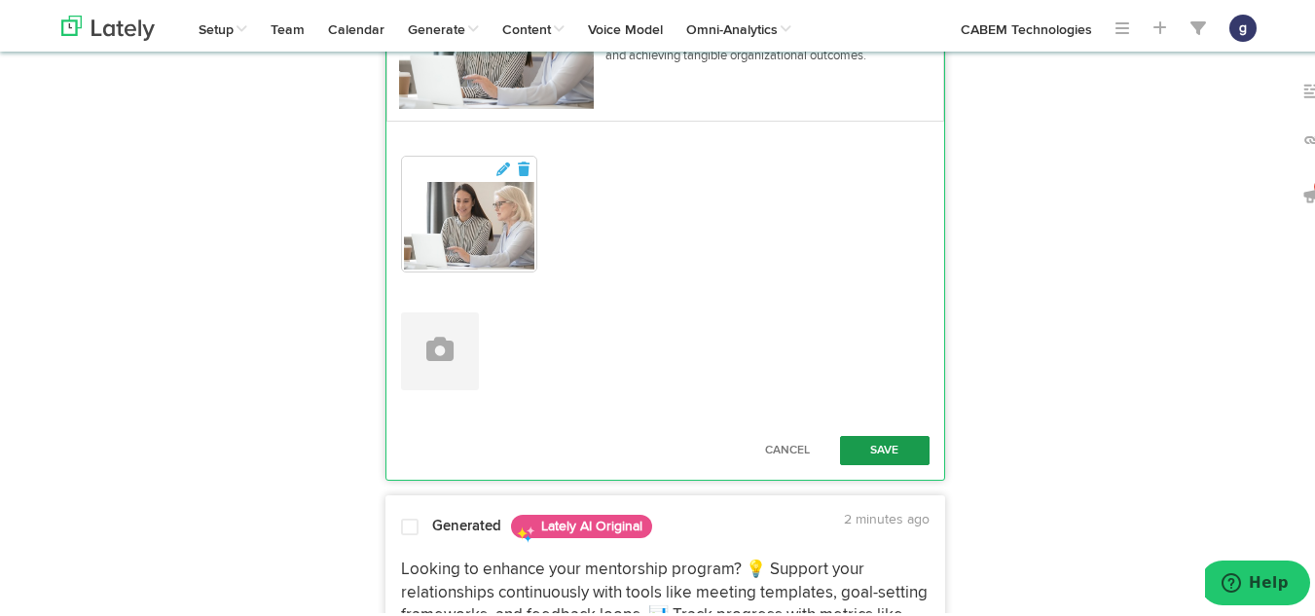
type textarea "Looking to enhance your mentorship program? Evaluate and iterate with CABEM's s…"
click at [870, 444] on button "Save" at bounding box center [885, 447] width 90 height 29
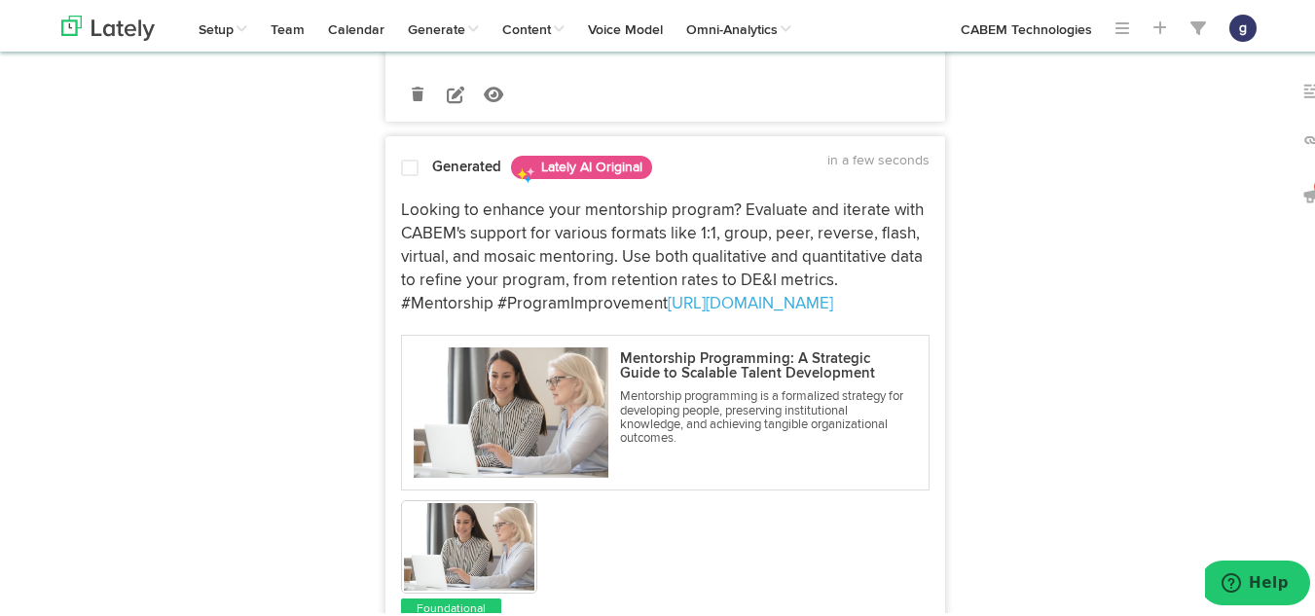
scroll to position [2528, 0]
click at [401, 164] on span at bounding box center [410, 166] width 18 height 19
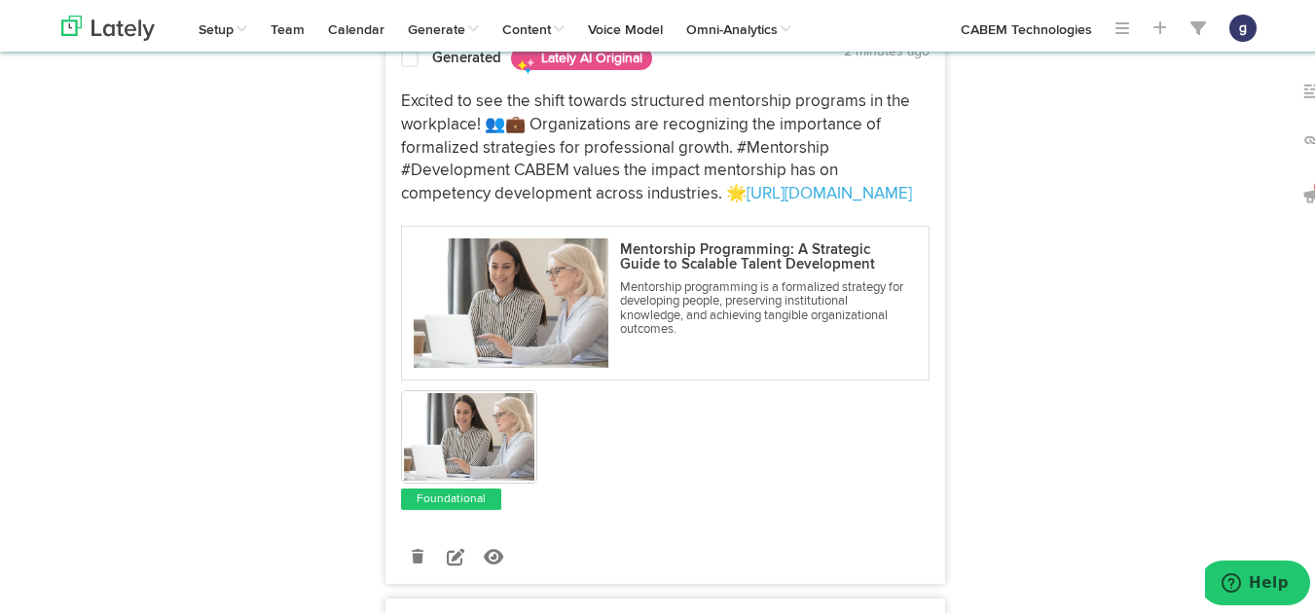
scroll to position [3784, 0]
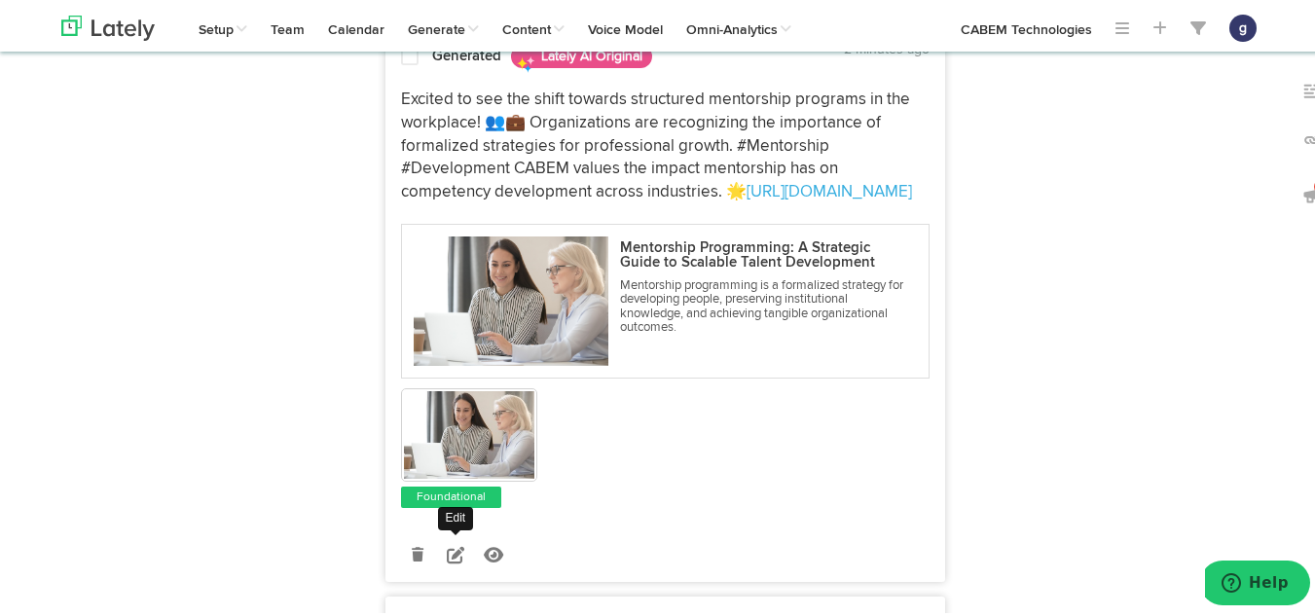
click at [447, 556] on icon at bounding box center [456, 552] width 18 height 18
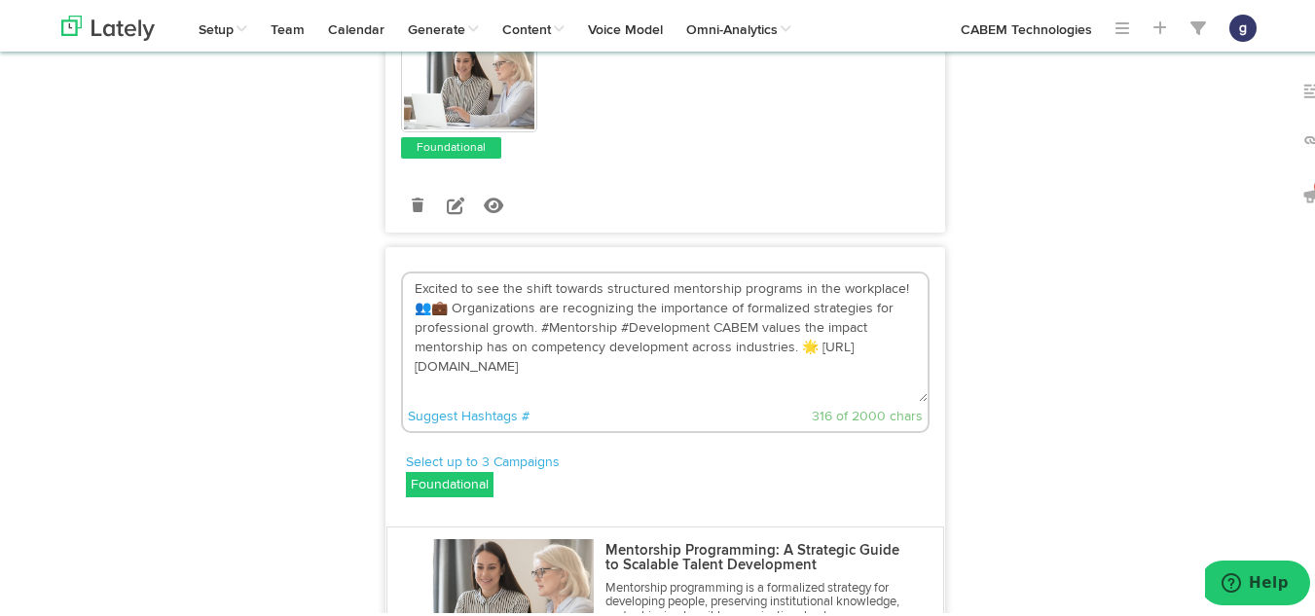
scroll to position [3561, 0]
click at [803, 344] on textarea "Excited to see the shift towards structured mentorship programs in the workplac…" at bounding box center [665, 336] width 525 height 129
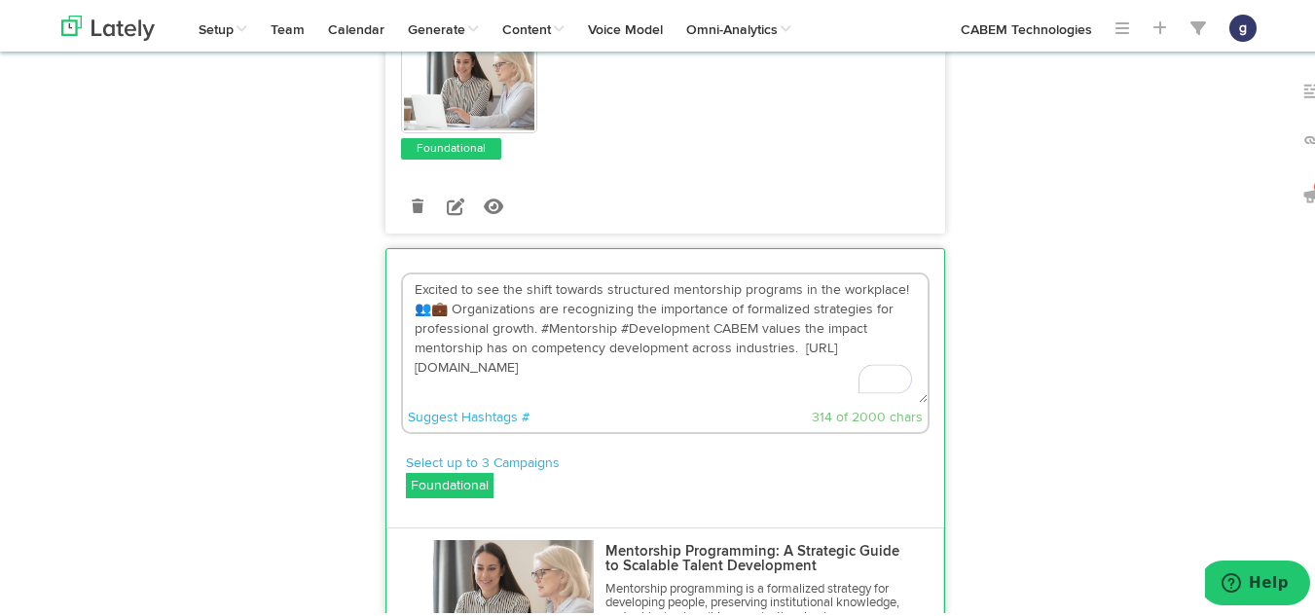
click at [447, 305] on textarea "Excited to see the shift towards structured mentorship programs in the workplac…" at bounding box center [665, 336] width 525 height 129
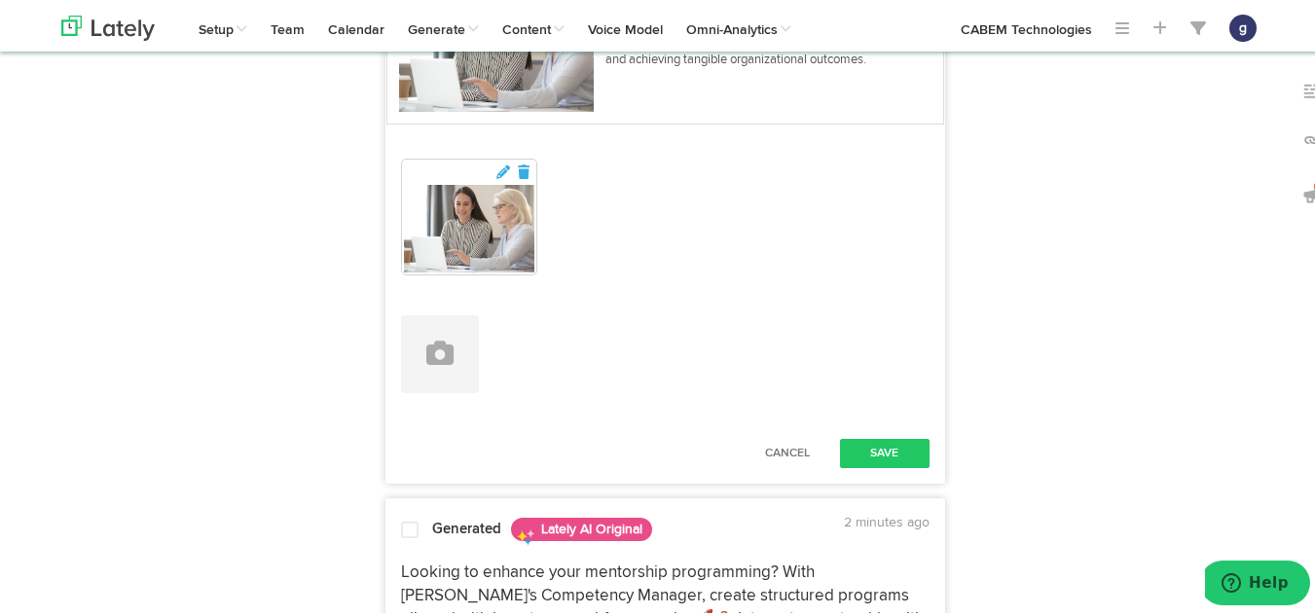
scroll to position [4122, 0]
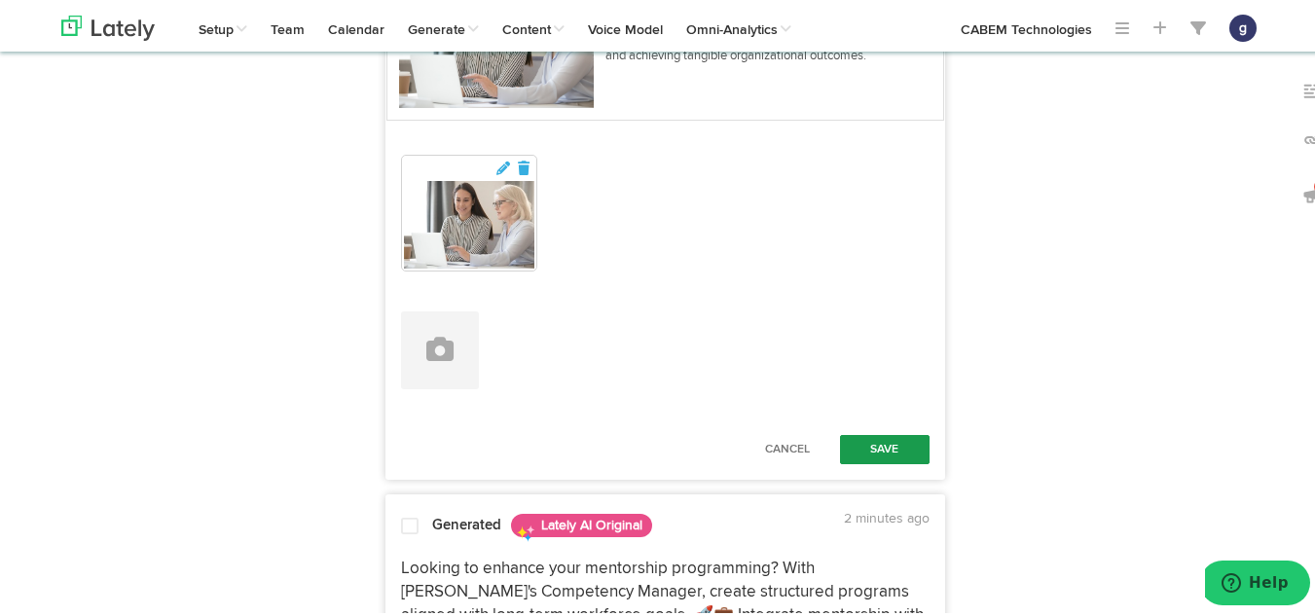
type textarea "Excited to see the shift towards structured mentorship programs in the workplac…"
click at [870, 441] on button "Save" at bounding box center [885, 446] width 90 height 29
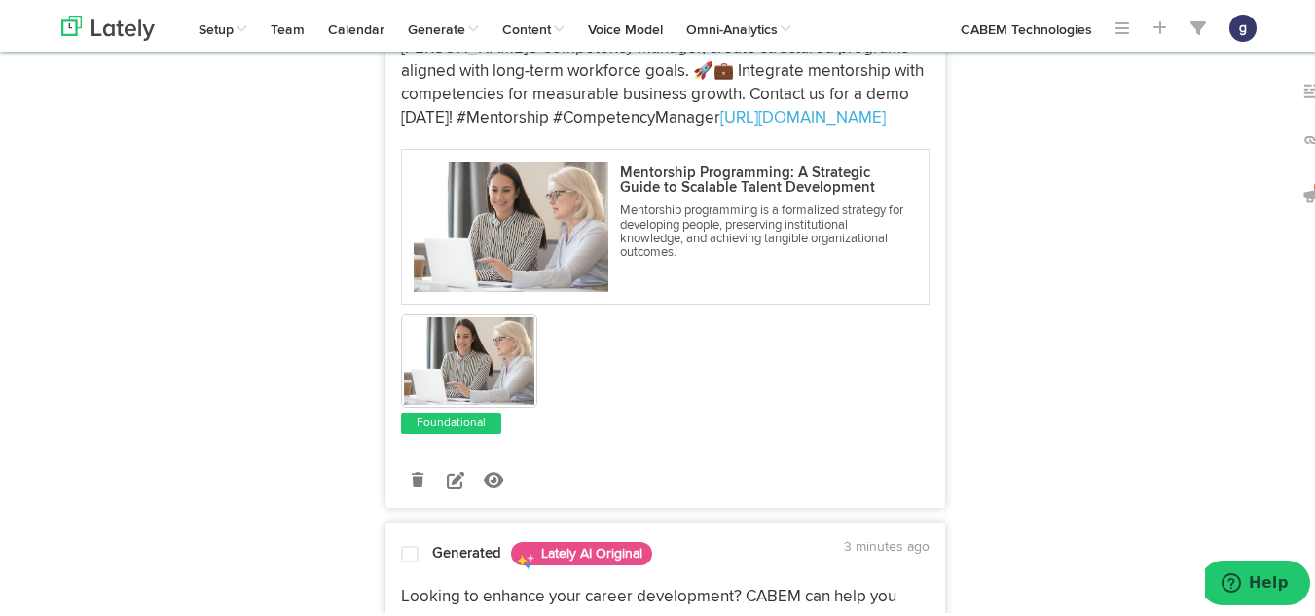
scroll to position [4431, 0]
click at [448, 470] on icon at bounding box center [456, 476] width 18 height 18
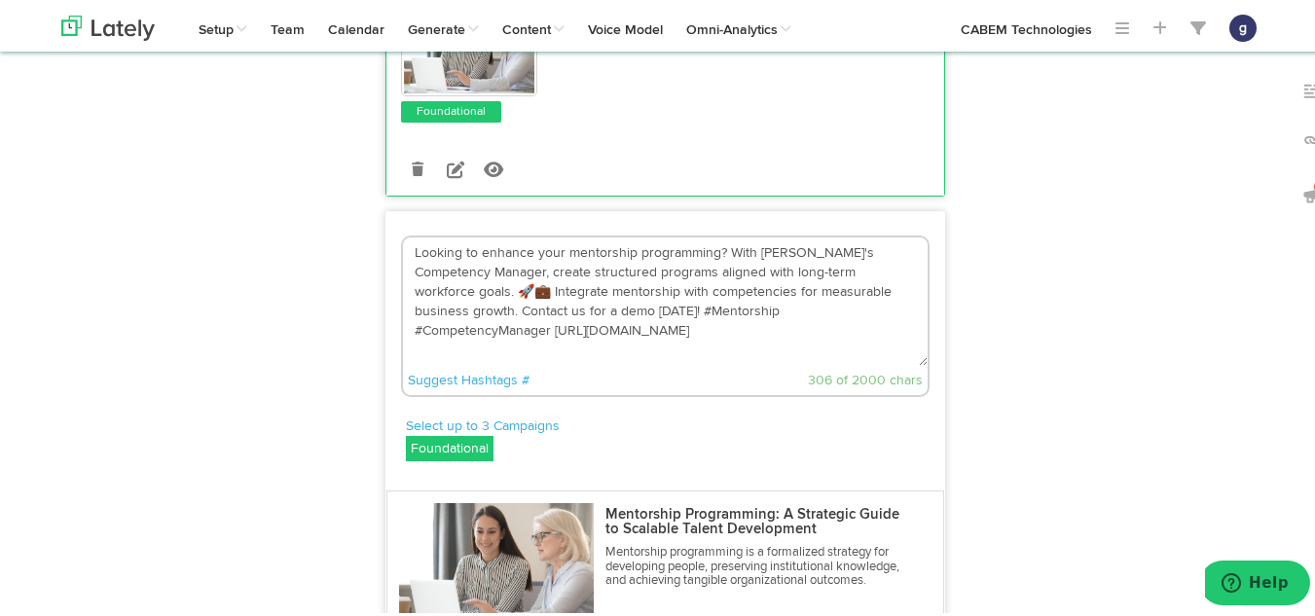
scroll to position [4168, 0]
click at [900, 274] on textarea "Looking to enhance your mentorship programming? With CABEM's Competency Manager…" at bounding box center [665, 300] width 525 height 129
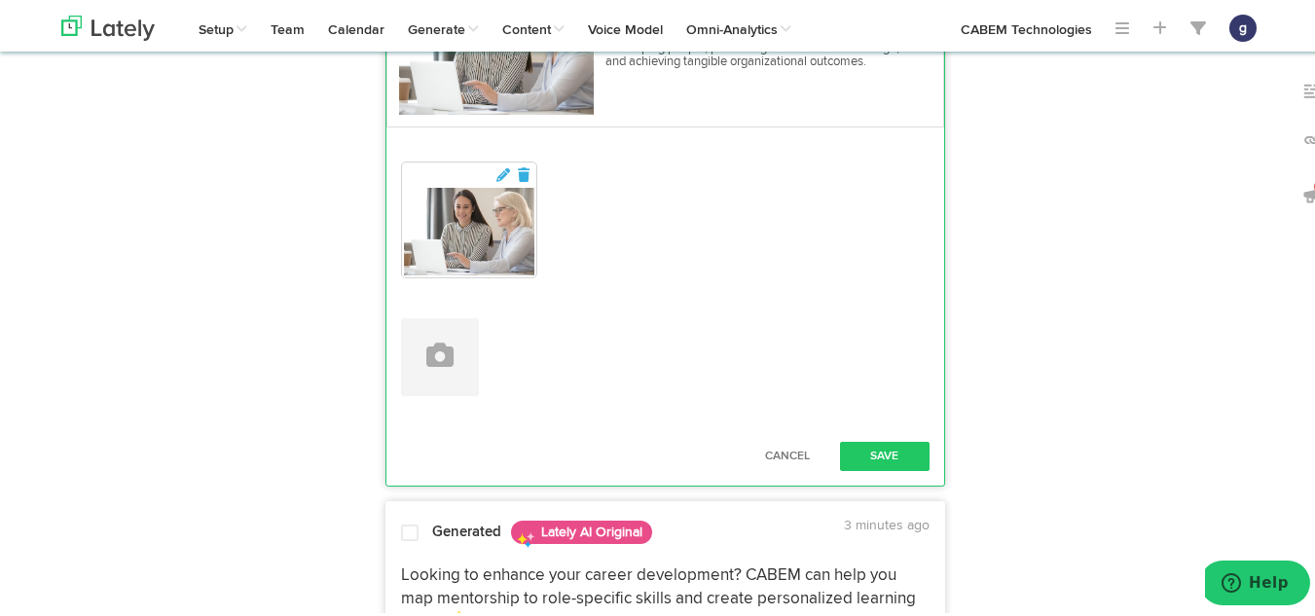
scroll to position [4689, 0]
type textarea "Looking to enhance your mentorship programming? With CABEM's Competency Manager…"
click at [872, 443] on button "Save" at bounding box center [885, 452] width 90 height 29
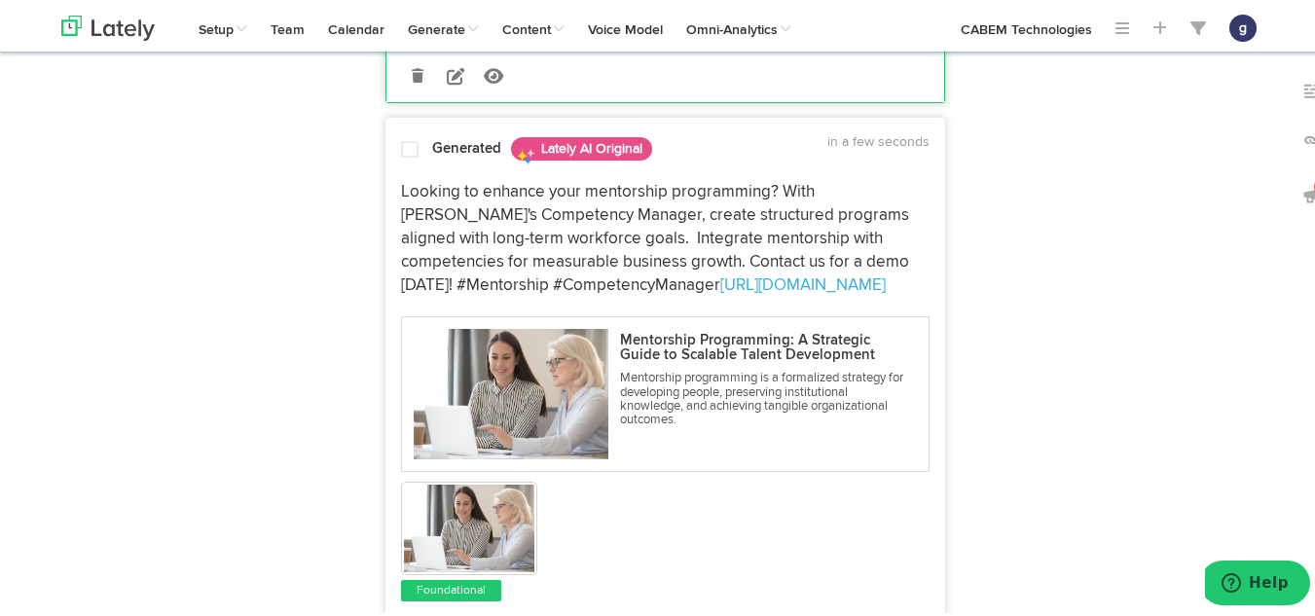
scroll to position [4231, 0]
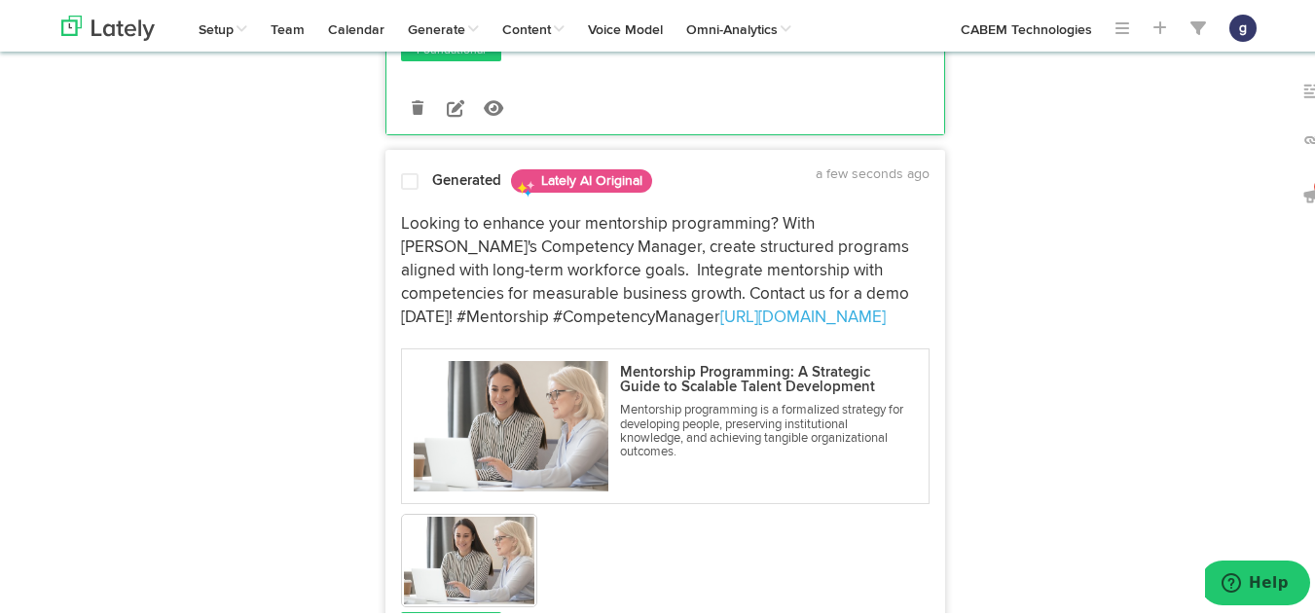
click at [403, 179] on span at bounding box center [410, 178] width 18 height 19
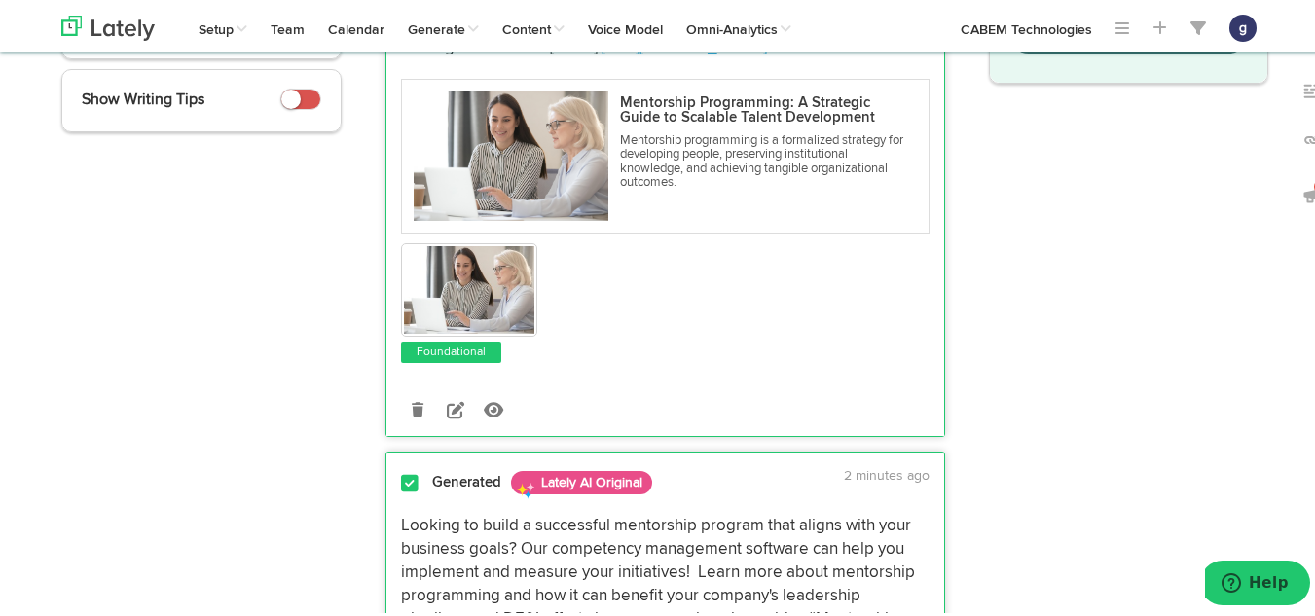
scroll to position [101, 0]
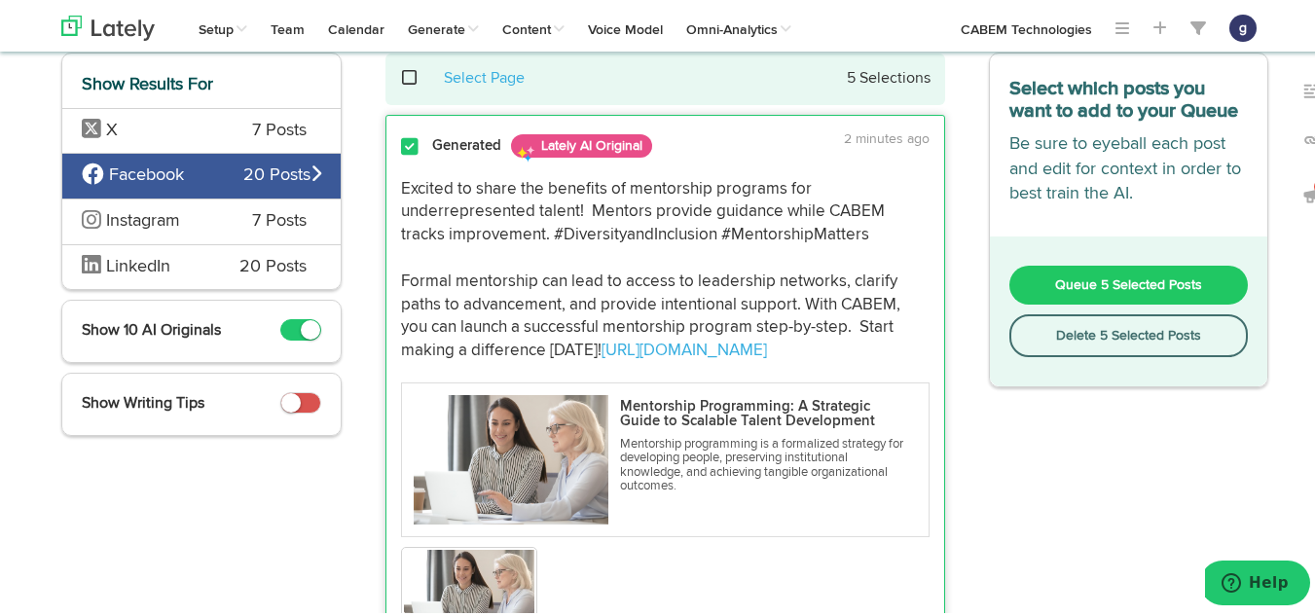
click at [1070, 276] on span "Queue 5 Selected Posts" at bounding box center [1128, 283] width 147 height 14
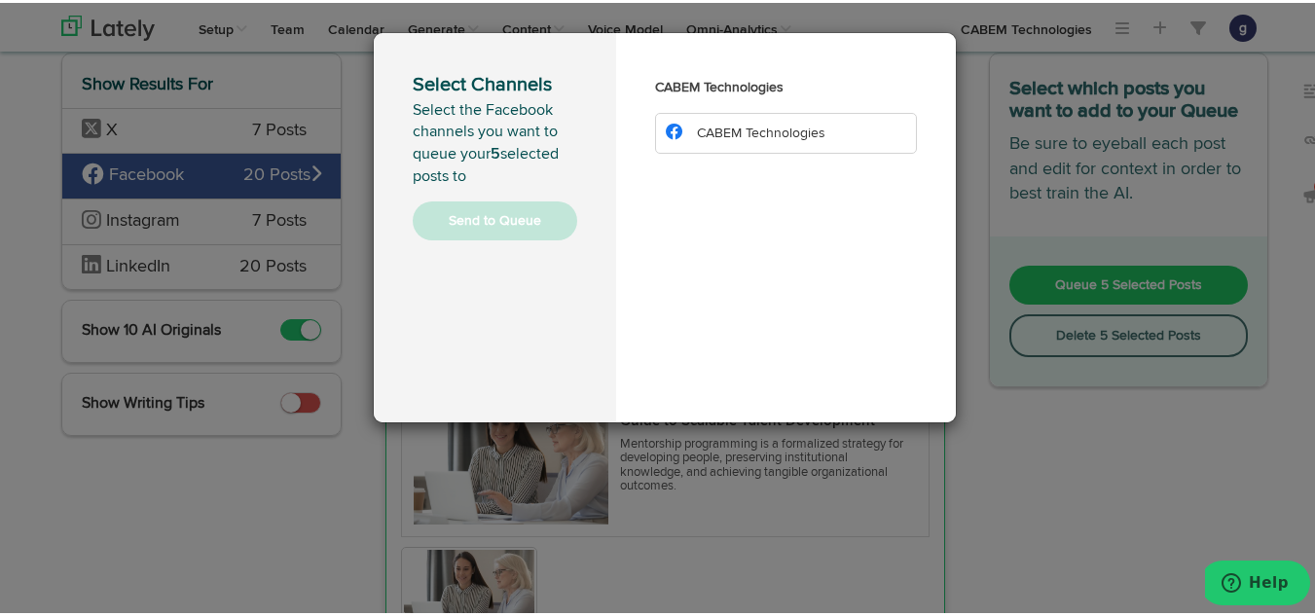
click at [738, 126] on span "CABEM Technologies" at bounding box center [761, 131] width 129 height 14
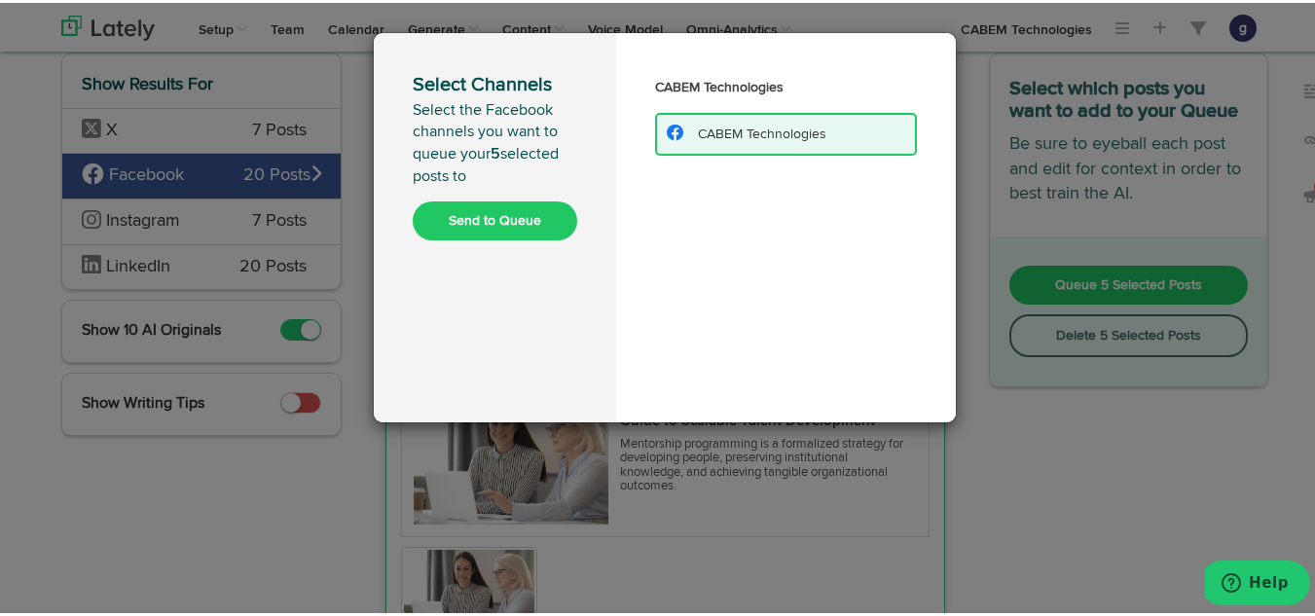
click at [493, 213] on button "Send to Queue" at bounding box center [495, 218] width 165 height 39
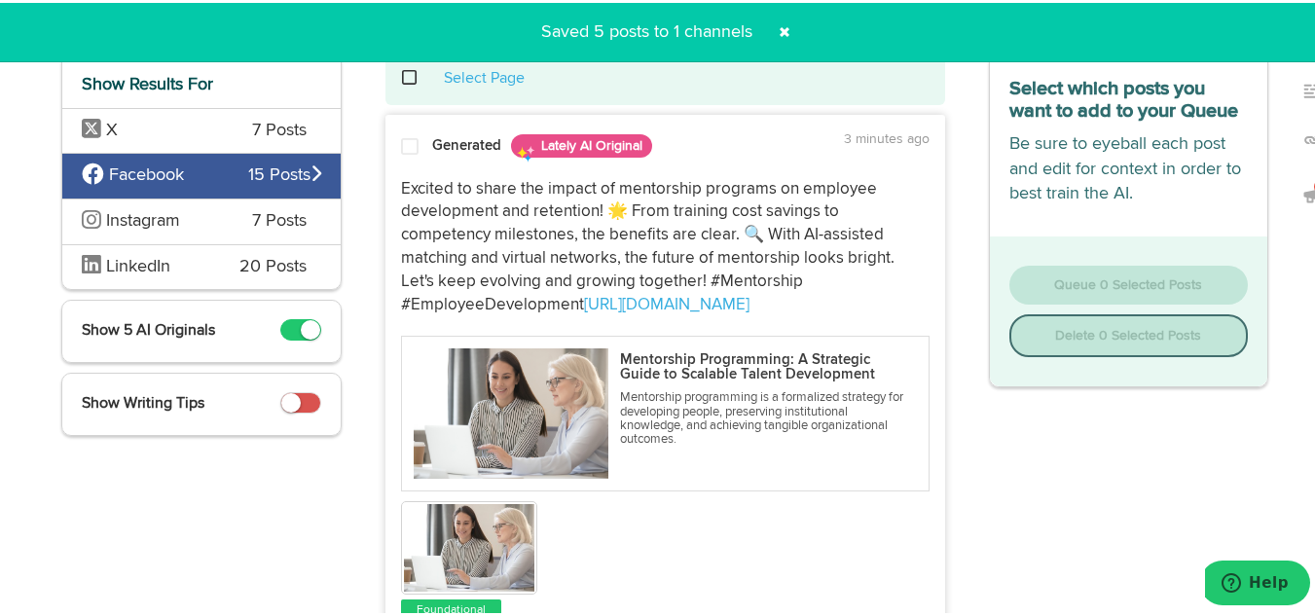
click at [401, 75] on span at bounding box center [420, 75] width 40 height 1
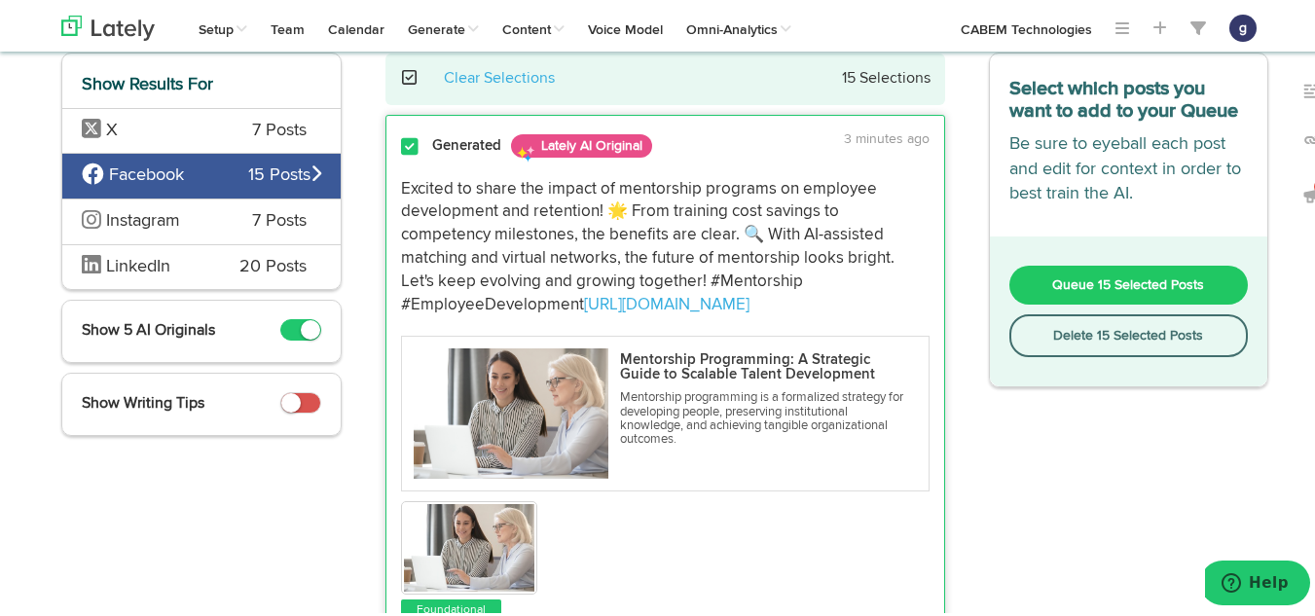
click at [1089, 332] on button "Delete 15 Selected Posts" at bounding box center [1130, 333] width 240 height 43
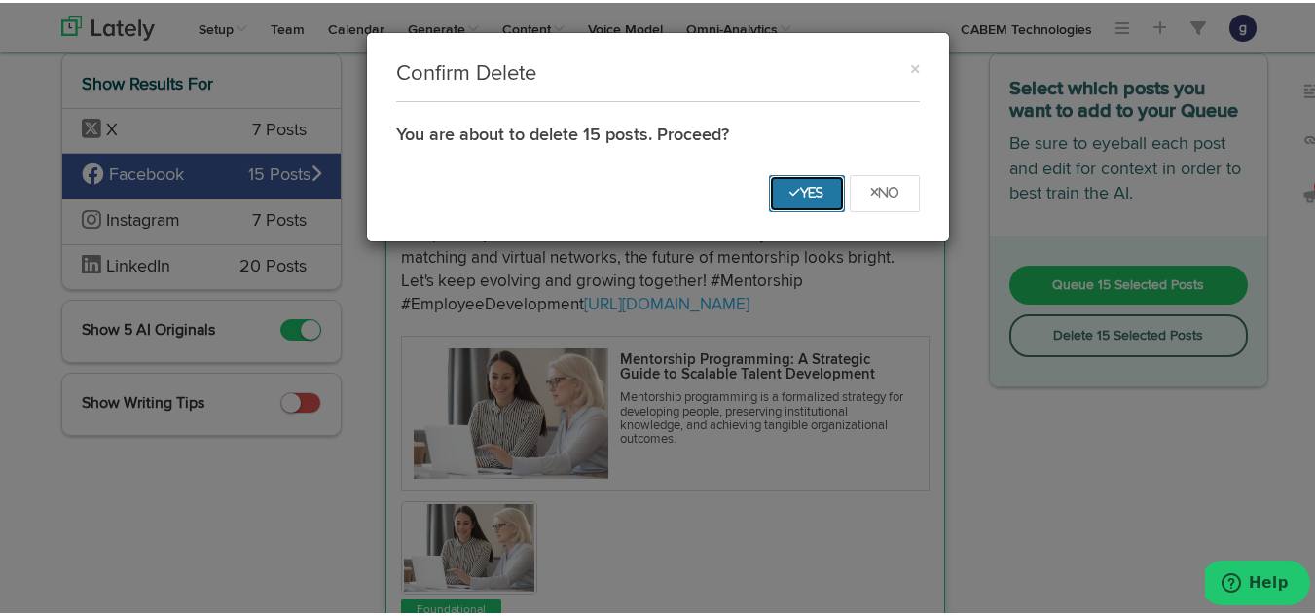
click at [800, 187] on icon "Yes" at bounding box center [807, 190] width 35 height 12
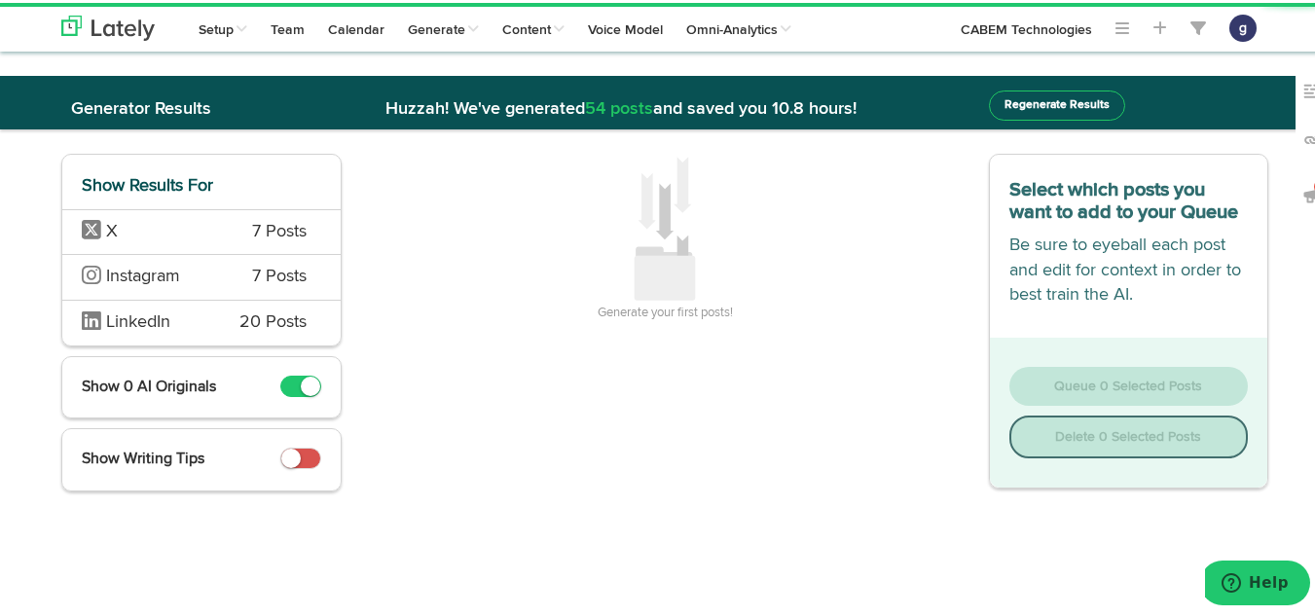
scroll to position [0, 0]
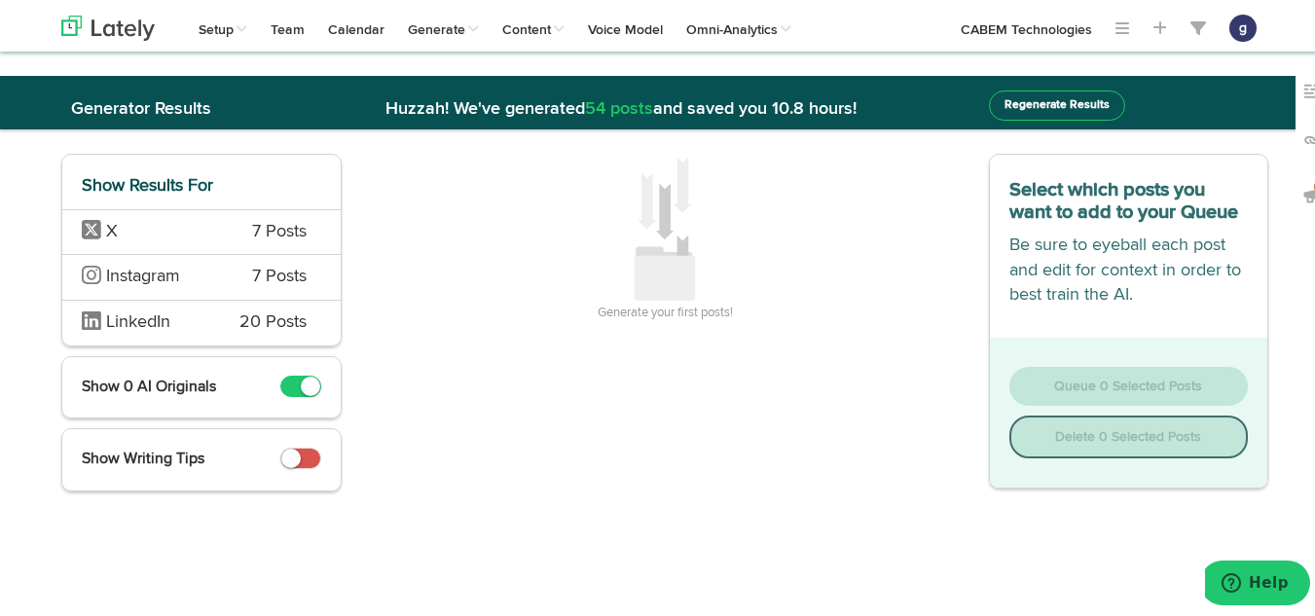
click at [212, 239] on span "X" at bounding box center [152, 229] width 141 height 25
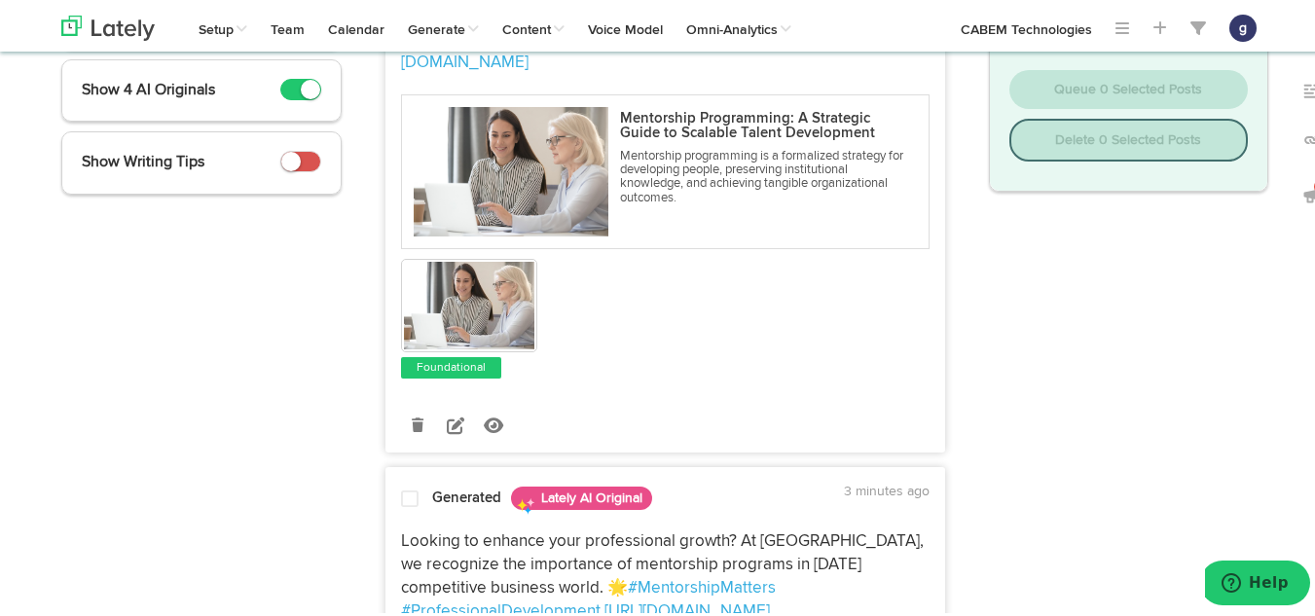
scroll to position [298, 0]
click at [448, 414] on icon at bounding box center [456, 422] width 18 height 18
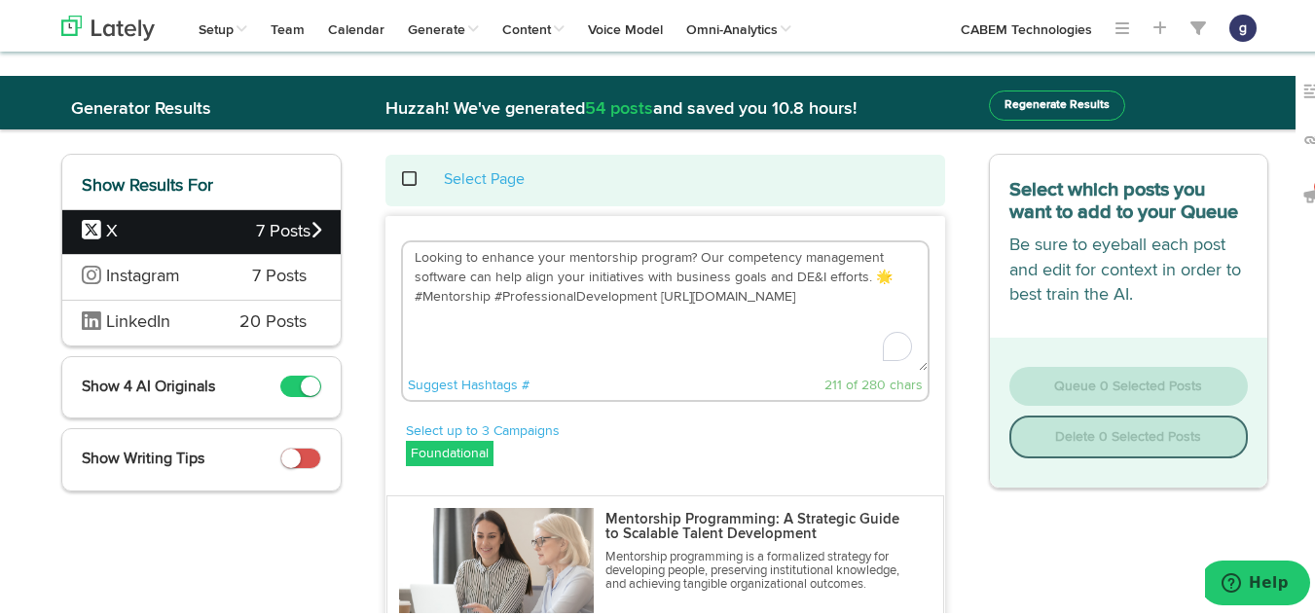
click at [882, 268] on textarea "Looking to enhance your mentorship program? Our competency management software …" at bounding box center [665, 304] width 525 height 129
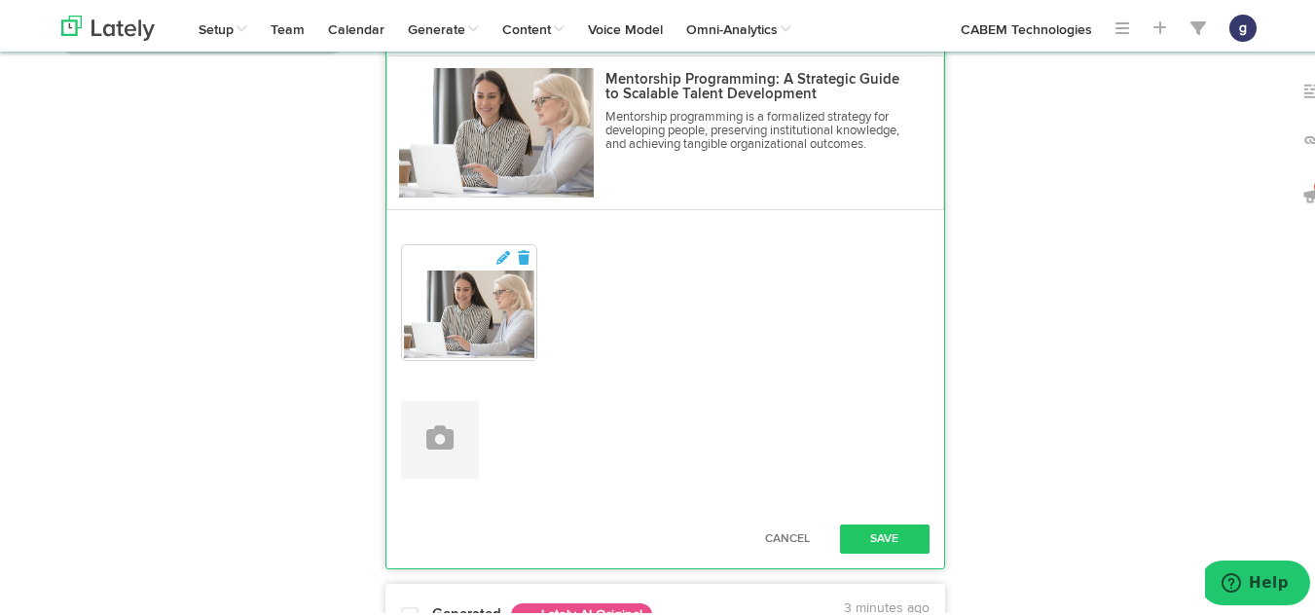
scroll to position [441, 0]
type textarea "Looking to enhance your mentorship program? Our competency management software …"
click at [883, 530] on button "Save" at bounding box center [885, 535] width 90 height 29
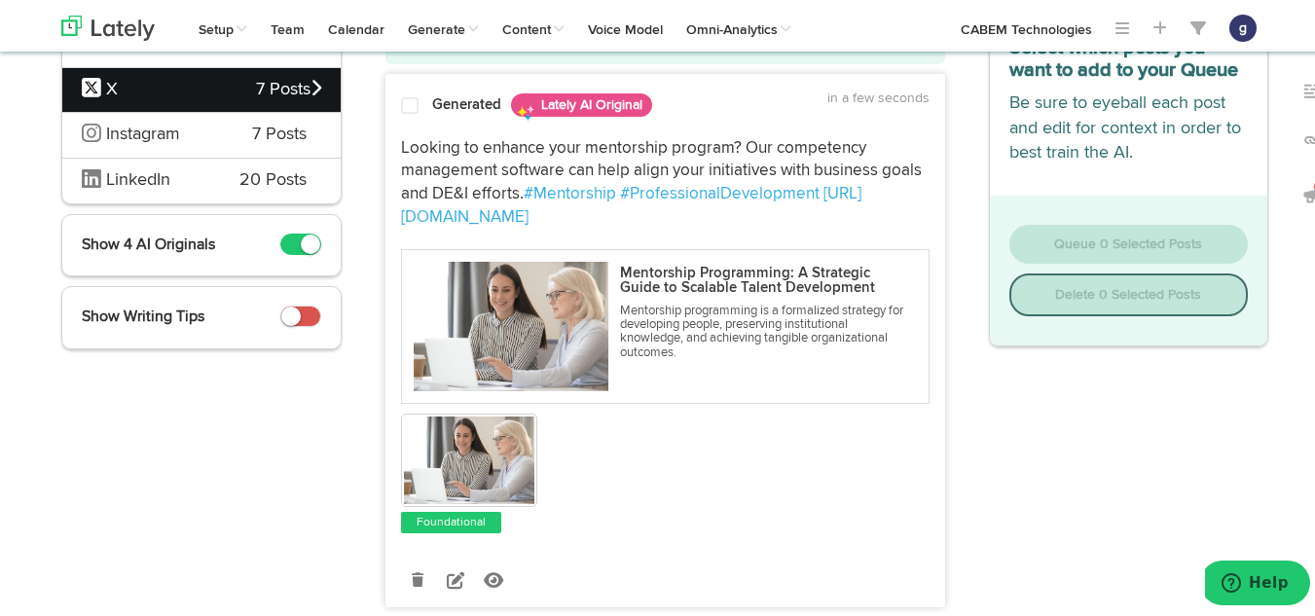
scroll to position [141, 0]
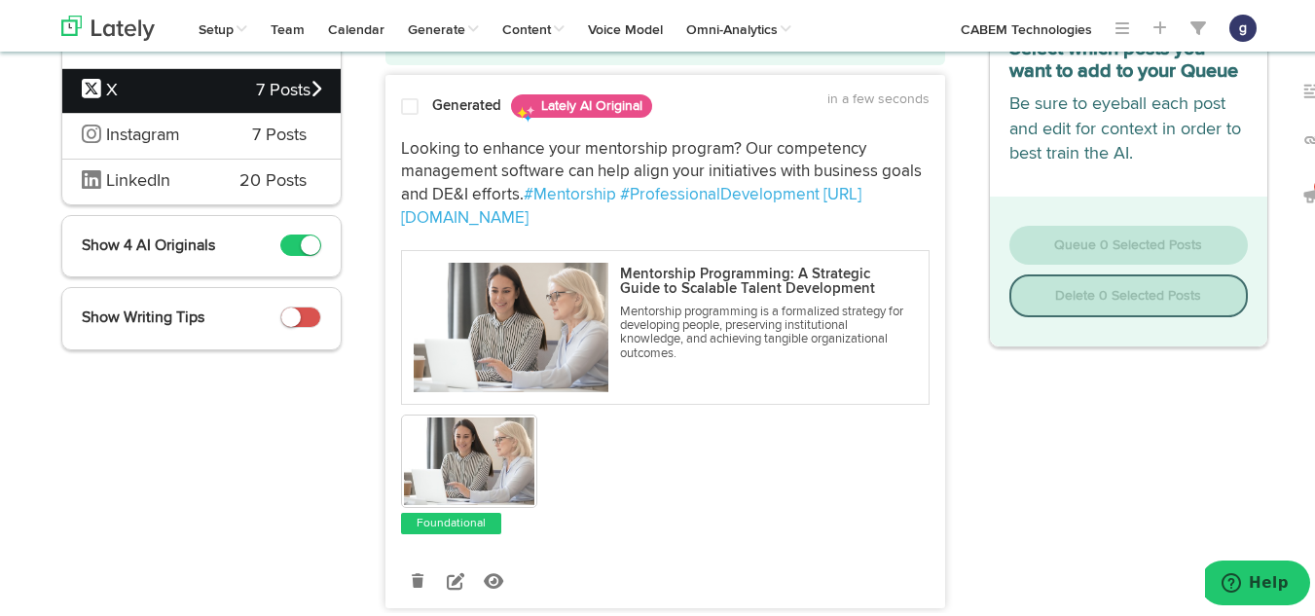
click at [407, 96] on span at bounding box center [410, 103] width 18 height 19
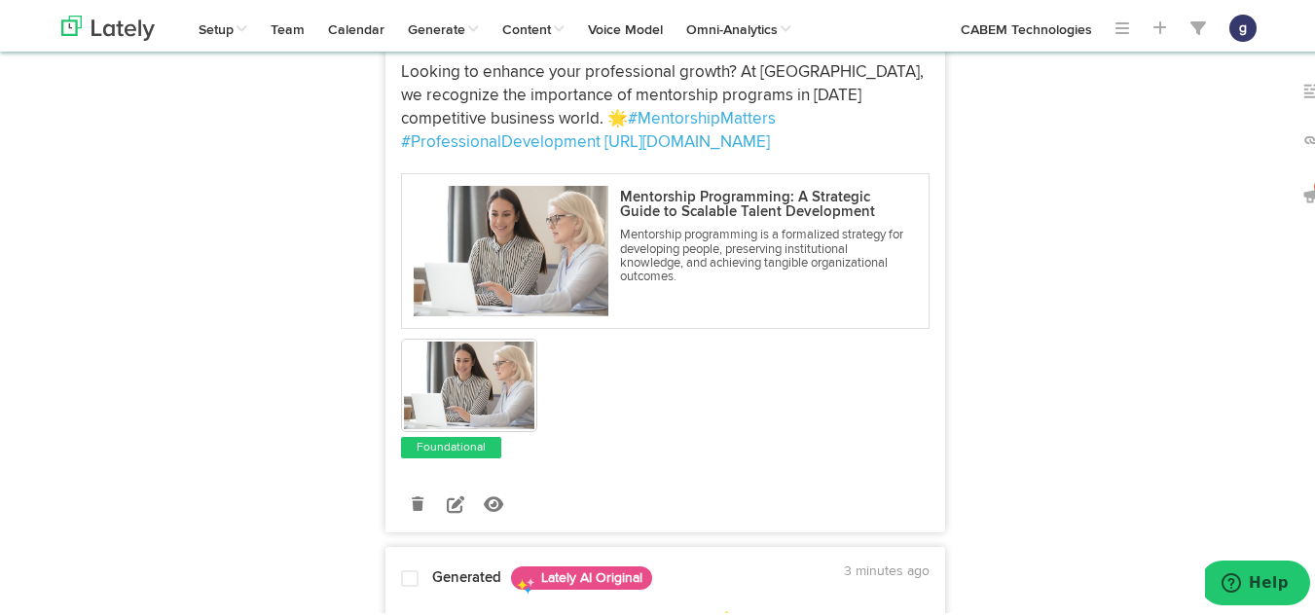
scroll to position [826, 0]
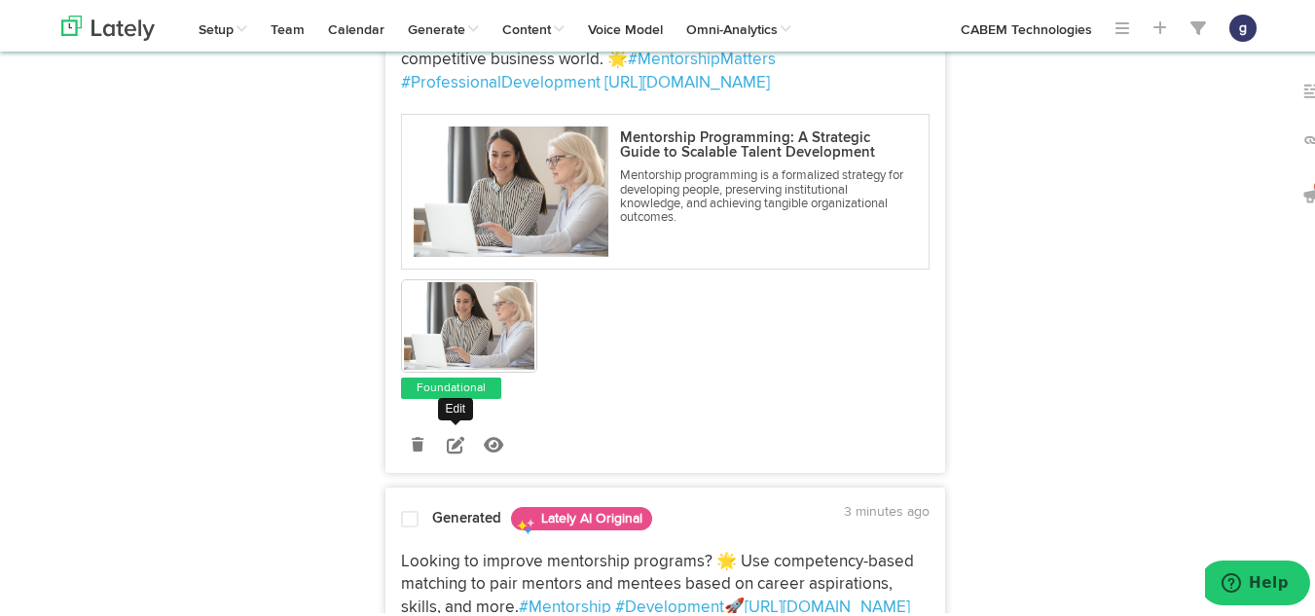
click at [447, 440] on icon at bounding box center [456, 442] width 18 height 18
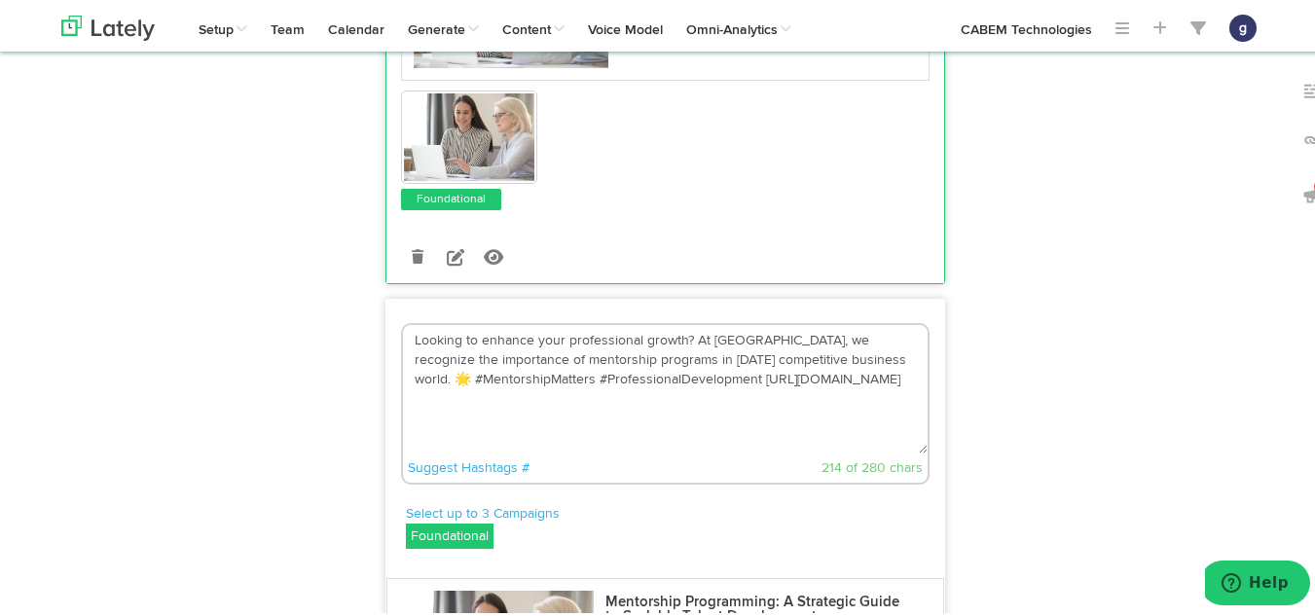
scroll to position [463, 0]
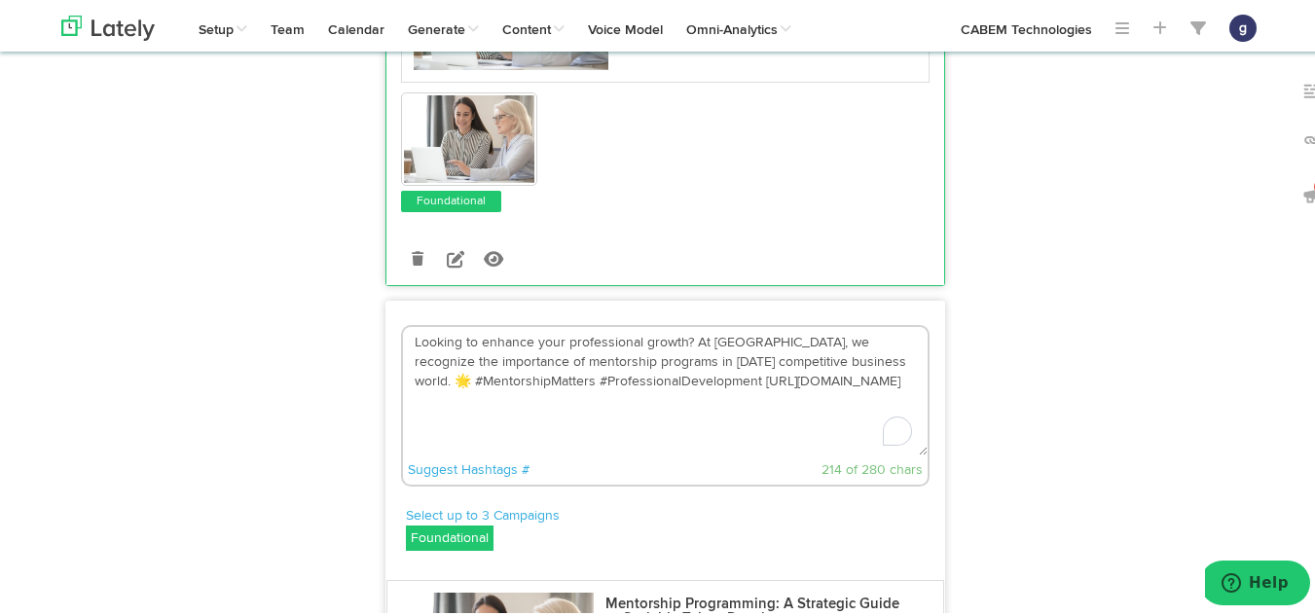
click at [871, 353] on textarea "Looking to enhance your professional growth? At [GEOGRAPHIC_DATA], we recognize…" at bounding box center [665, 388] width 525 height 129
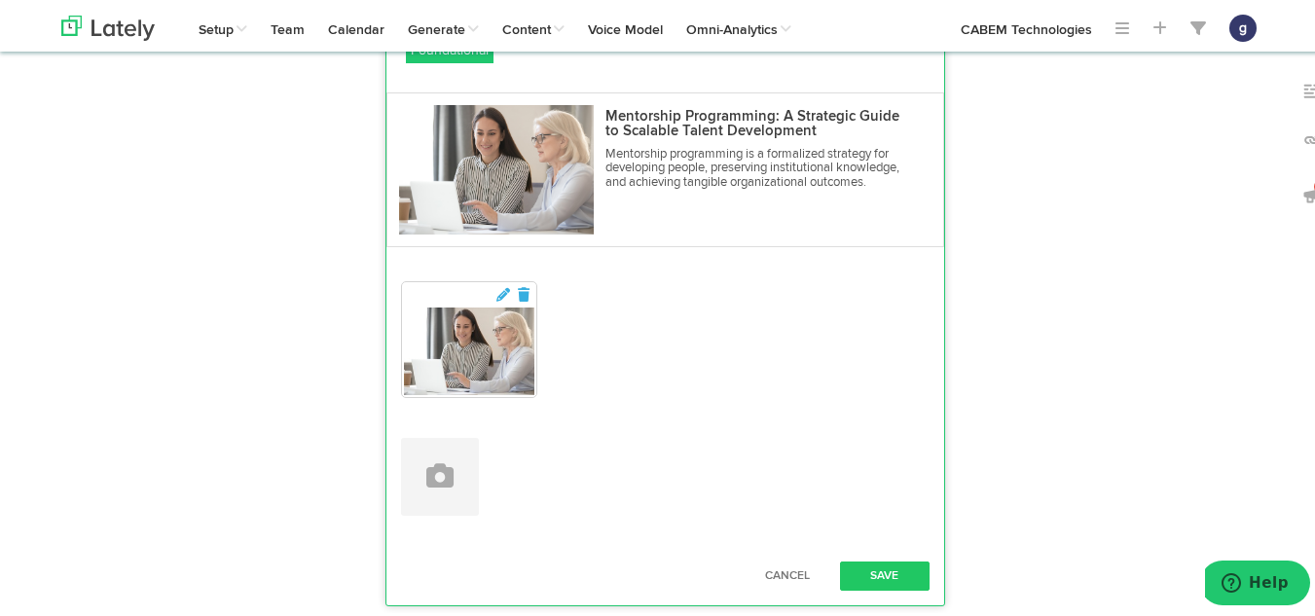
scroll to position [952, 0]
type textarea "Looking to enhance your professional growth? At [GEOGRAPHIC_DATA], we recognize…"
click at [879, 563] on button "Save" at bounding box center [885, 572] width 90 height 29
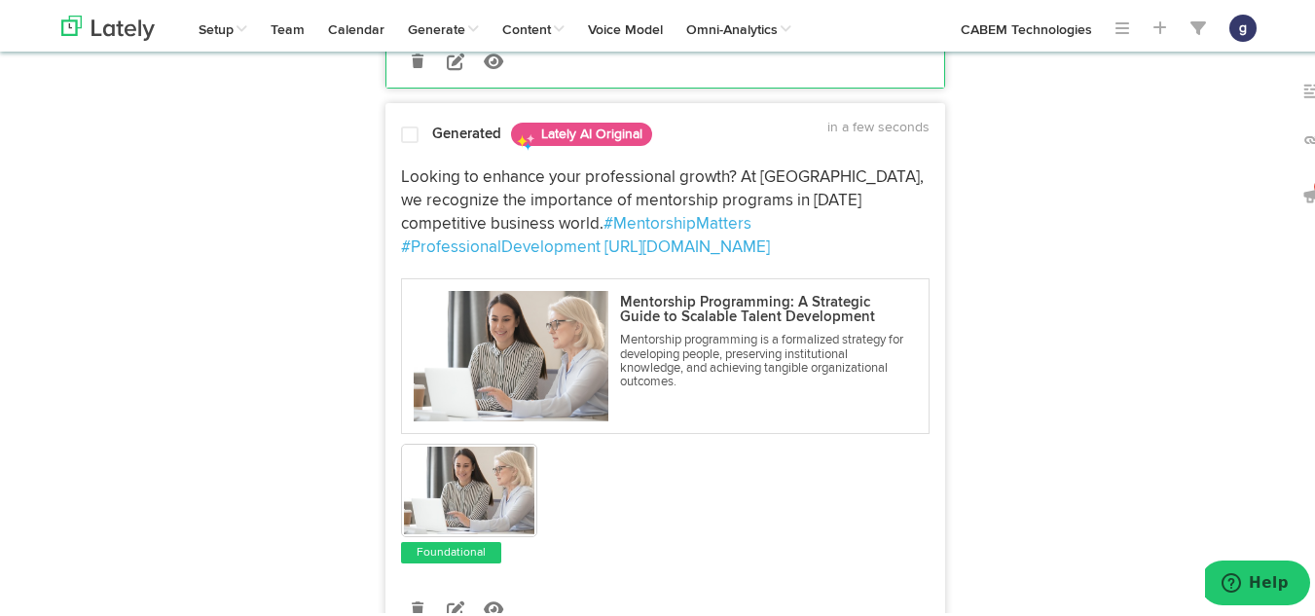
scroll to position [660, 0]
click at [401, 135] on span at bounding box center [410, 133] width 18 height 19
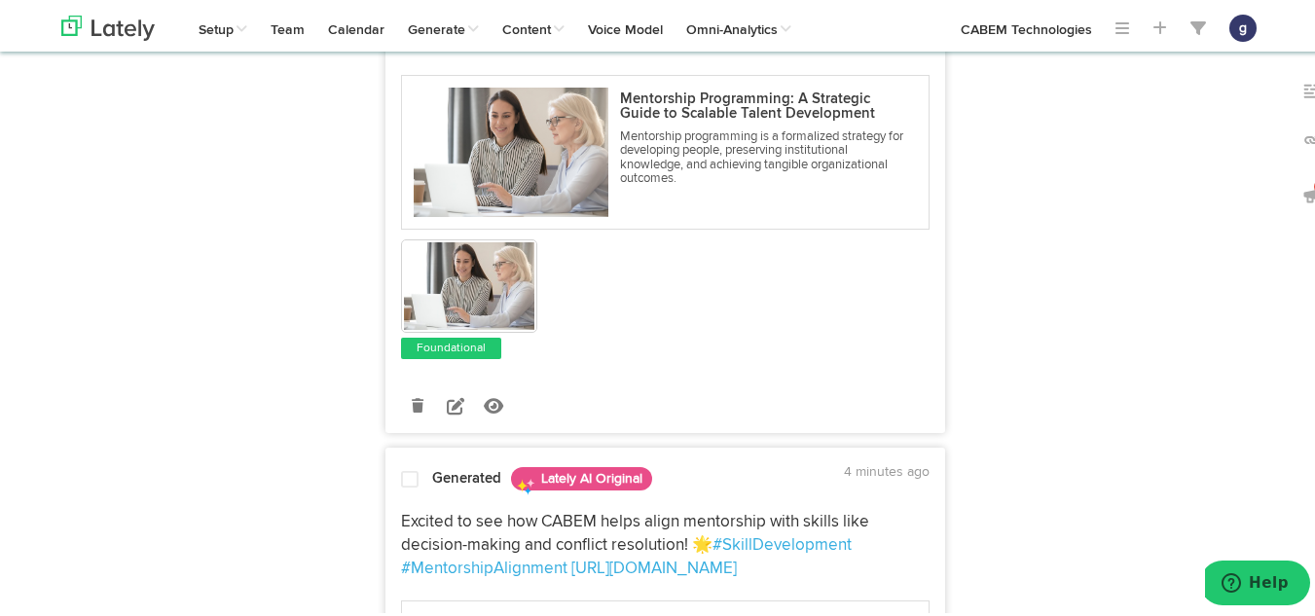
scroll to position [1397, 0]
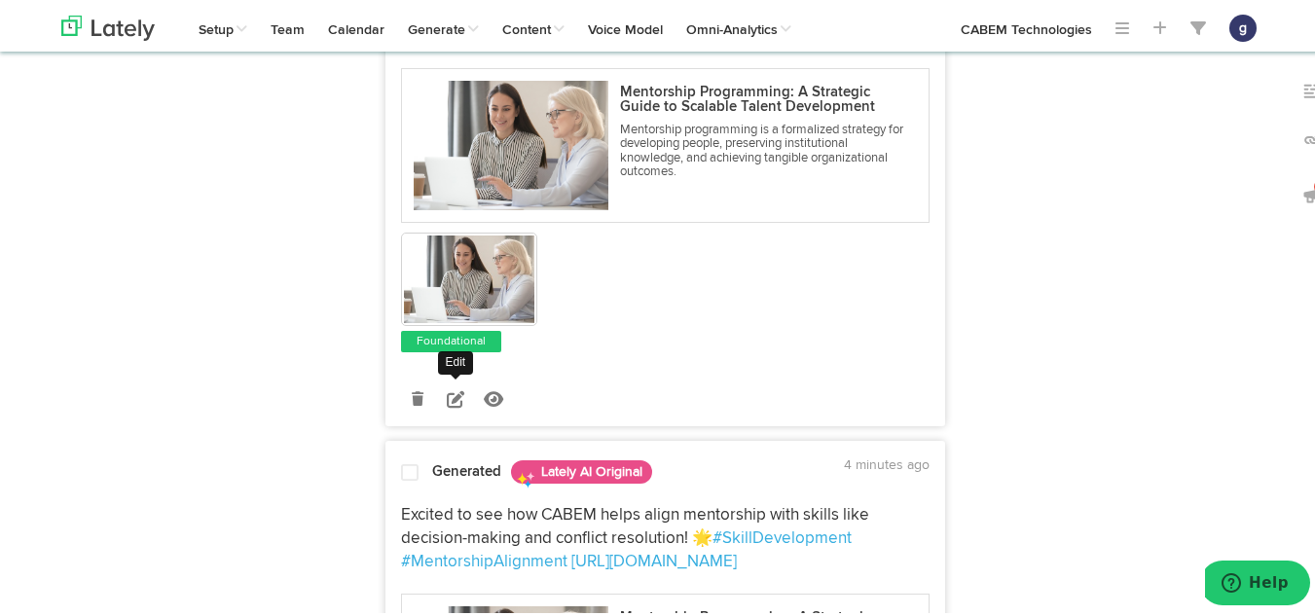
click at [453, 393] on icon at bounding box center [456, 397] width 18 height 18
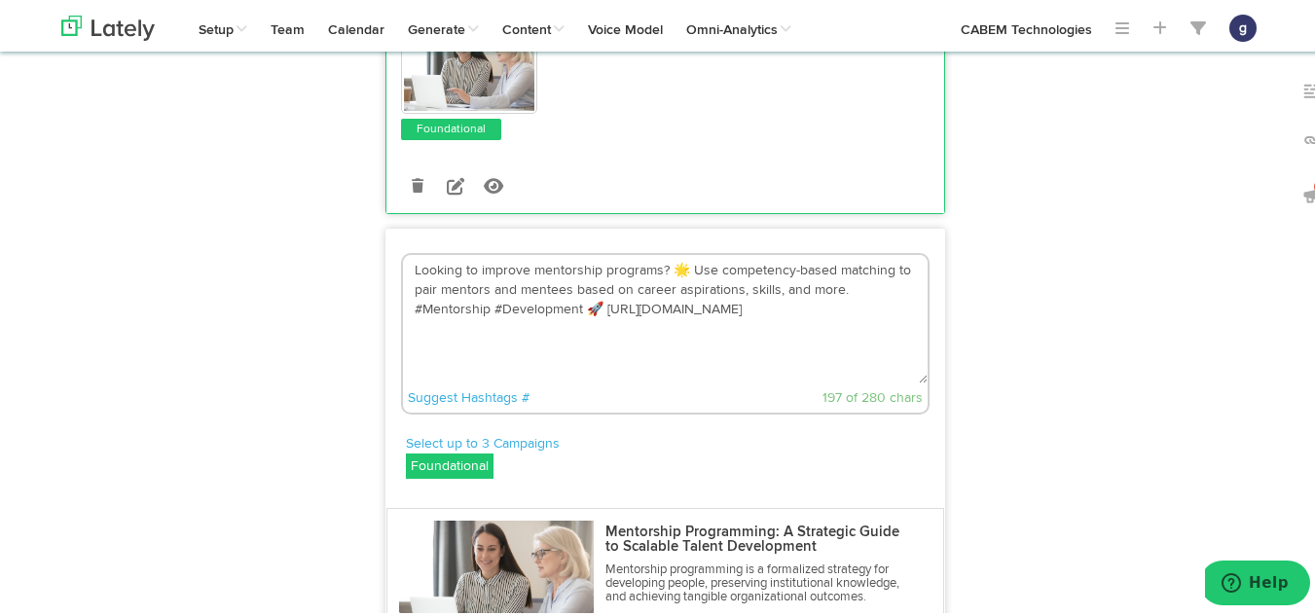
scroll to position [1084, 0]
click at [590, 307] on textarea "Looking to improve mentorship programs? 🌟 Use competency-based matching to pair…" at bounding box center [665, 317] width 525 height 129
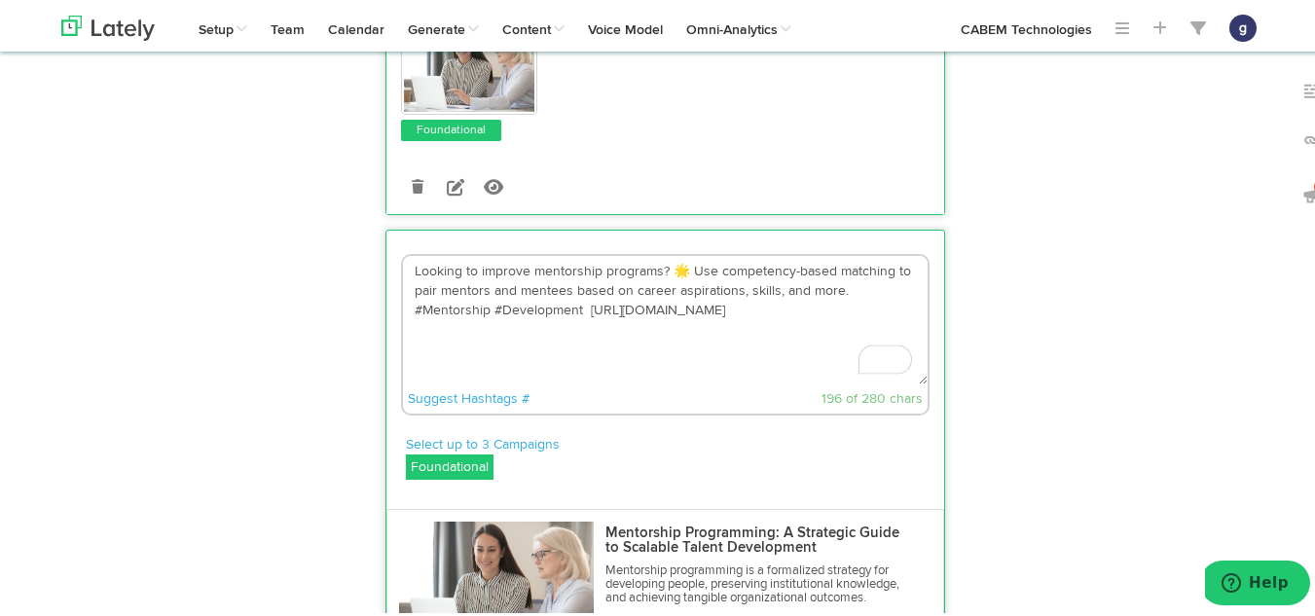
click at [677, 268] on textarea "Looking to improve mentorship programs? 🌟 Use competency-based matching to pair…" at bounding box center [665, 317] width 525 height 129
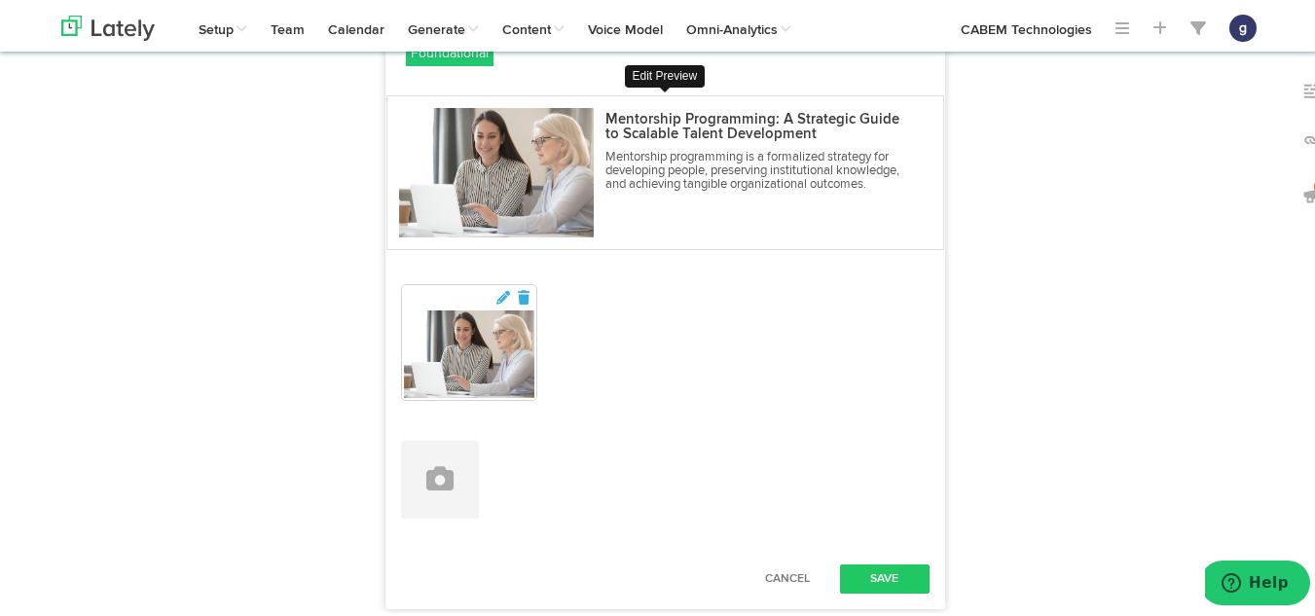
scroll to position [1499, 0]
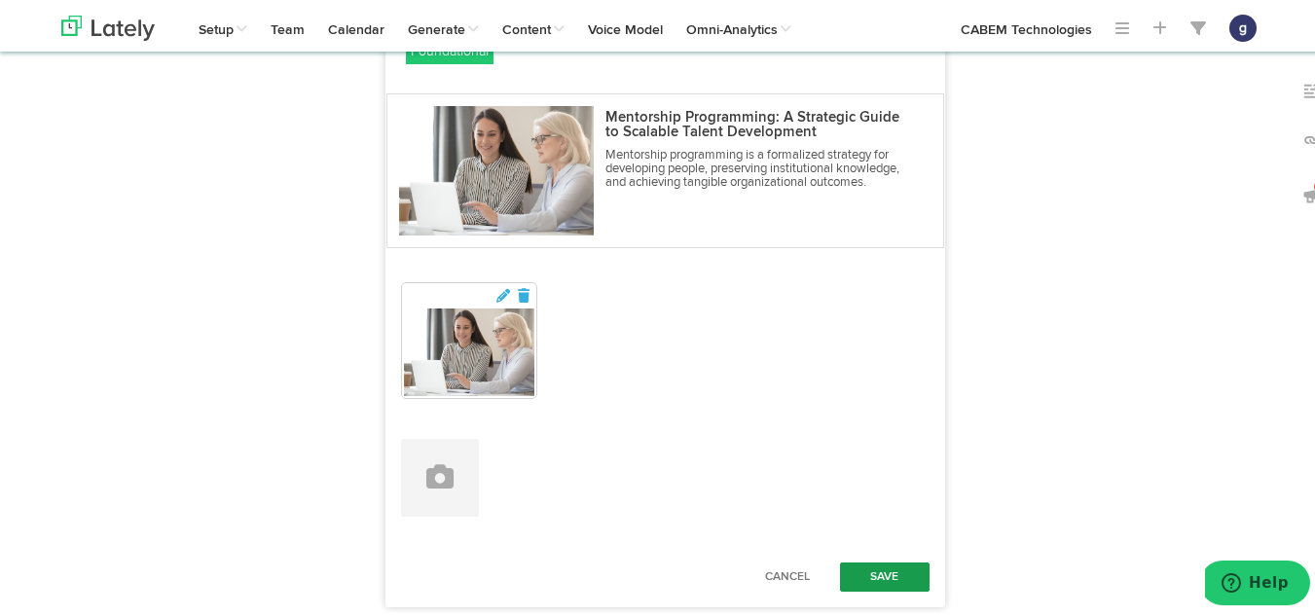
type textarea "Looking to improve mentorship programs? Use competency-based matching to pair m…"
click at [874, 576] on button "Save" at bounding box center [885, 574] width 90 height 29
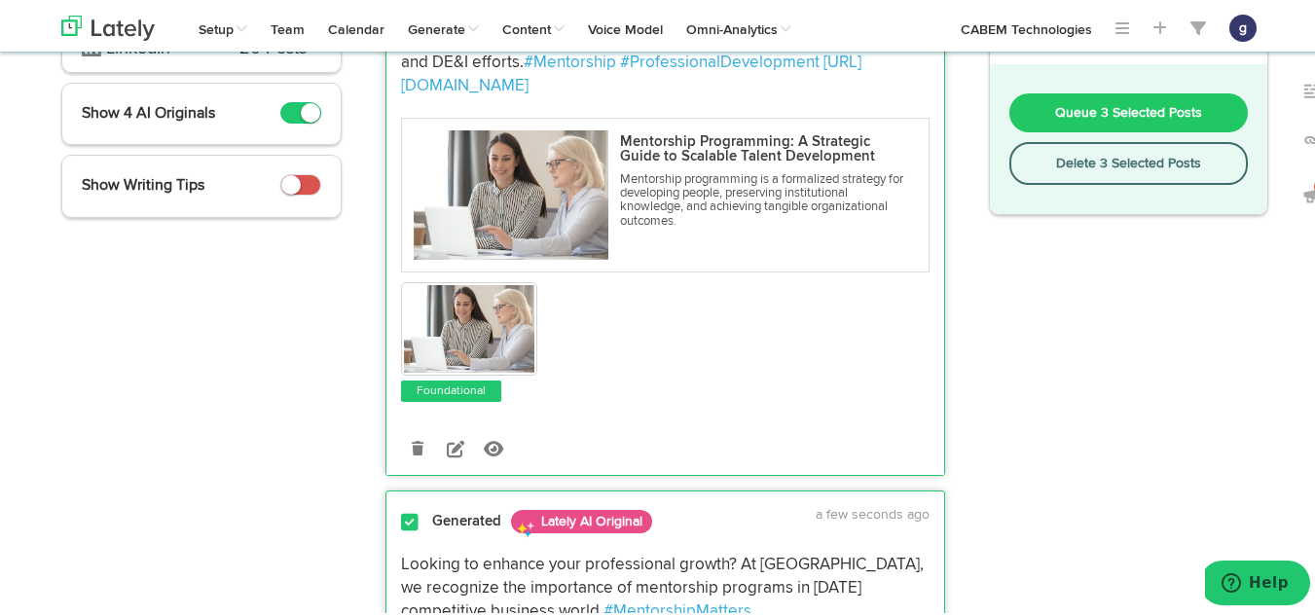
scroll to position [0, 0]
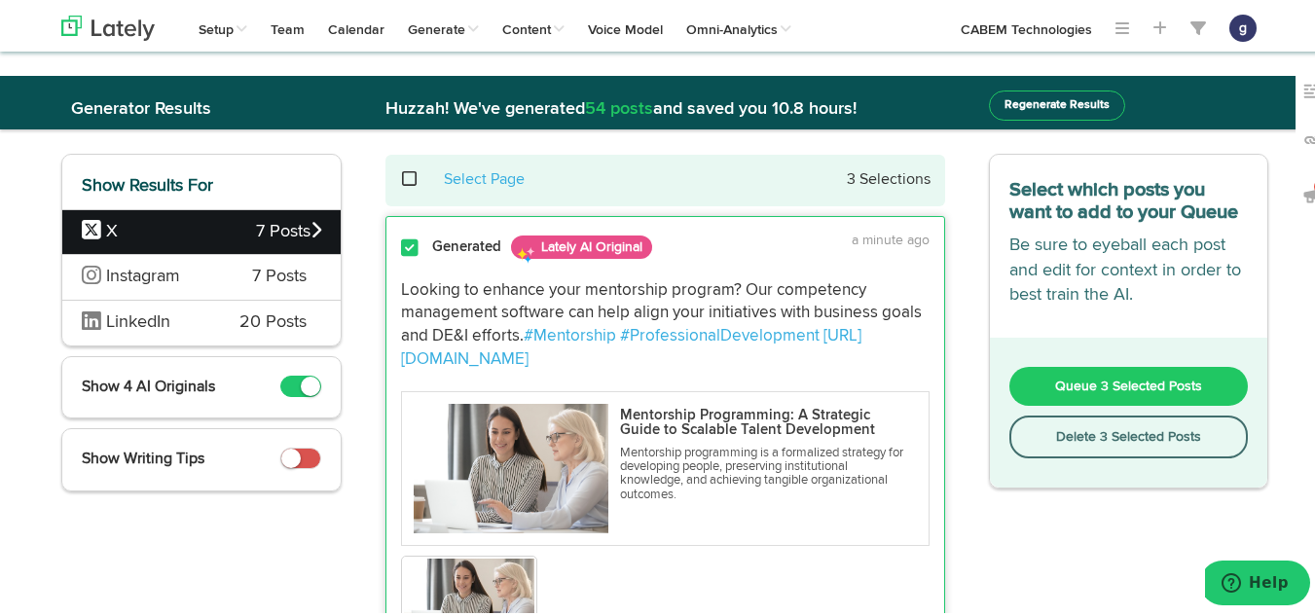
click at [1070, 373] on button "Queue 3 Selected Posts" at bounding box center [1130, 383] width 240 height 39
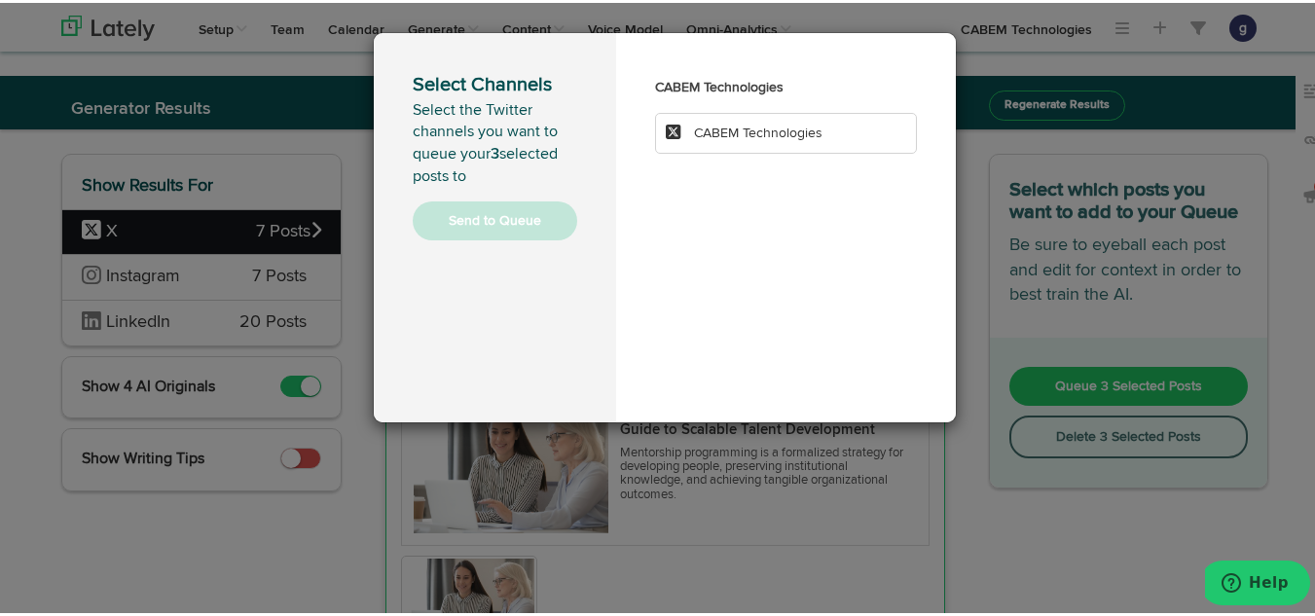
click at [766, 130] on span "CABEM Technologies" at bounding box center [758, 131] width 129 height 14
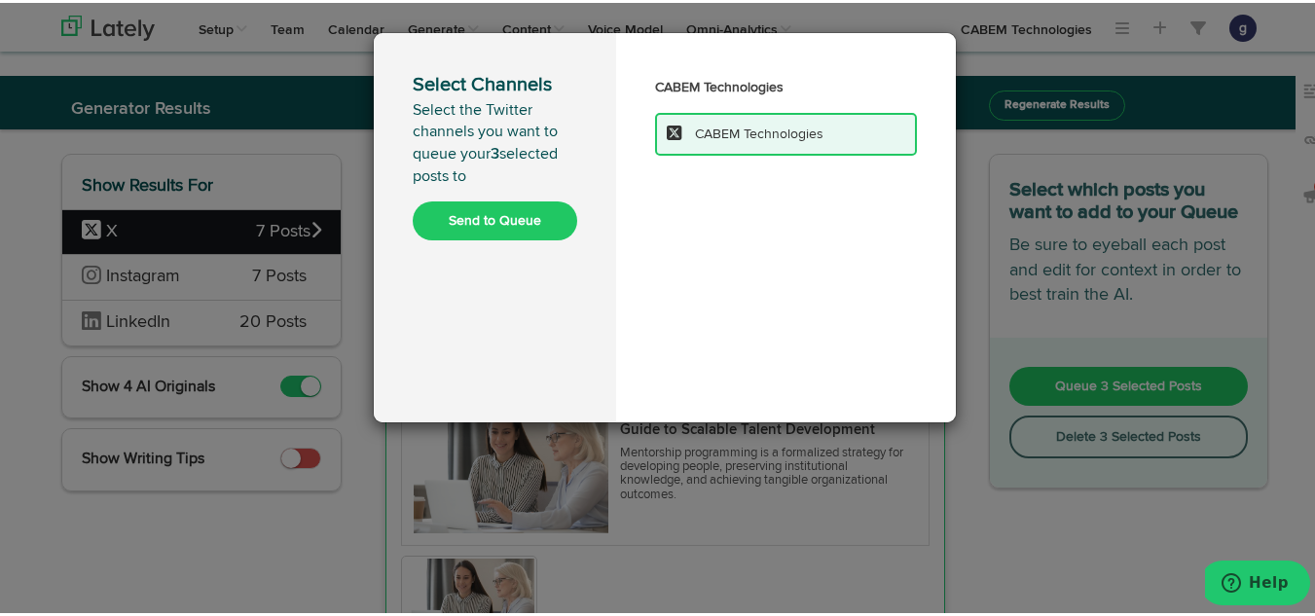
click at [499, 218] on button "Send to Queue" at bounding box center [495, 218] width 165 height 39
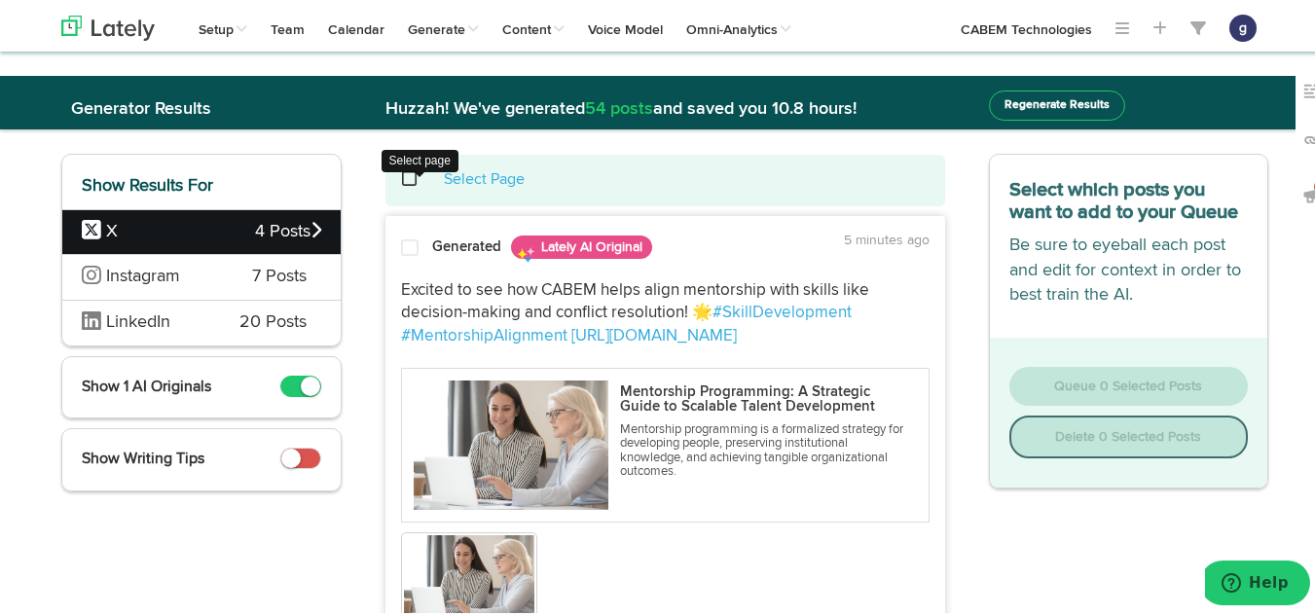
click at [403, 176] on span at bounding box center [420, 176] width 40 height 1
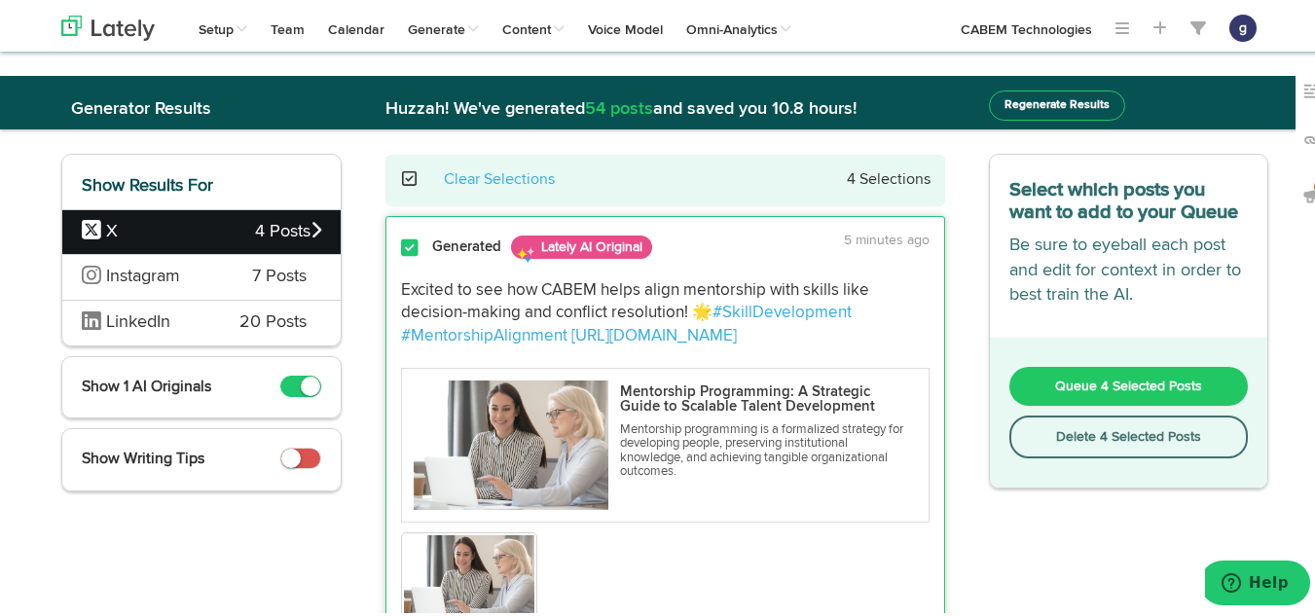
click at [1078, 429] on button "Delete 4 Selected Posts" at bounding box center [1130, 434] width 240 height 43
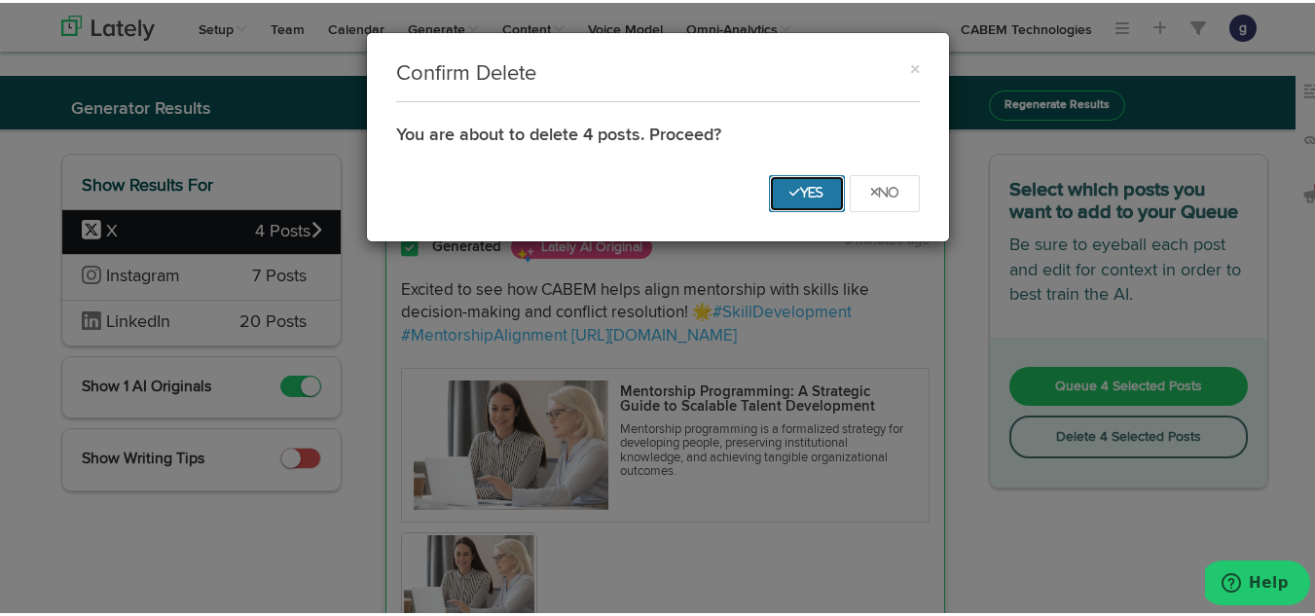
click at [791, 196] on icon "Yes" at bounding box center [807, 190] width 35 height 12
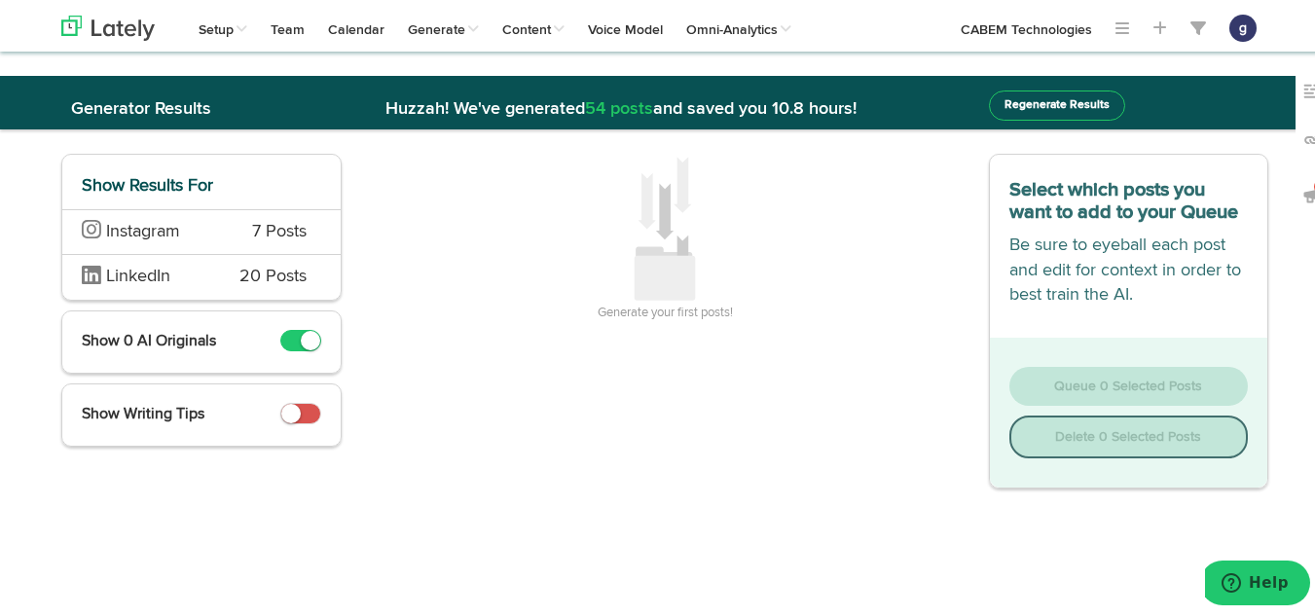
click at [174, 241] on span "Instagram" at bounding box center [152, 229] width 141 height 25
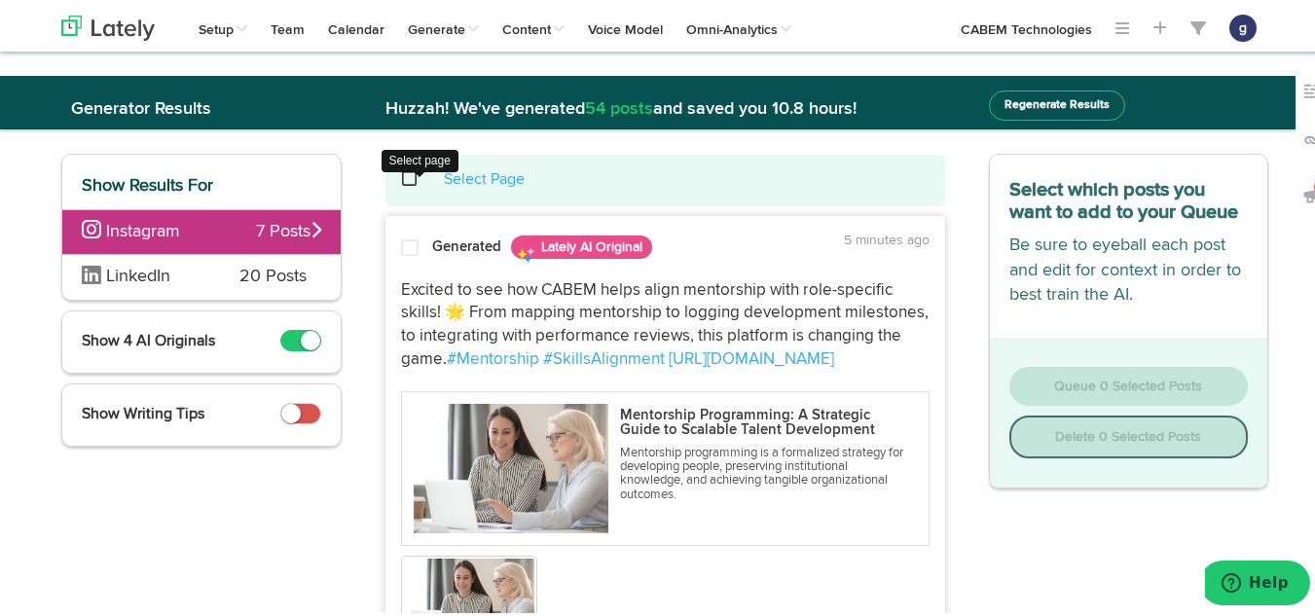
click at [403, 177] on span at bounding box center [420, 176] width 40 height 1
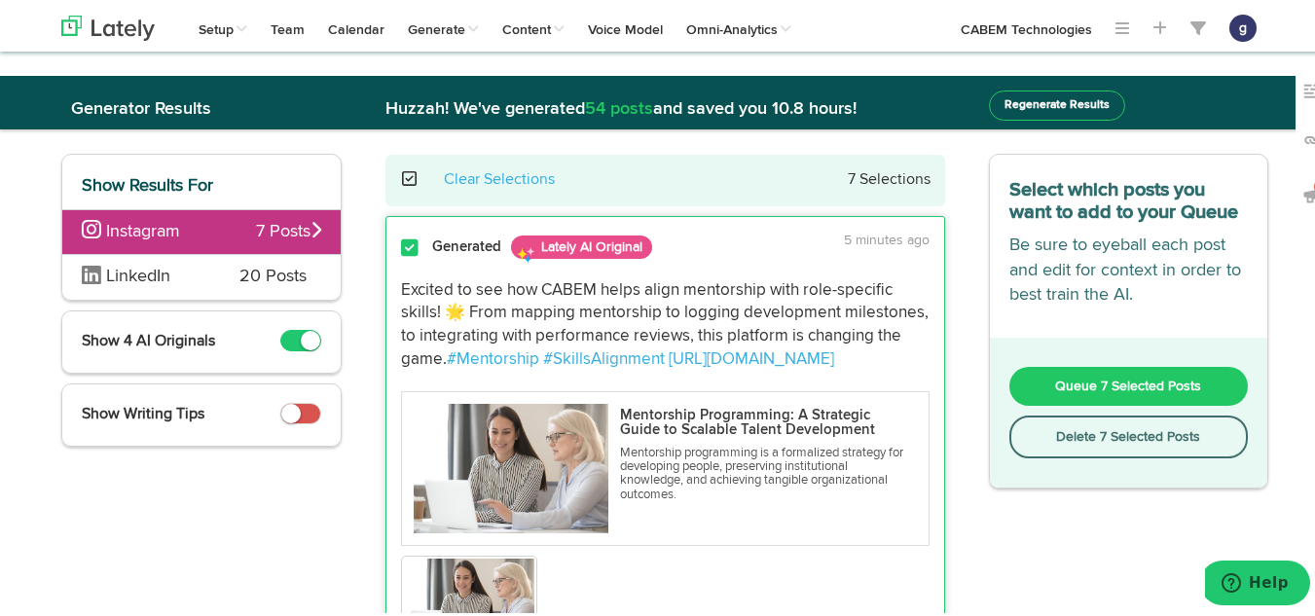
click at [1077, 434] on button "Delete 7 Selected Posts" at bounding box center [1130, 434] width 240 height 43
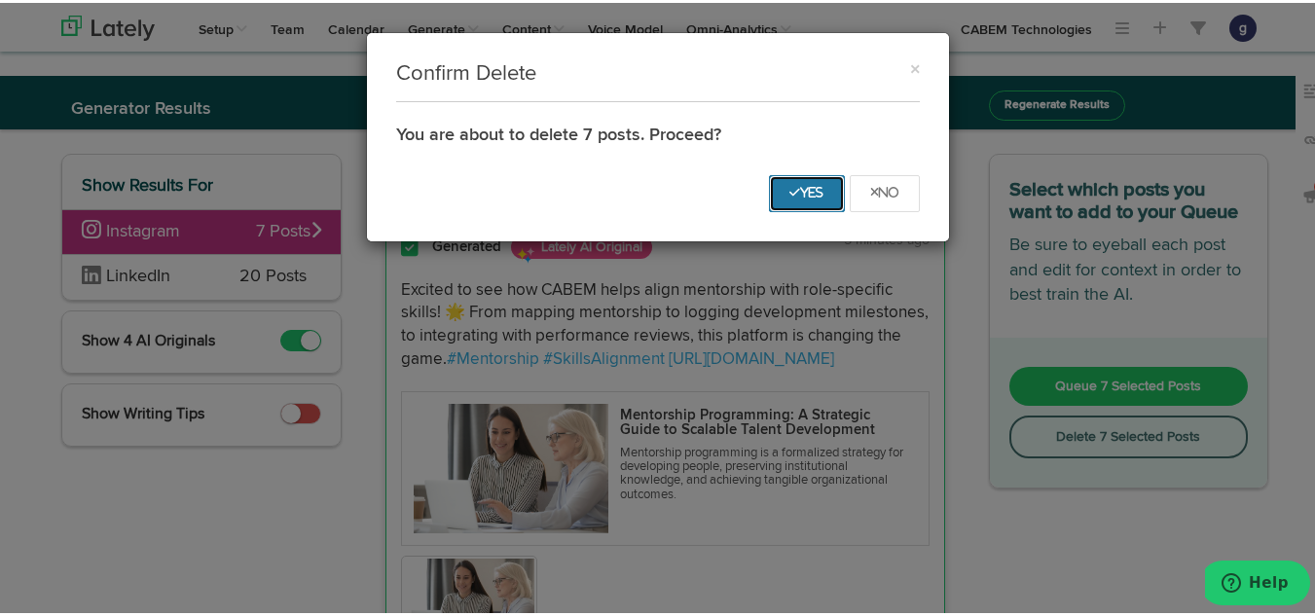
click at [785, 181] on button "Yes" at bounding box center [807, 190] width 76 height 37
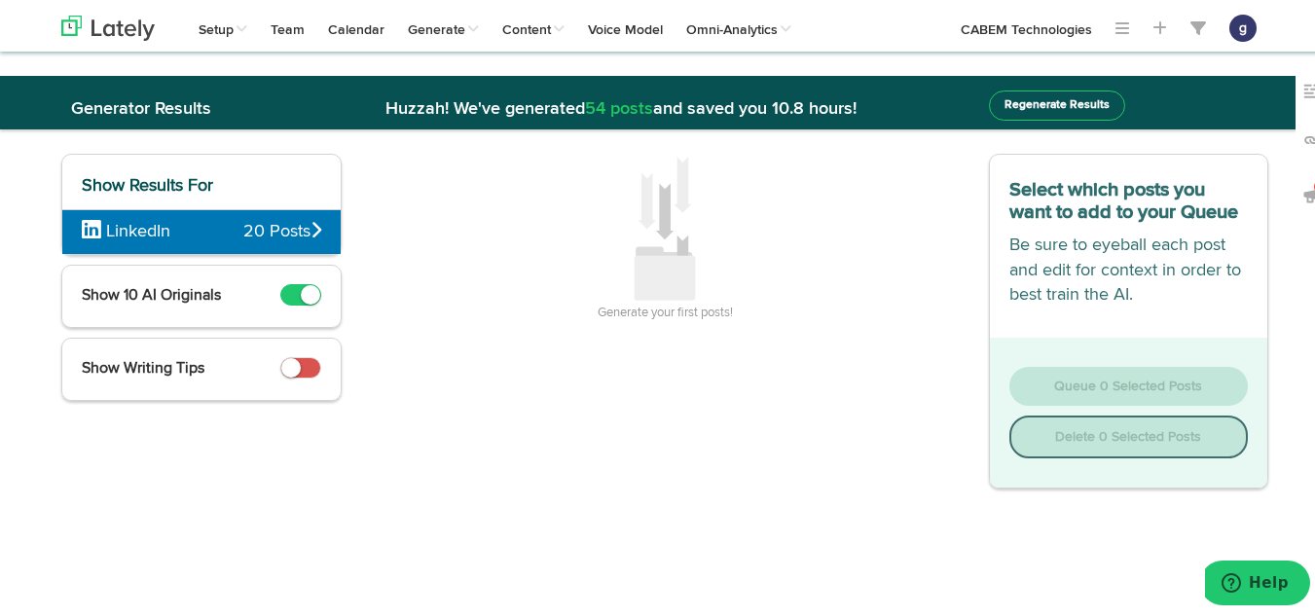
click at [204, 227] on span "LinkedIn" at bounding box center [163, 229] width 162 height 25
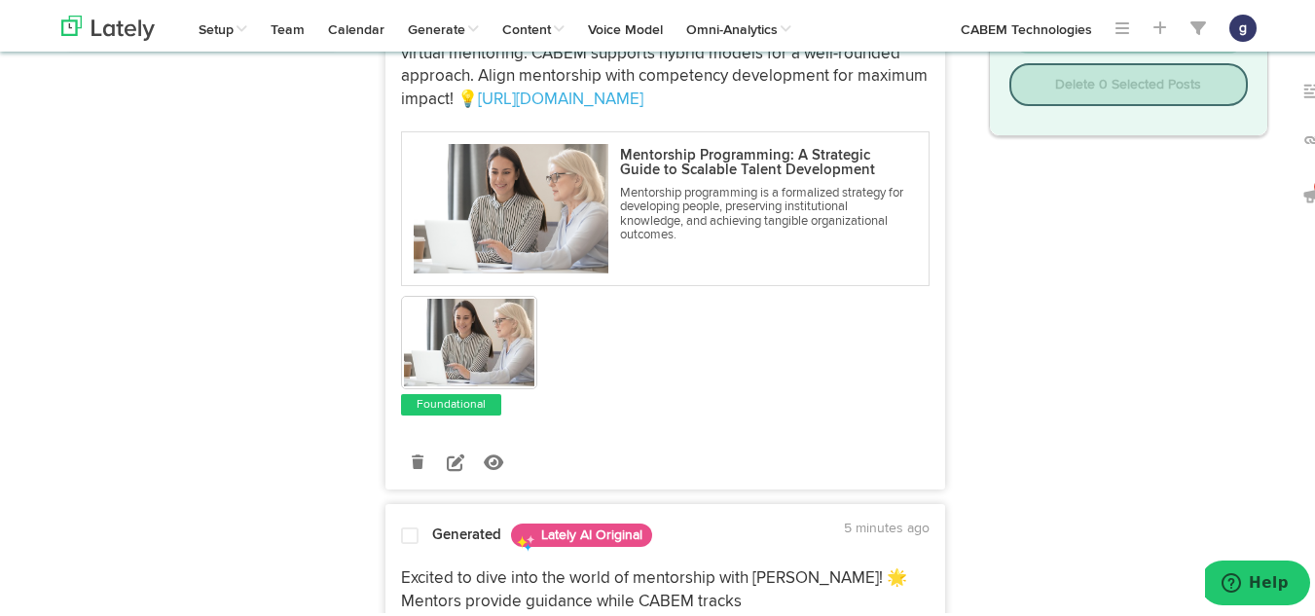
scroll to position [357, 0]
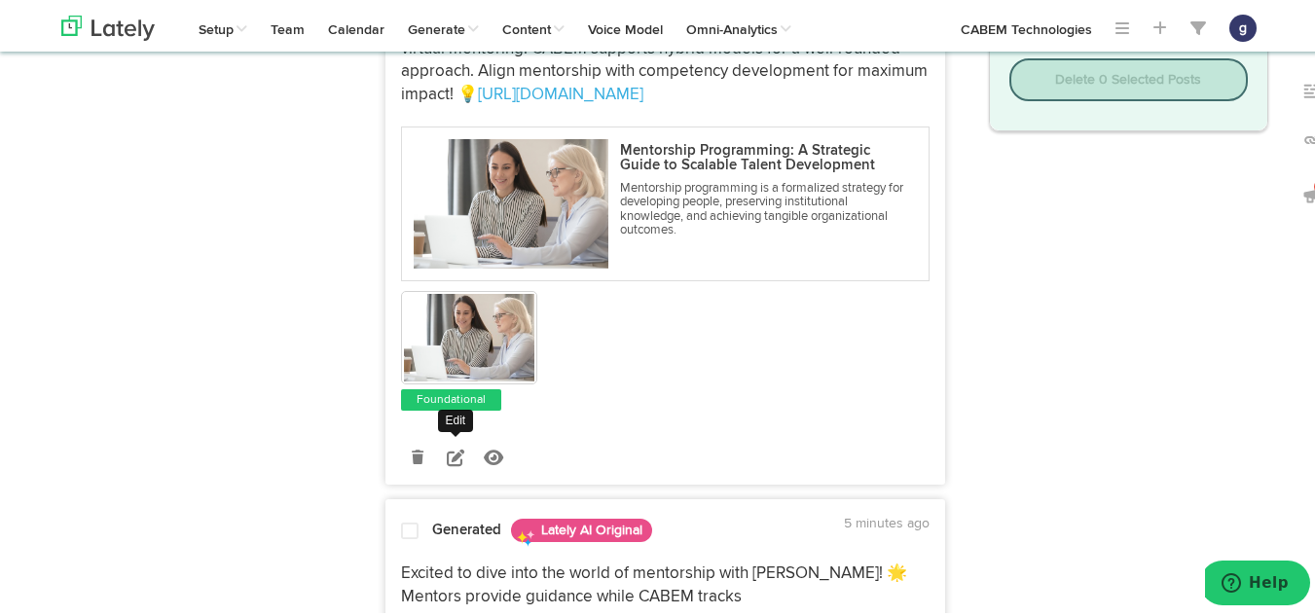
click at [447, 463] on icon at bounding box center [456, 455] width 18 height 18
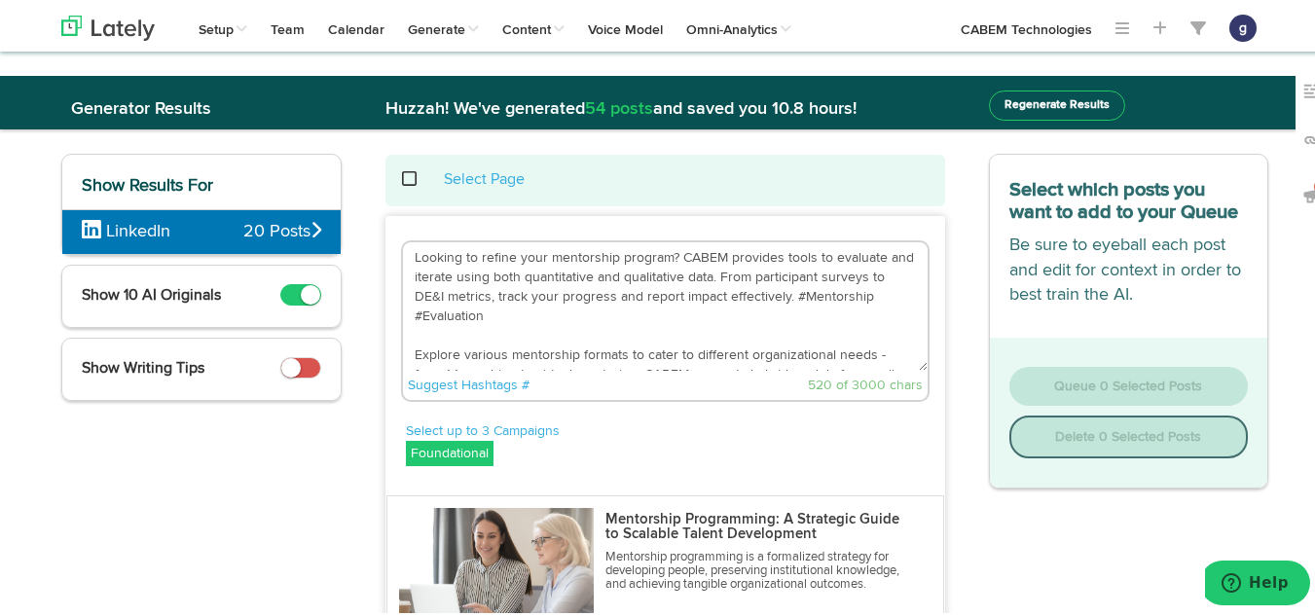
scroll to position [58, 0]
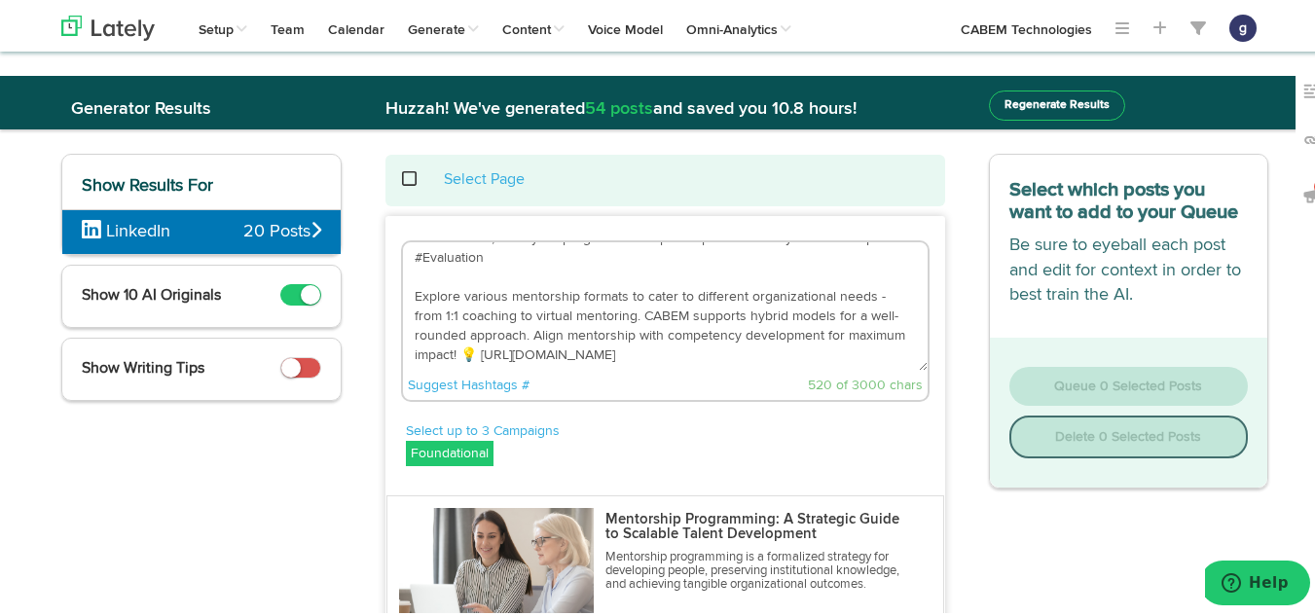
click at [463, 351] on textarea "Looking to refine your mentorship program? CABEM provides tools to evaluate and…" at bounding box center [665, 304] width 525 height 129
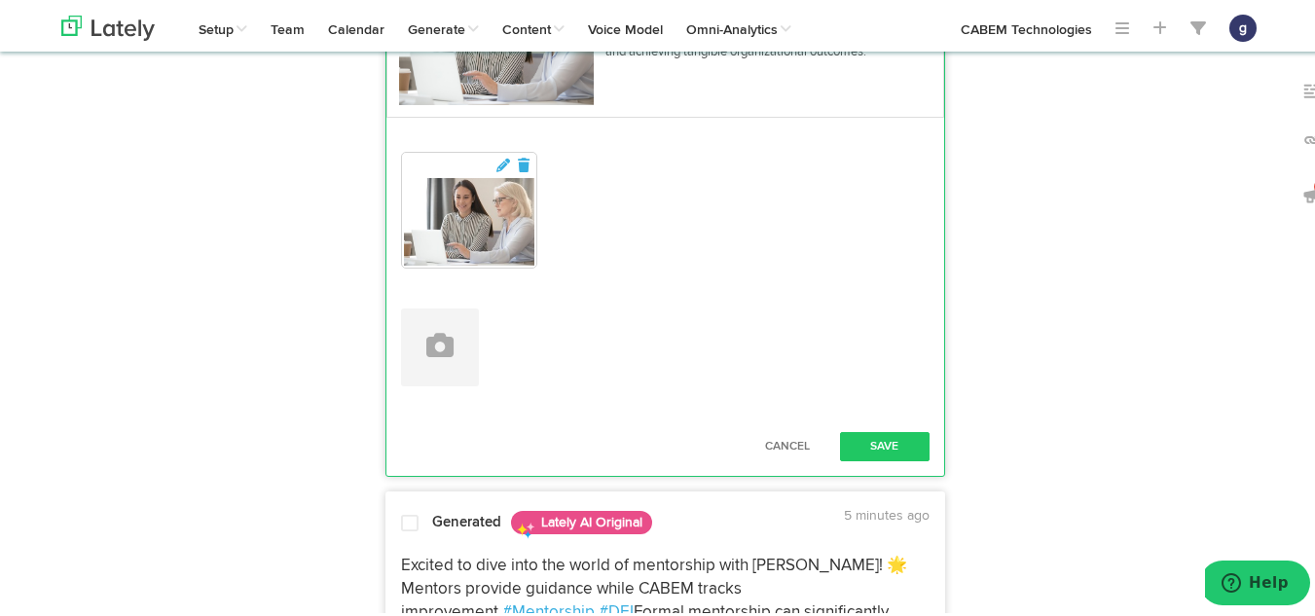
scroll to position [534, 0]
type textarea "Looking to refine your mentorship program? CABEM provides tools to evaluate and…"
click at [878, 438] on button "Save" at bounding box center [885, 442] width 90 height 29
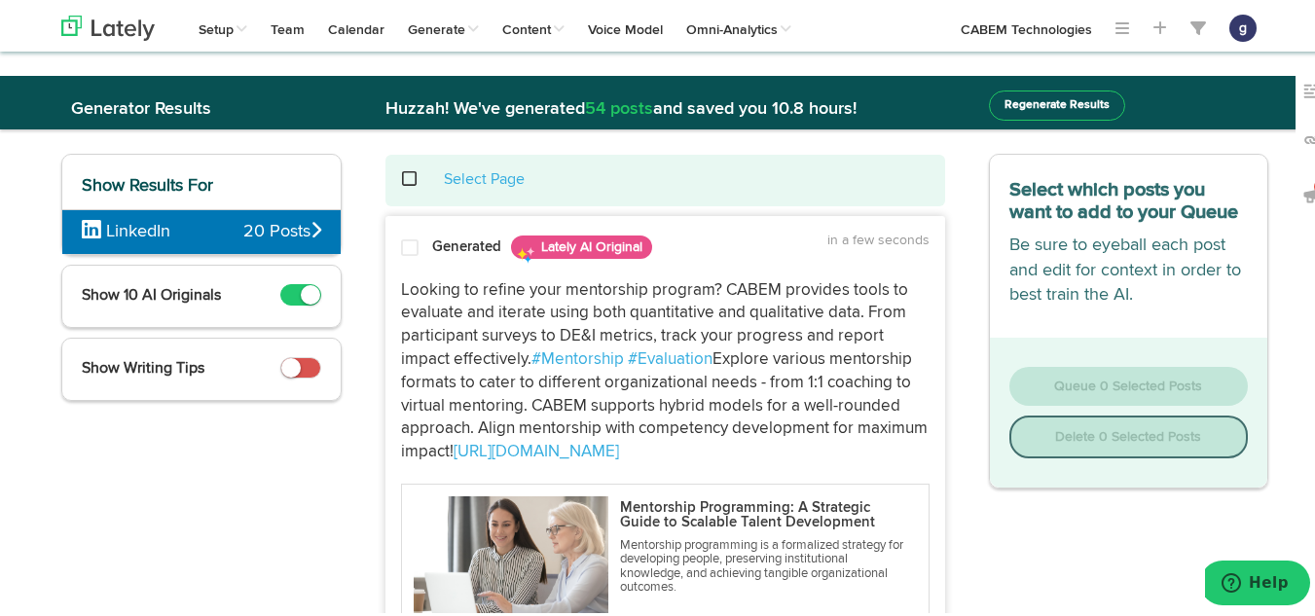
scroll to position [2, 0]
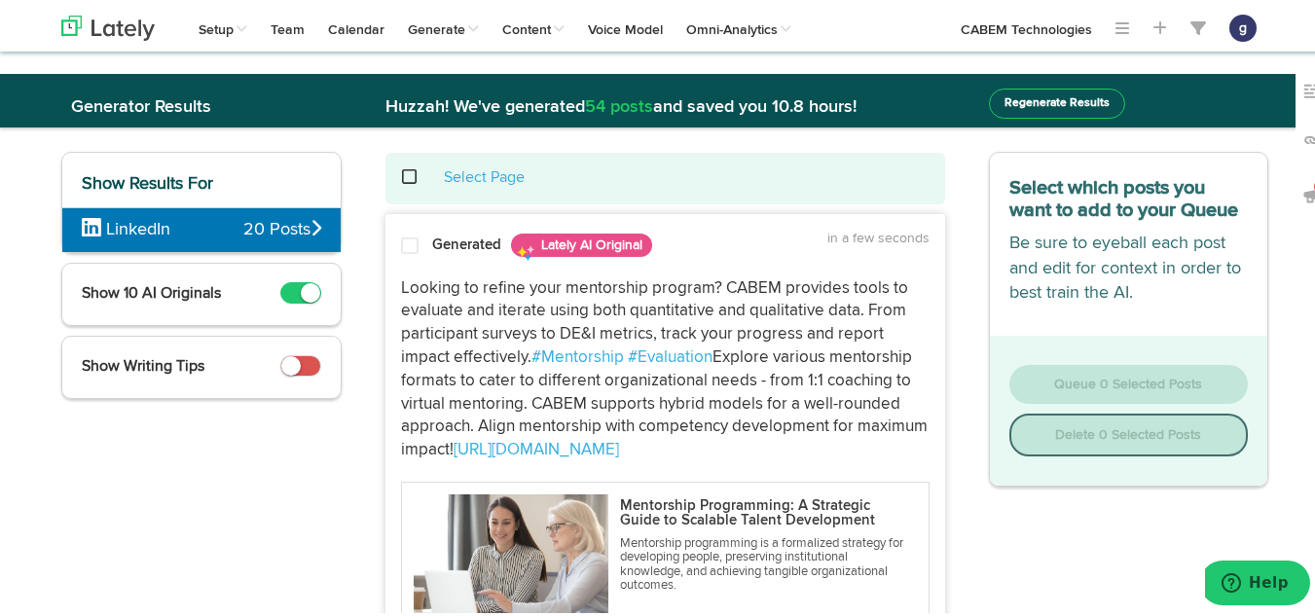
click at [404, 231] on div "Generated Lately AI Original in a few seconds" at bounding box center [666, 243] width 558 height 34
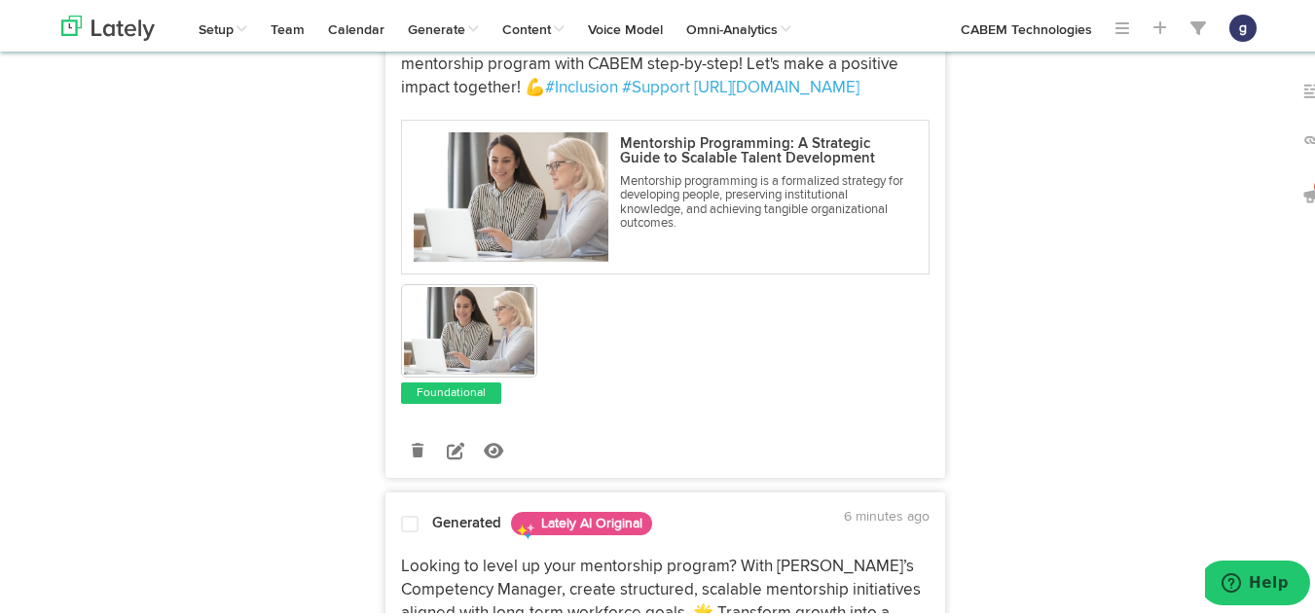
scroll to position [1099, 0]
click at [447, 456] on icon at bounding box center [456, 447] width 18 height 18
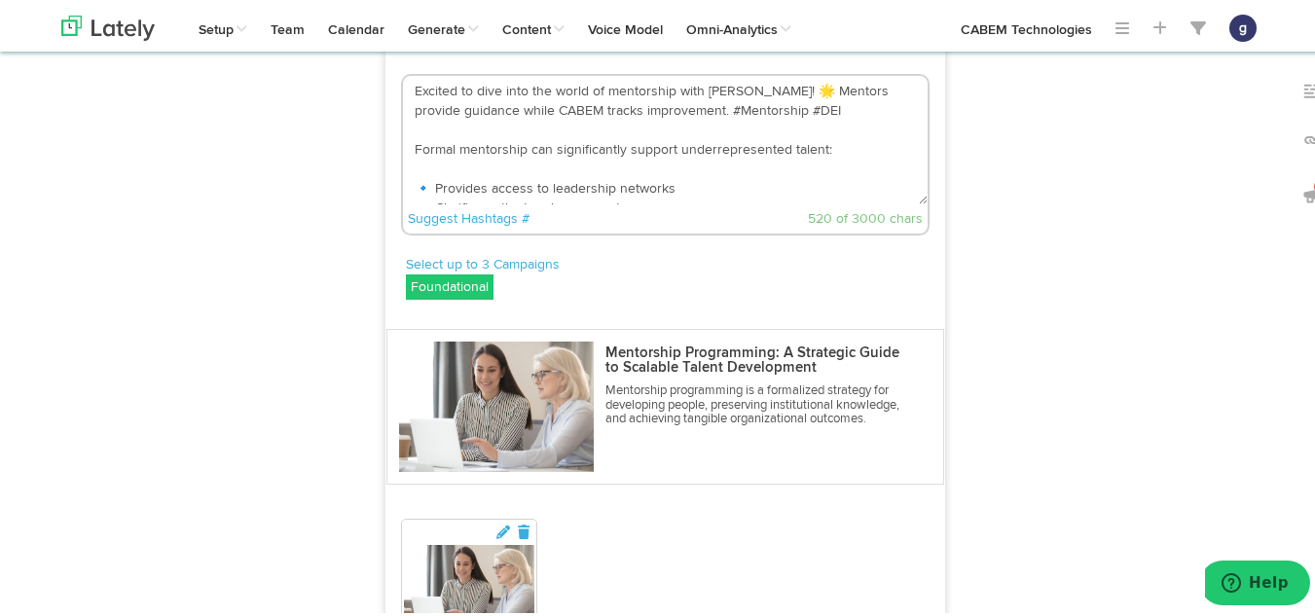
scroll to position [566, 0]
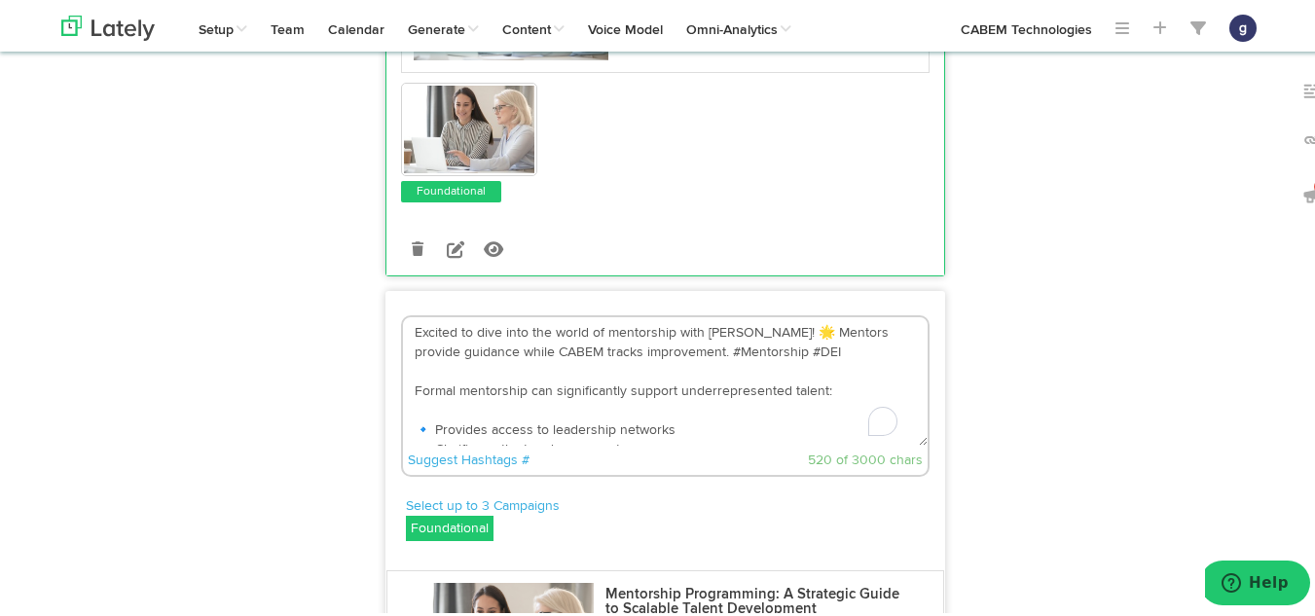
click at [759, 353] on textarea "Excited to dive into the world of mentorship with [PERSON_NAME]! 🌟 Mentors prov…" at bounding box center [665, 378] width 525 height 129
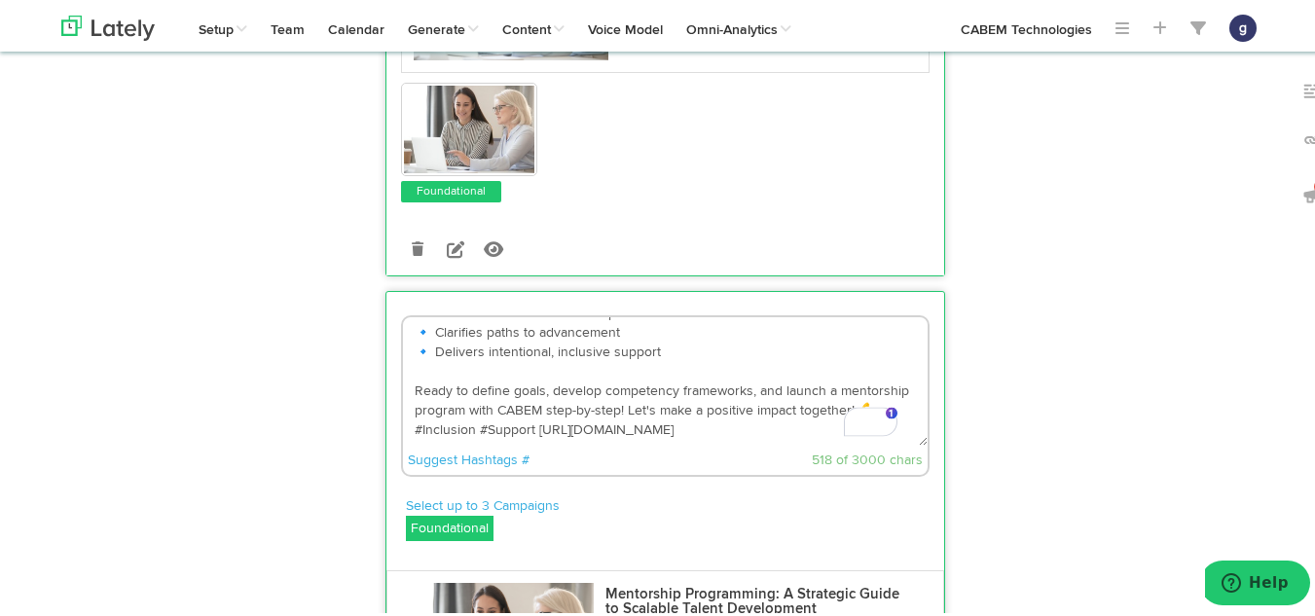
scroll to position [117, 0]
click at [479, 443] on textarea "Excited to dive into the world of mentorship with [PERSON_NAME]! Mentors provid…" at bounding box center [665, 378] width 525 height 129
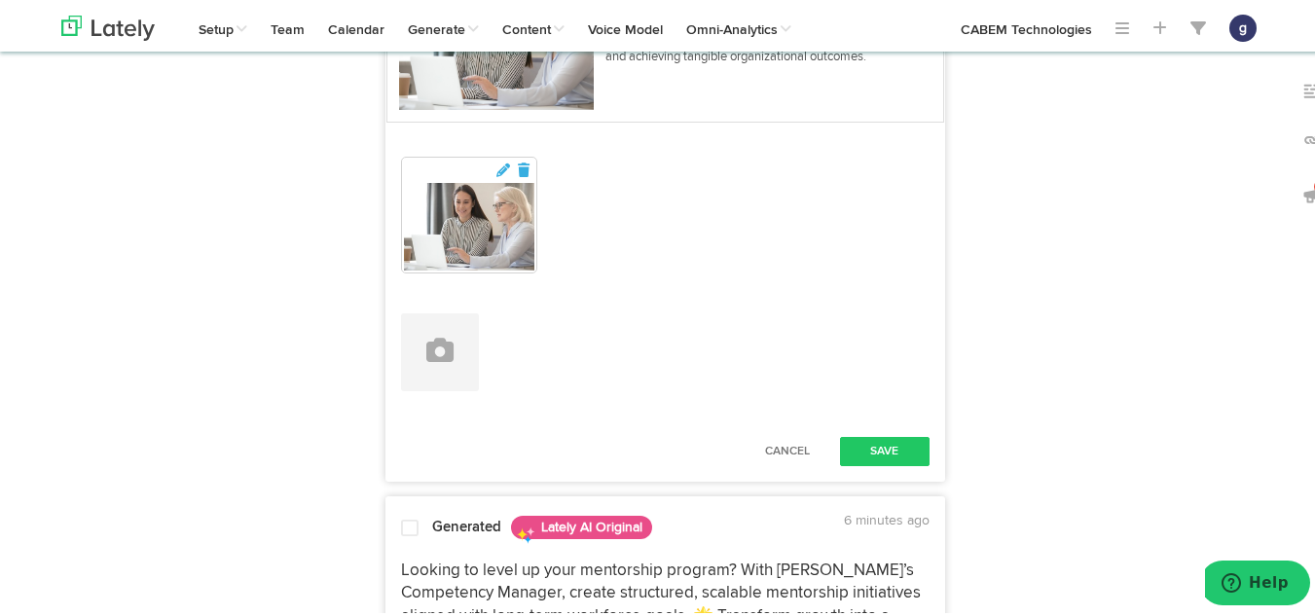
scroll to position [1170, 0]
type textarea "Excited to dive into the world of mentorship with [PERSON_NAME]! Mentors provid…"
click at [860, 462] on button "Save" at bounding box center [885, 447] width 90 height 29
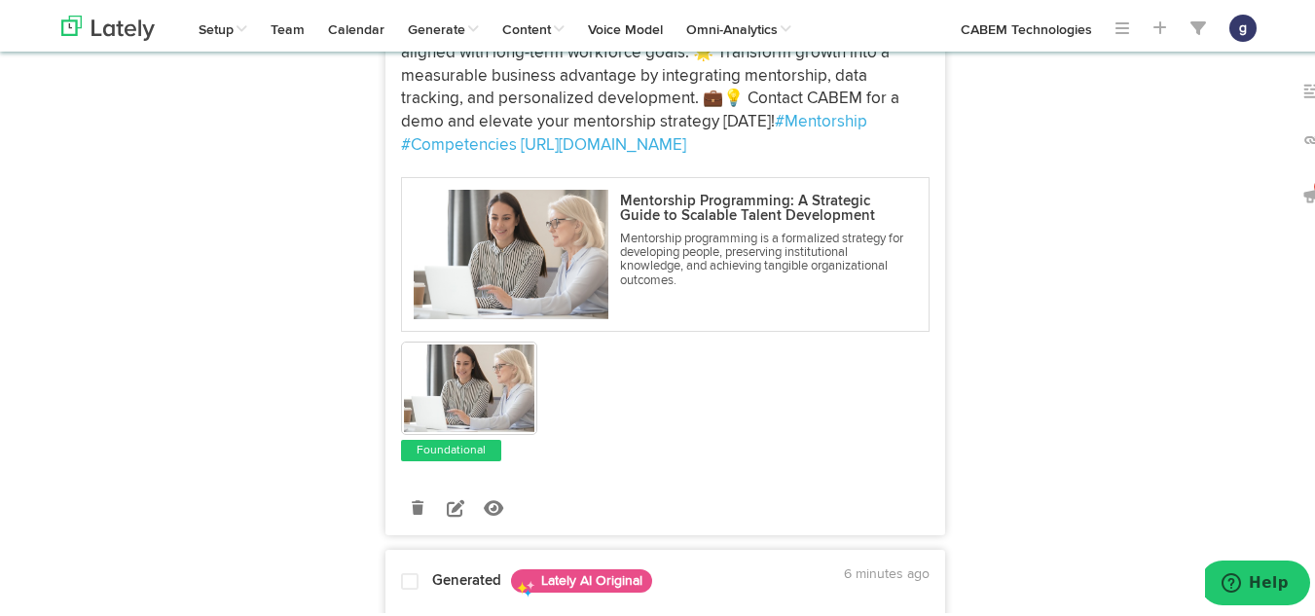
scroll to position [1660, 0]
click at [453, 513] on icon at bounding box center [456, 505] width 18 height 18
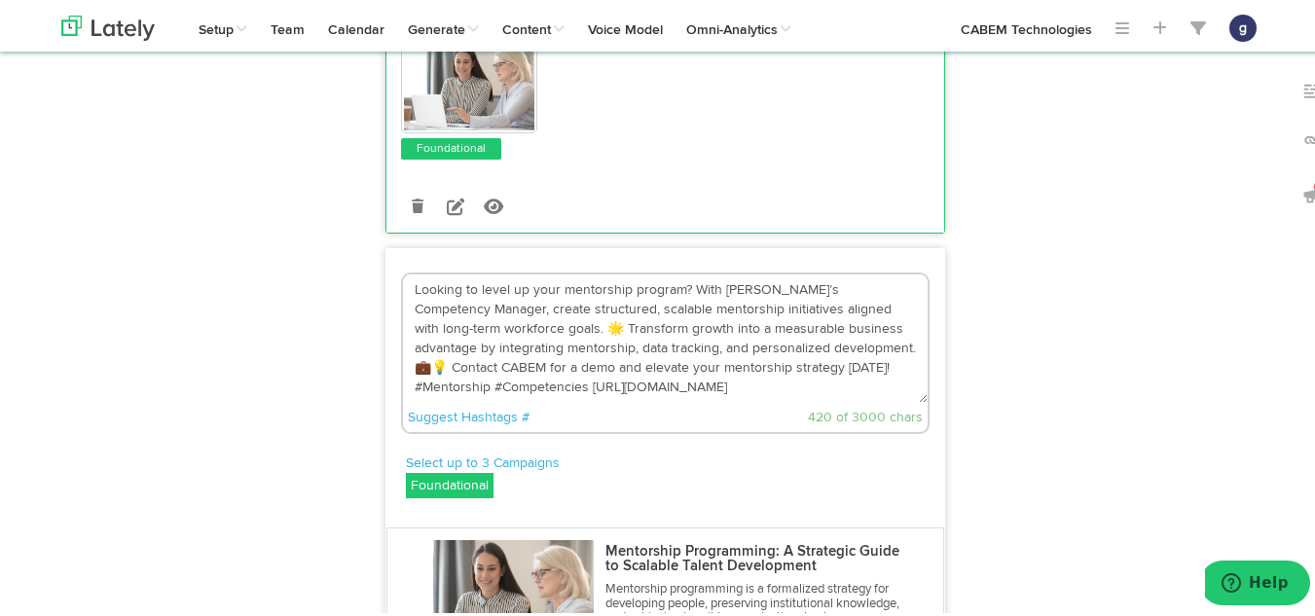
scroll to position [1342, 0]
click at [465, 348] on textarea "Looking to level up your mentorship program? With [PERSON_NAME]’s Competency Ma…" at bounding box center [665, 337] width 525 height 129
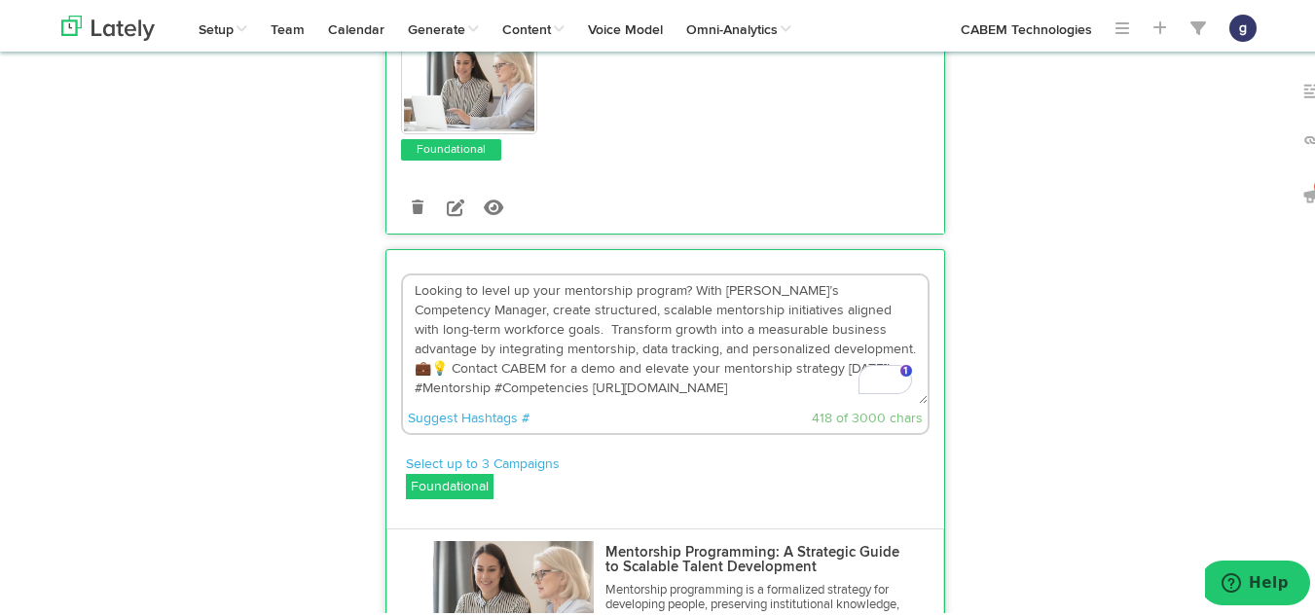
click at [793, 372] on textarea "Looking to level up your mentorship program? With [PERSON_NAME]’s Competency Ma…" at bounding box center [665, 337] width 525 height 129
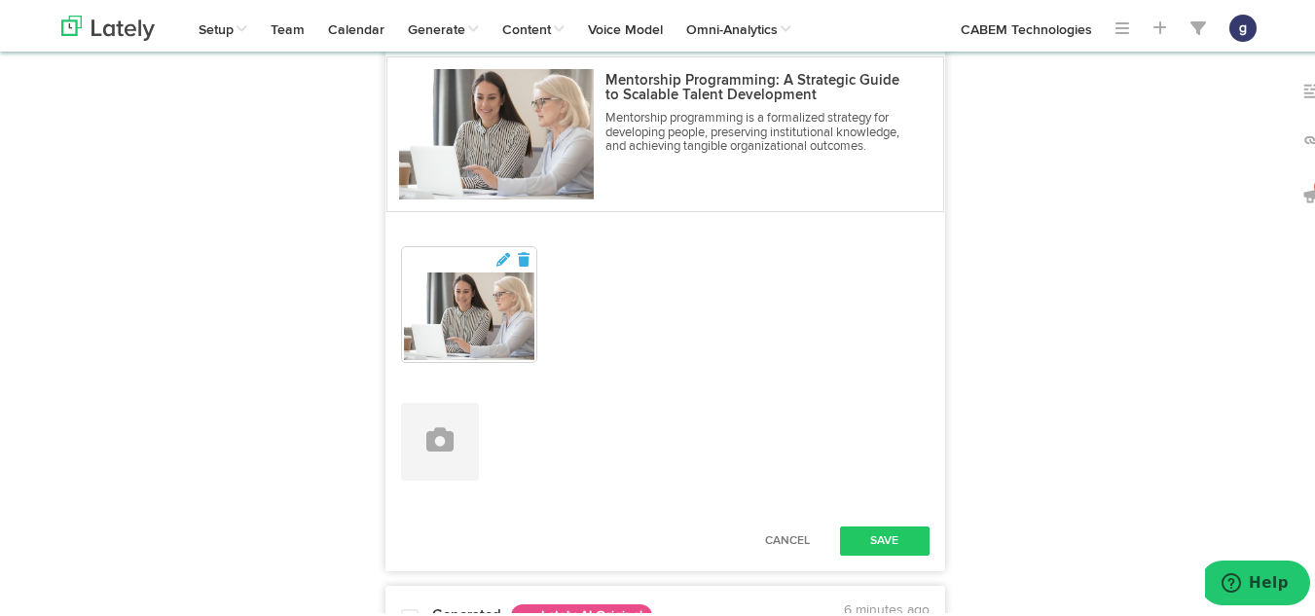
scroll to position [1815, 0]
type textarea "Looking to level up your mentorship program? With [PERSON_NAME]’s Competency Ma…"
click at [876, 552] on button "Save" at bounding box center [885, 537] width 90 height 29
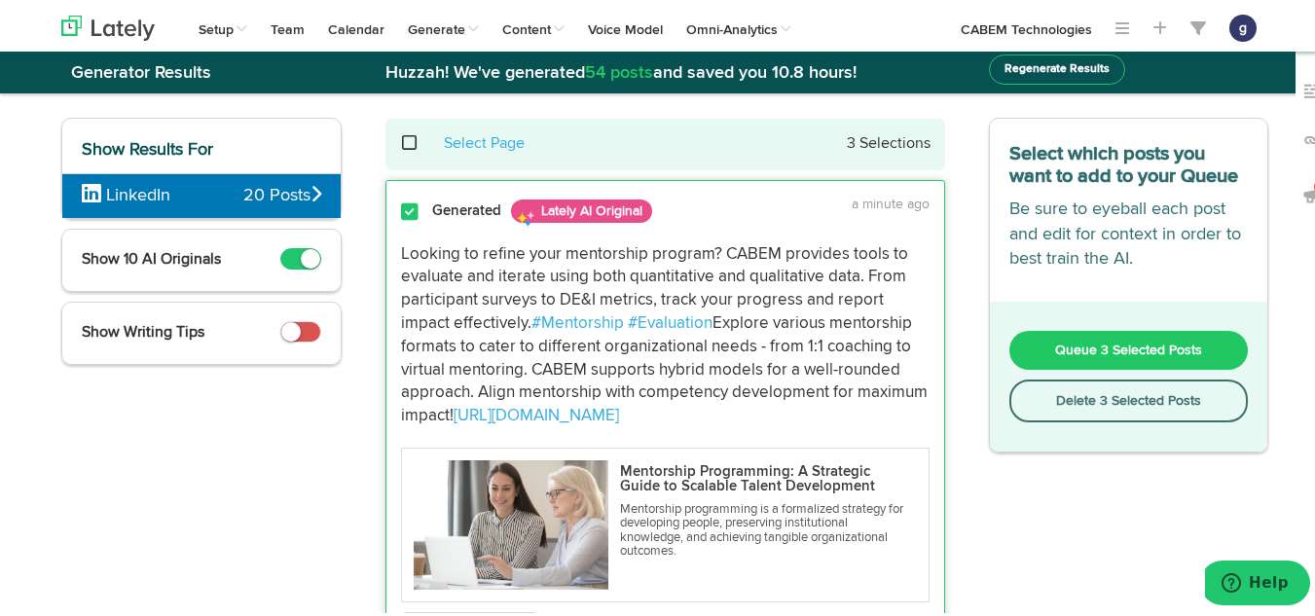
scroll to position [0, 0]
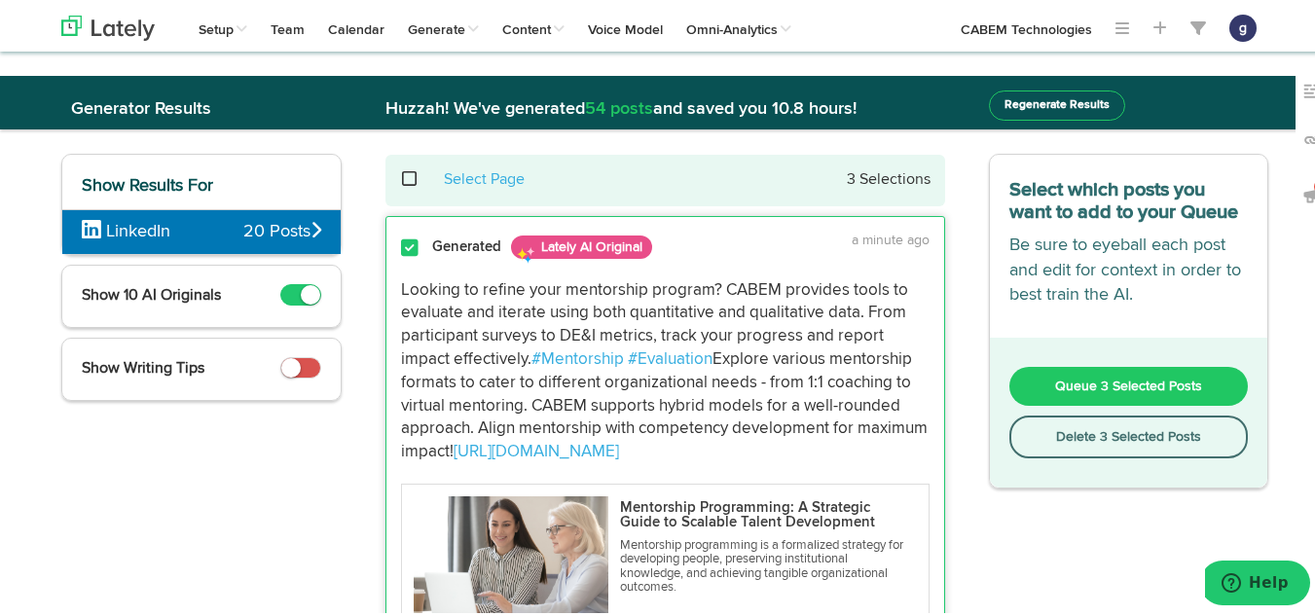
click at [1041, 372] on button "Queue 3 Selected Posts" at bounding box center [1130, 383] width 240 height 39
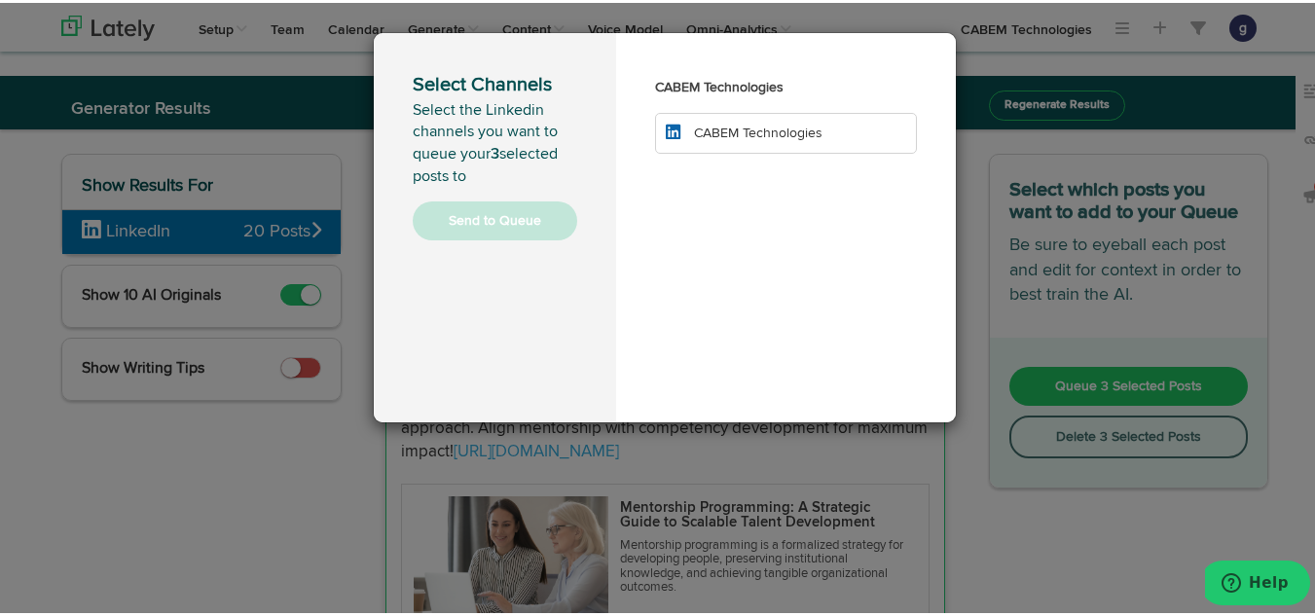
click at [773, 129] on span "CABEM Technologies" at bounding box center [758, 131] width 129 height 14
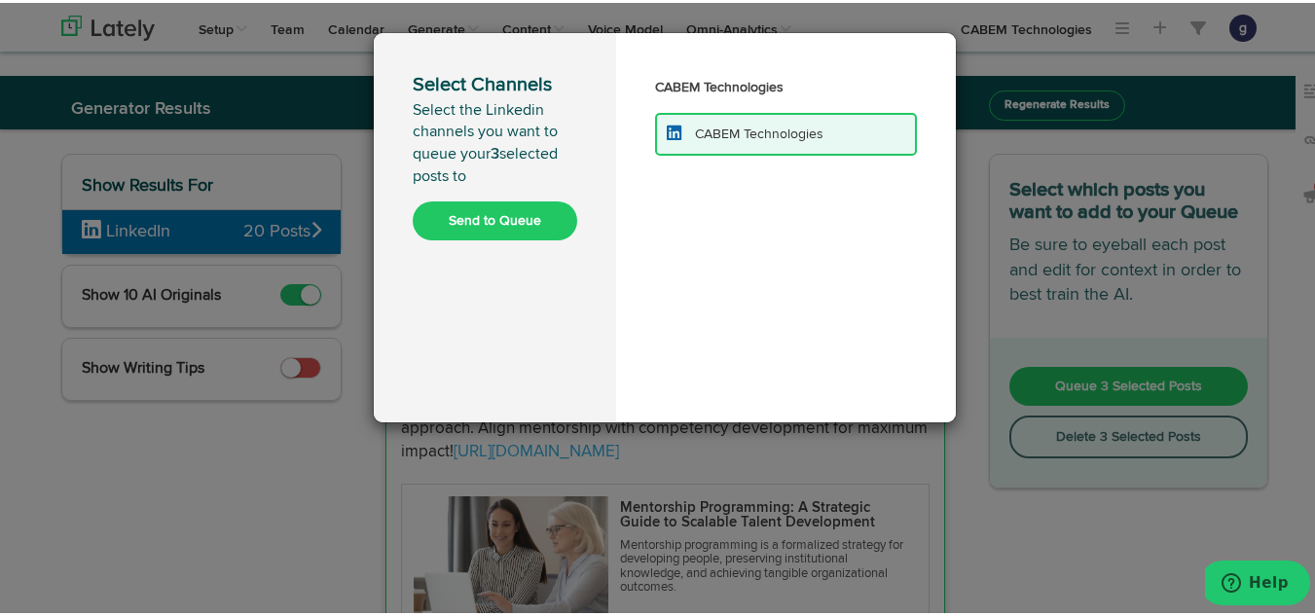
click at [463, 214] on button "Send to Queue" at bounding box center [495, 218] width 165 height 39
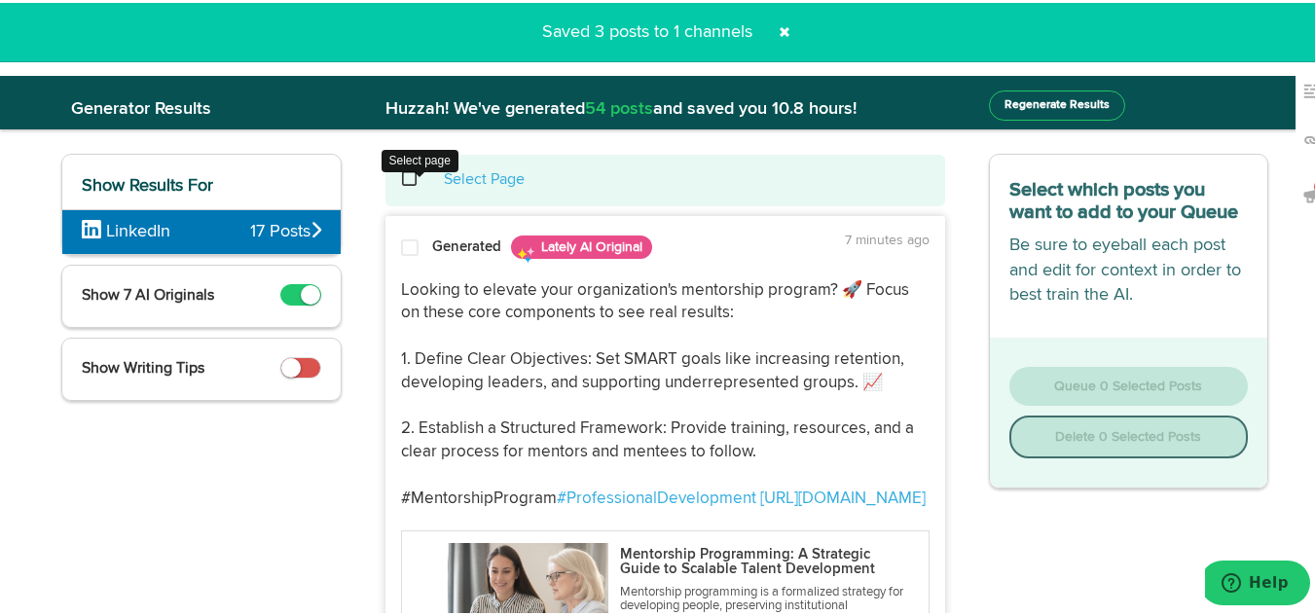
click at [400, 177] on span at bounding box center [420, 176] width 40 height 1
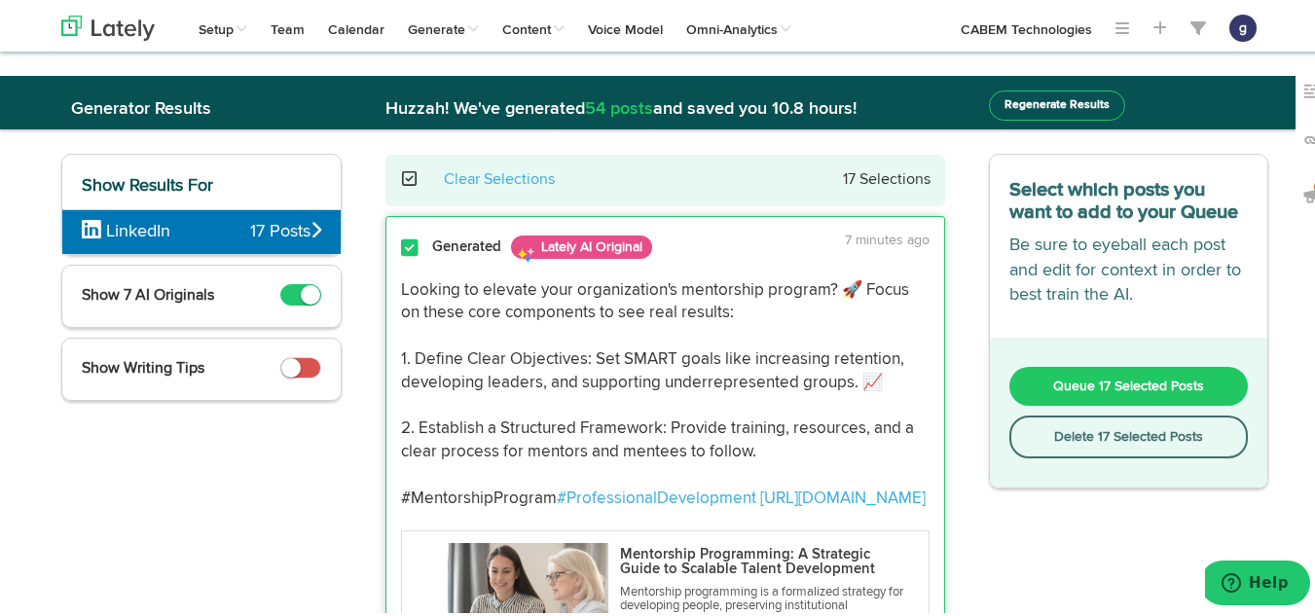
click at [1072, 427] on button "Delete 17 Selected Posts" at bounding box center [1130, 434] width 240 height 43
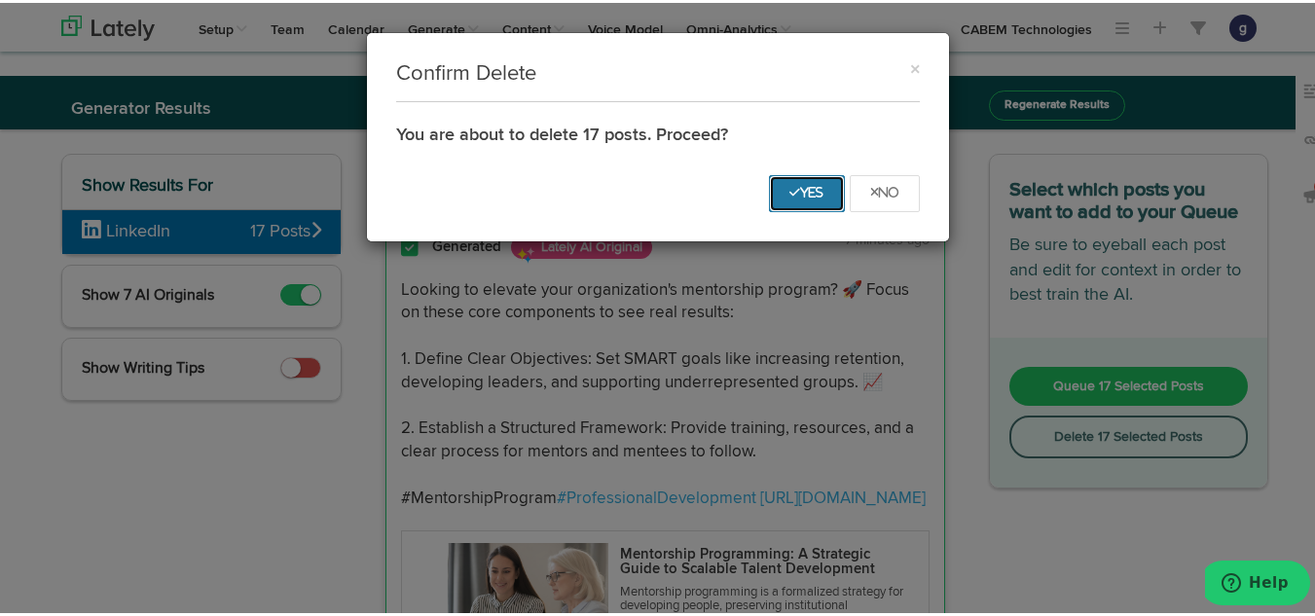
click at [795, 185] on icon "Yes" at bounding box center [807, 190] width 35 height 12
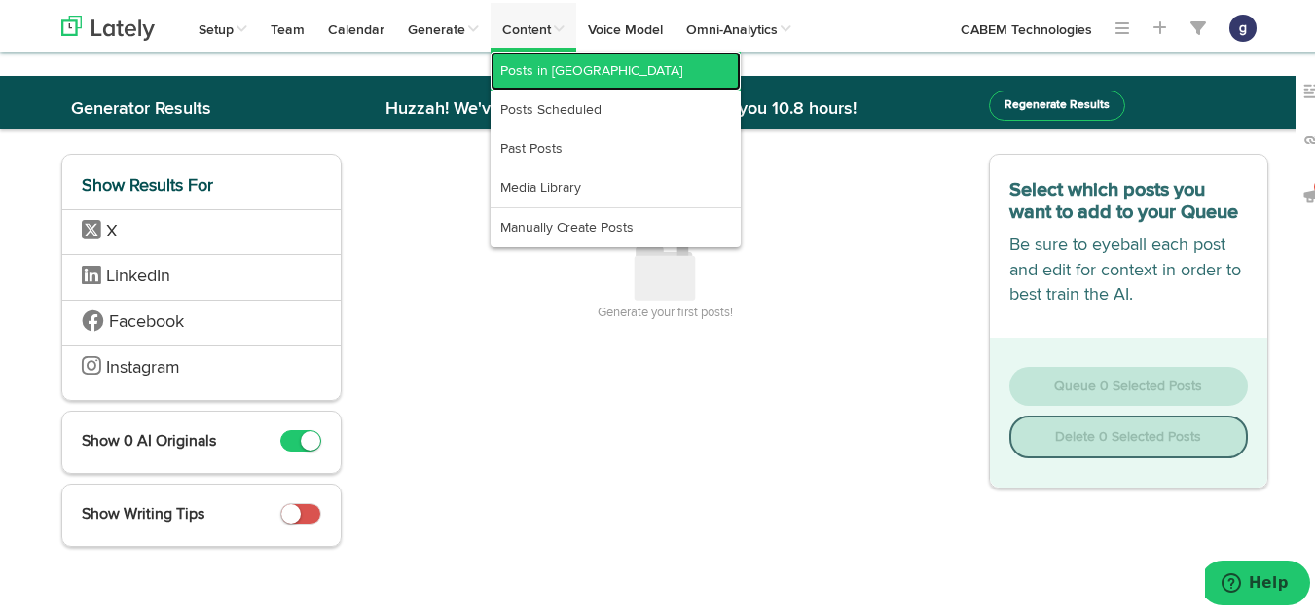
click at [542, 63] on link "Posts in [GEOGRAPHIC_DATA]" at bounding box center [616, 68] width 250 height 39
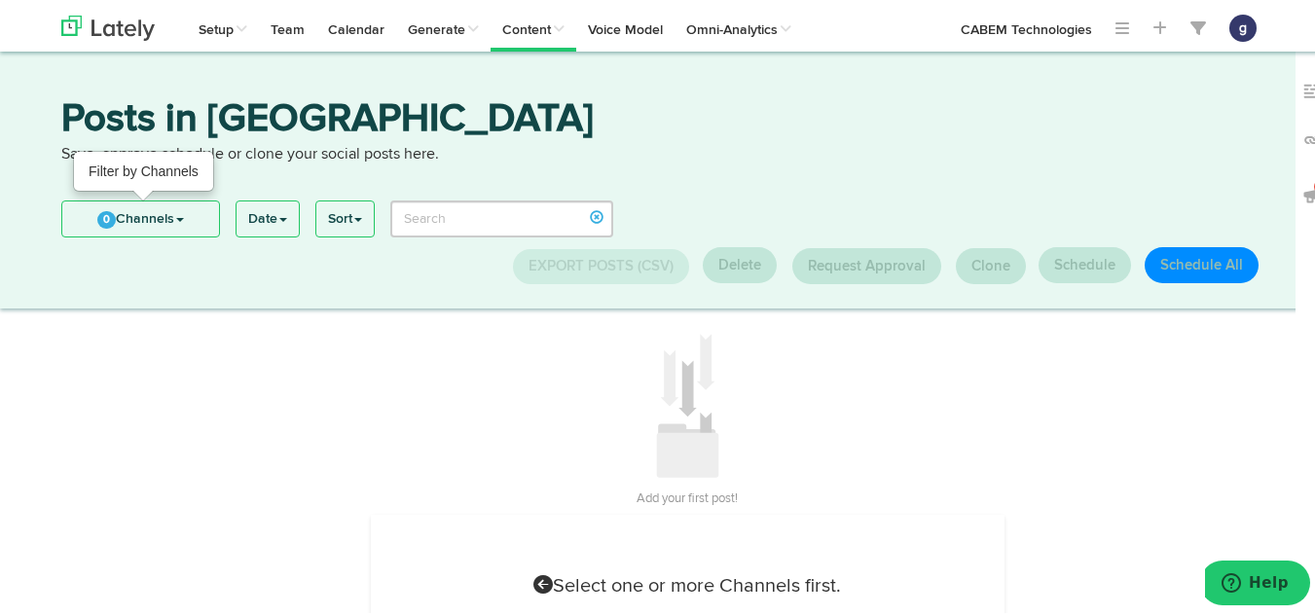
click at [184, 218] on link "0 Channels" at bounding box center [140, 216] width 157 height 35
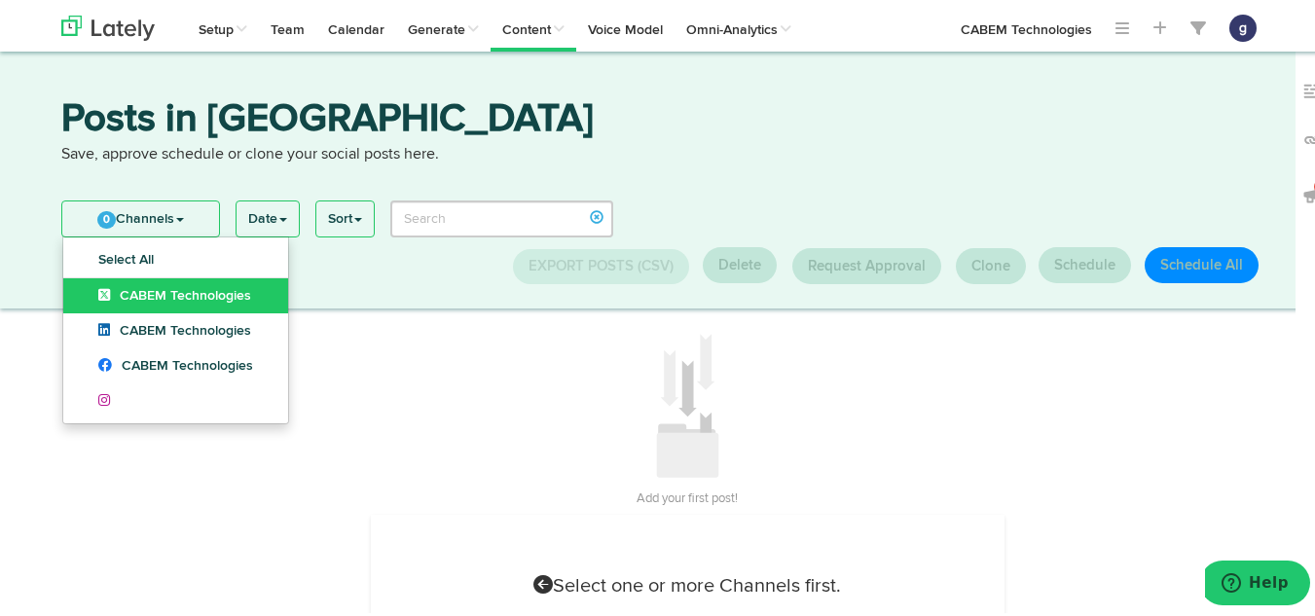
click at [173, 292] on span "CABEM Technologies" at bounding box center [174, 293] width 153 height 14
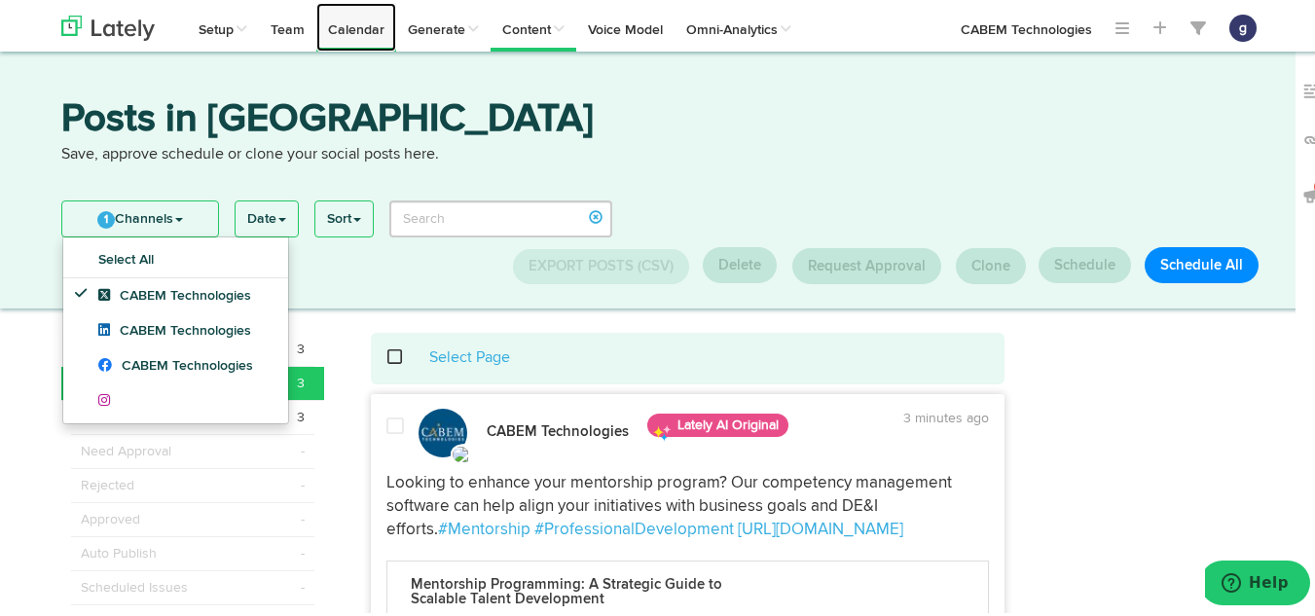
click at [349, 33] on link "Calendar" at bounding box center [356, 24] width 80 height 49
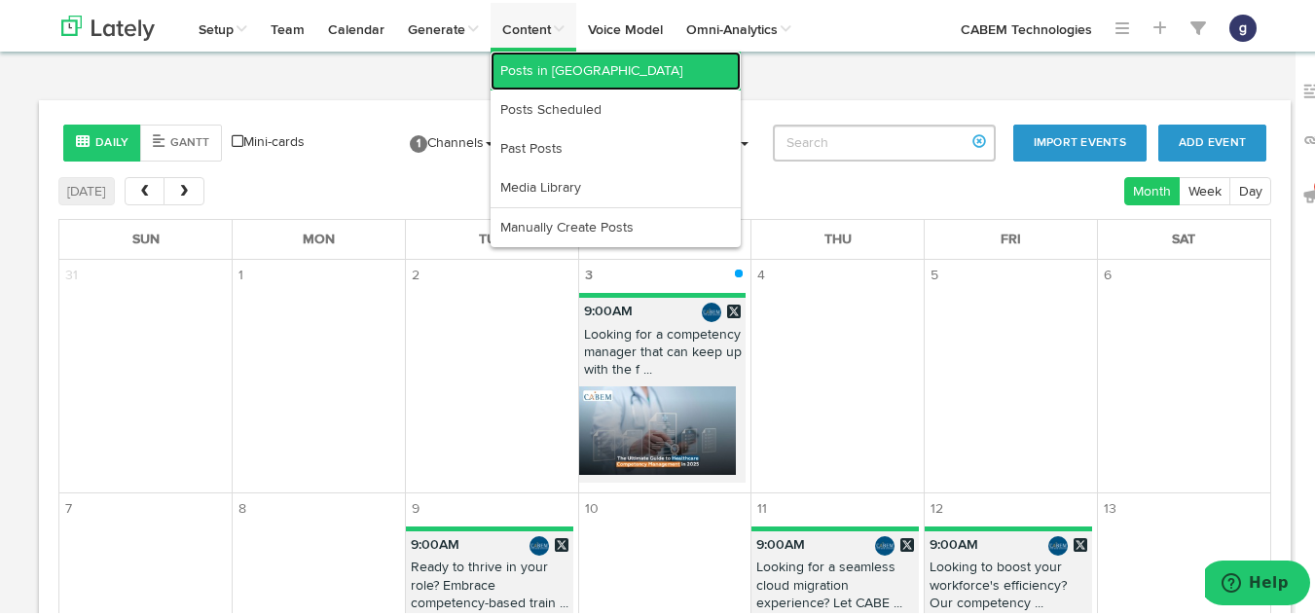
click at [540, 69] on link "Posts in [GEOGRAPHIC_DATA]" at bounding box center [616, 68] width 250 height 39
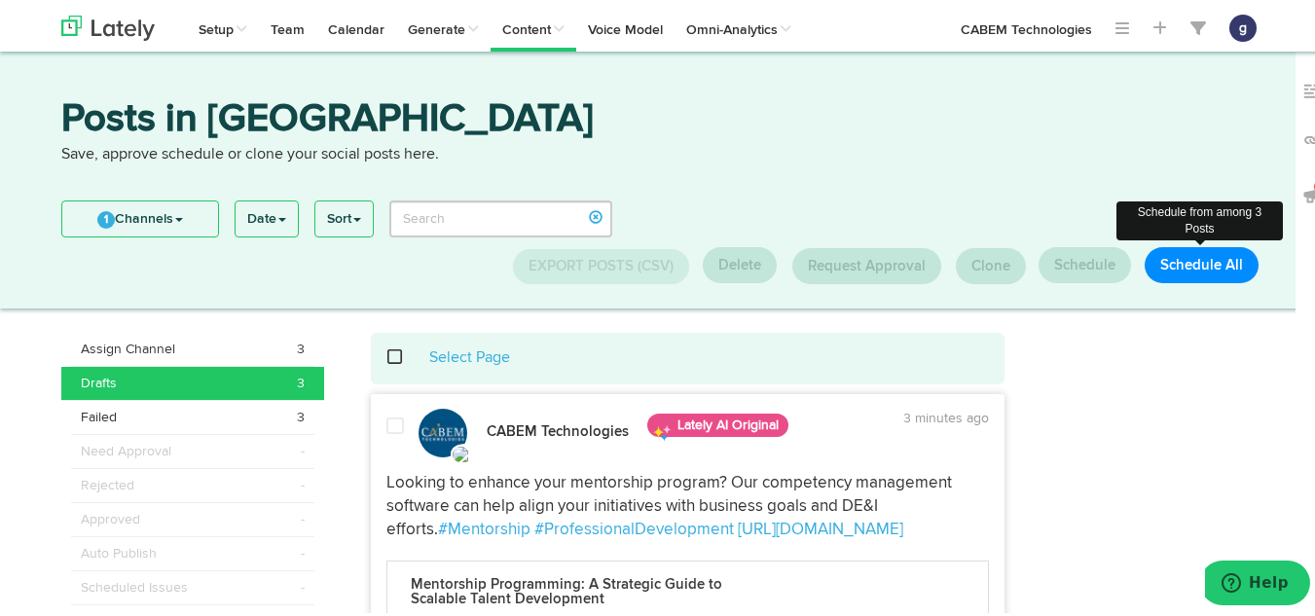
click at [1227, 255] on button "Schedule All" at bounding box center [1202, 262] width 114 height 36
select select "11"
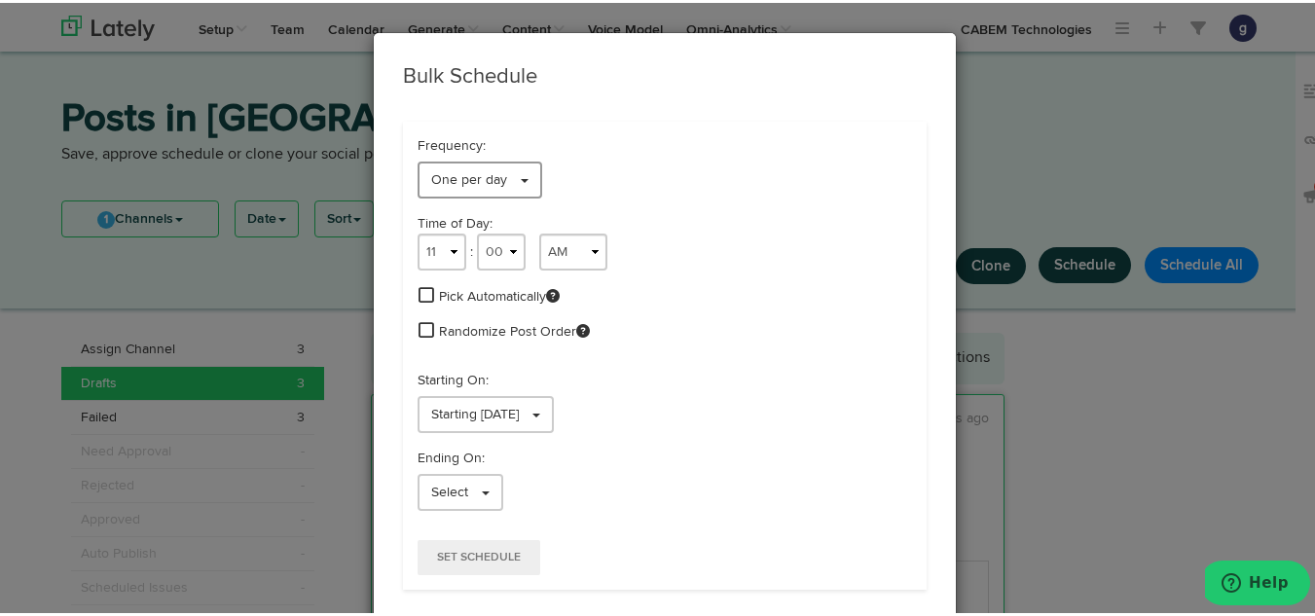
click at [434, 170] on span "One per day" at bounding box center [469, 177] width 76 height 14
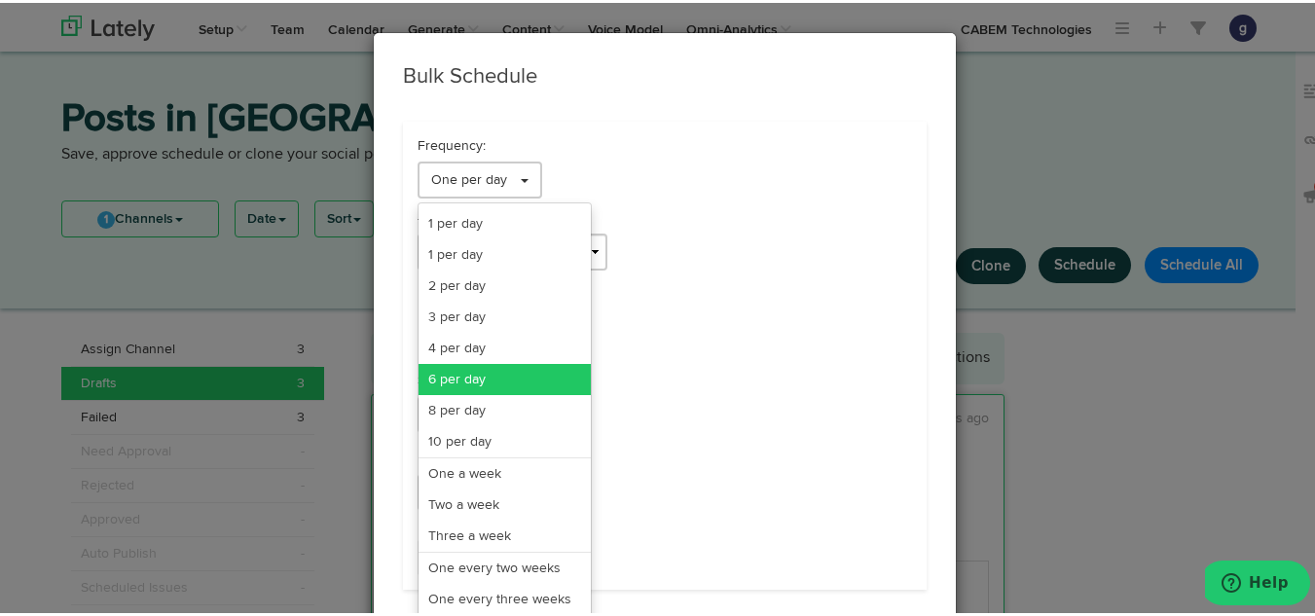
scroll to position [159, 0]
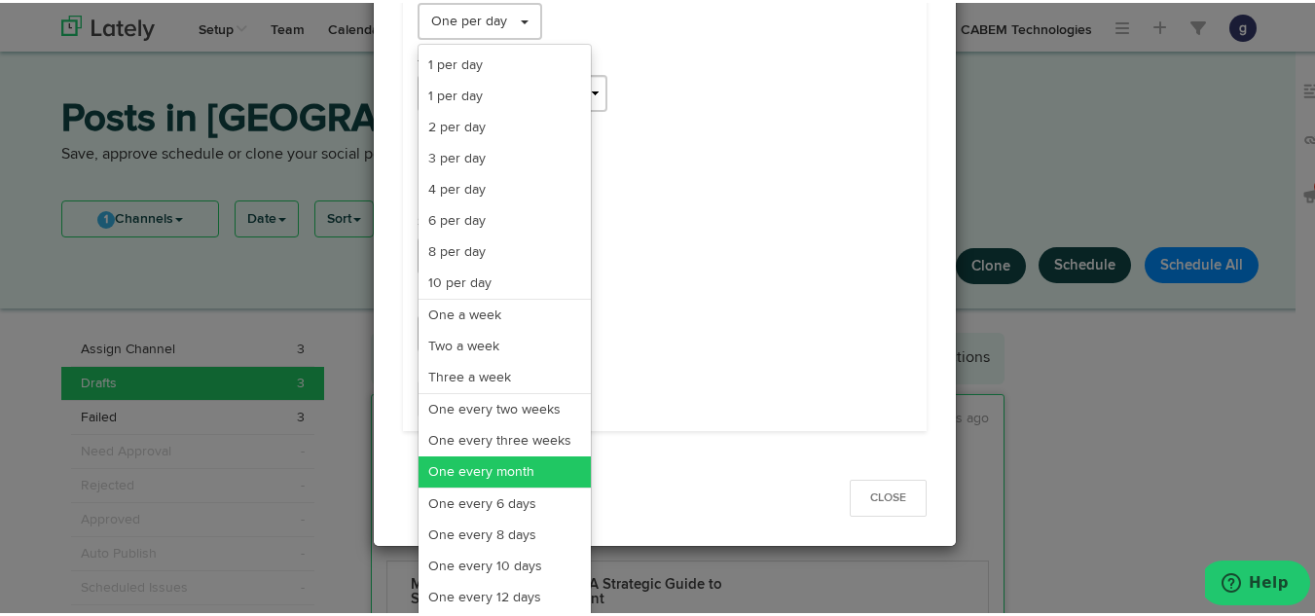
click at [462, 462] on link "One every month" at bounding box center [505, 469] width 172 height 31
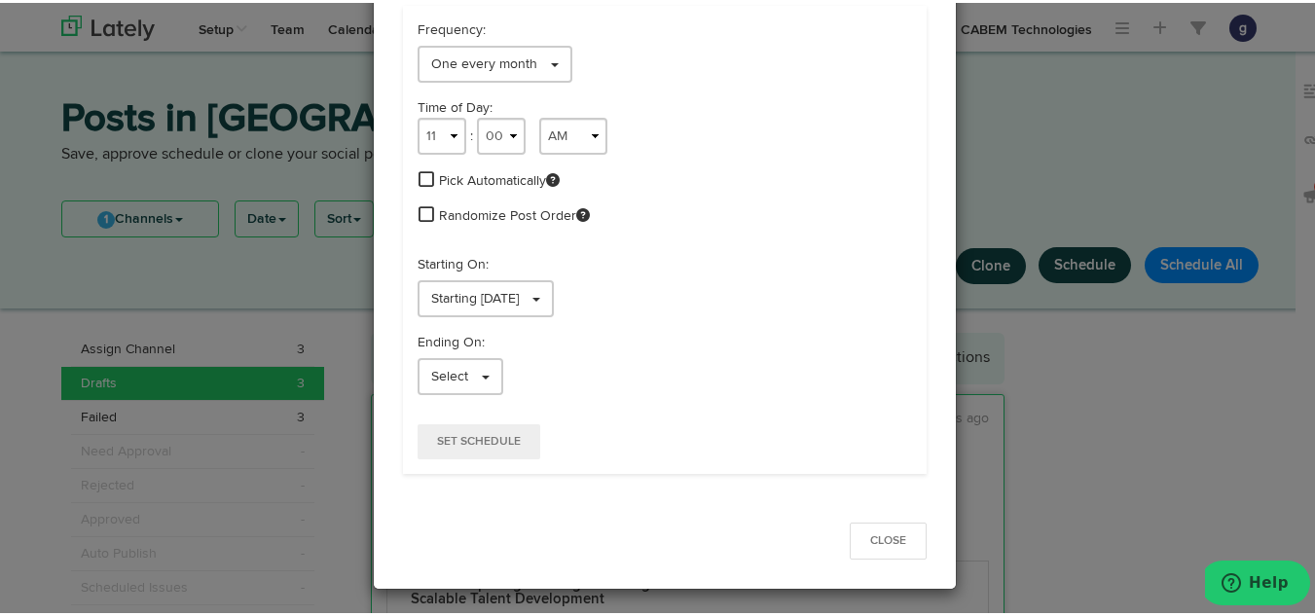
scroll to position [116, 0]
click at [441, 132] on select "1 2 3 4 5 6 7 8 9 10 11 12" at bounding box center [442, 133] width 49 height 37
select select "9"
click at [418, 115] on select "1 2 3 4 5 6 7 8 9 10 11 12" at bounding box center [442, 133] width 49 height 37
click at [486, 291] on span "Starting [DATE]" at bounding box center [475, 296] width 88 height 14
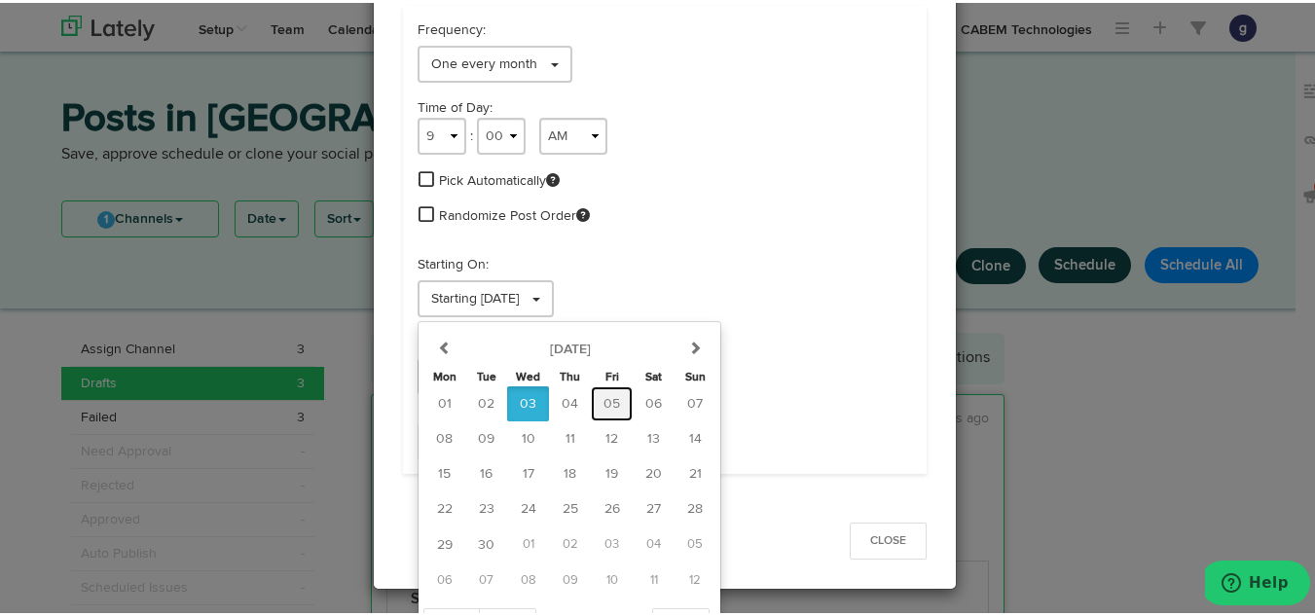
click at [604, 394] on span "05" at bounding box center [612, 401] width 17 height 14
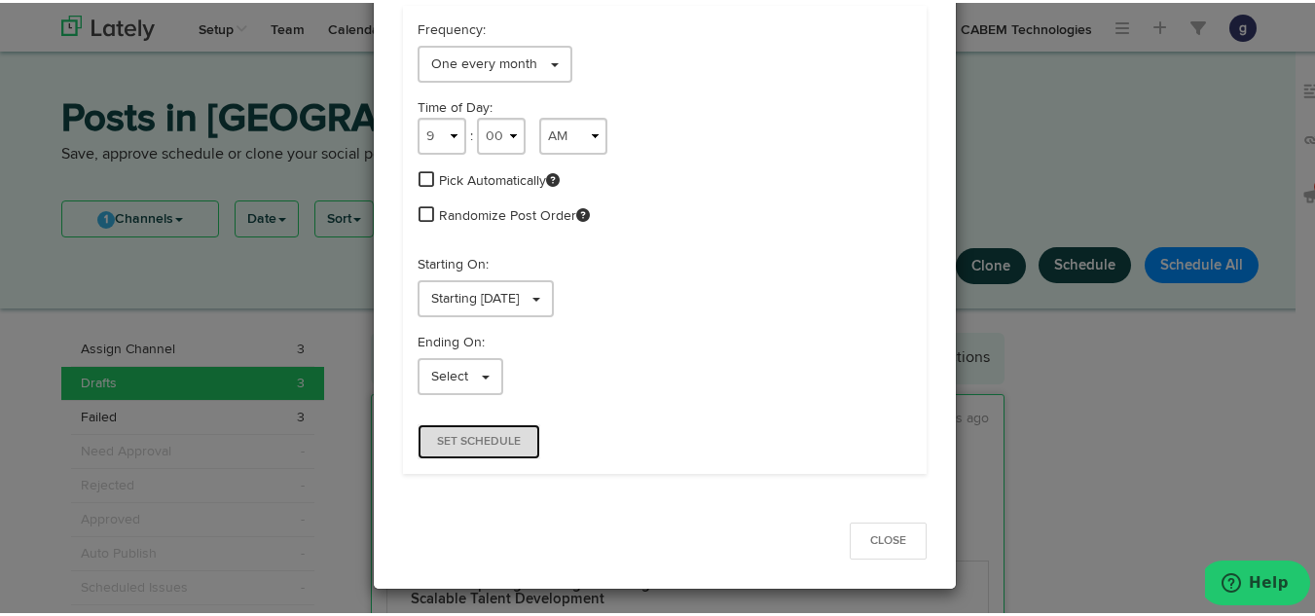
click at [467, 434] on span "Set Schedule" at bounding box center [479, 439] width 84 height 12
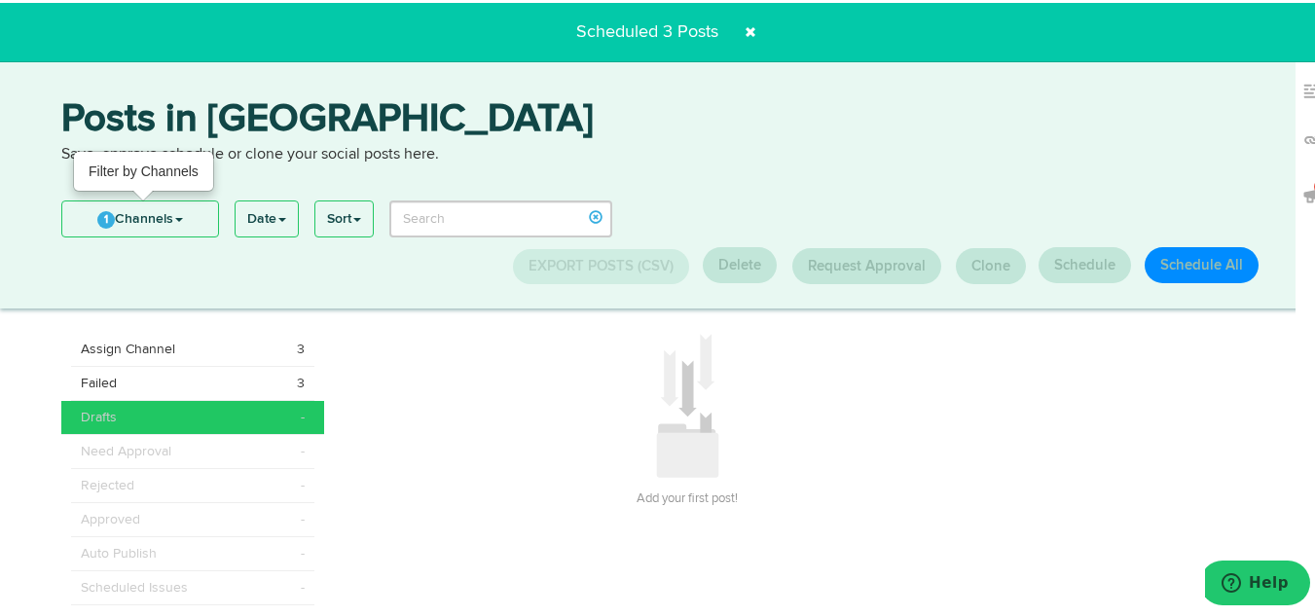
click at [157, 213] on link "1 Channels" at bounding box center [140, 216] width 156 height 35
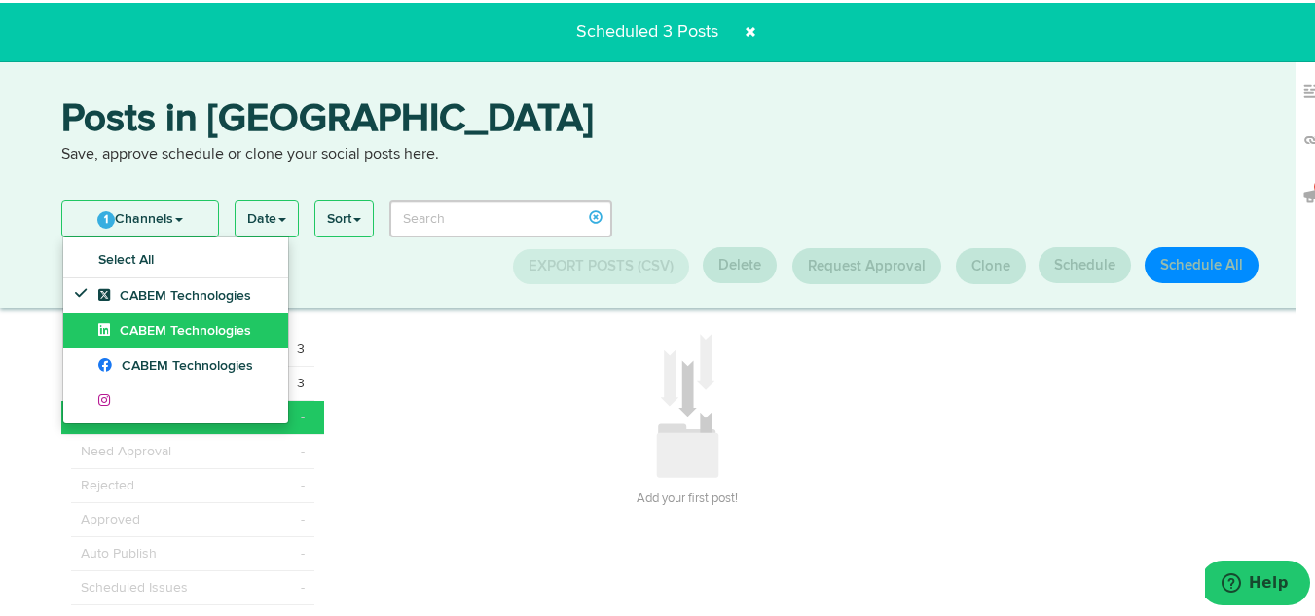
click at [156, 330] on span "CABEM Technologies" at bounding box center [174, 328] width 153 height 14
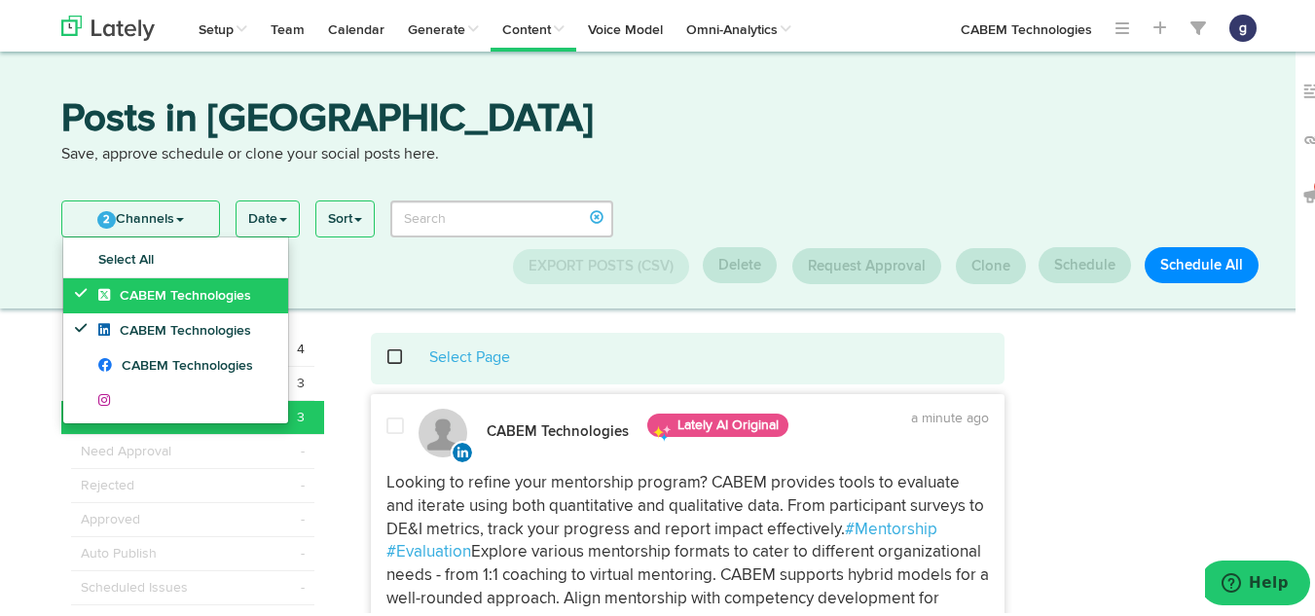
click at [171, 288] on span "CABEM Technologies" at bounding box center [174, 293] width 153 height 14
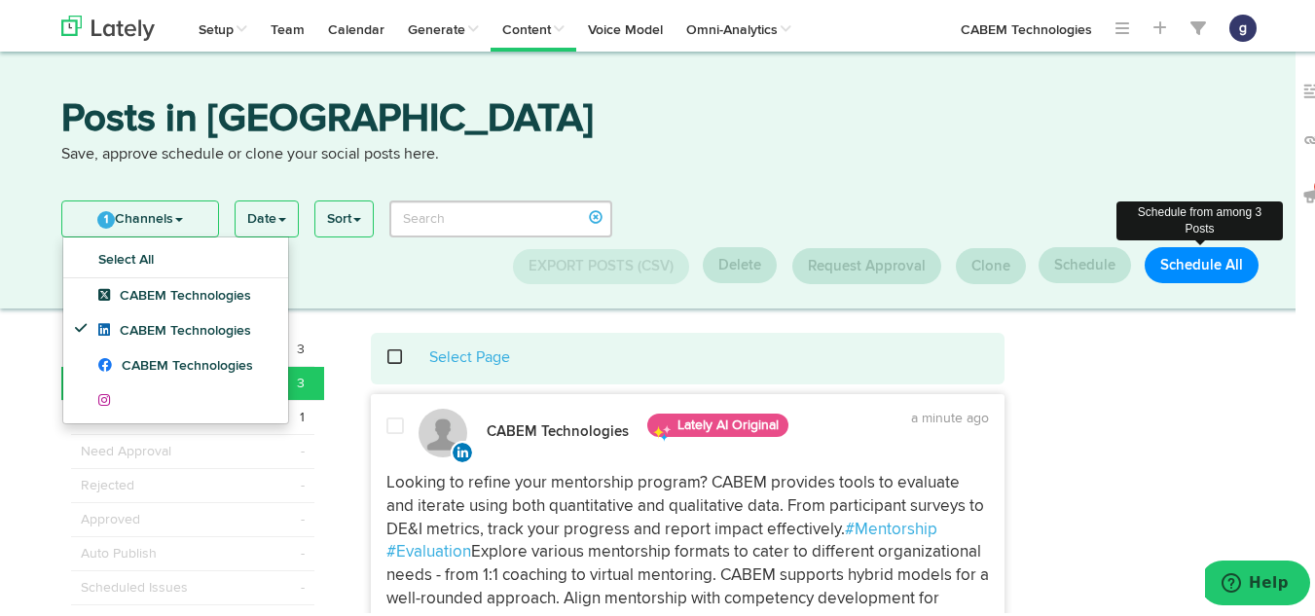
click at [1193, 252] on button "Schedule All" at bounding box center [1202, 262] width 114 height 36
select select "11"
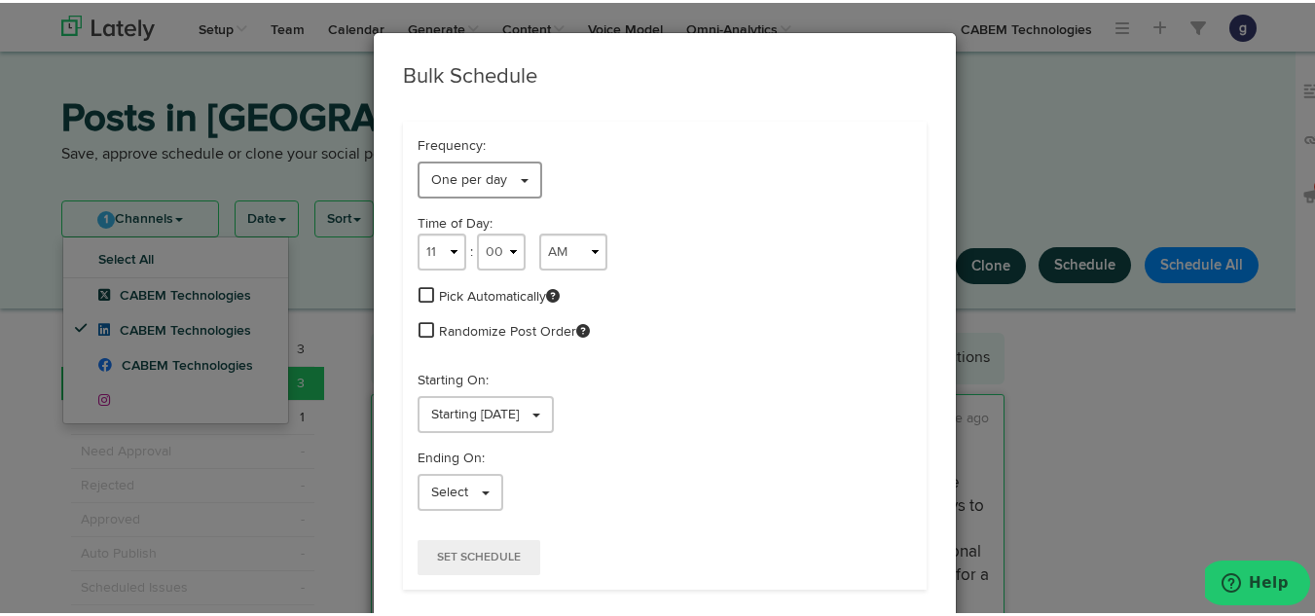
click at [438, 172] on span "One per day" at bounding box center [469, 177] width 76 height 14
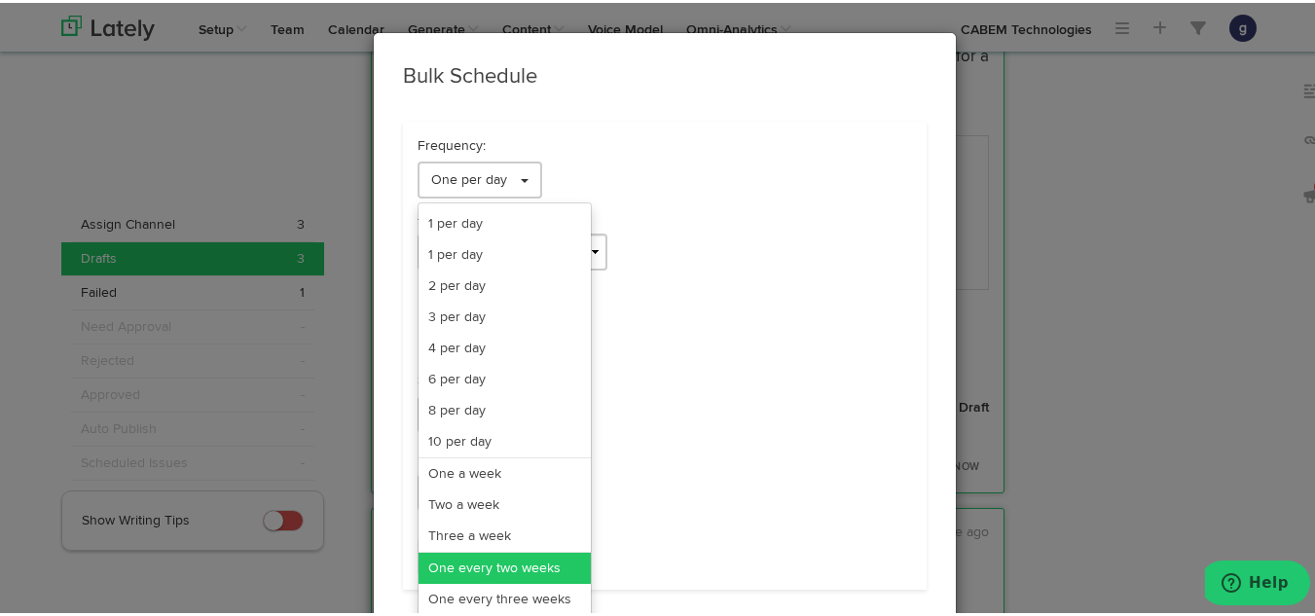
scroll to position [159, 0]
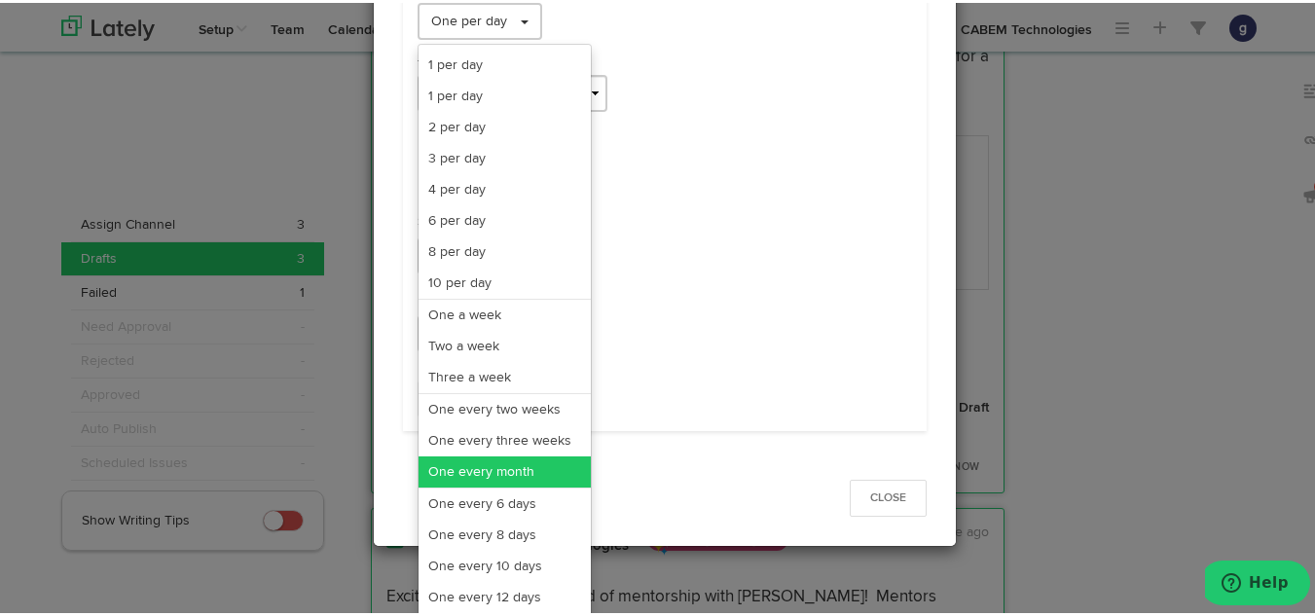
click at [500, 463] on link "One every month" at bounding box center [505, 469] width 172 height 31
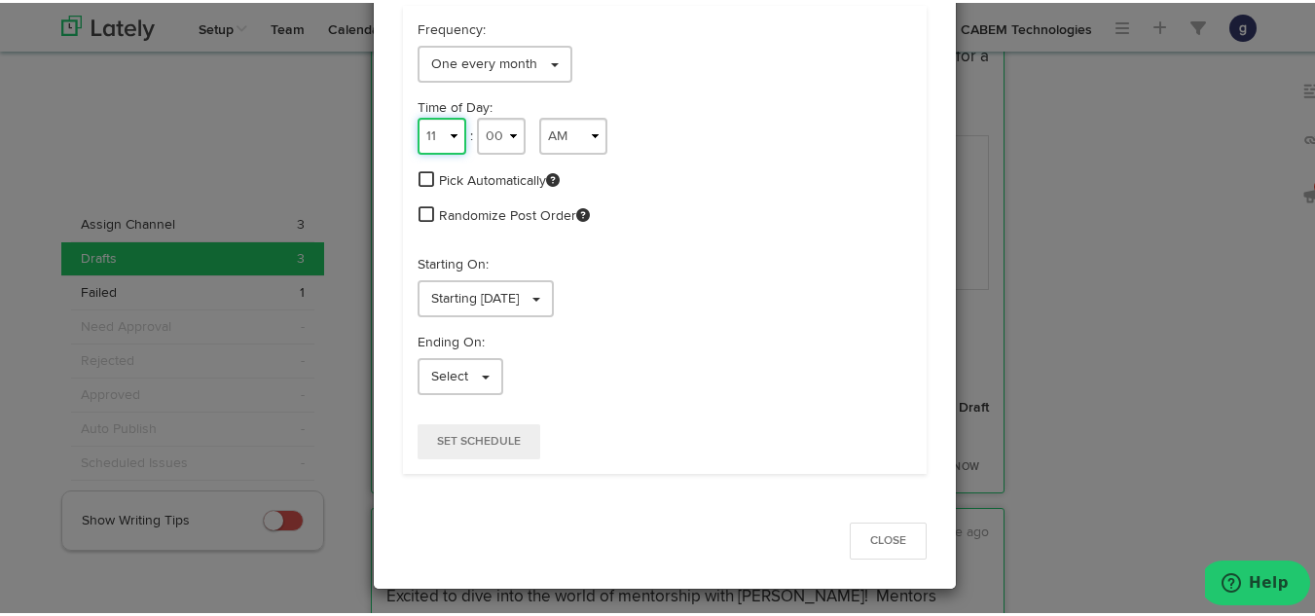
click at [423, 138] on select "1 2 3 4 5 6 7 8 9 10 11 12" at bounding box center [442, 133] width 49 height 37
select select "9"
click at [418, 115] on select "1 2 3 4 5 6 7 8 9 10 11 12" at bounding box center [442, 133] width 49 height 37
click at [491, 293] on span "Starting [DATE]" at bounding box center [475, 296] width 88 height 14
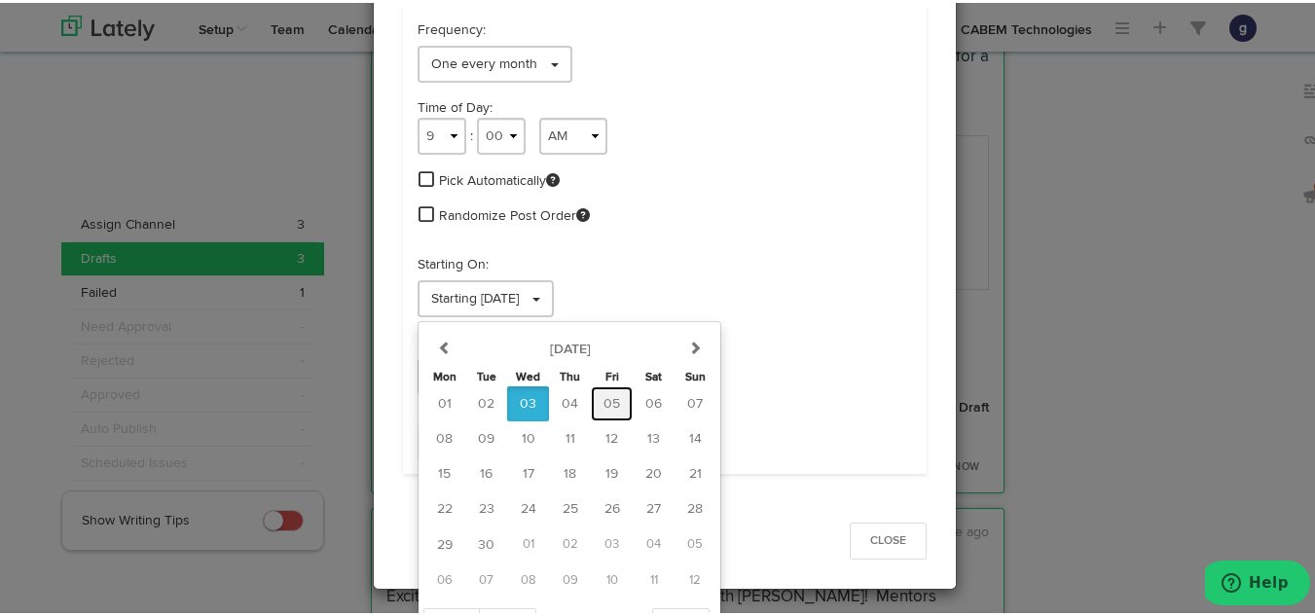
click at [604, 401] on span "05" at bounding box center [612, 401] width 17 height 14
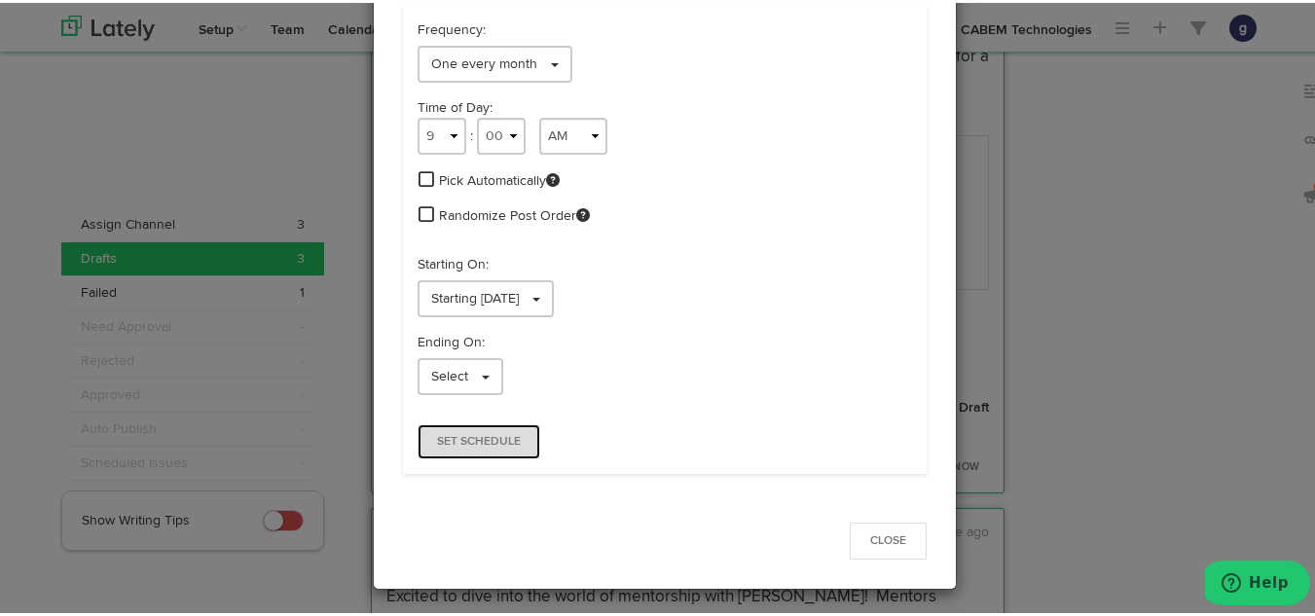
click at [474, 425] on button "Set Schedule" at bounding box center [479, 439] width 123 height 35
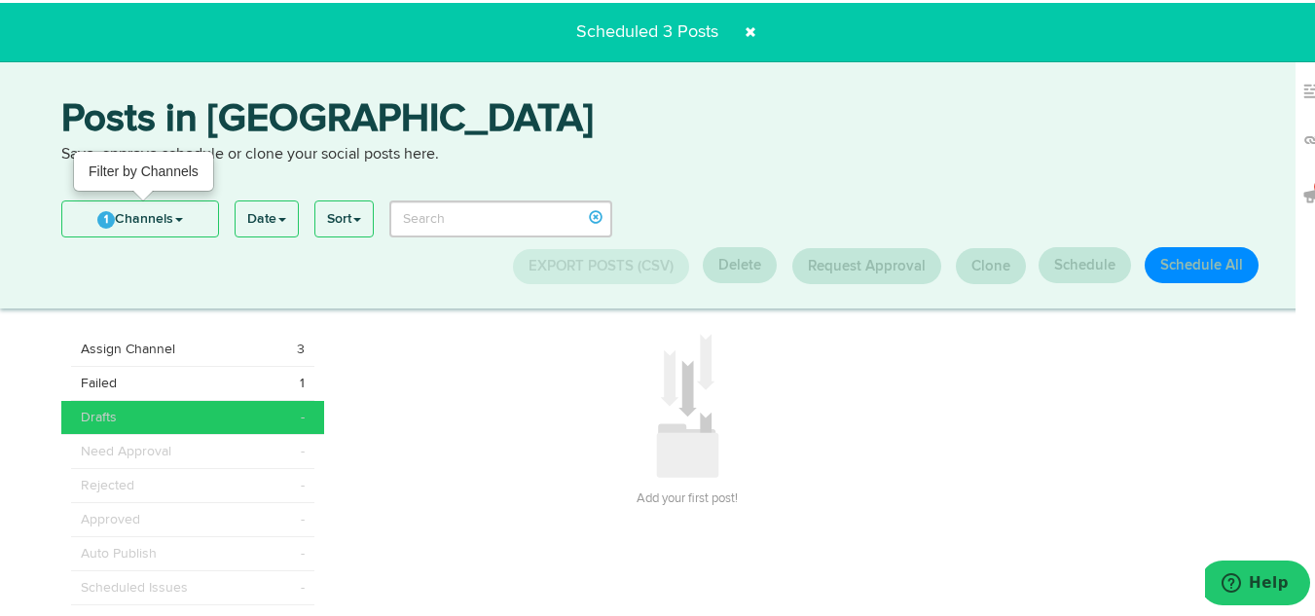
click at [138, 219] on link "1 Channels" at bounding box center [140, 216] width 156 height 35
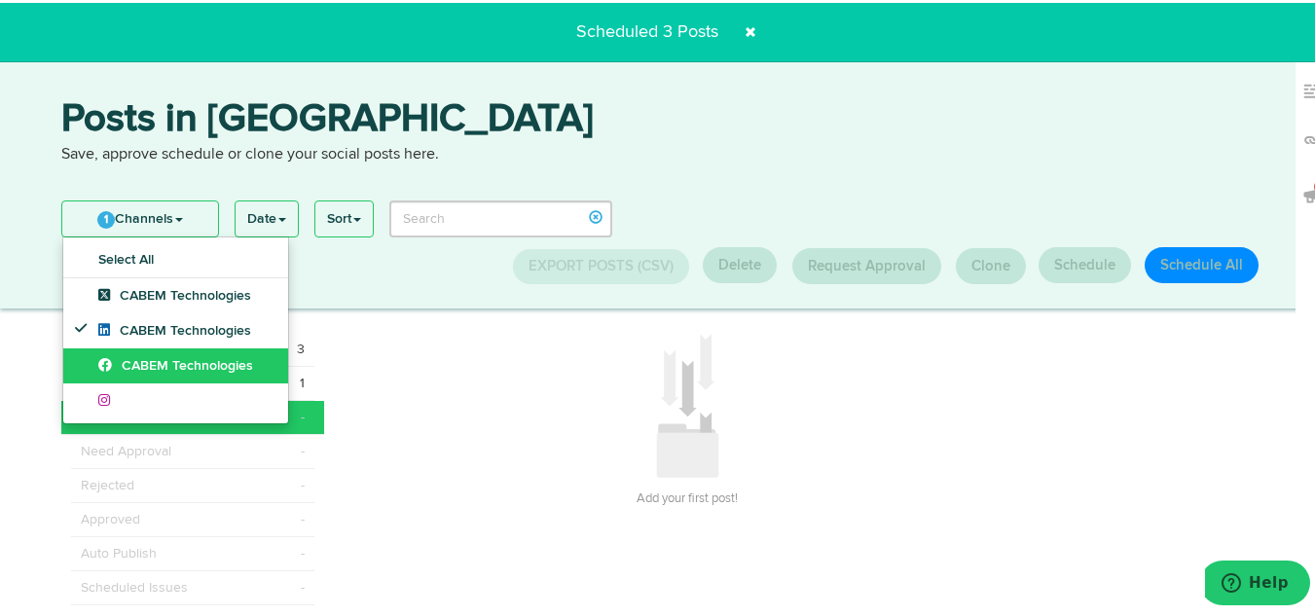
click at [139, 355] on link "CABEM Technologies" at bounding box center [175, 363] width 225 height 35
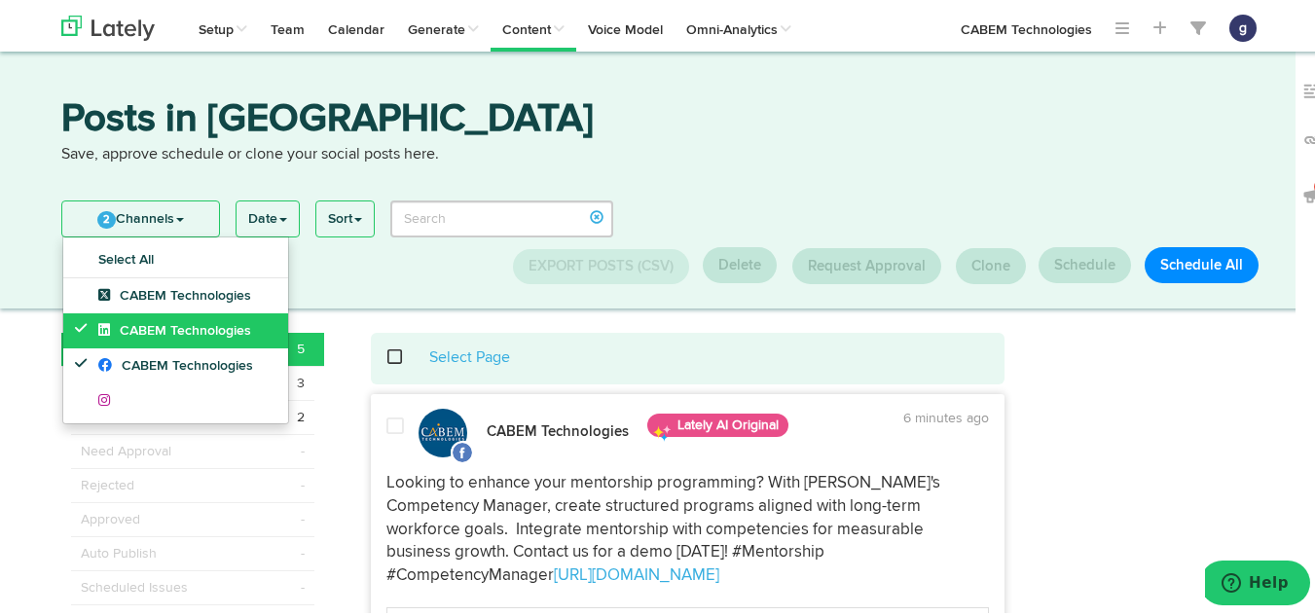
click at [144, 331] on span "CABEM Technologies" at bounding box center [174, 328] width 153 height 14
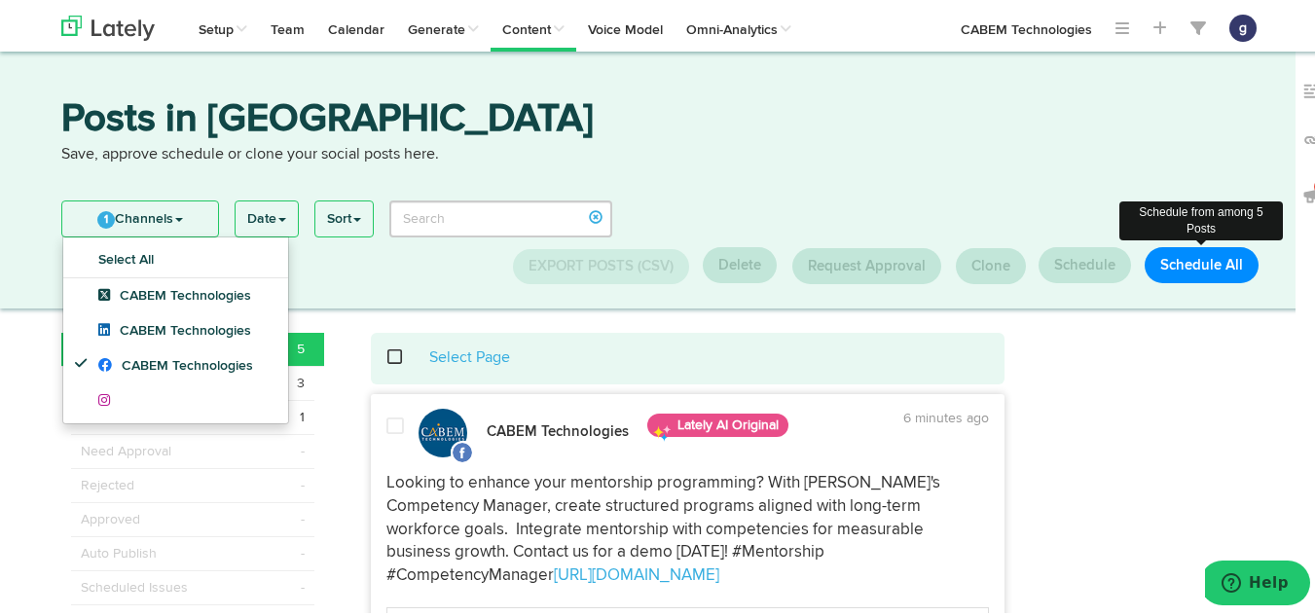
click at [1189, 252] on button "Schedule All" at bounding box center [1202, 262] width 114 height 36
select select "11"
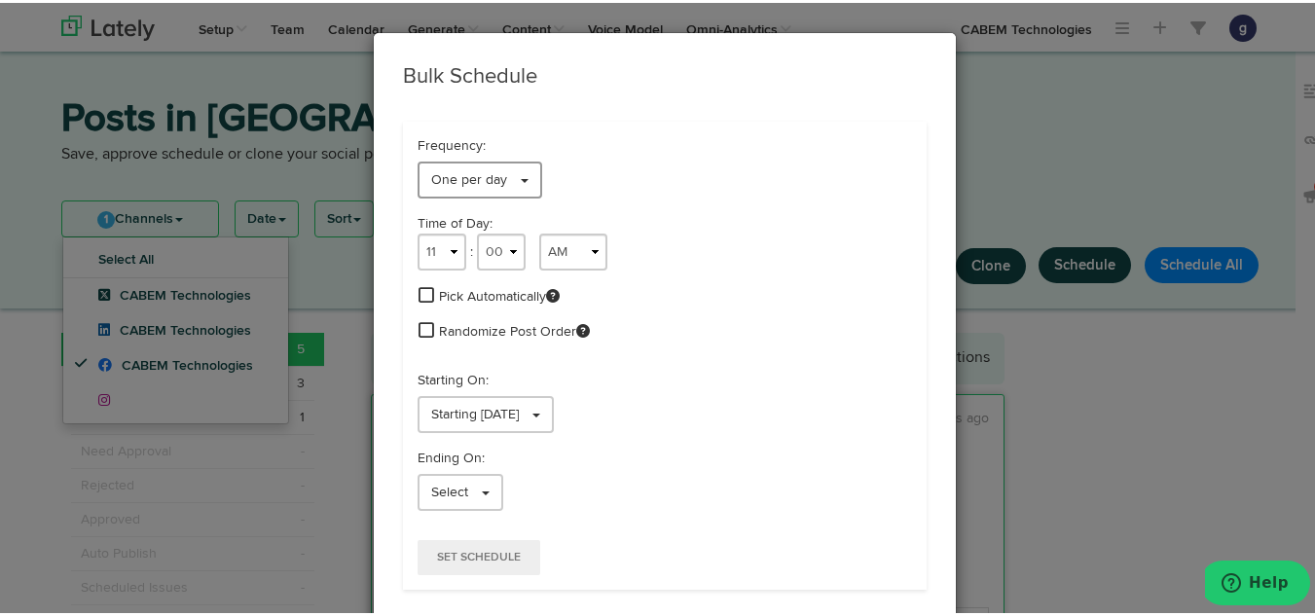
click at [481, 180] on span "One per day" at bounding box center [469, 177] width 76 height 14
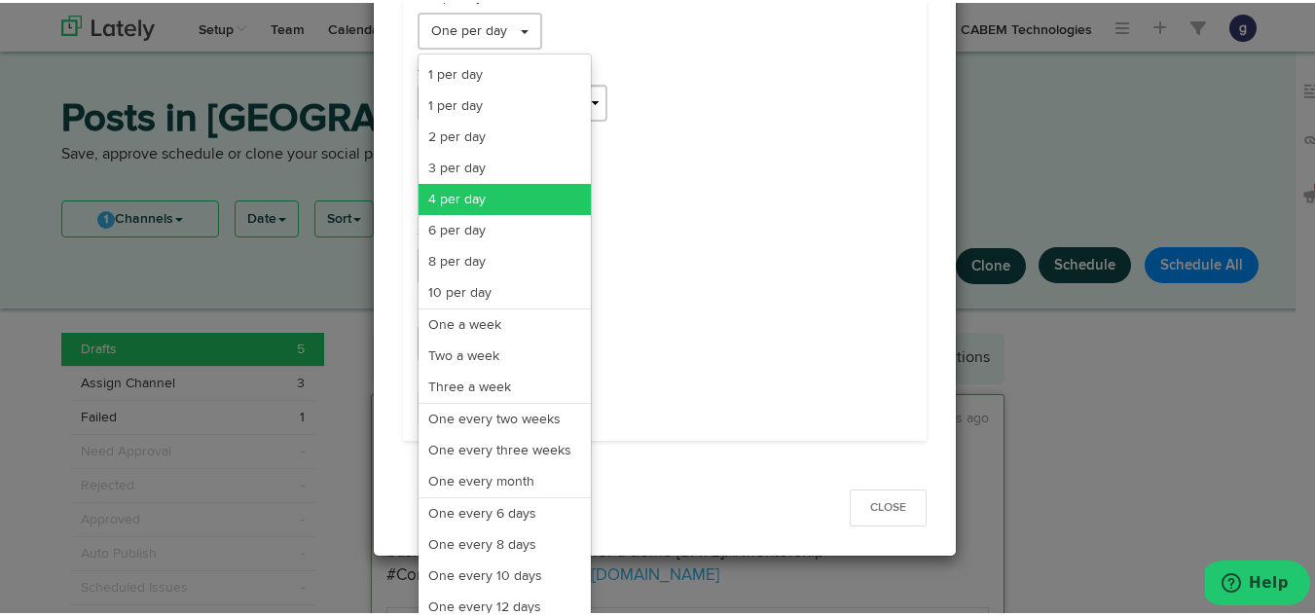
scroll to position [152, 0]
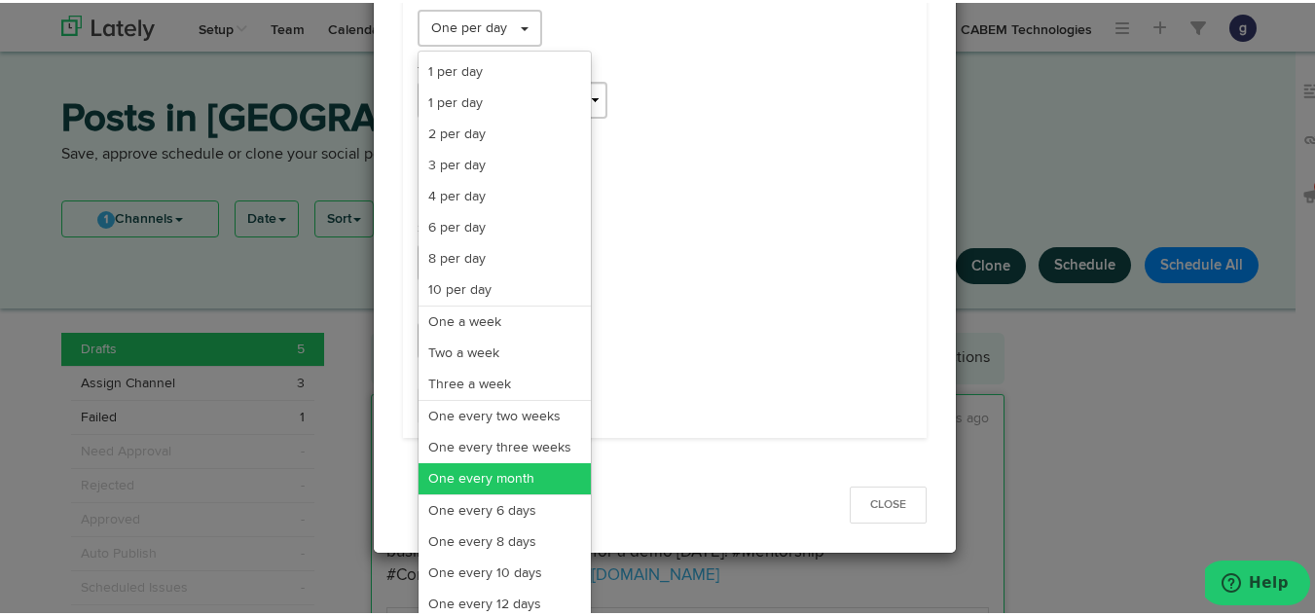
click at [465, 482] on link "One every month" at bounding box center [505, 476] width 172 height 31
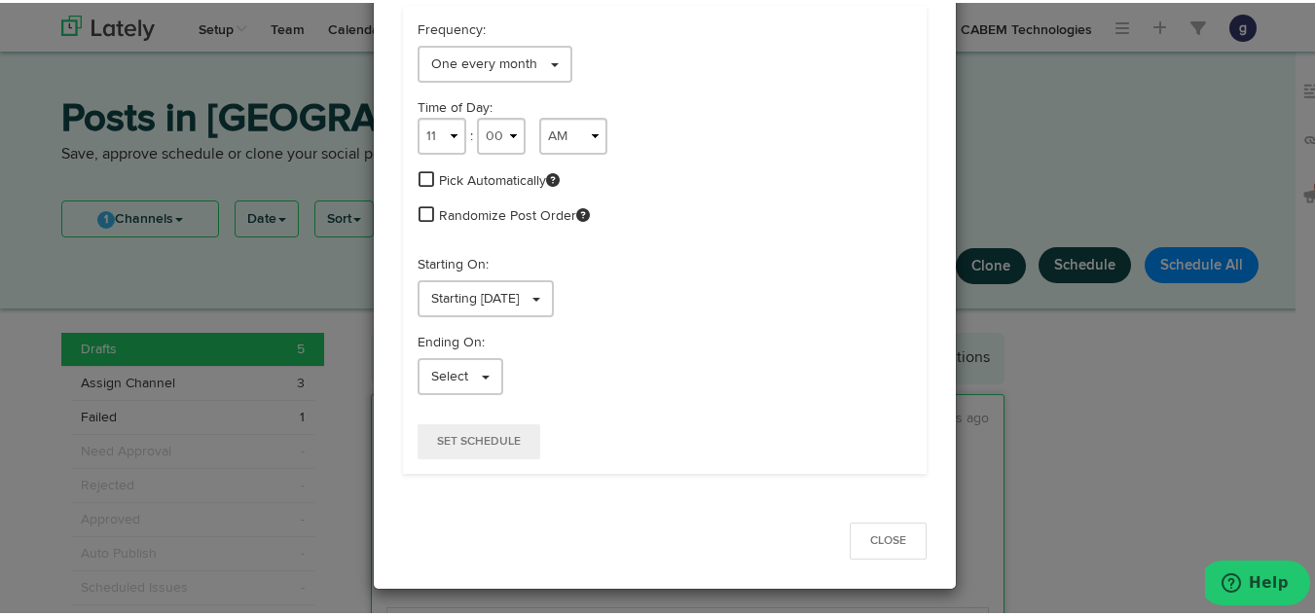
scroll to position [116, 0]
click at [433, 135] on select "1 2 3 4 5 6 7 8 9 10 11 12" at bounding box center [442, 133] width 49 height 37
select select "9"
click at [418, 115] on select "1 2 3 4 5 6 7 8 9 10 11 12" at bounding box center [442, 133] width 49 height 37
click at [461, 289] on span "Starting [DATE]" at bounding box center [475, 296] width 88 height 14
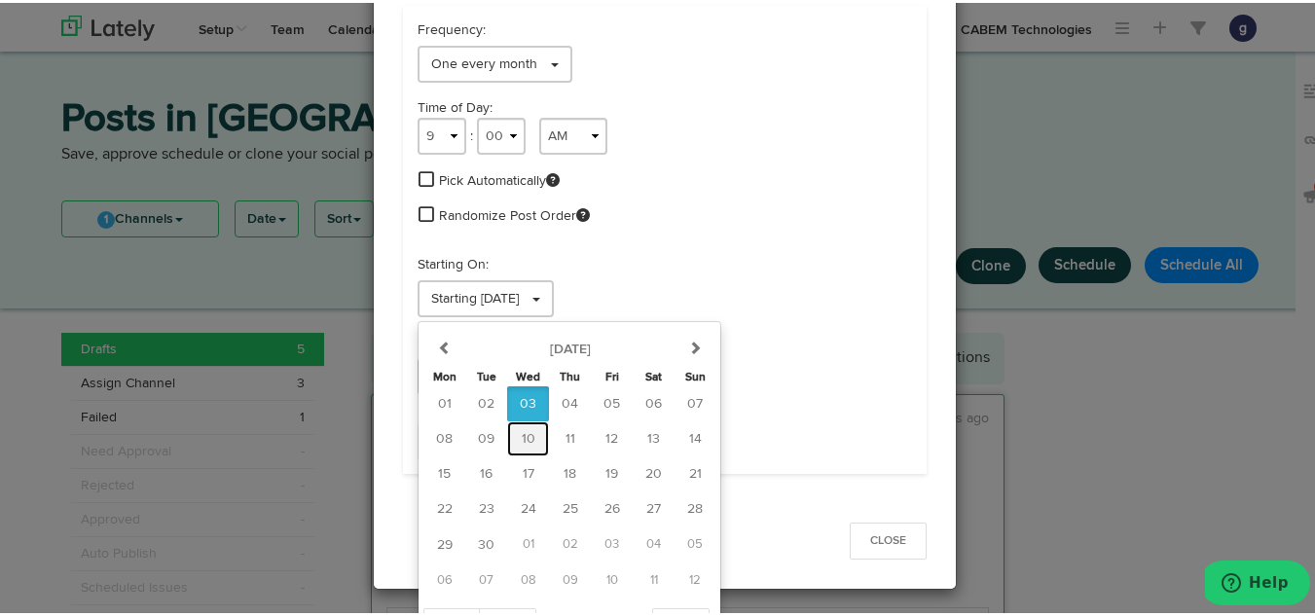
click at [522, 430] on span "10" at bounding box center [529, 436] width 14 height 14
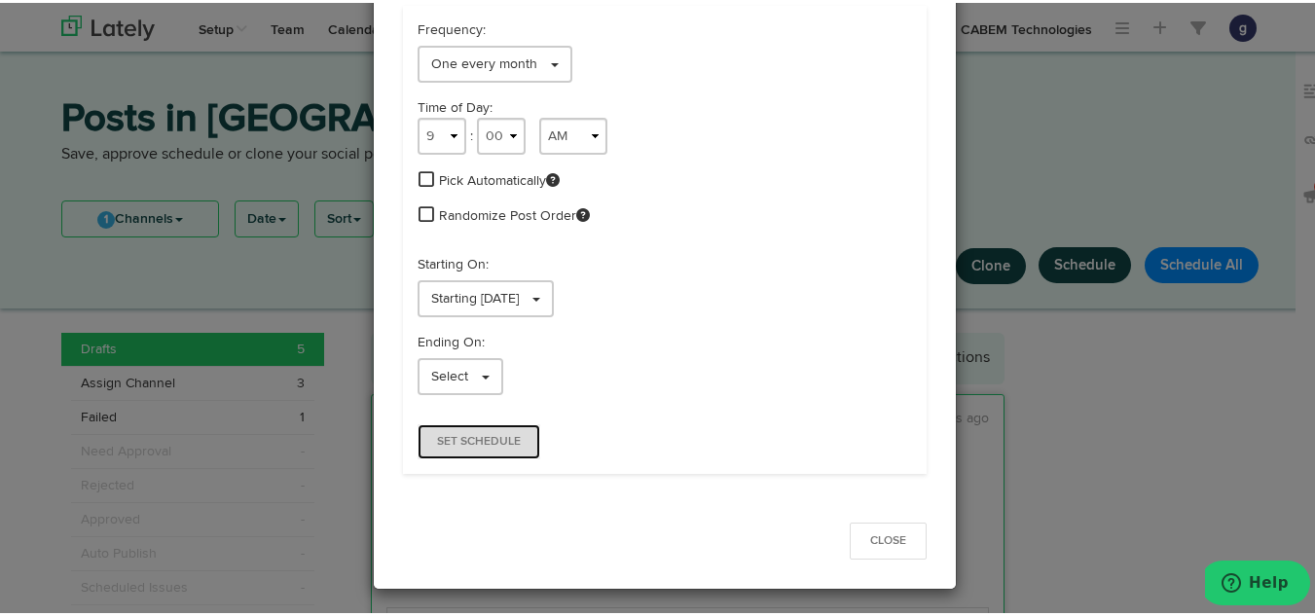
click at [443, 436] on span "Set Schedule" at bounding box center [479, 439] width 84 height 12
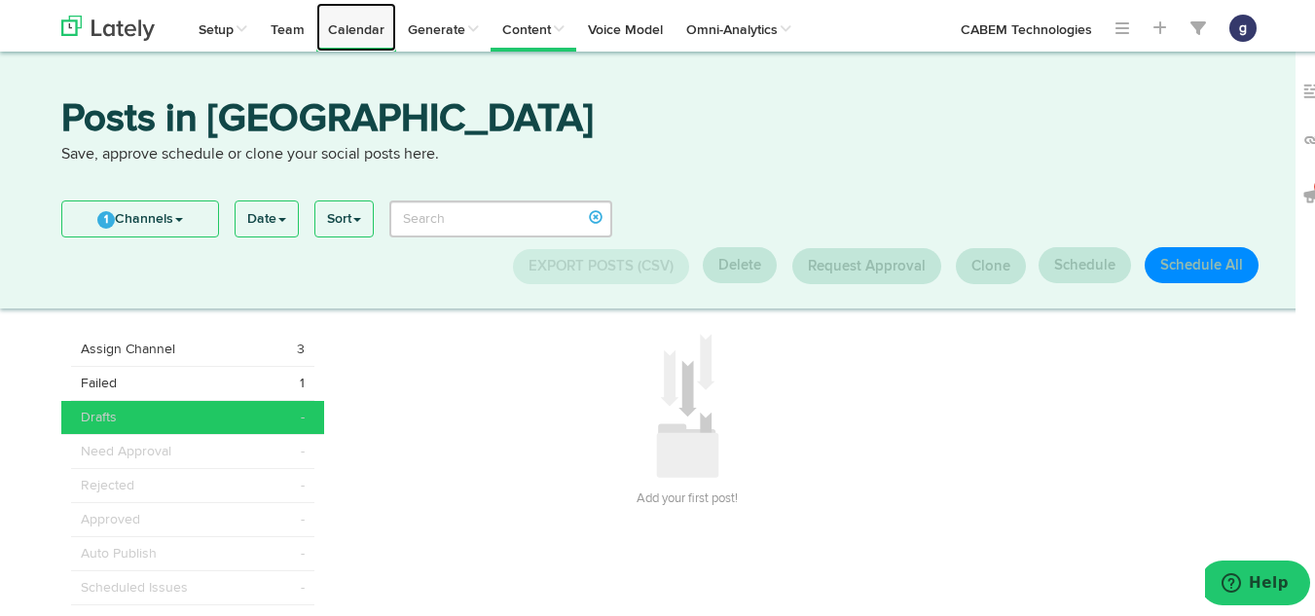
click at [358, 24] on link "Calendar" at bounding box center [356, 24] width 80 height 49
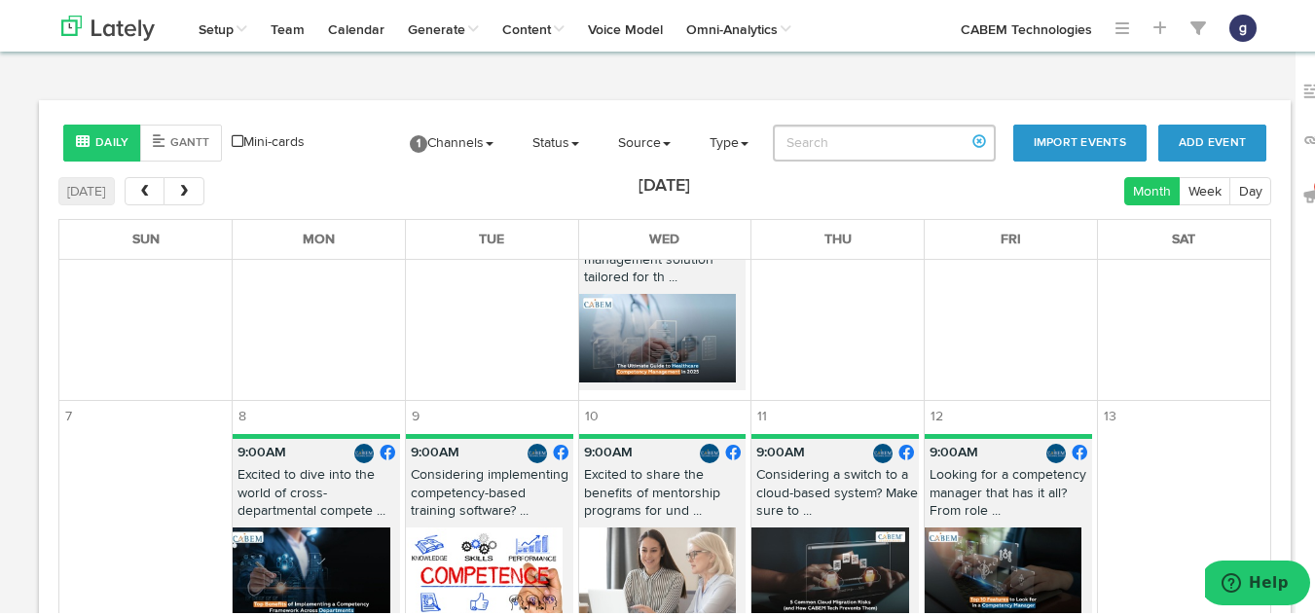
scroll to position [92, 0]
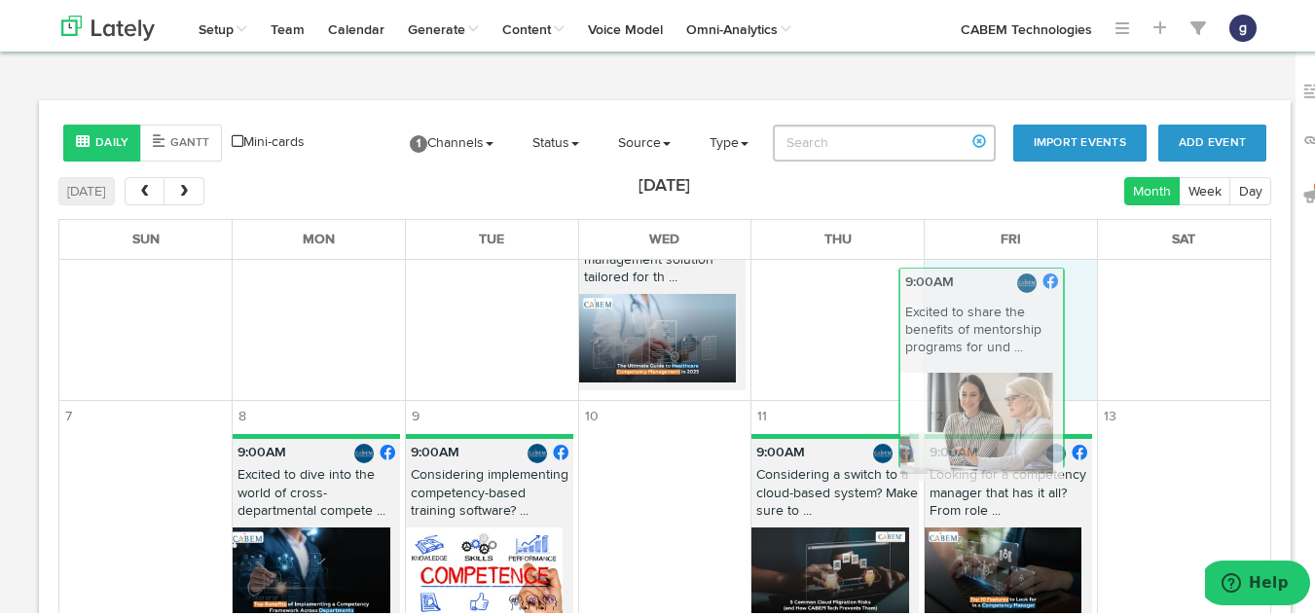
drag, startPoint x: 656, startPoint y: 482, endPoint x: 991, endPoint y: 302, distance: 380.3
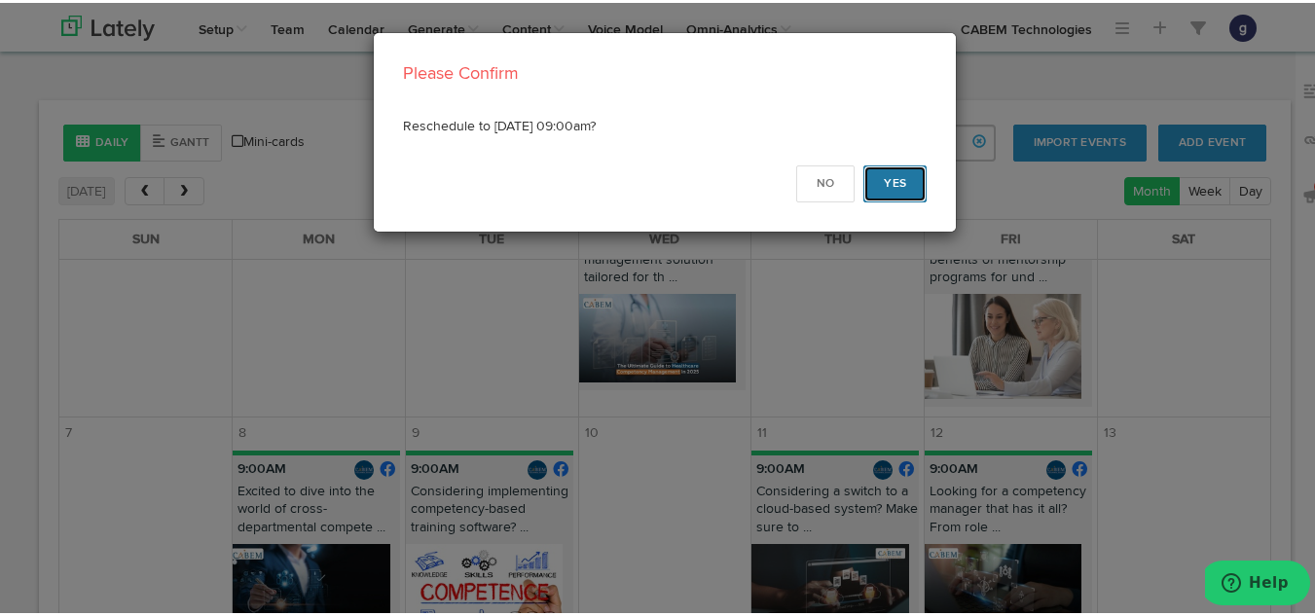
click at [889, 182] on button "Yes" at bounding box center [895, 181] width 63 height 37
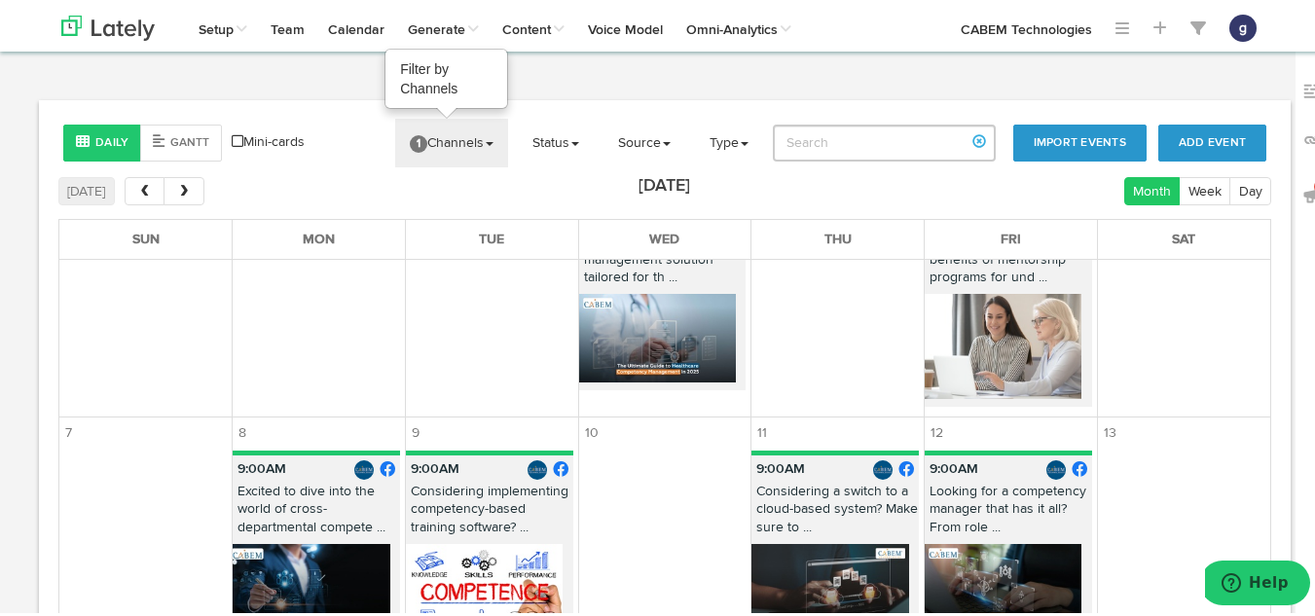
click at [441, 147] on link "1 Channels" at bounding box center [451, 140] width 113 height 49
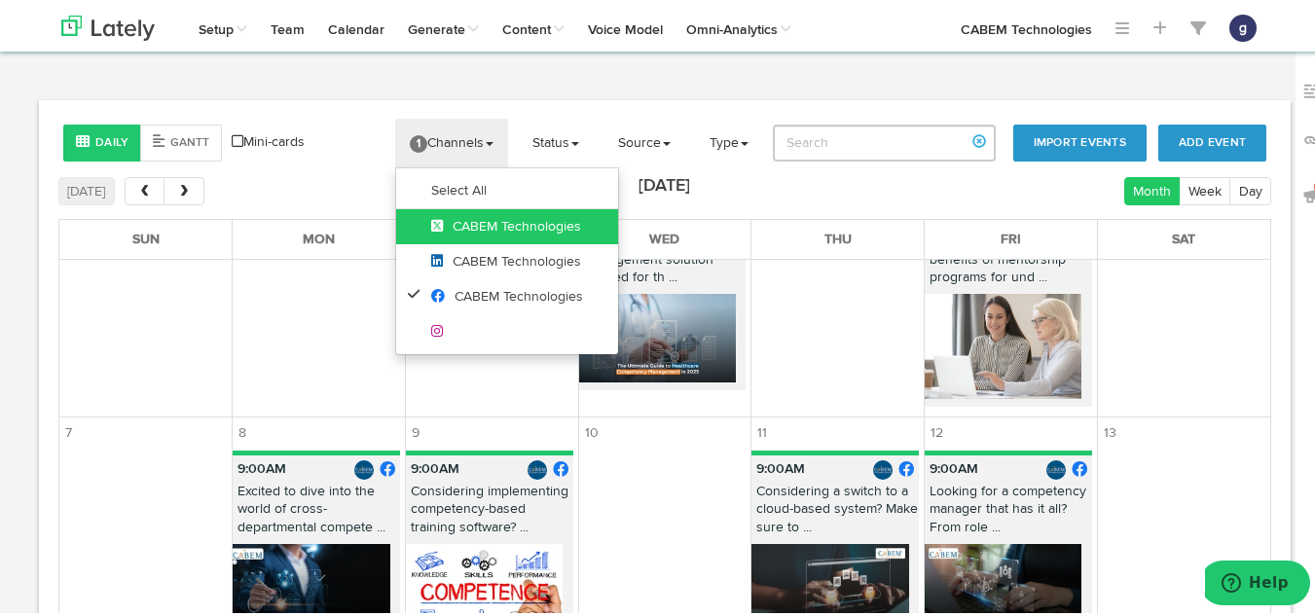
click at [446, 240] on link "CABEM Technologies" at bounding box center [507, 223] width 222 height 35
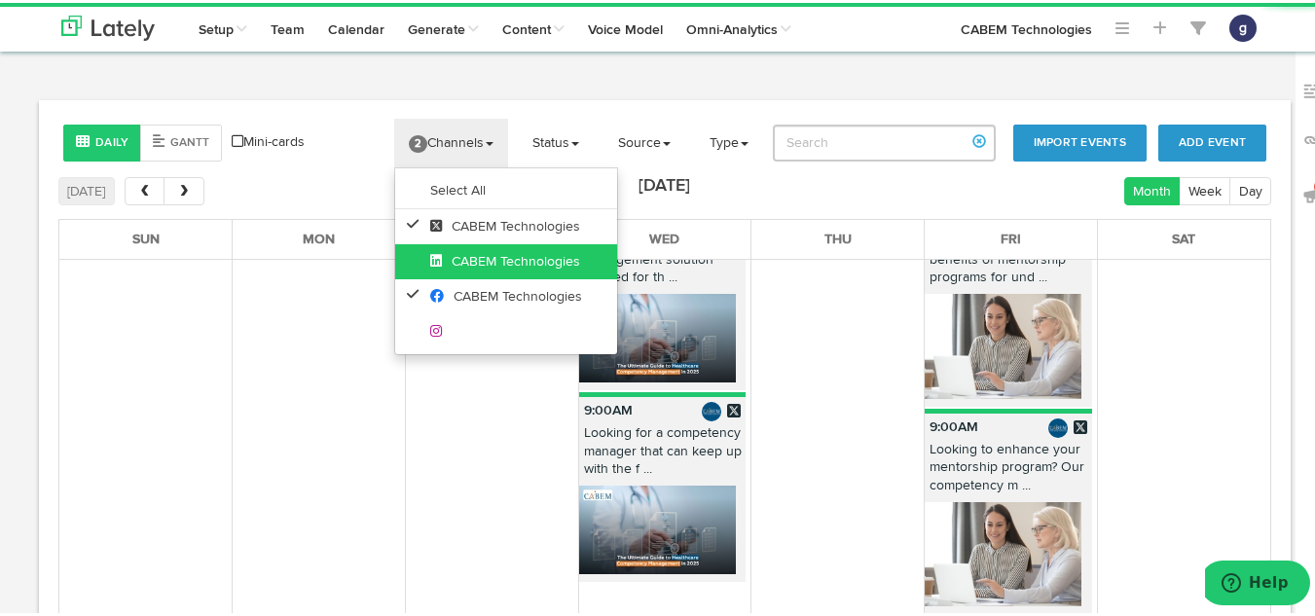
click at [446, 261] on span "CABEM Technologies" at bounding box center [505, 259] width 150 height 14
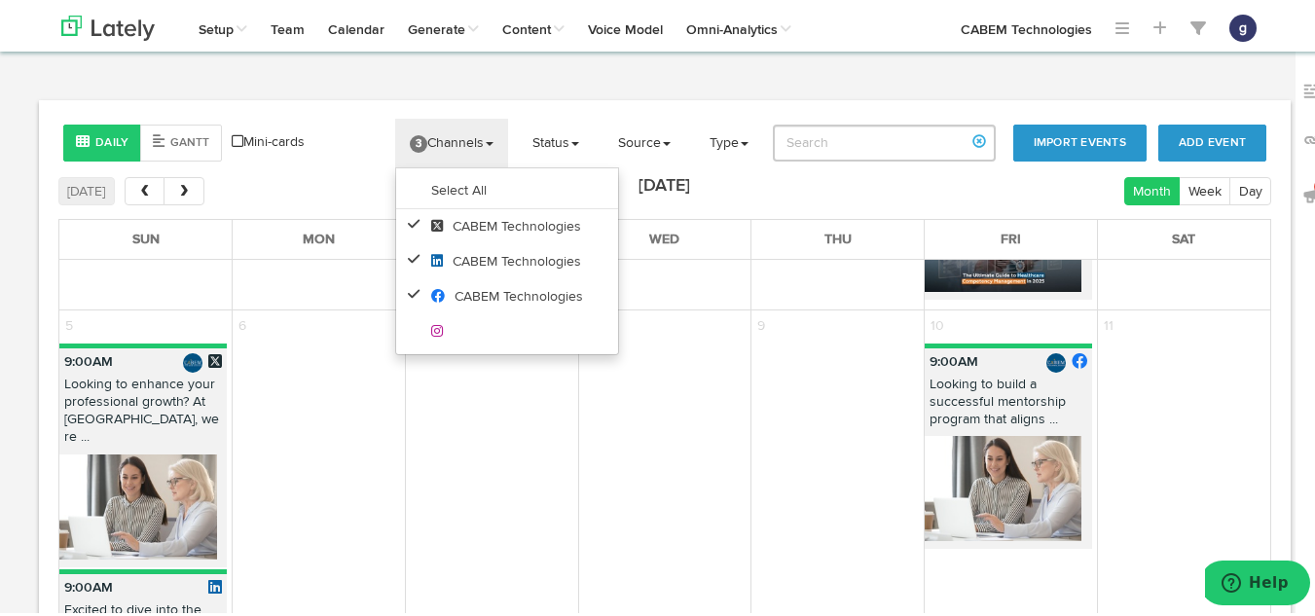
scroll to position [3157, 0]
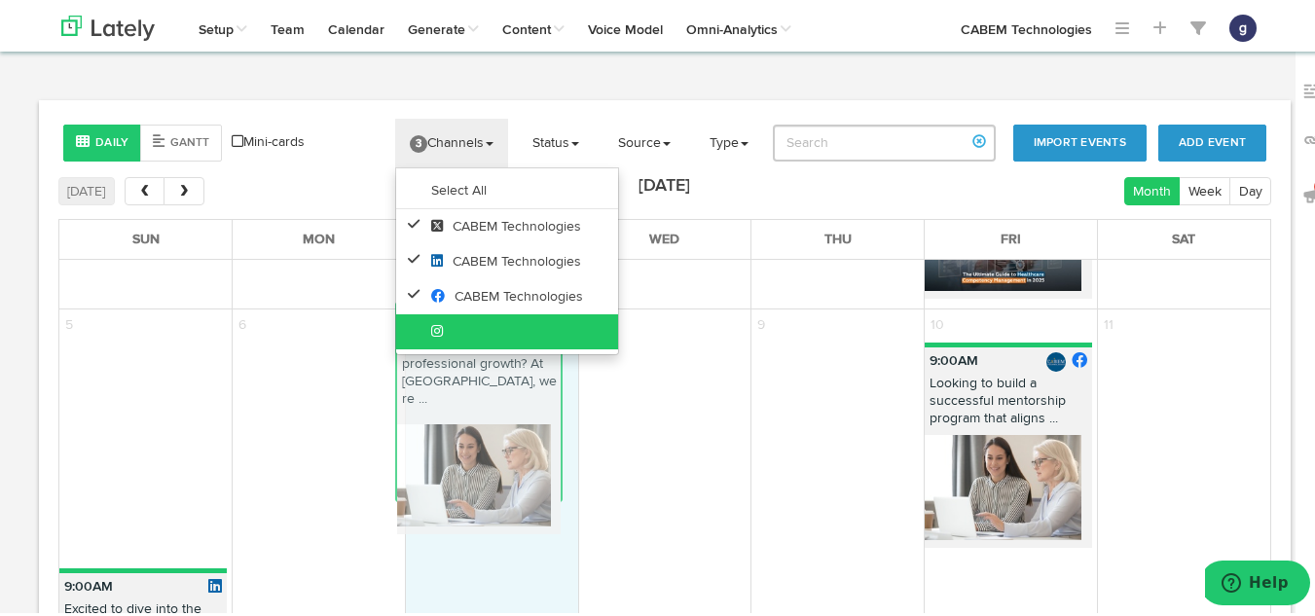
drag, startPoint x: 128, startPoint y: 349, endPoint x: 463, endPoint y: 344, distance: 335.9
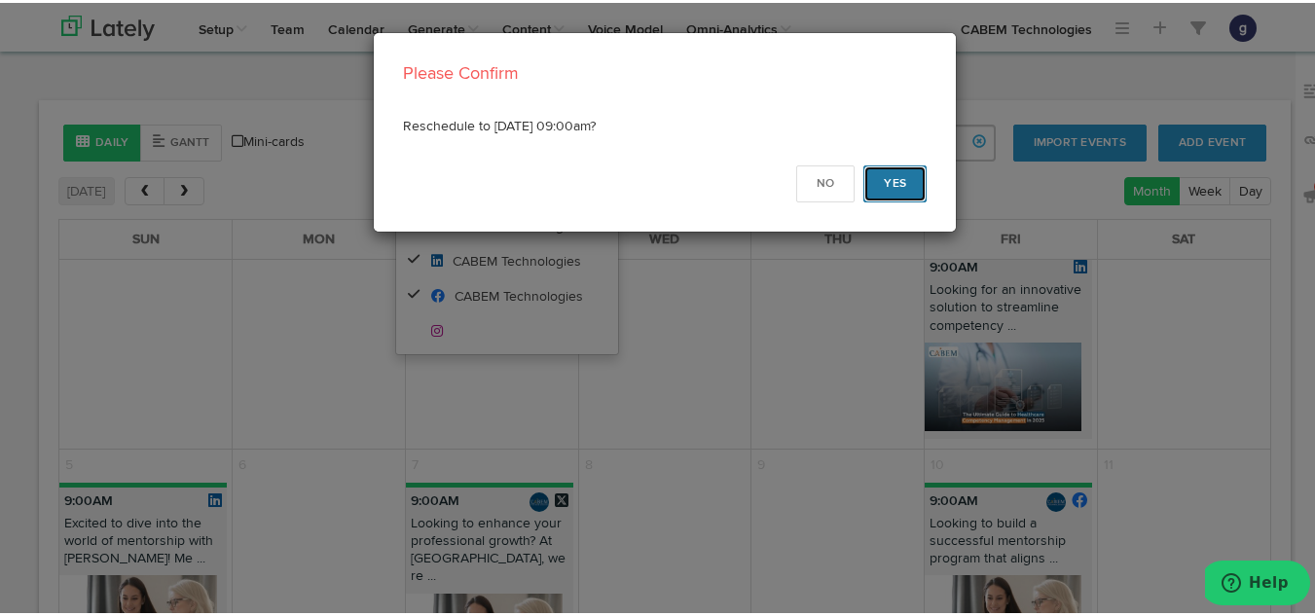
click at [895, 183] on button "Yes" at bounding box center [895, 181] width 63 height 37
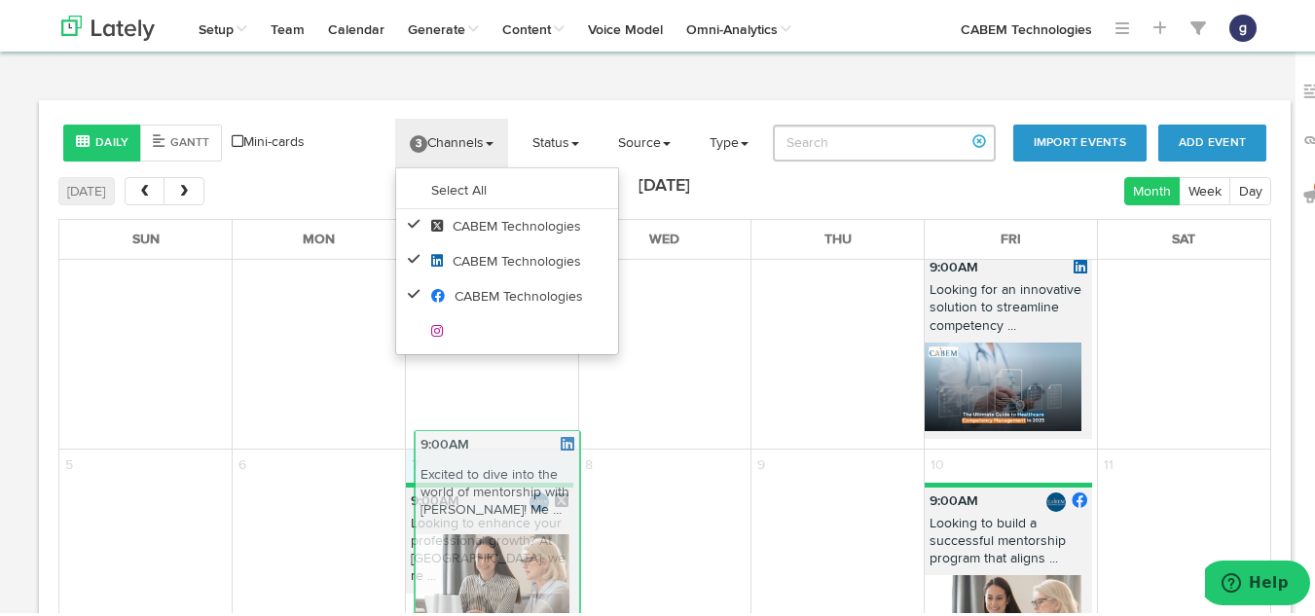
drag, startPoint x: 179, startPoint y: 490, endPoint x: 534, endPoint y: 473, distance: 354.8
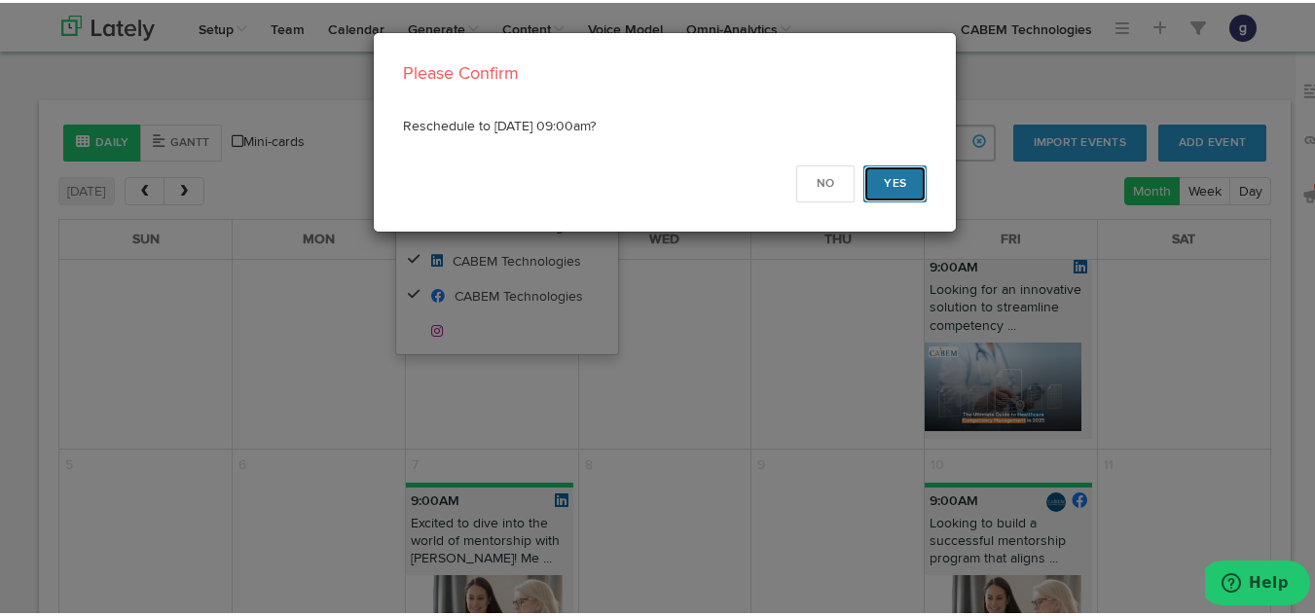
click at [891, 184] on button "Yes" at bounding box center [895, 181] width 63 height 37
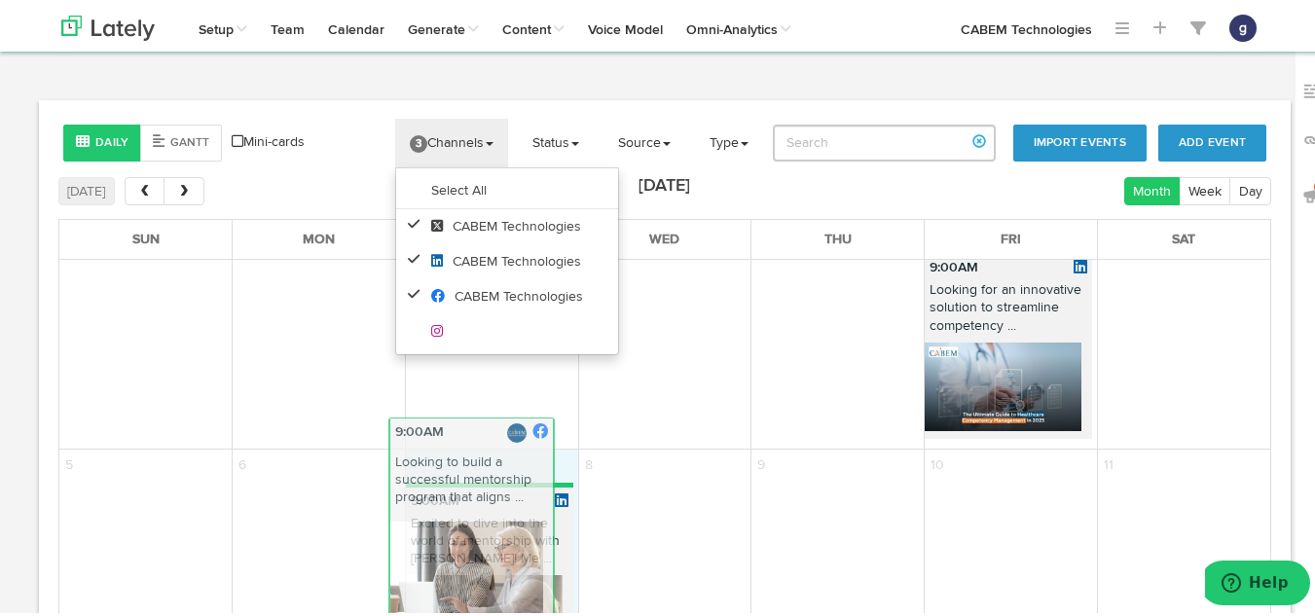
drag, startPoint x: 1006, startPoint y: 476, endPoint x: 489, endPoint y: 447, distance: 517.8
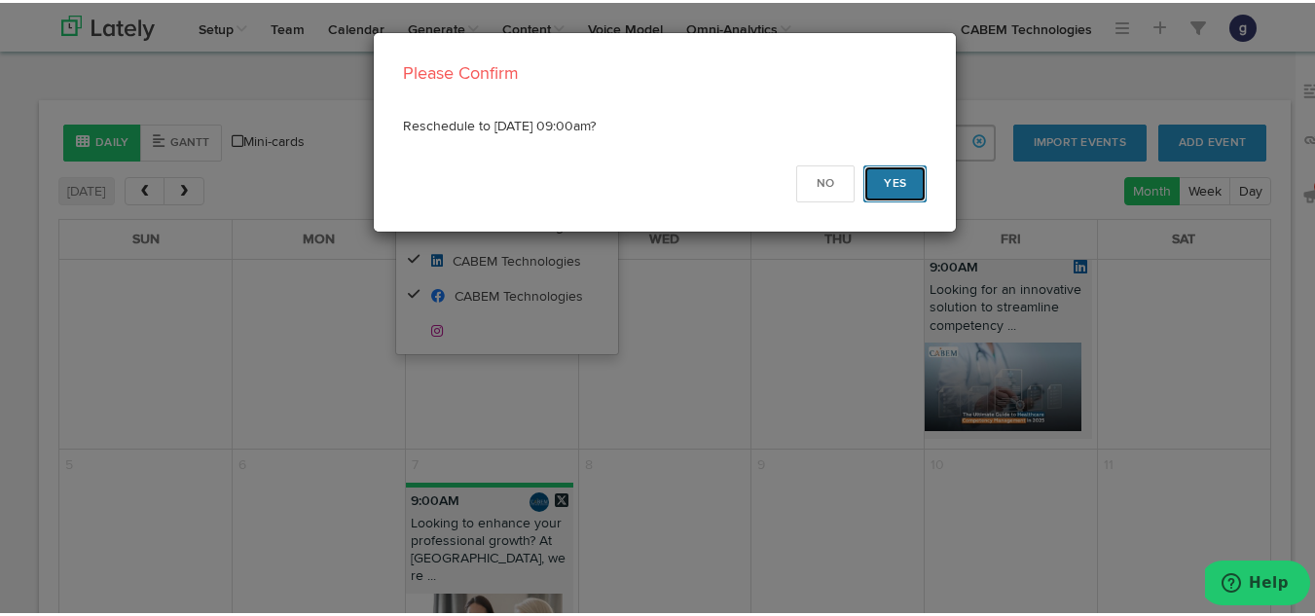
click at [885, 170] on button "Yes" at bounding box center [895, 181] width 63 height 37
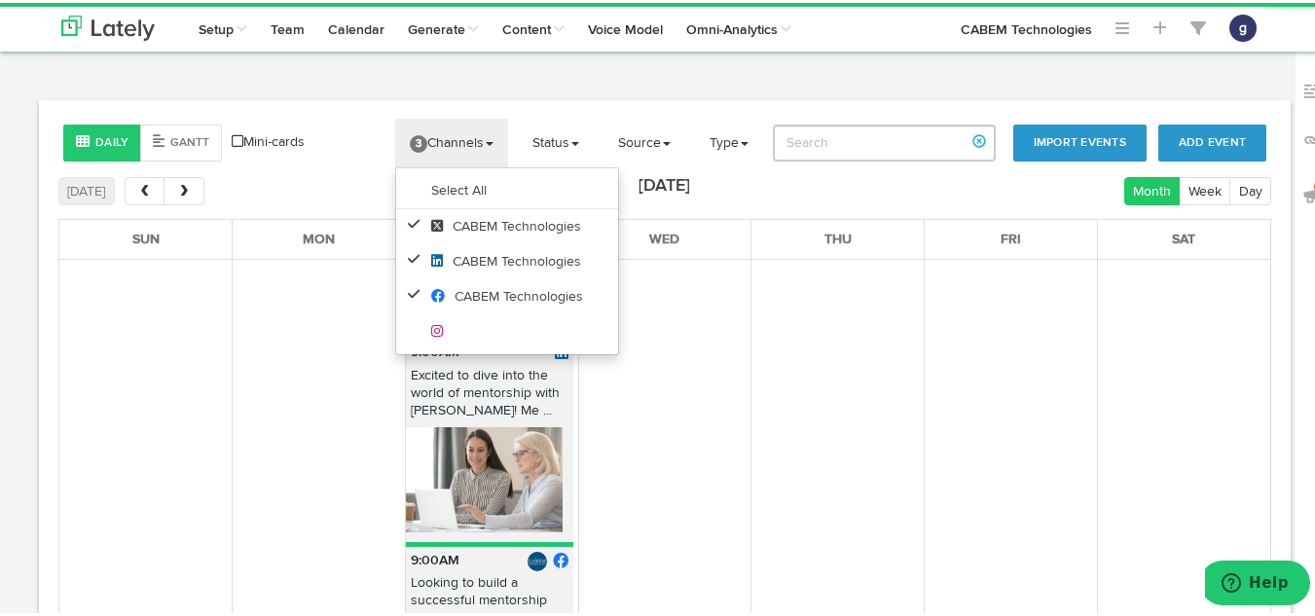
scroll to position [3426, 0]
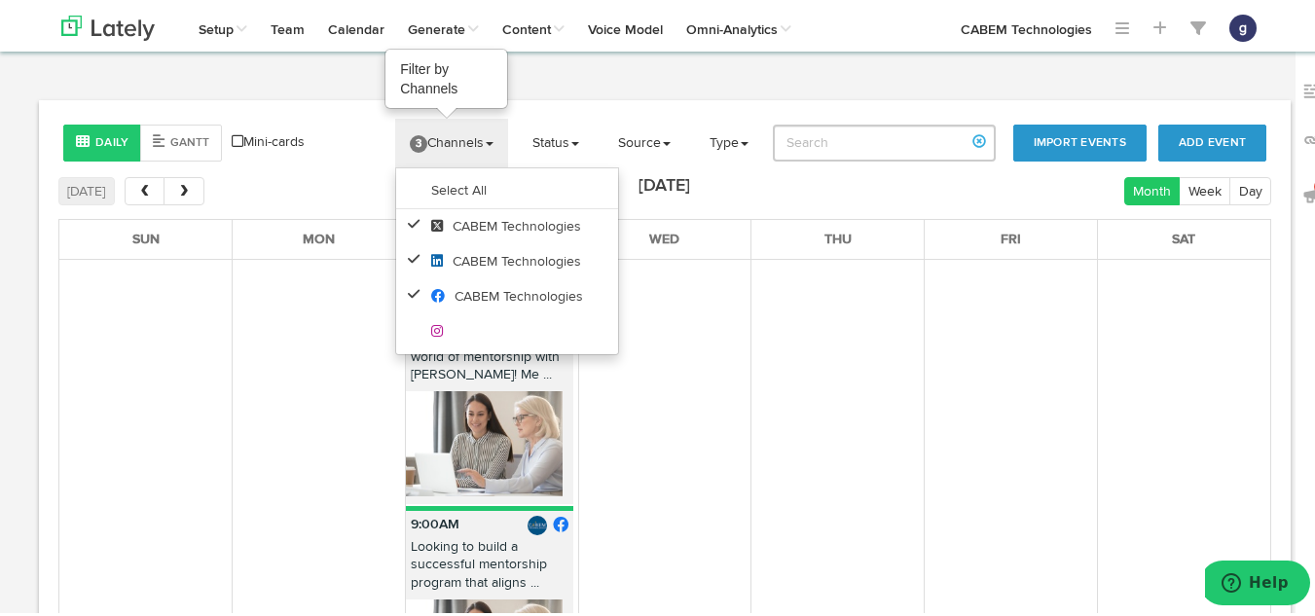
click at [432, 146] on link "3 Channels" at bounding box center [451, 140] width 113 height 49
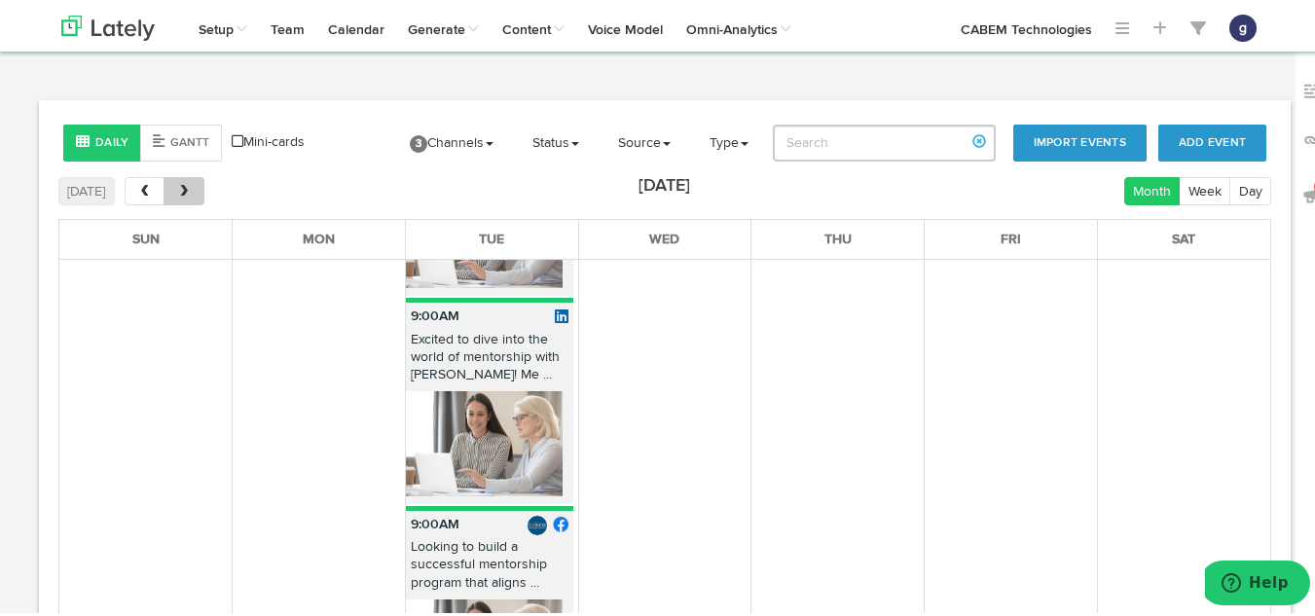
click at [177, 189] on span "next" at bounding box center [184, 189] width 17 height 14
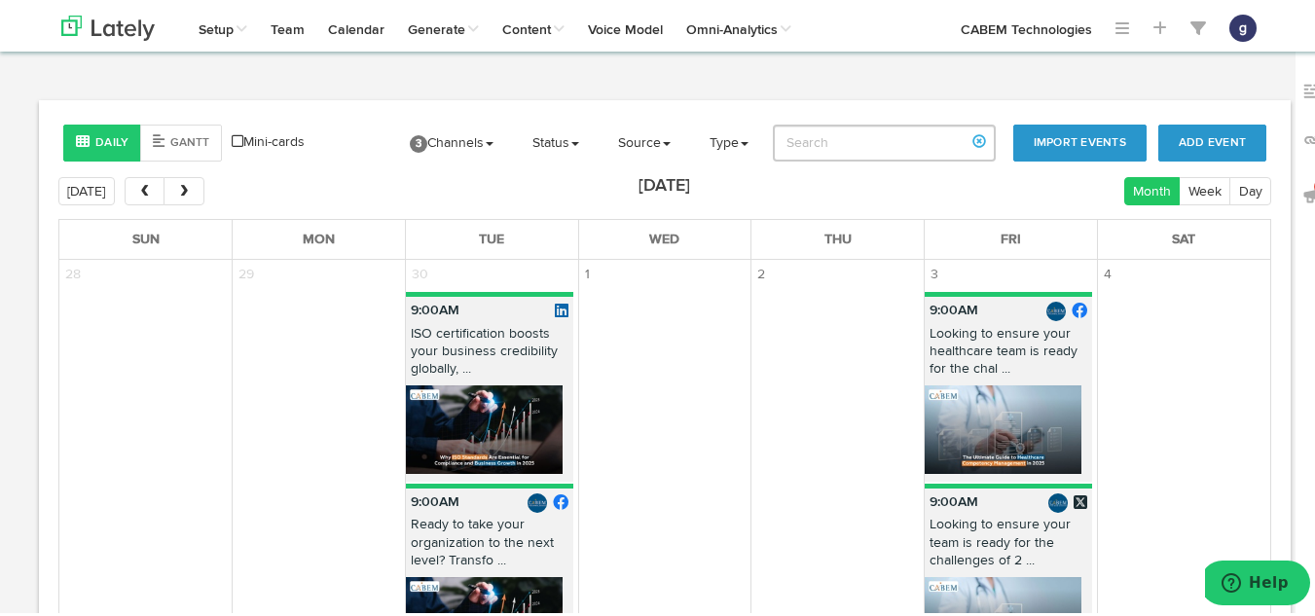
scroll to position [0, 0]
